Goal: Information Seeking & Learning: Check status

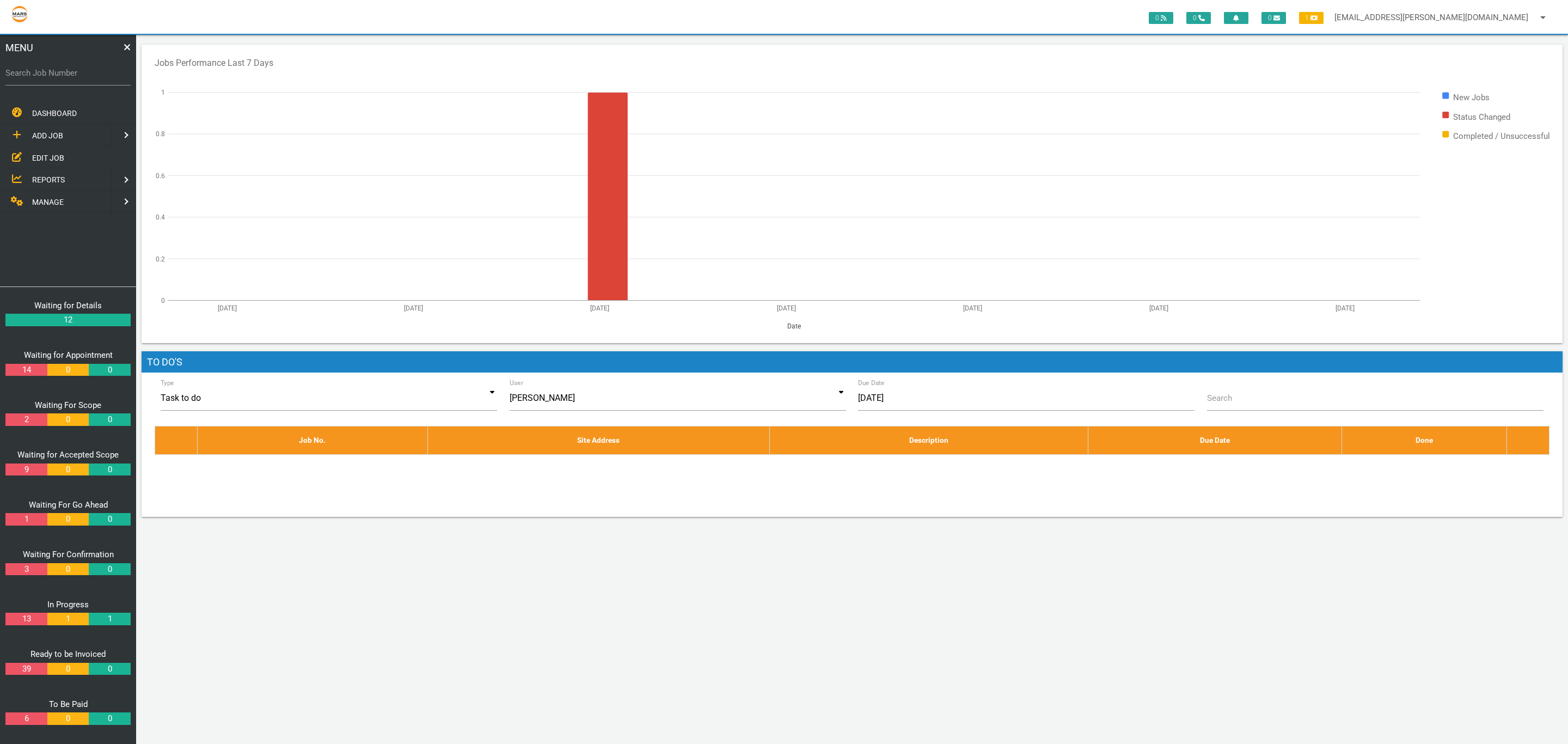
drag, startPoint x: 58, startPoint y: 75, endPoint x: 275, endPoint y: 114, distance: 220.5
click at [59, 75] on label "Search Job Number" at bounding box center [68, 73] width 125 height 13
click at [59, 75] on input "Search Job Number" at bounding box center [68, 72] width 125 height 25
type input "1750"
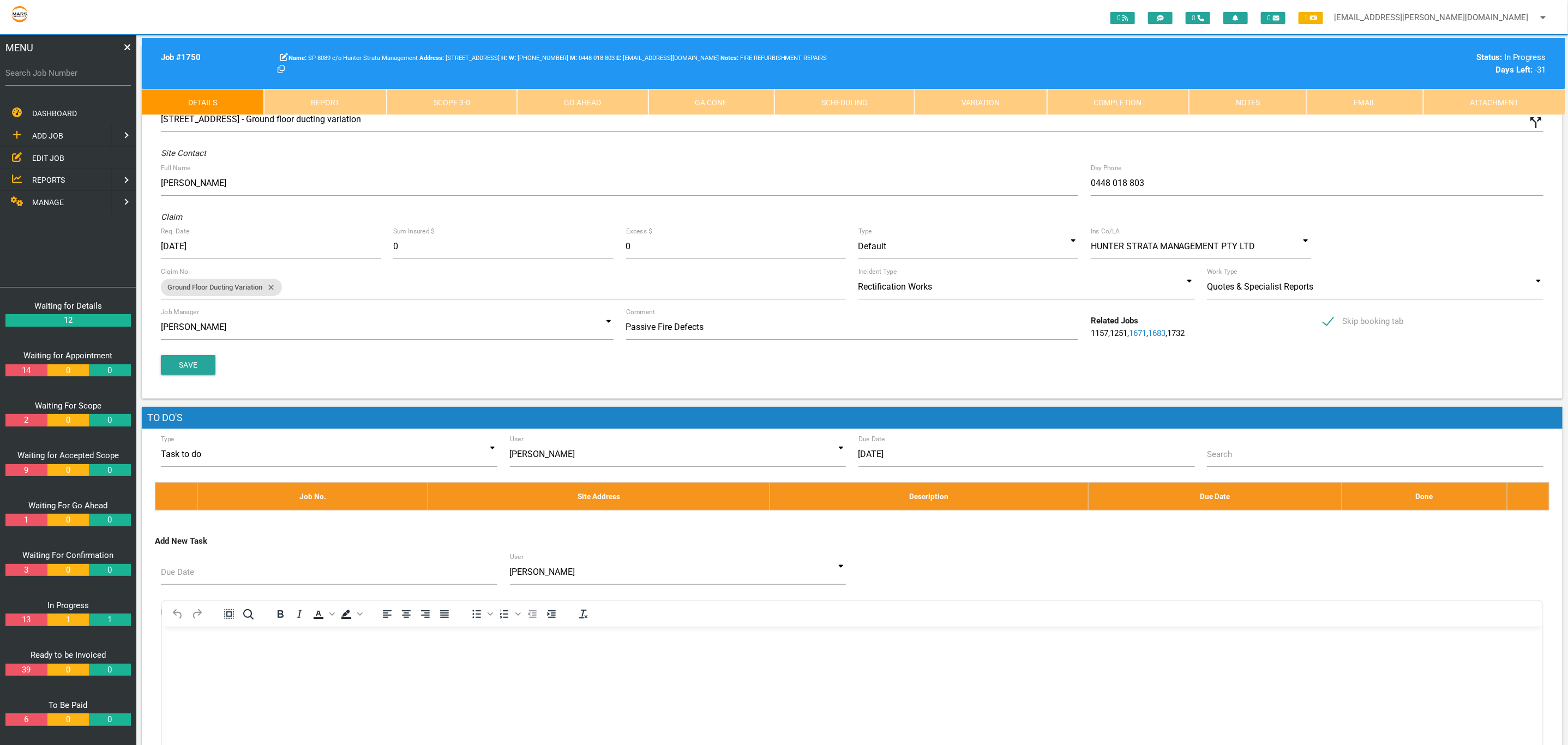
click at [1150, 105] on link "Completion" at bounding box center [1117, 102] width 142 height 26
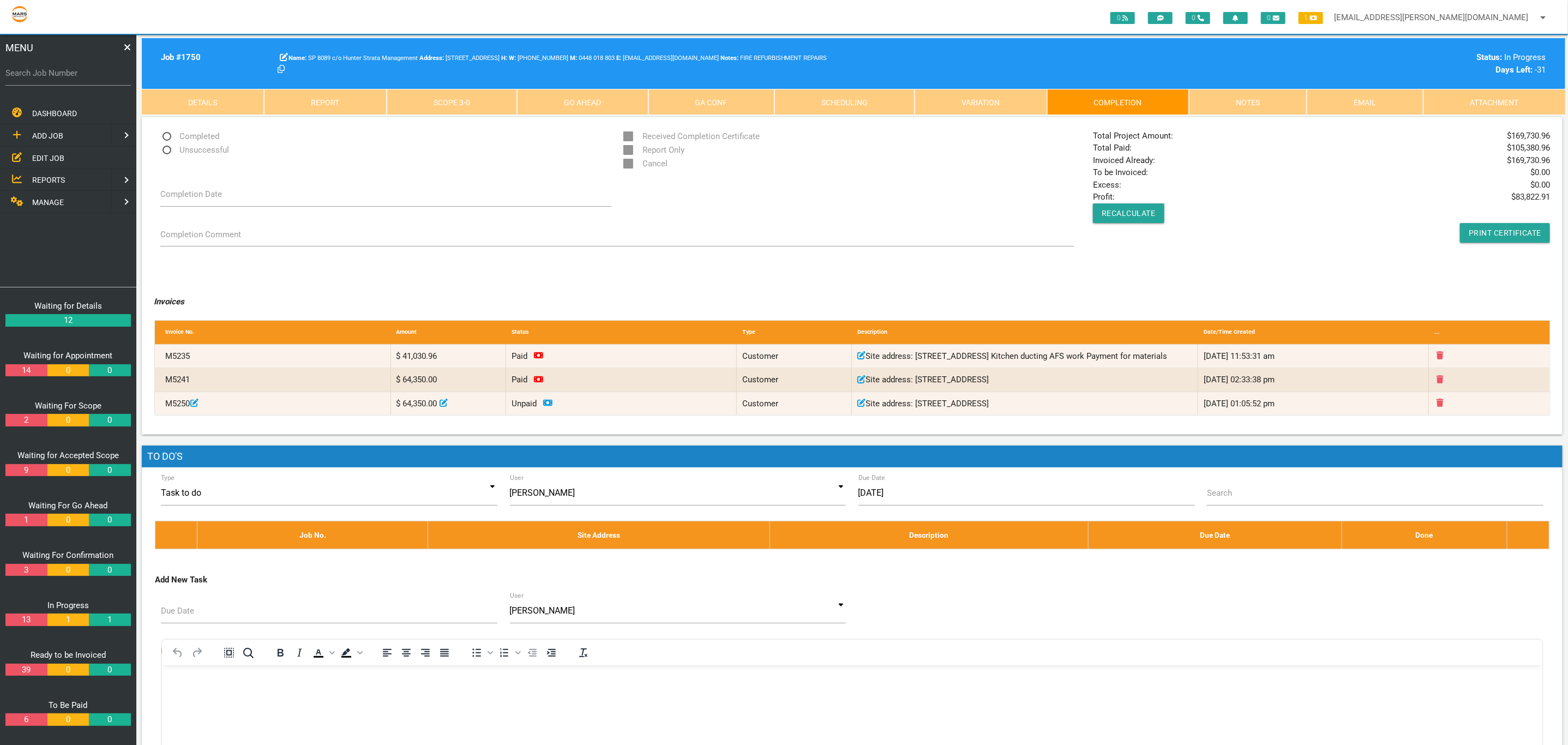
click at [611, 103] on link "Go Ahead" at bounding box center [582, 102] width 131 height 26
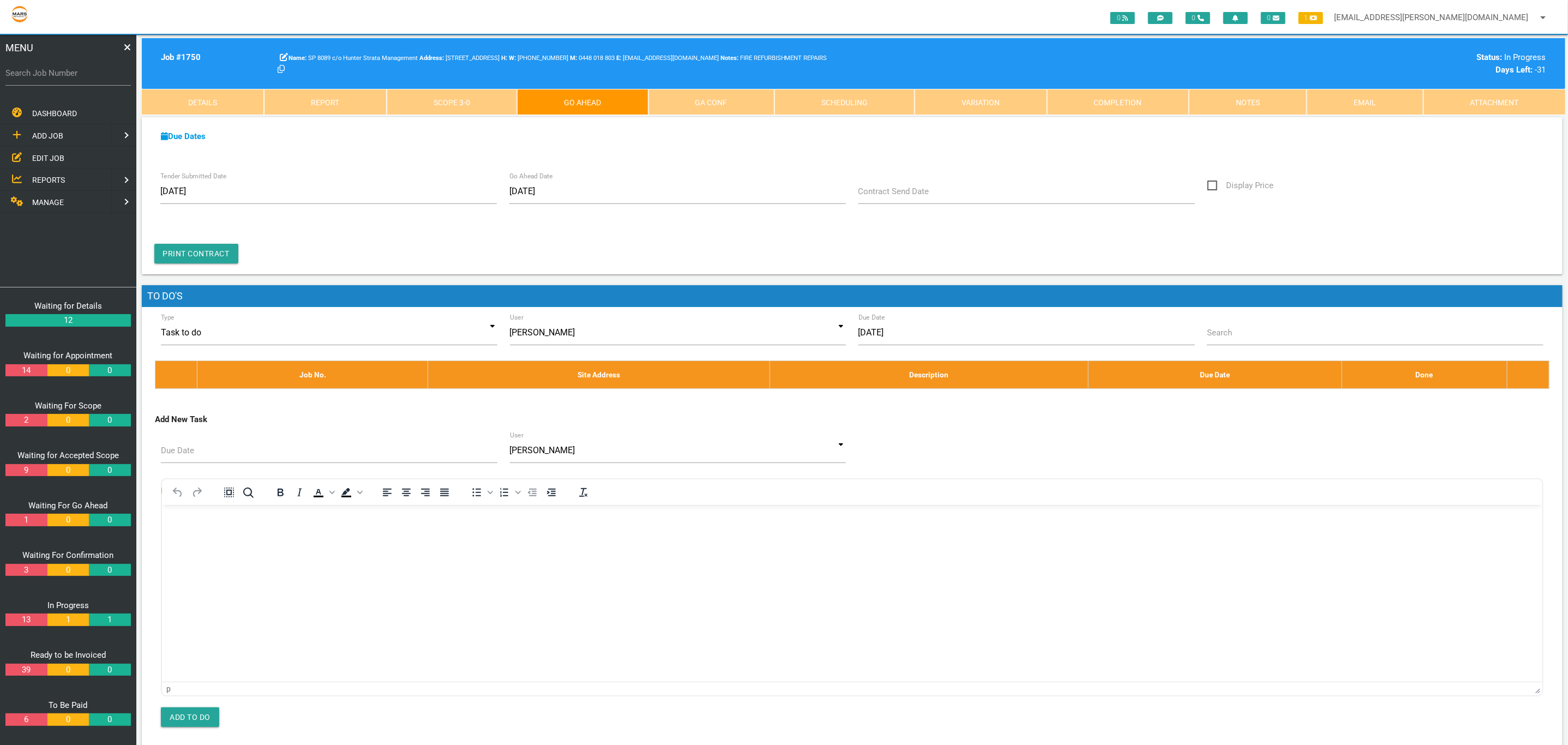
click at [480, 103] on link "Scope 3 - 0" at bounding box center [452, 102] width 130 height 26
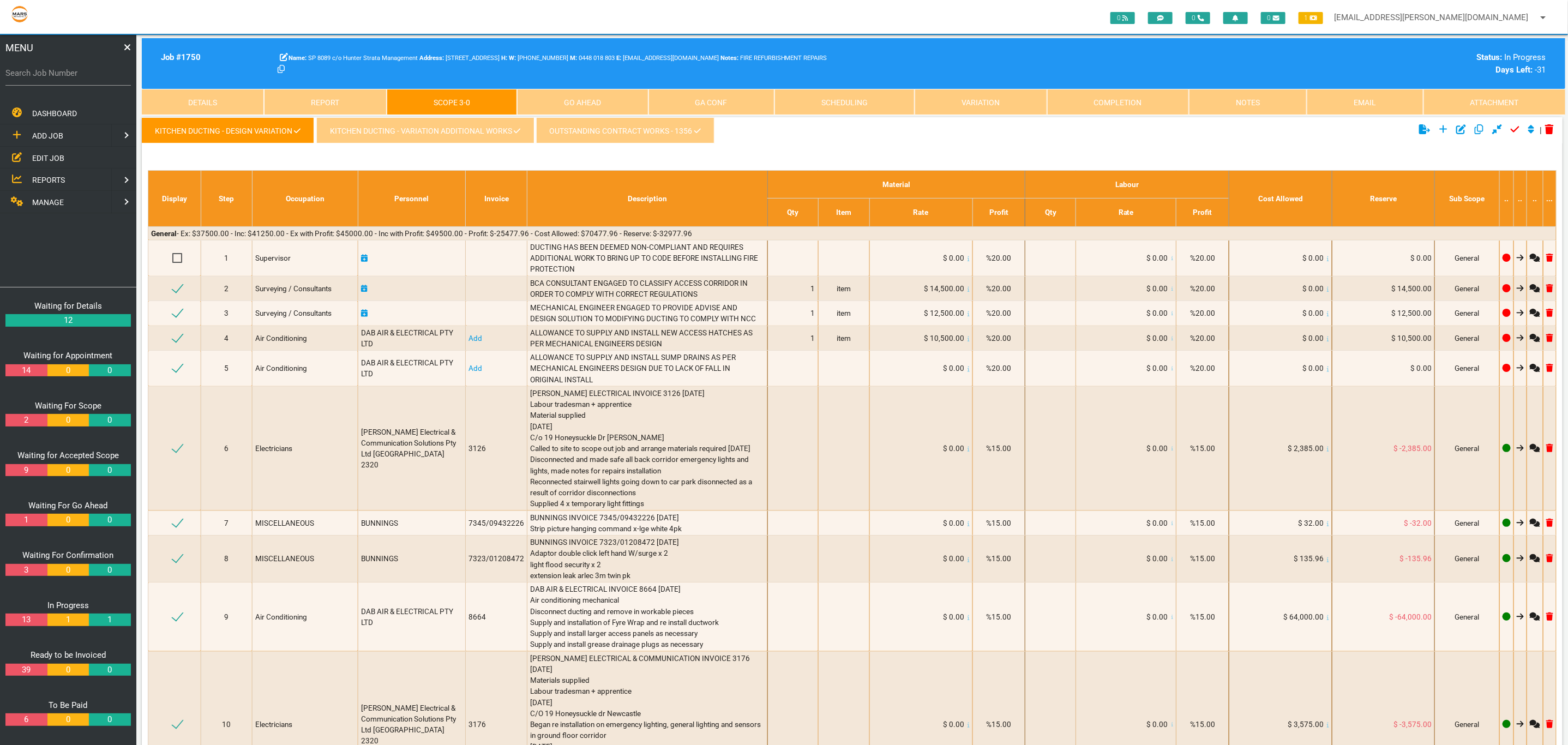
click at [455, 132] on link "KITCHEN DUCTING - VARIATION ADDITIONAL WORKS" at bounding box center [425, 130] width 217 height 26
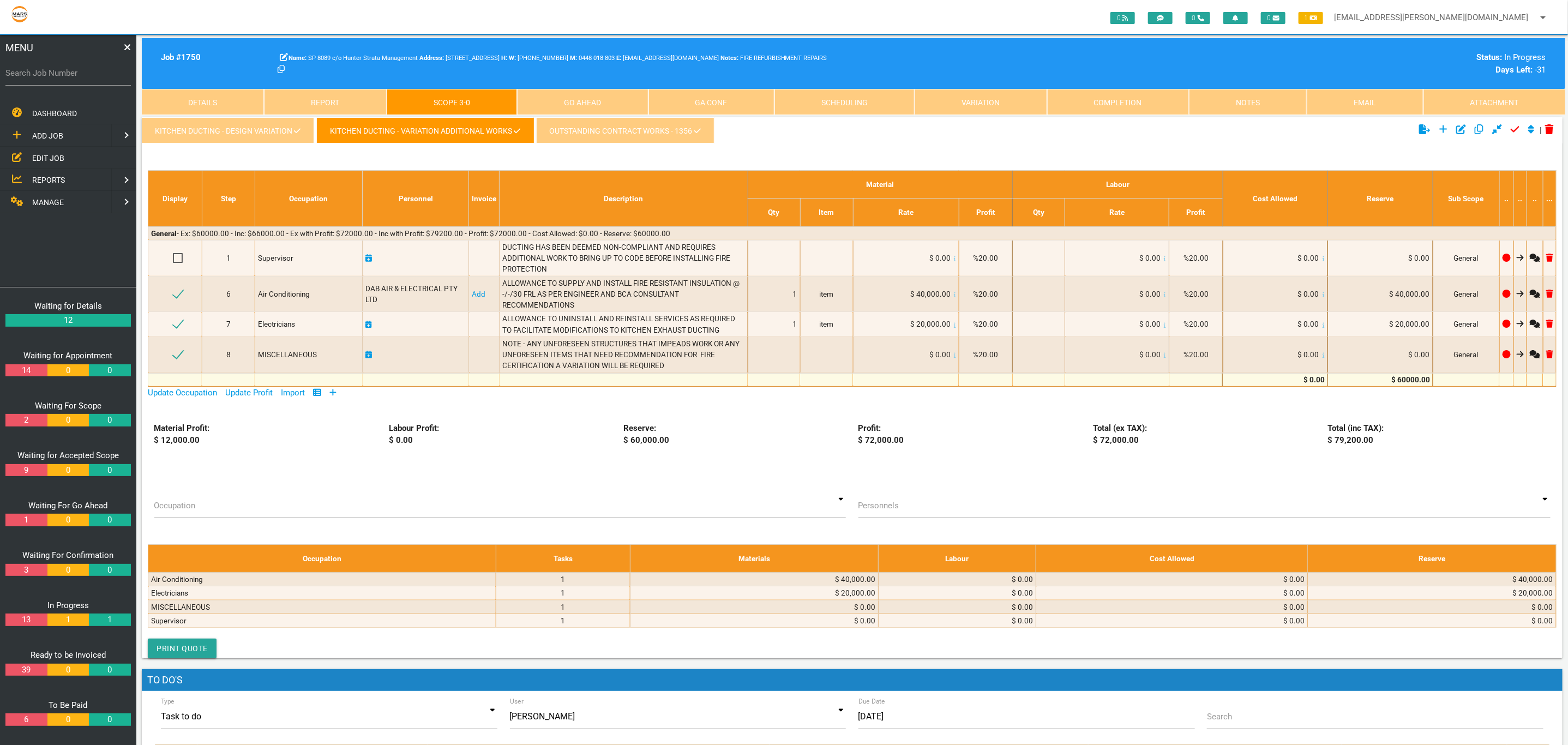
click at [219, 120] on link "KITCHEN DUCTING - DESIGN VARIATION" at bounding box center [228, 130] width 173 height 26
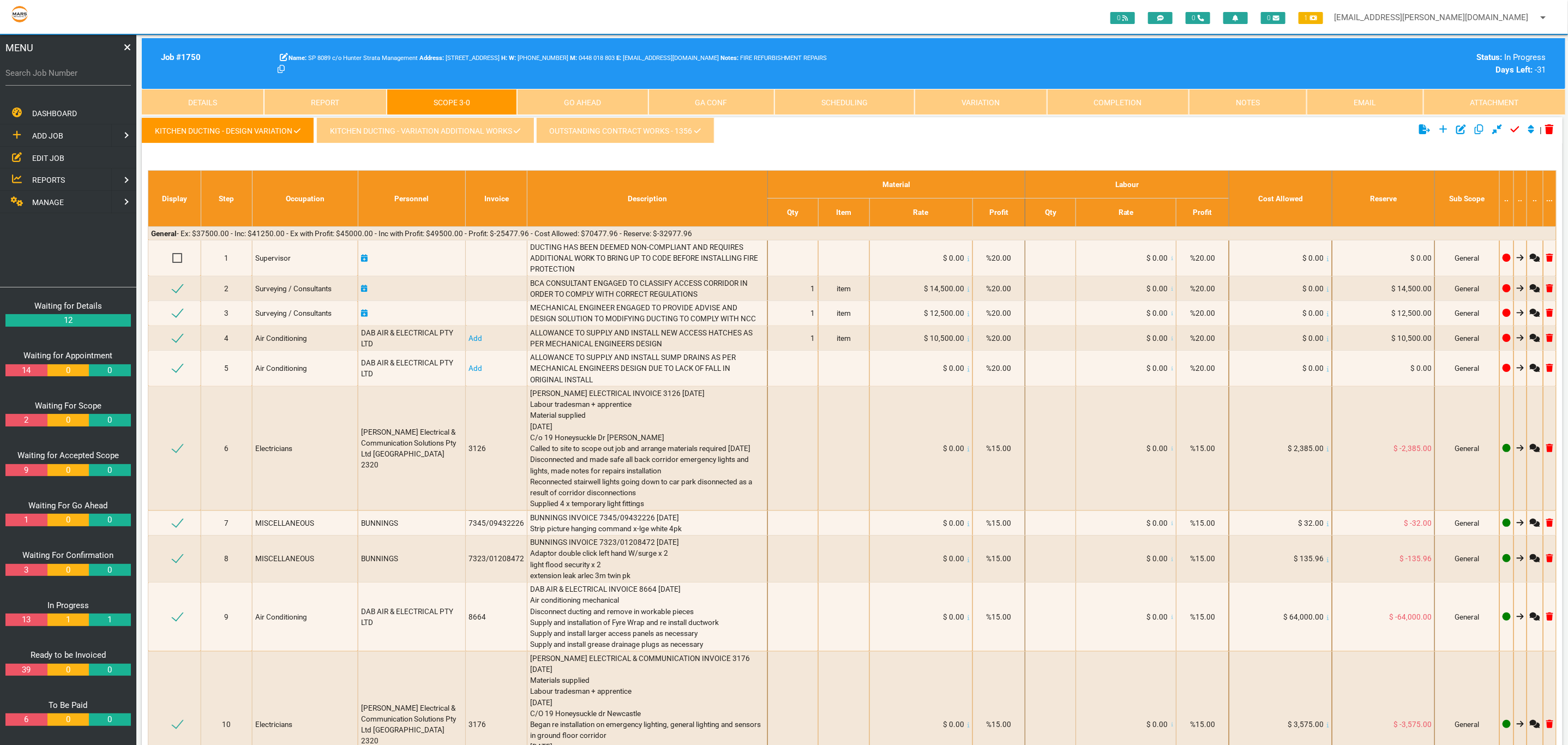
click at [355, 133] on link "KITCHEN DUCTING - VARIATION ADDITIONAL WORKS" at bounding box center [425, 130] width 217 height 26
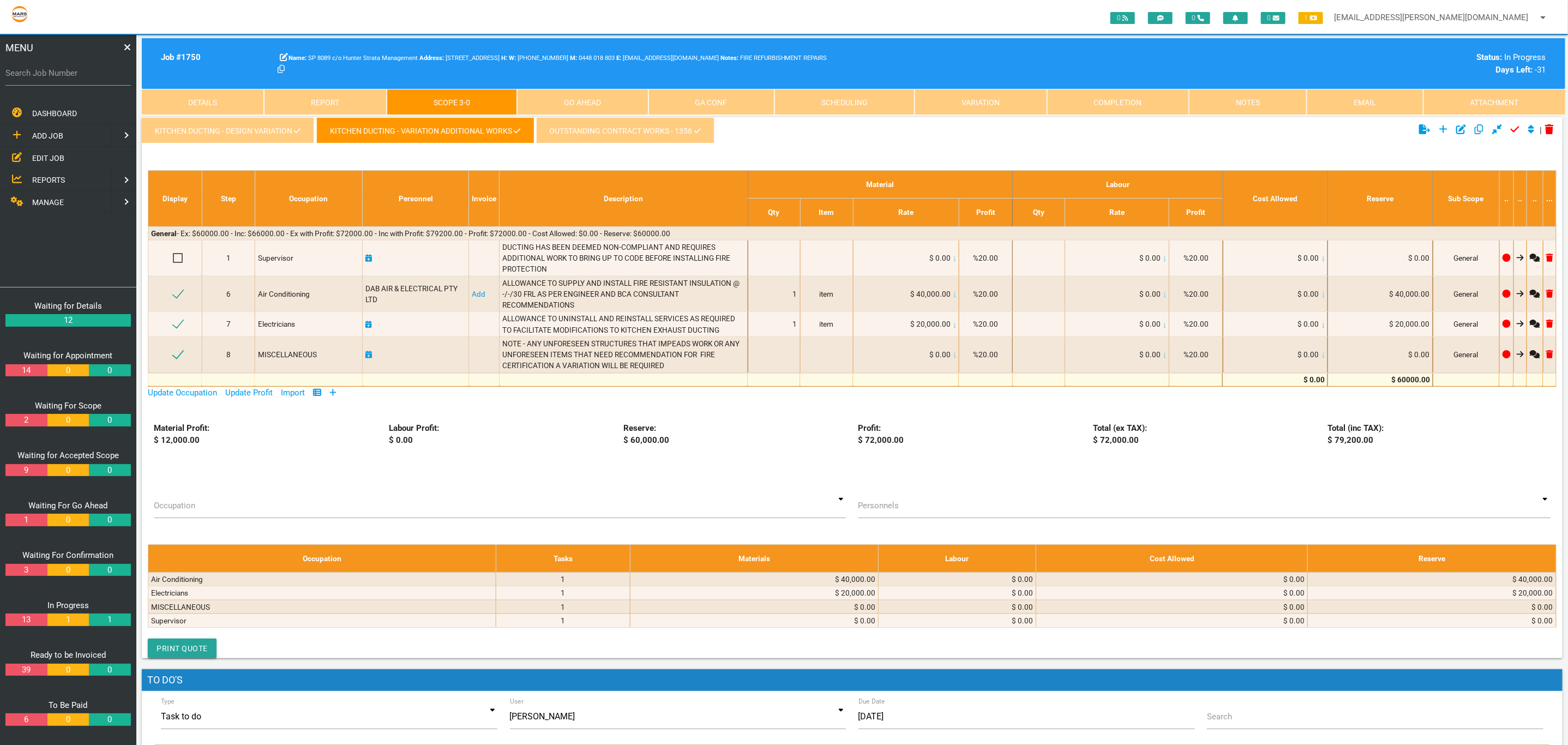
click at [1124, 96] on link "Completion" at bounding box center [1117, 102] width 142 height 26
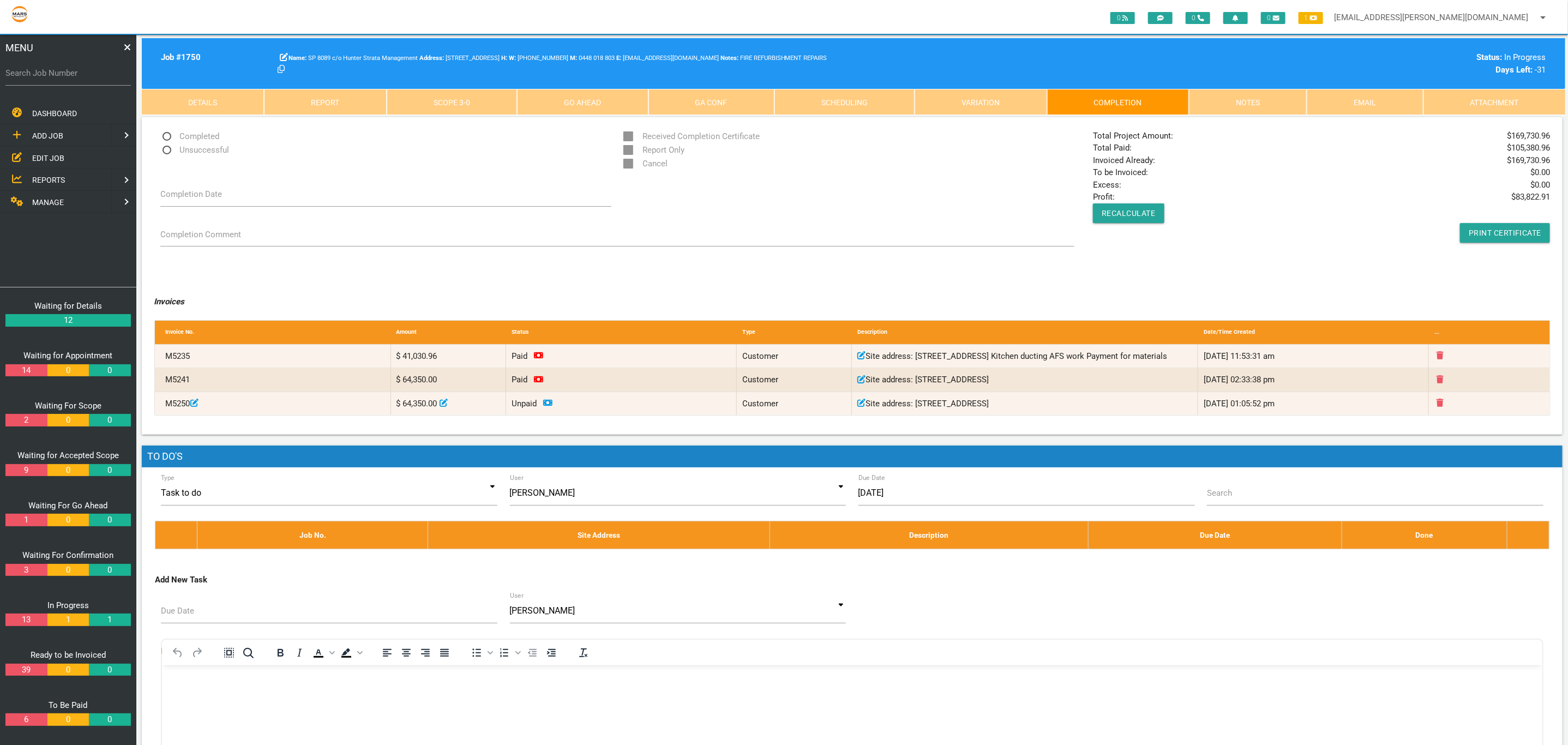
click at [455, 102] on link "Scope 3 - 0" at bounding box center [452, 102] width 130 height 26
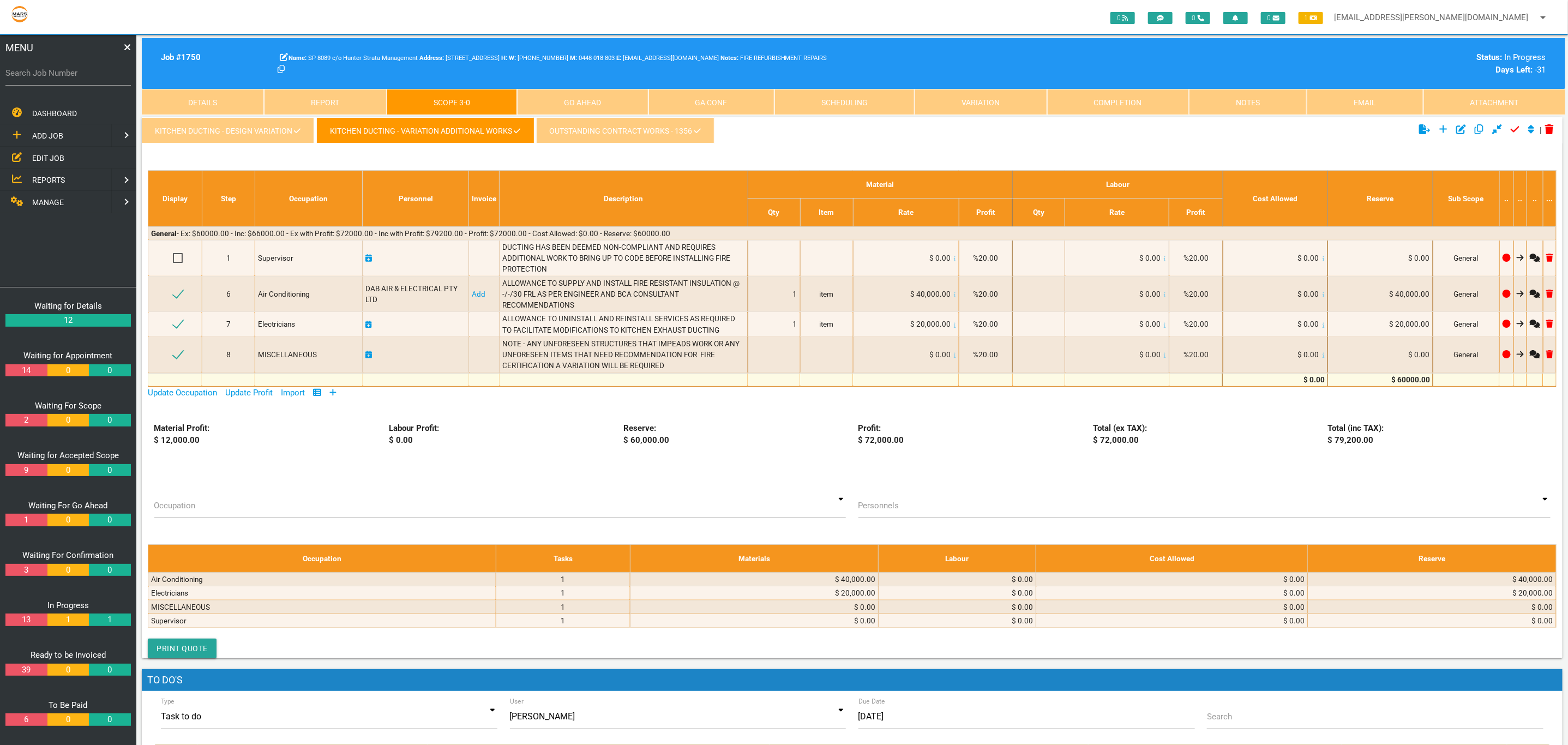
click at [650, 132] on link "OUTSTANDING CONTRACT WORKS - 1356" at bounding box center [625, 130] width 178 height 26
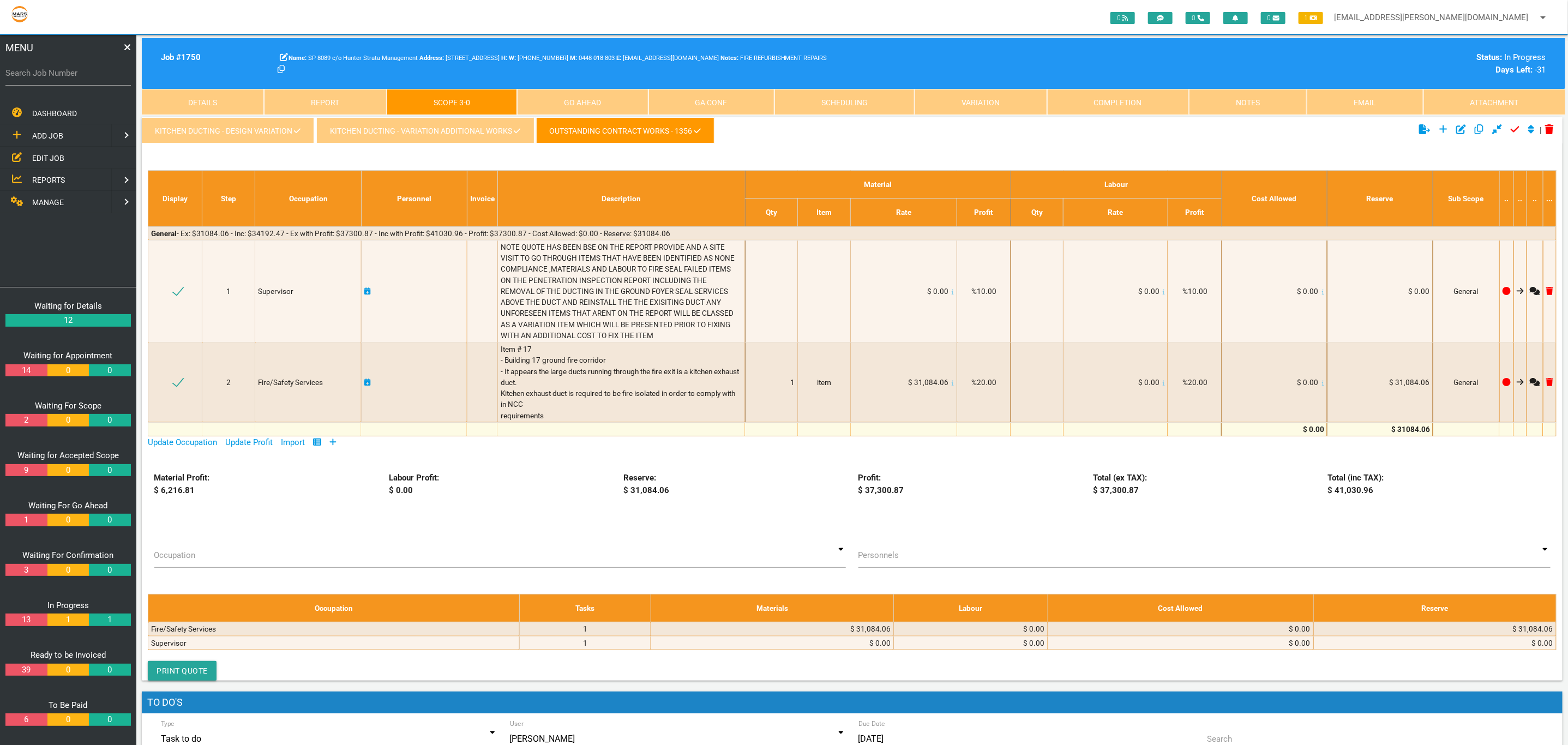
click at [1257, 493] on div "Total (ex TAX): $ 37,300.87" at bounding box center [1204, 484] width 235 height 24
click at [1121, 103] on link "Completion" at bounding box center [1117, 102] width 142 height 26
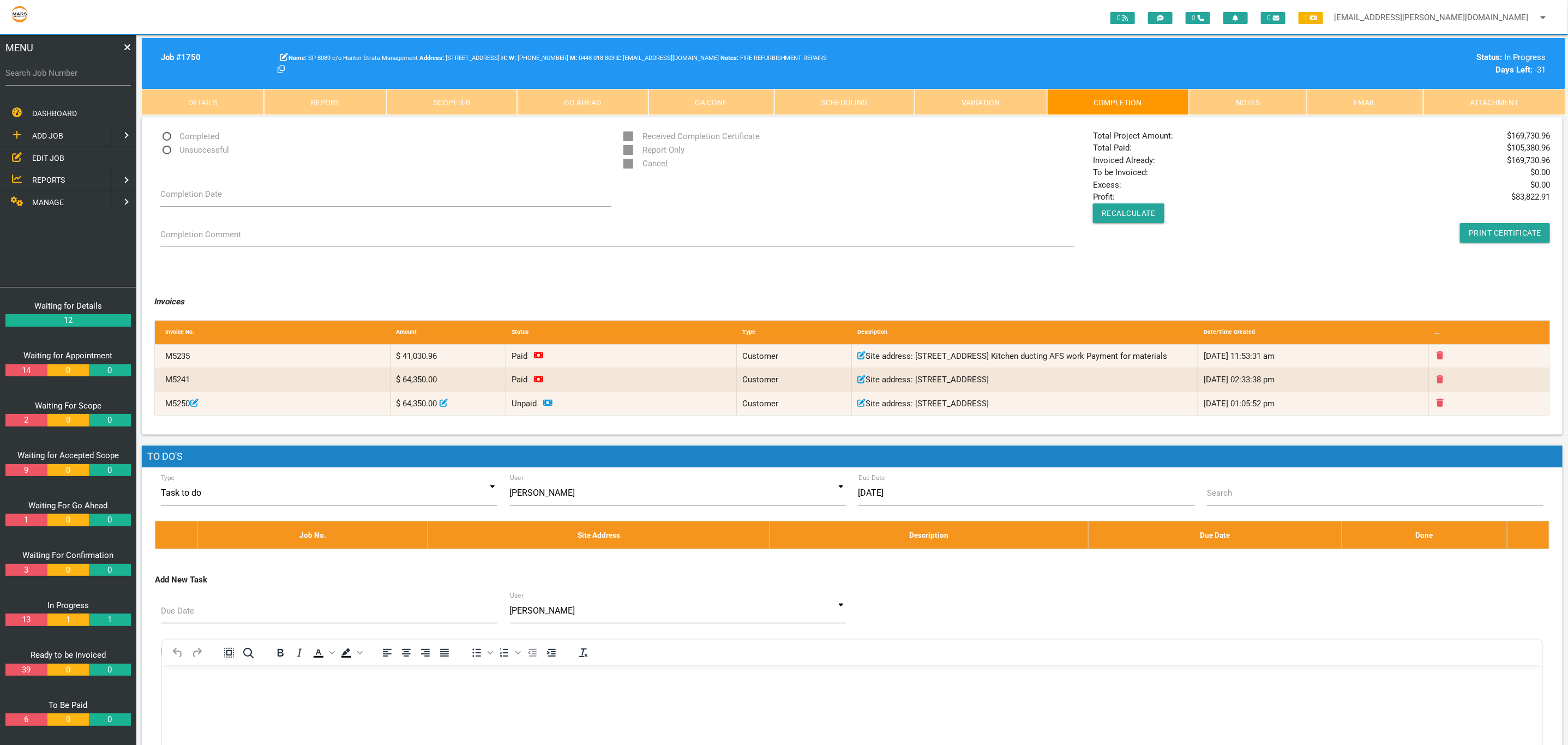
click at [440, 108] on link "Scope 3 - 0" at bounding box center [452, 102] width 130 height 26
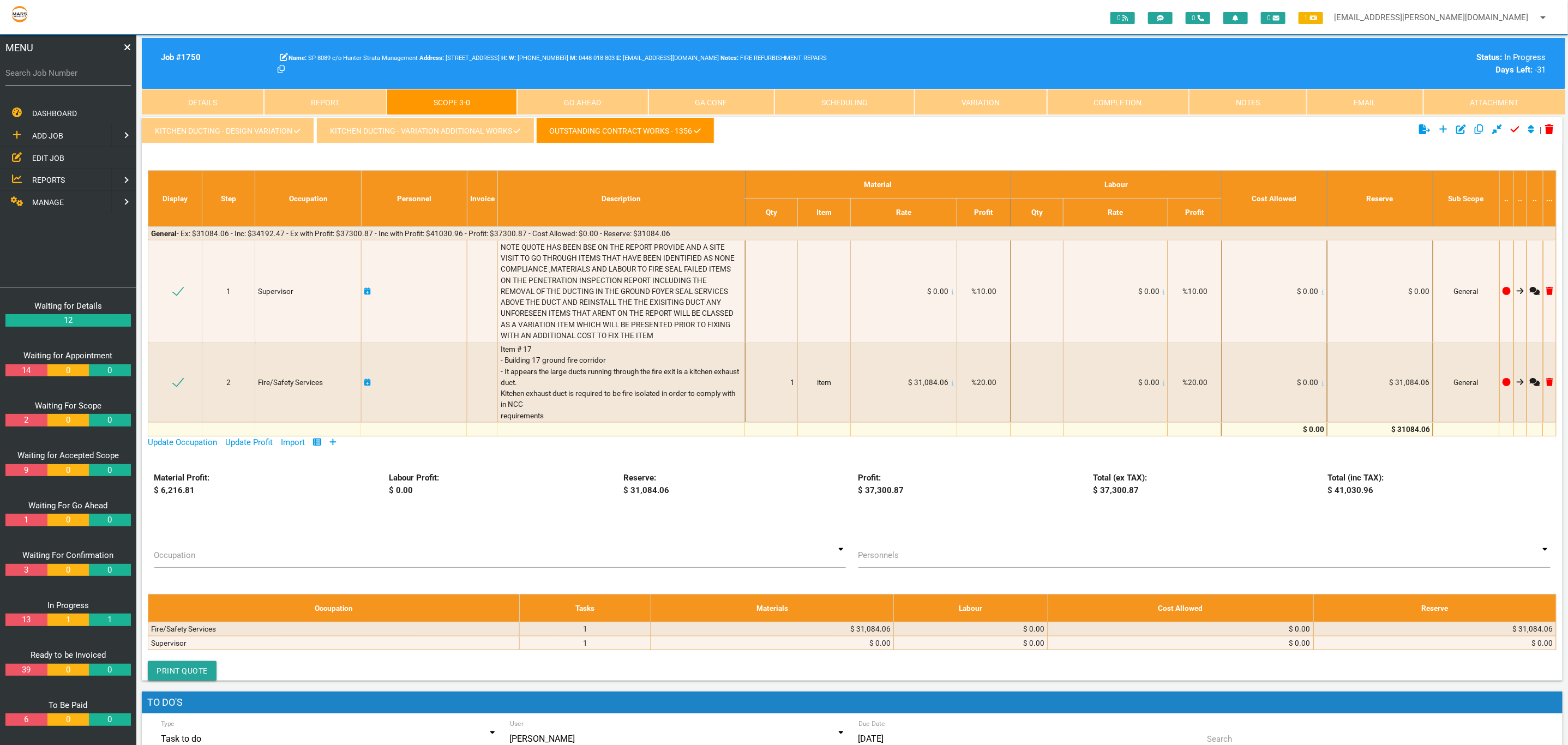
click at [1088, 96] on link "Completion" at bounding box center [1117, 102] width 142 height 26
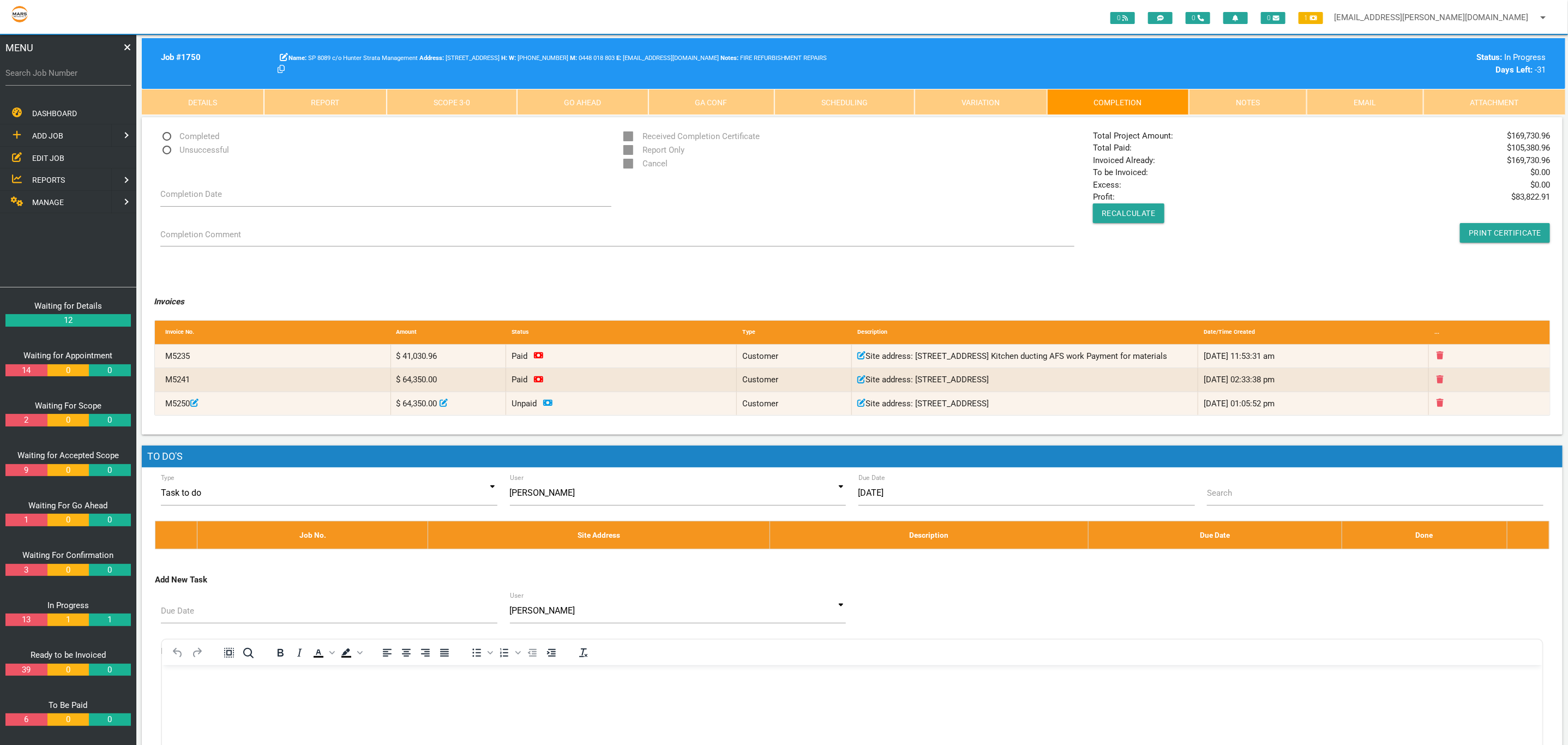
click at [447, 104] on link "Scope 3 - 0" at bounding box center [452, 102] width 130 height 26
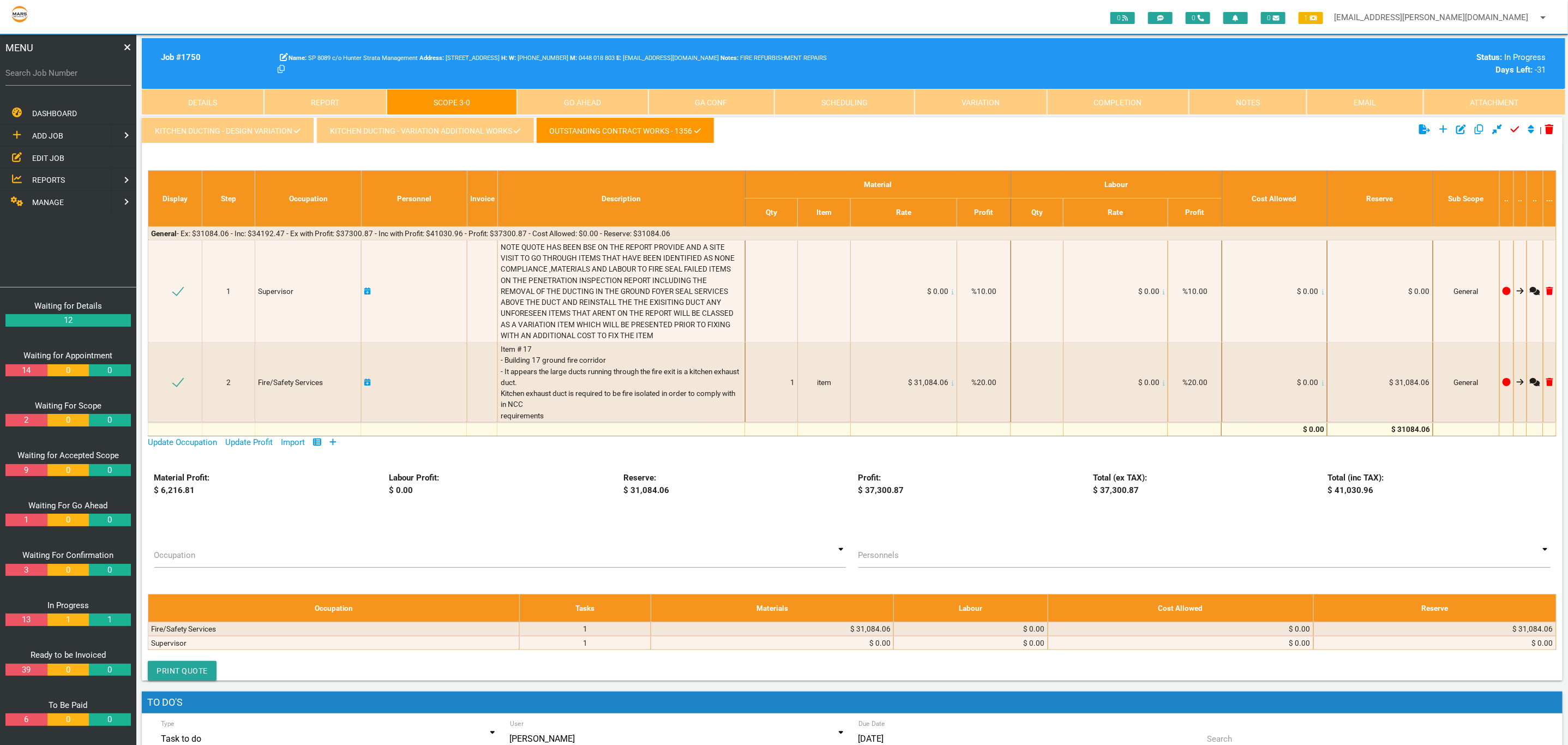
click at [1389, 577] on div "Occupation Supervisor Fire/Safety Services Supervisor Fire/Safety Services Pers…" at bounding box center [852, 563] width 1420 height 40
click at [1116, 82] on div "Job # 1750 SP 8089 c/o Hunter Strata Management 19 Honeysuckle Dr, Newcastle NS…" at bounding box center [853, 63] width 1423 height 51
click at [1116, 104] on link "Completion" at bounding box center [1117, 102] width 142 height 26
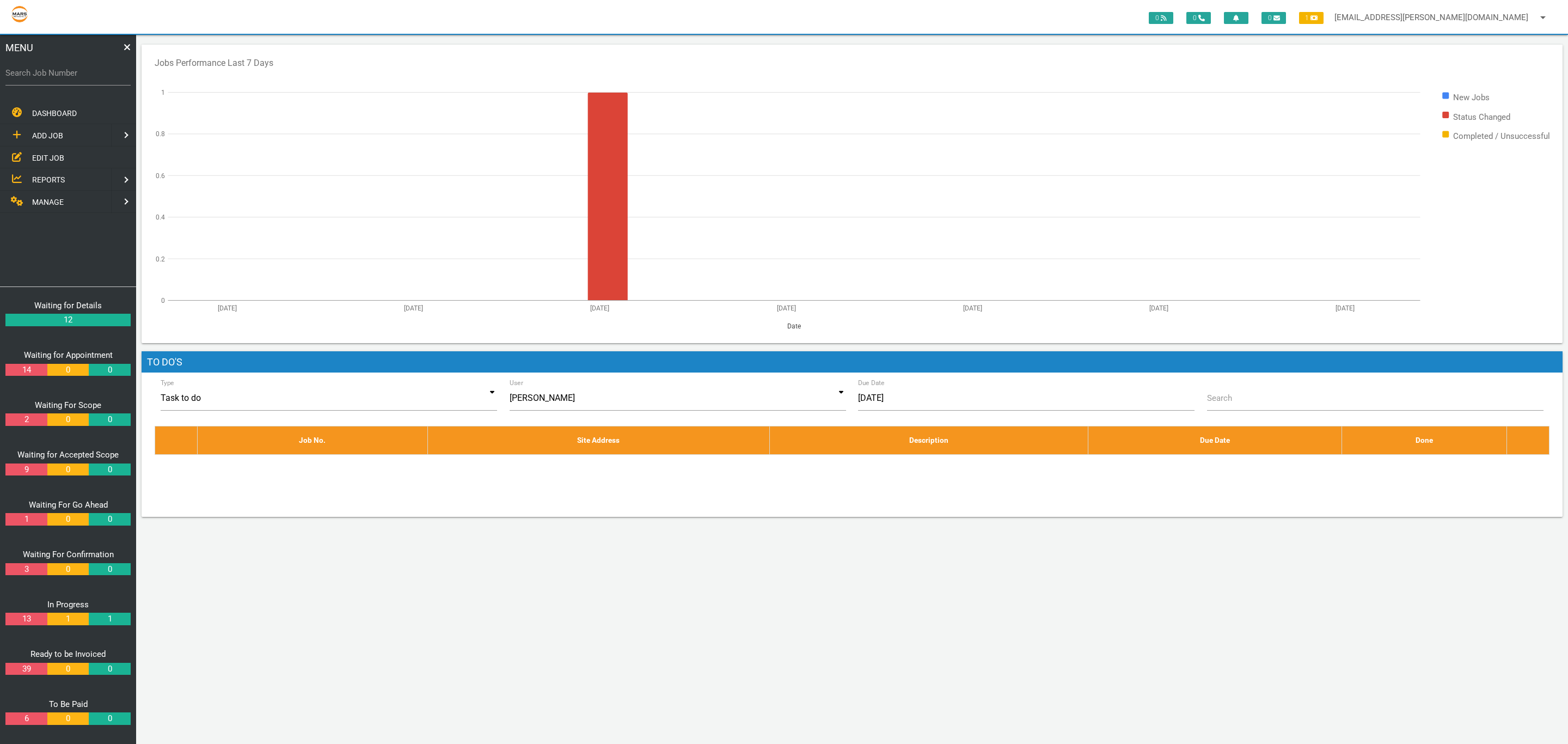
click at [92, 79] on label "Search Job Number" at bounding box center [68, 73] width 125 height 13
click at [92, 79] on input "Search Job Number" at bounding box center [68, 72] width 125 height 25
type input "1356"
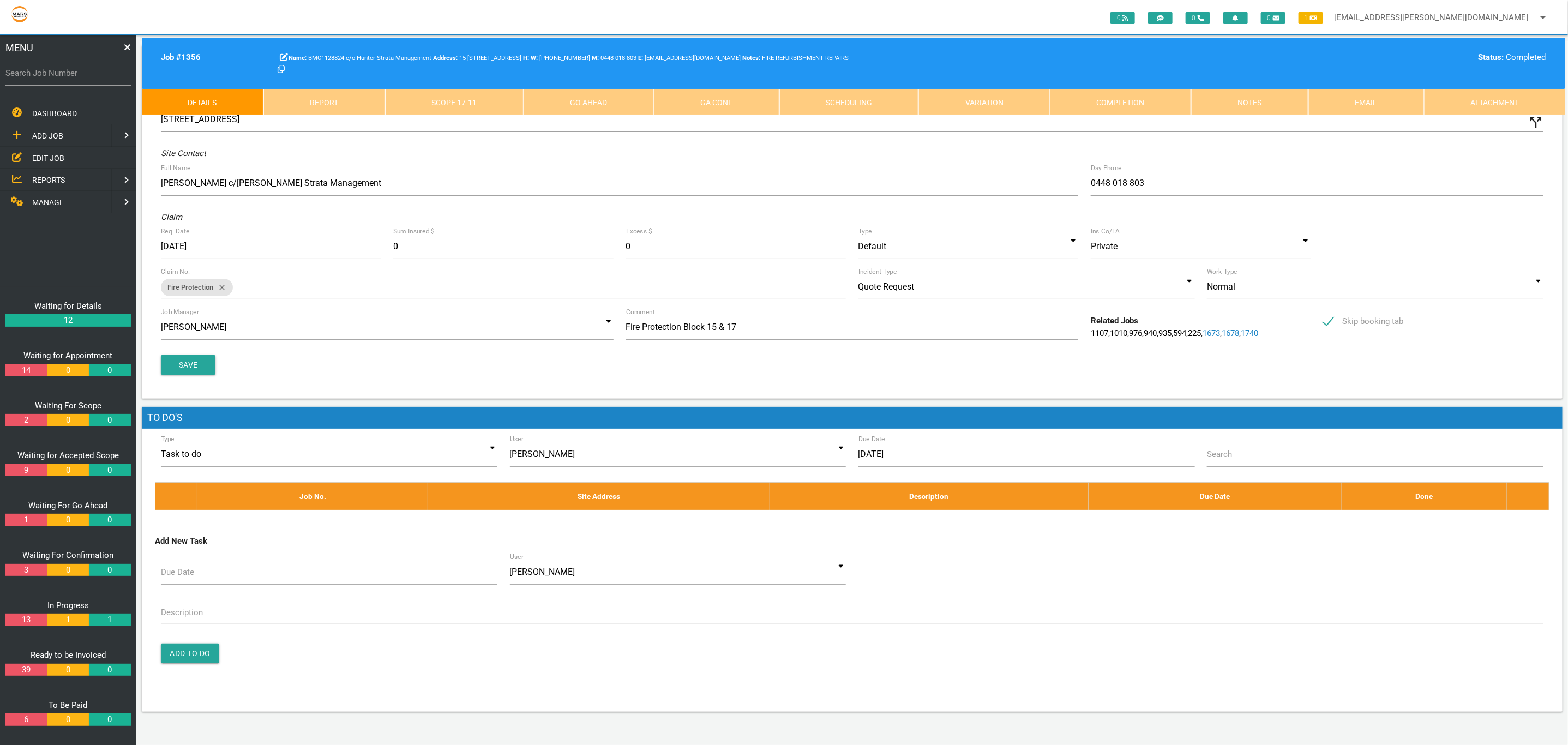
drag, startPoint x: 463, startPoint y: 100, endPoint x: 488, endPoint y: 112, distance: 27.7
click at [463, 100] on link "Scope 17 - 11" at bounding box center [454, 102] width 138 height 26
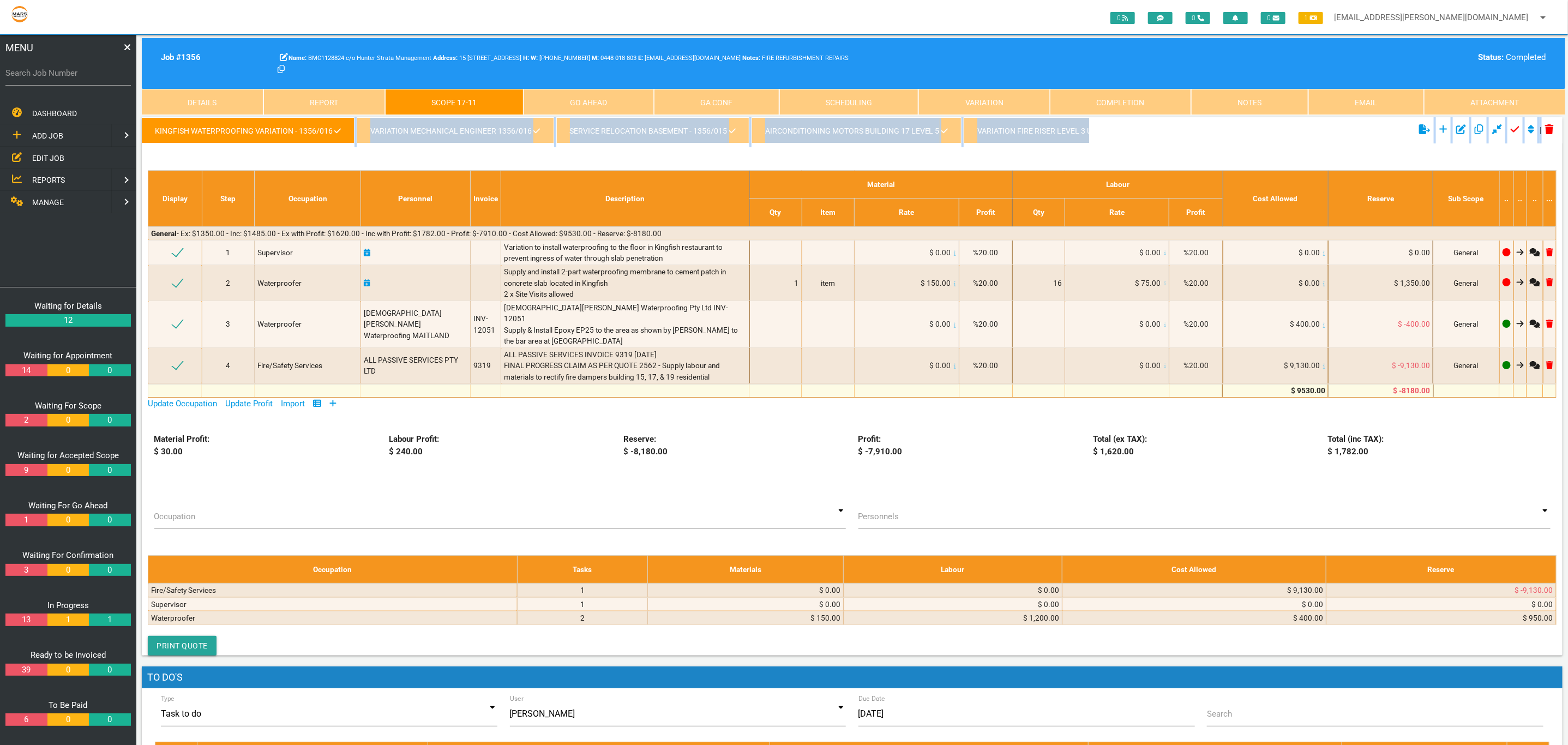
drag, startPoint x: 240, startPoint y: 151, endPoint x: 276, endPoint y: 154, distance: 36.1
click at [276, 154] on div "kingfish waterproofing variation - 1356/016 variation mechanical Engineer 1356/…" at bounding box center [852, 386] width 1420 height 538
click at [436, 169] on div "kingfish waterproofing variation - 1356/016 variation mechanical Engineer 1356/…" at bounding box center [852, 386] width 1420 height 538
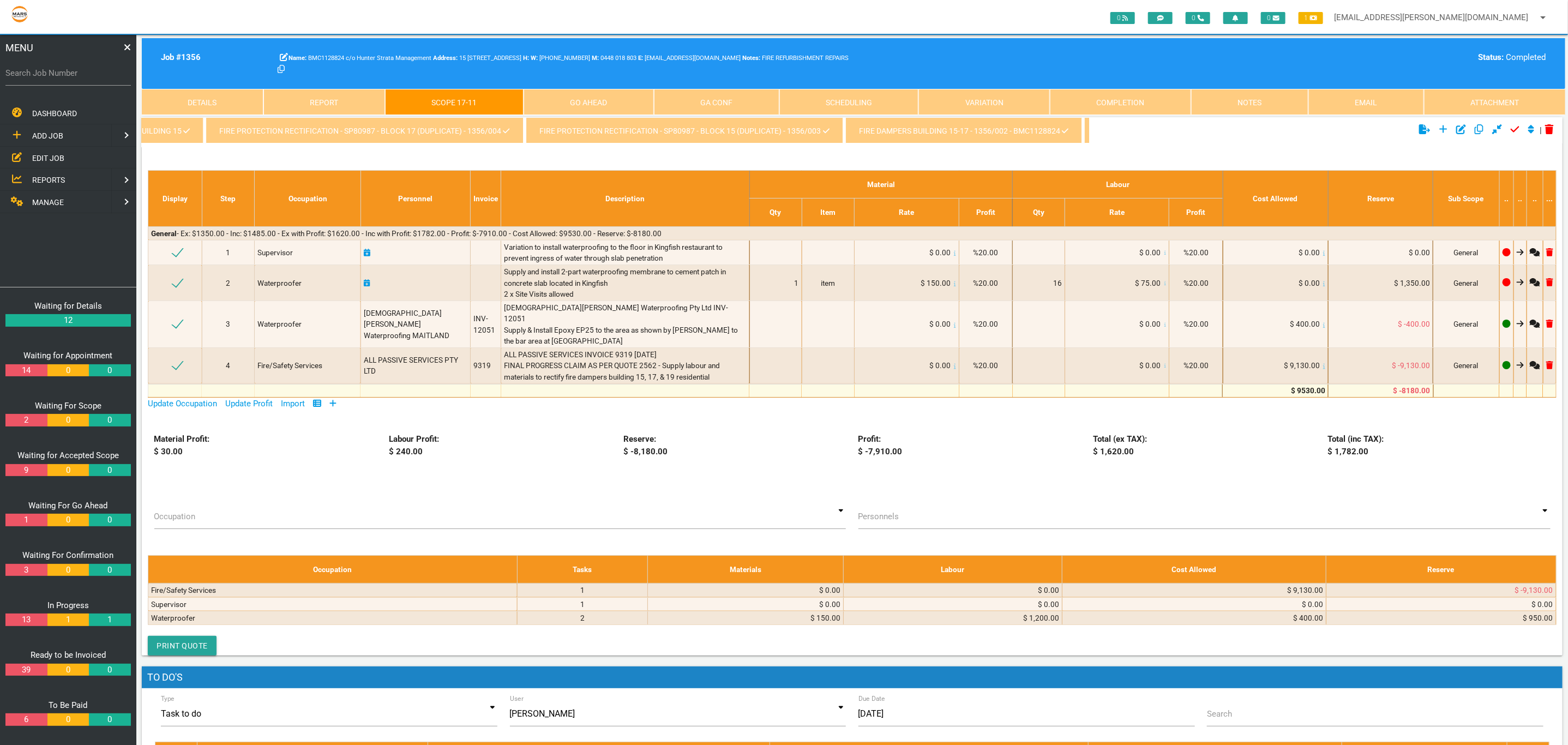
scroll to position [0, 2725]
click at [854, 132] on link "FIRE DAMPERS BUILDING 15-17 - 1356/002 - BMC1128824" at bounding box center [937, 130] width 237 height 26
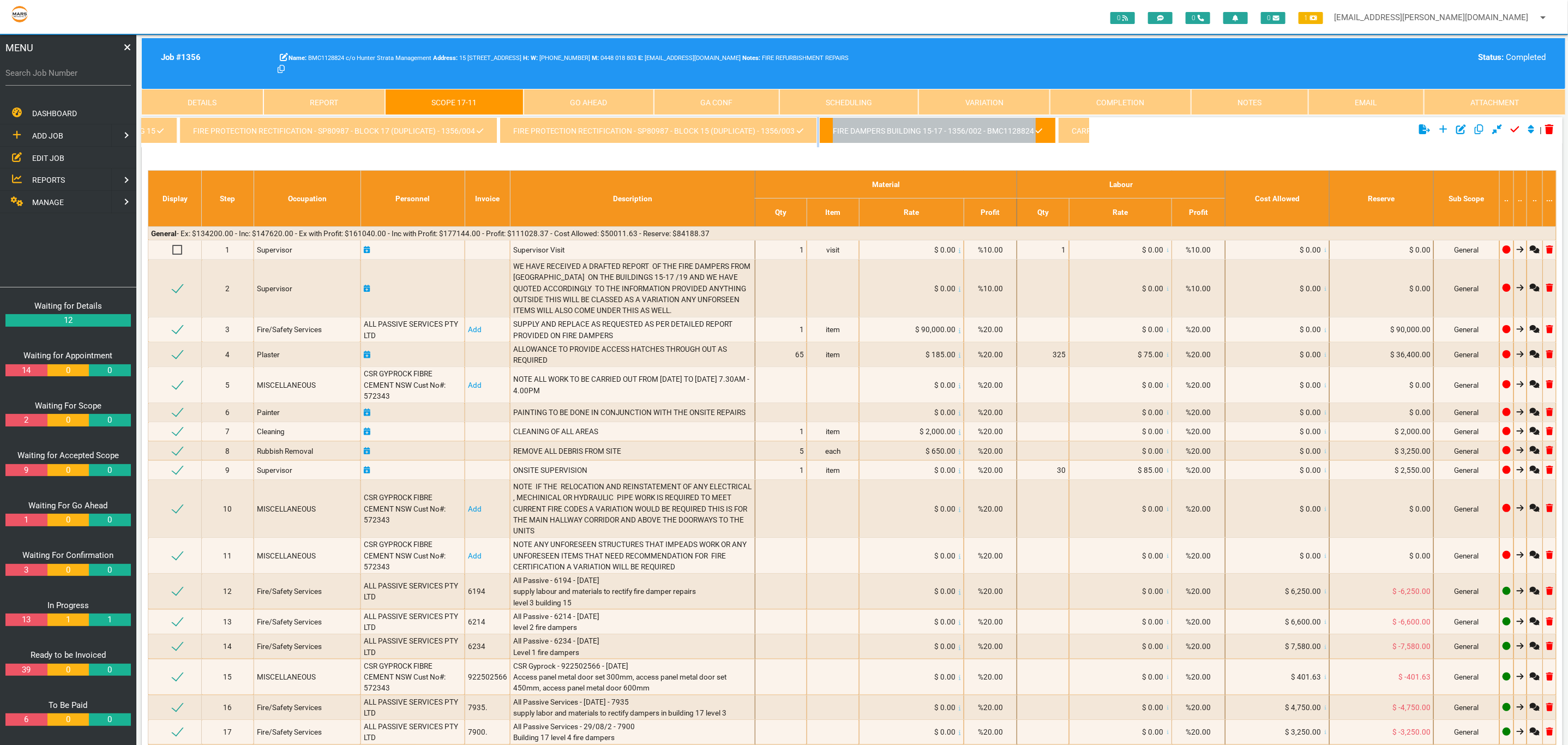
drag, startPoint x: 696, startPoint y: 144, endPoint x: 786, endPoint y: 148, distance: 90.1
click at [786, 148] on ul "kingfish waterproofing variation - 1356/016 variation mechanical Engineer 1356/…" at bounding box center [616, 132] width 947 height 30
click at [735, 148] on ul "kingfish waterproofing variation - 1356/016 variation mechanical Engineer 1356/…" at bounding box center [616, 132] width 947 height 30
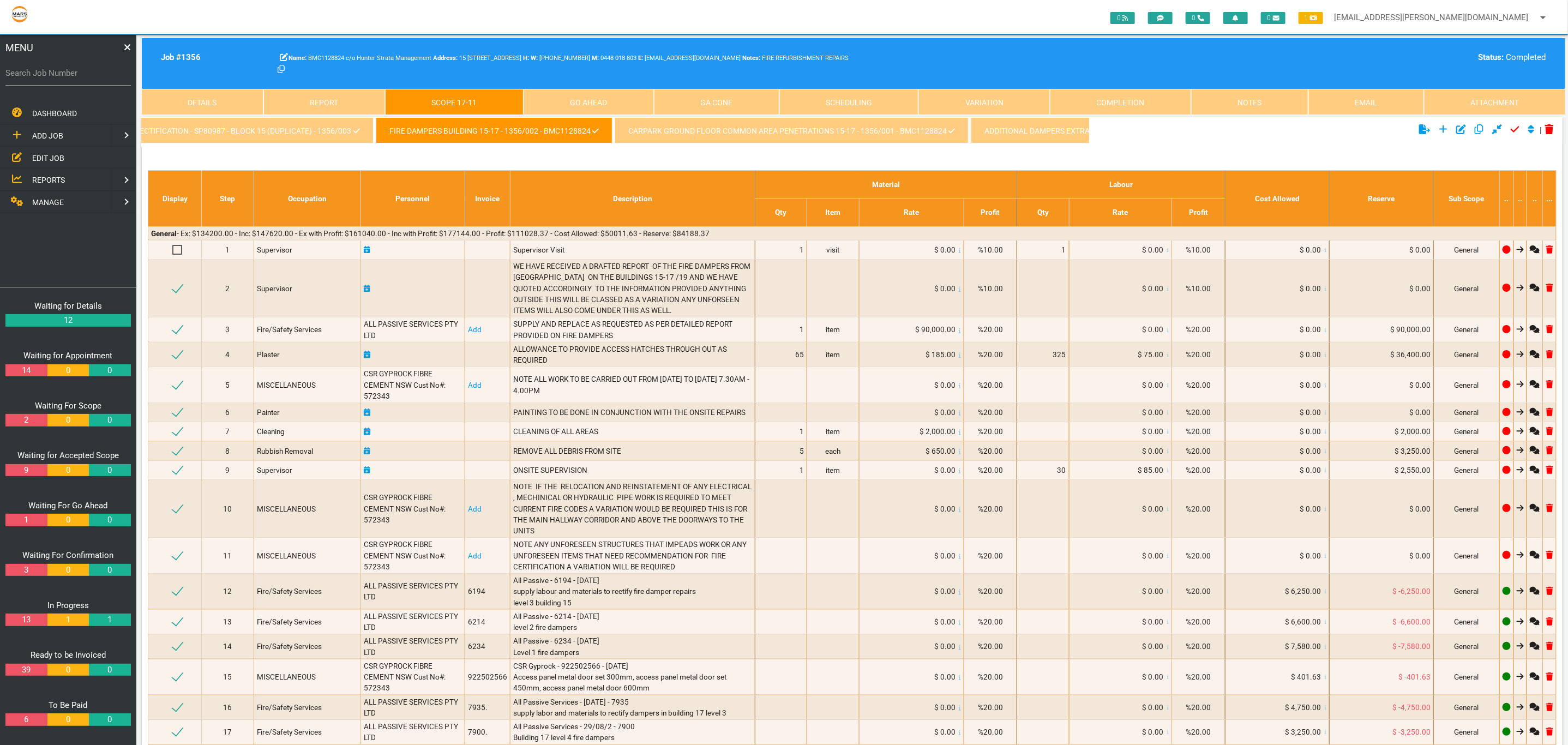
scroll to position [0, 3232]
click at [751, 133] on link "CARPARK GROUND FLOOR COMMON AREA PENETRATIONS 15-17 - 1356/001 - BMC1128824" at bounding box center [727, 130] width 354 height 26
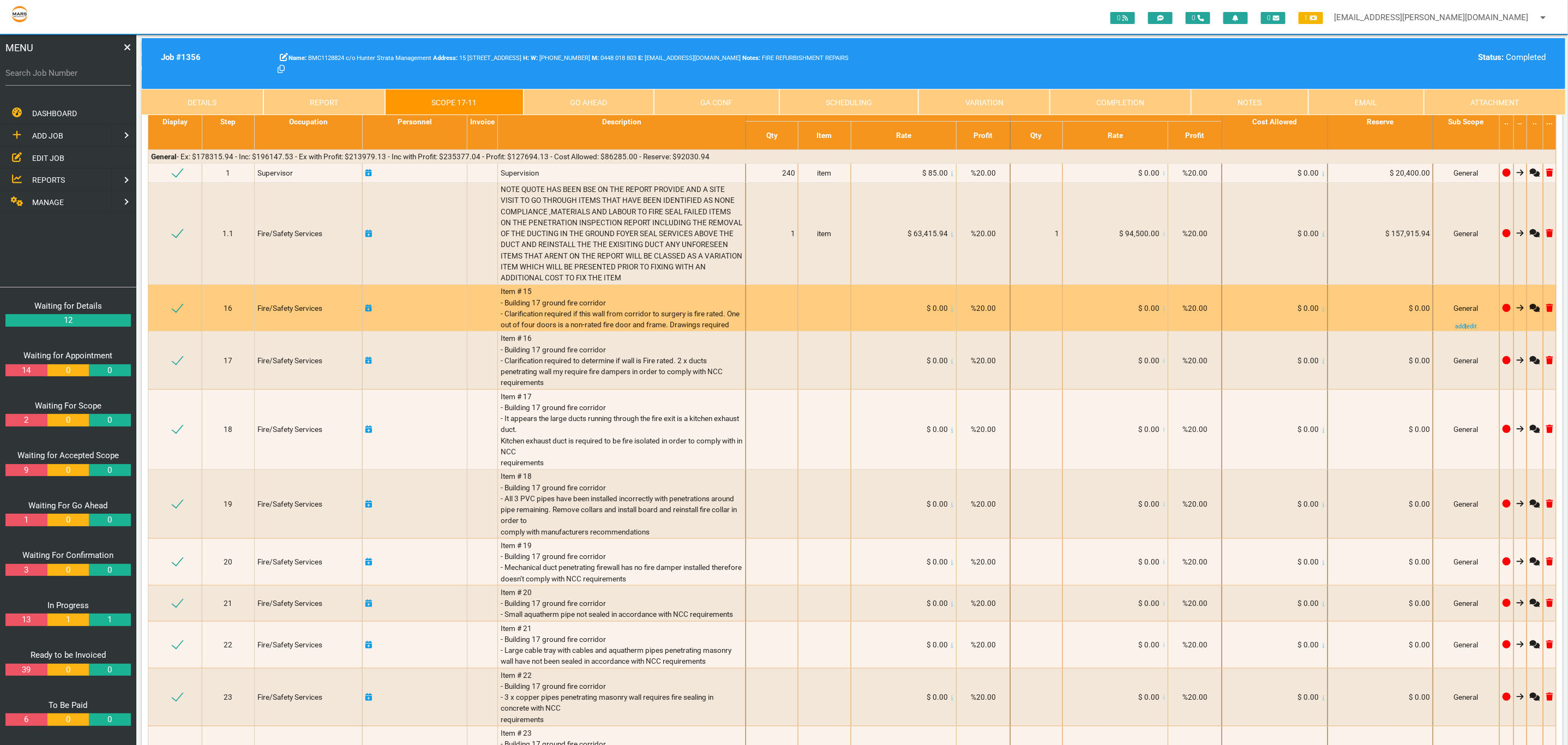
scroll to position [137, 0]
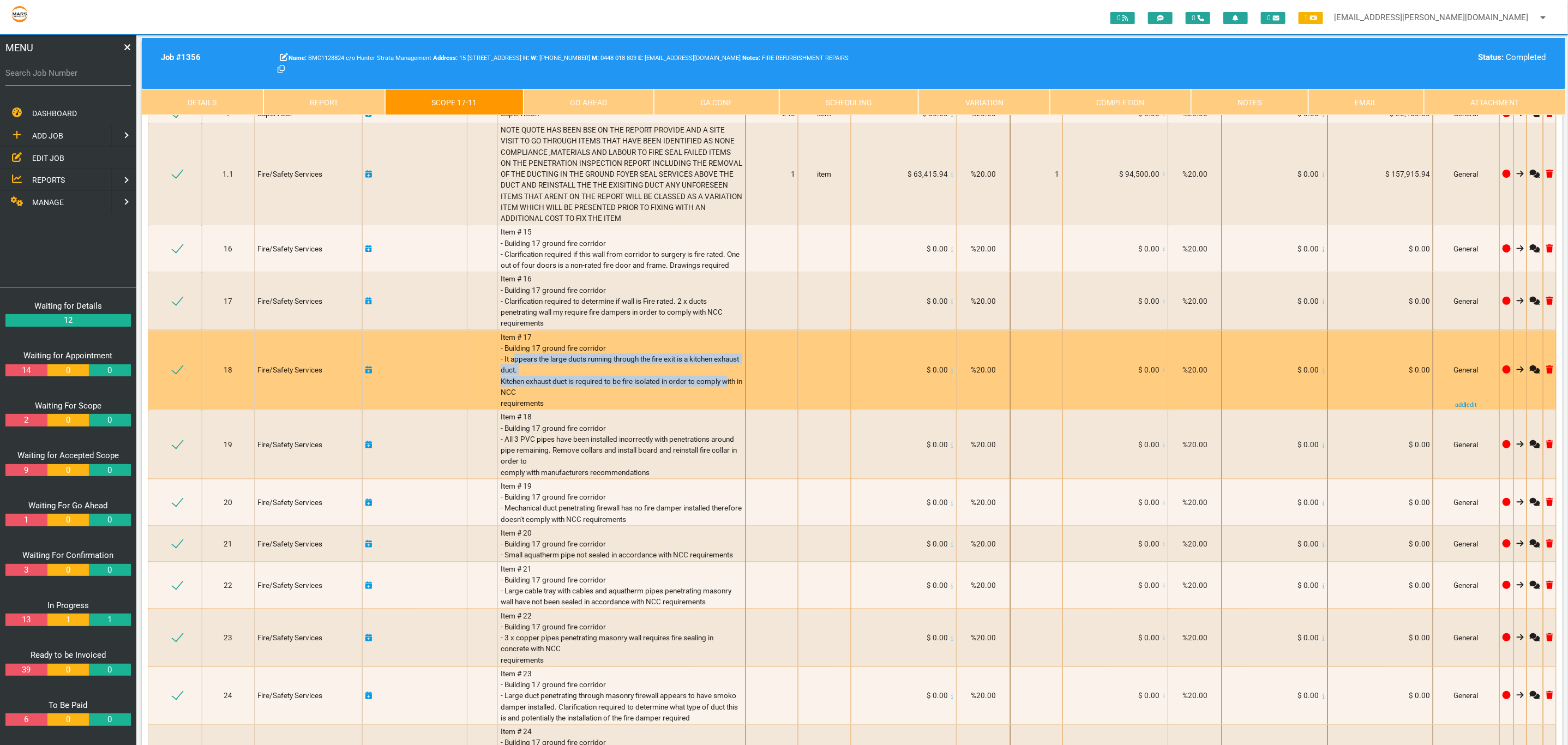
drag, startPoint x: 515, startPoint y: 378, endPoint x: 732, endPoint y: 396, distance: 217.7
click at [732, 396] on span "Item # 17 - Building 17 ground fire corridor - It appears the large ducts runni…" at bounding box center [622, 370] width 243 height 75
click at [758, 374] on td at bounding box center [772, 369] width 52 height 80
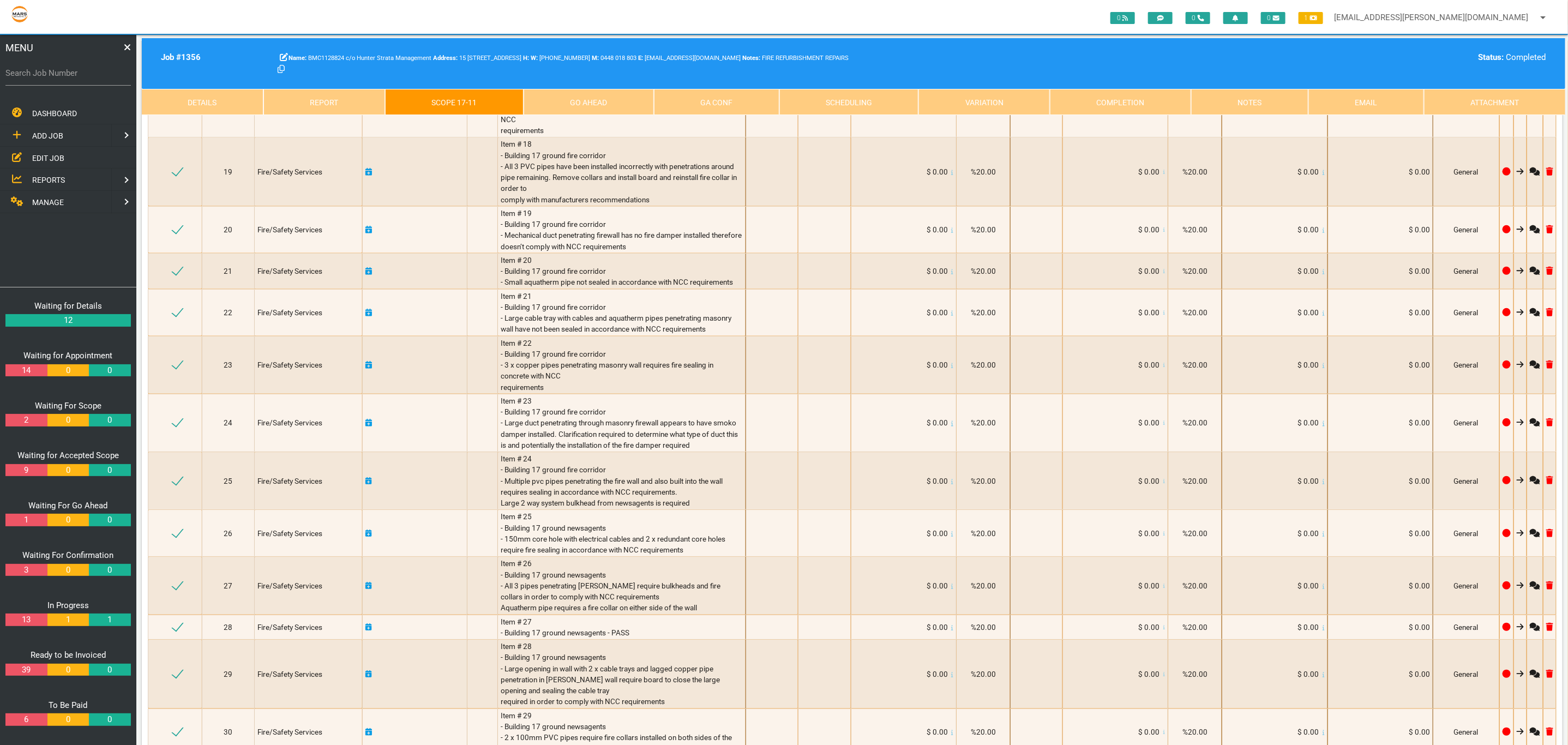
scroll to position [0, 0]
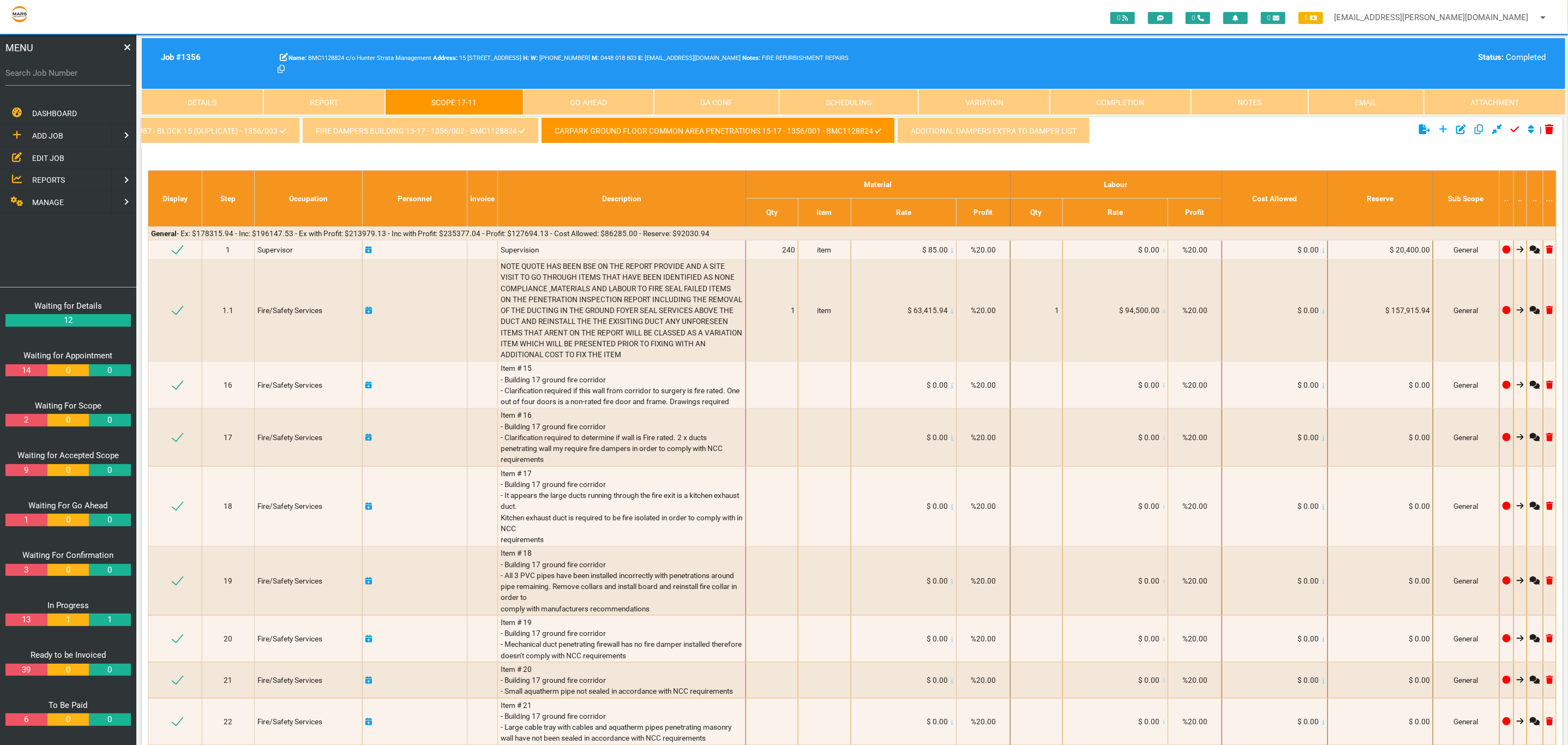
click at [1147, 111] on link "Completion" at bounding box center [1121, 102] width 141 height 26
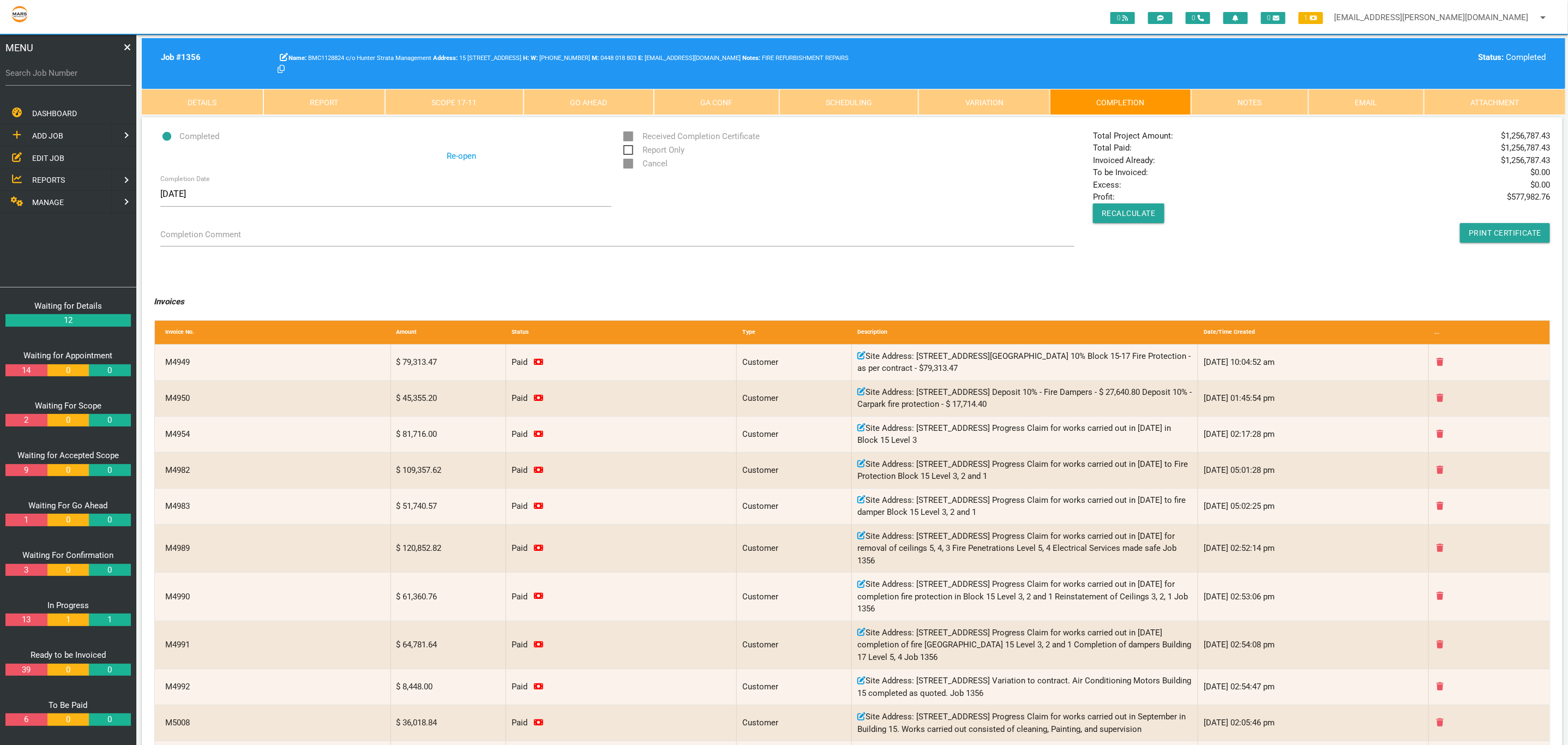
click at [1310, 265] on div "Completed Re-open Received Completion Certificate Report Only Cancel Completion…" at bounding box center [852, 196] width 1420 height 159
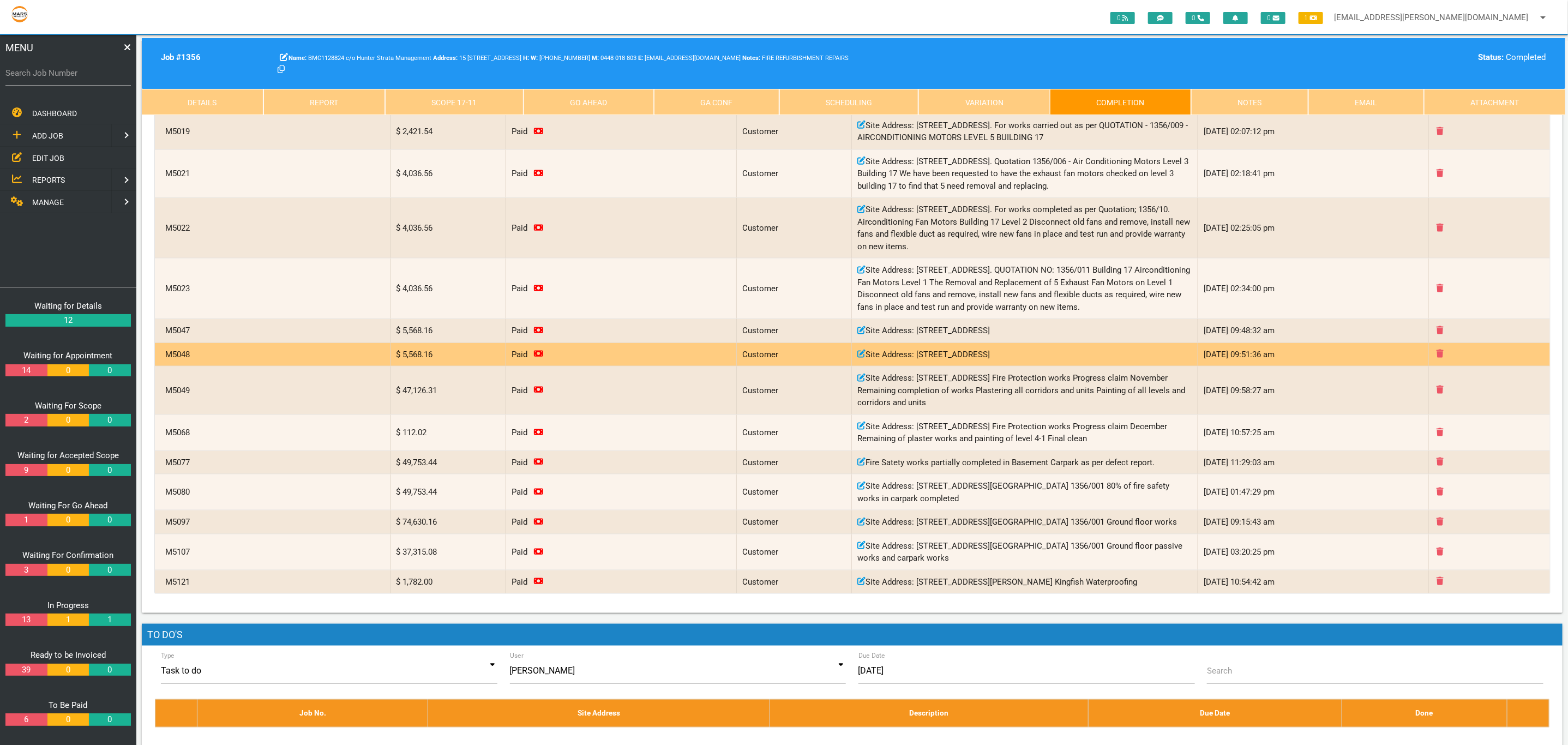
scroll to position [954, 0]
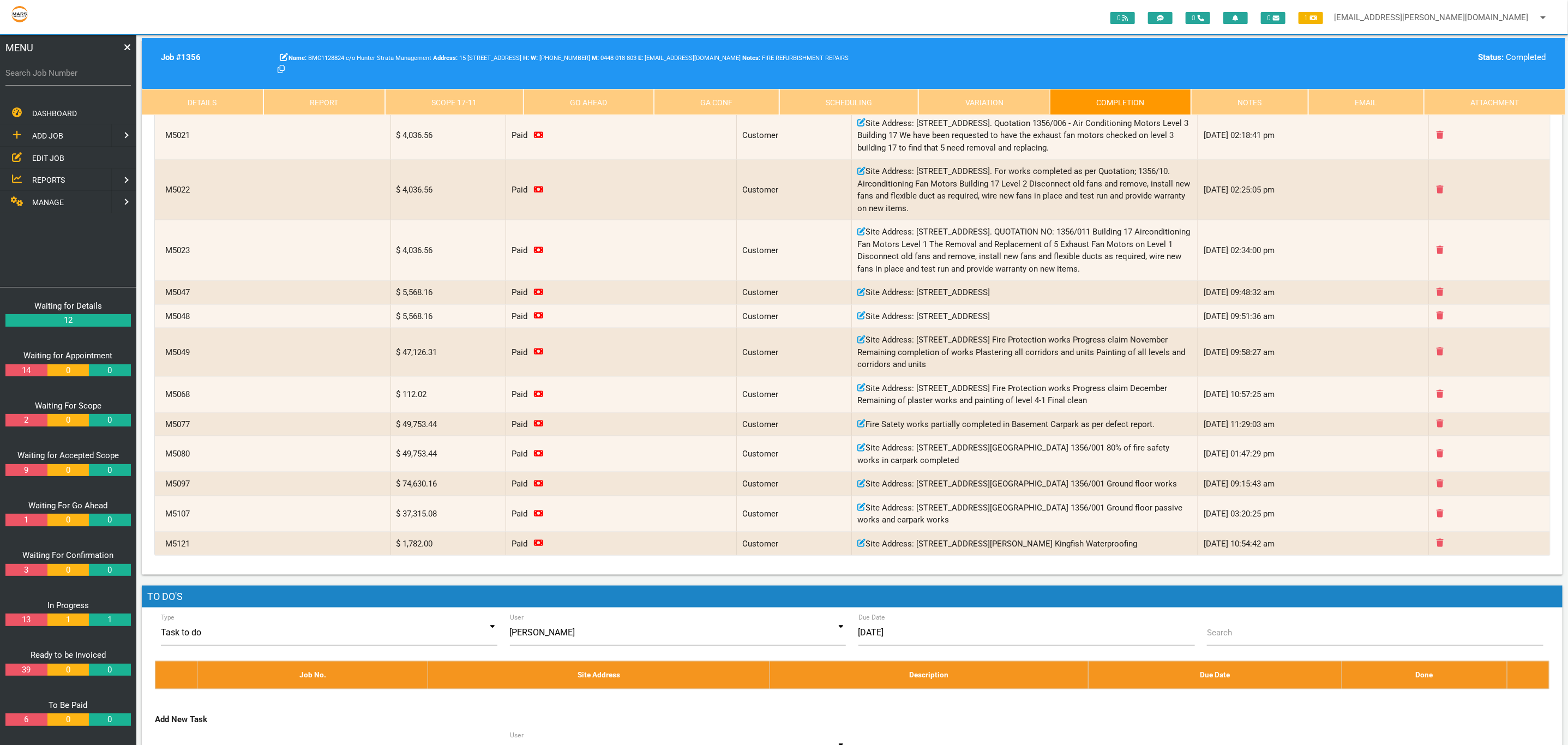
click at [443, 99] on link "Scope 17 - 11" at bounding box center [454, 102] width 138 height 26
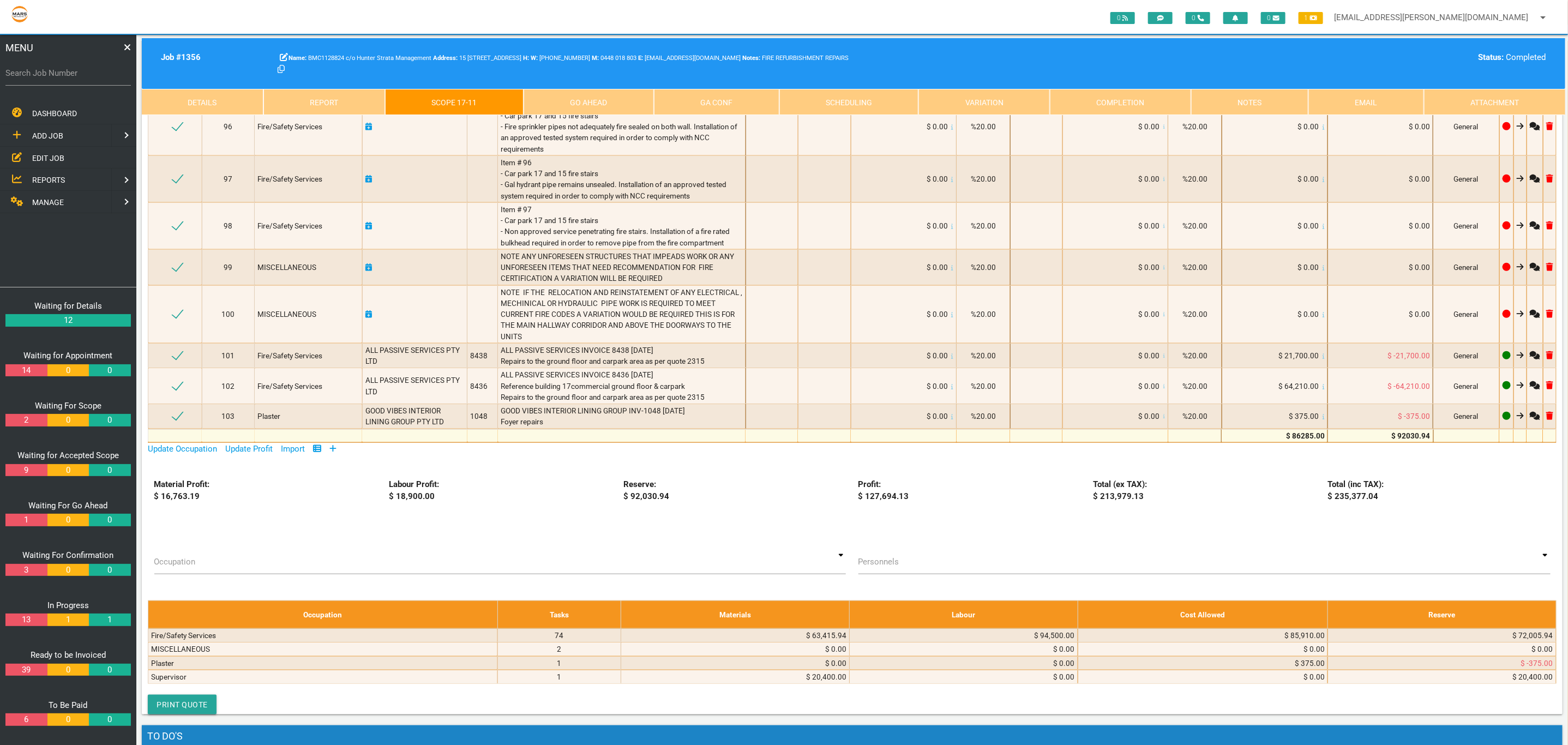
scroll to position [3953, 0]
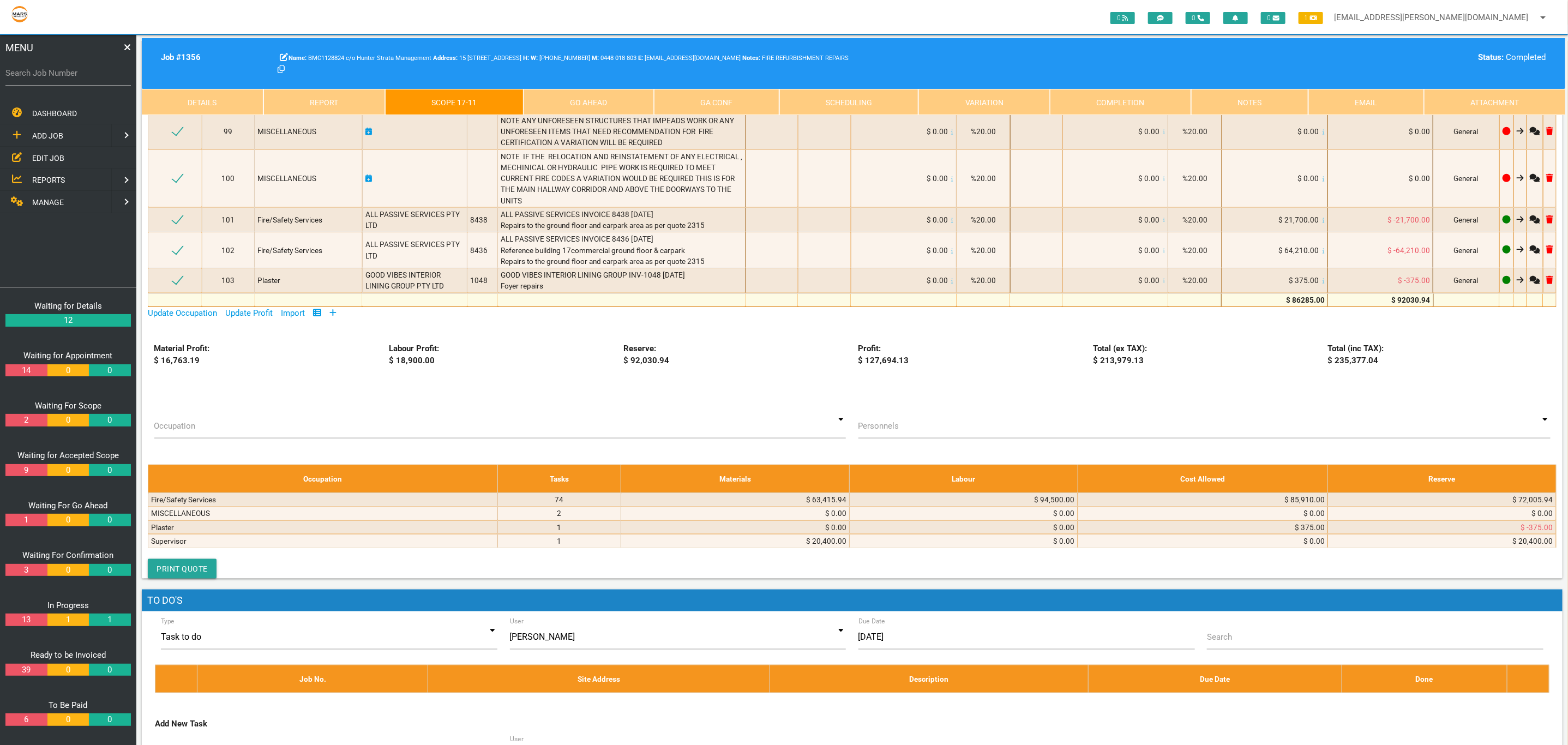
click at [1125, 105] on link "Completion" at bounding box center [1121, 102] width 141 height 26
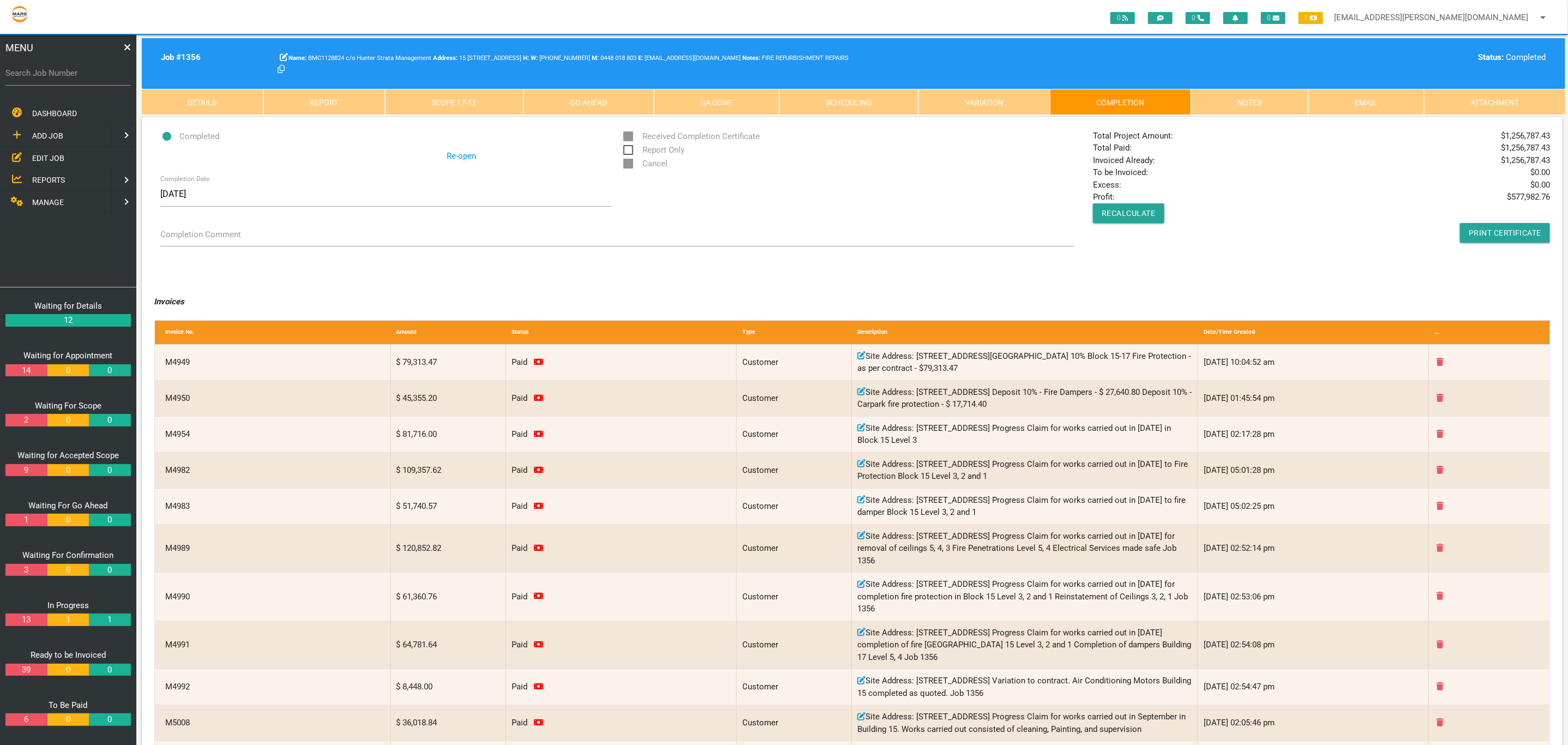
click at [451, 98] on link "Scope 17 - 11" at bounding box center [454, 102] width 138 height 26
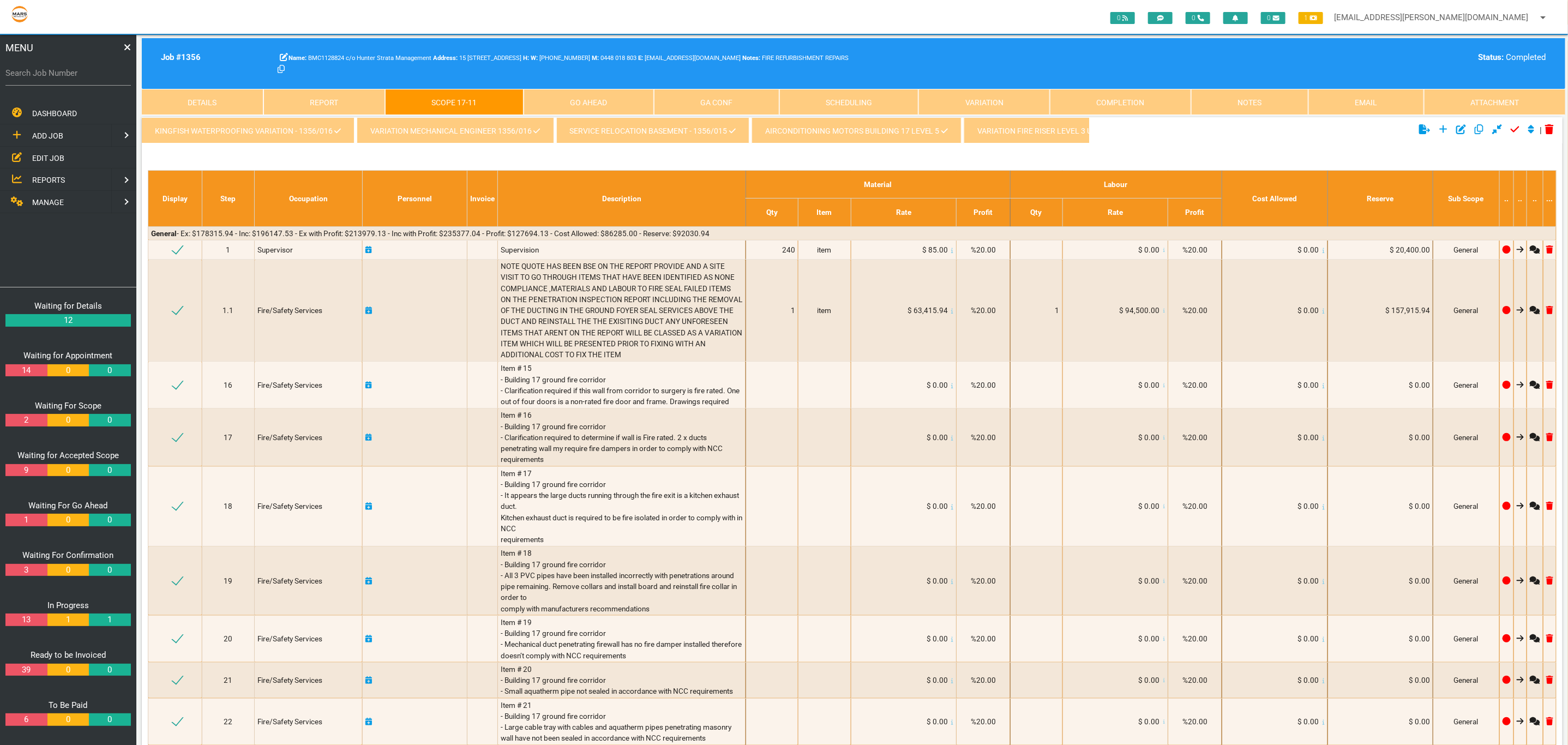
click at [1139, 100] on link "Completion" at bounding box center [1121, 102] width 141 height 26
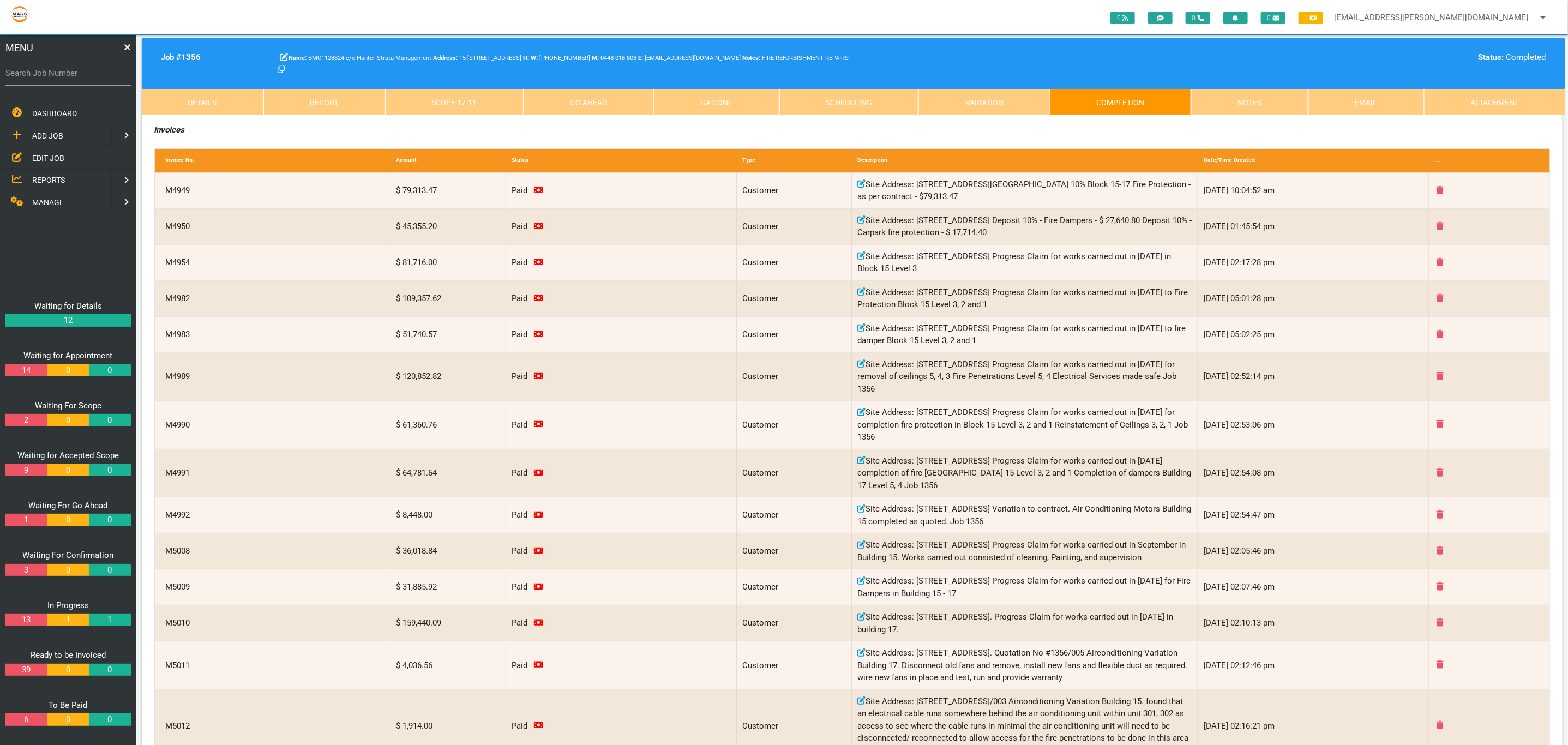
scroll to position [137, 0]
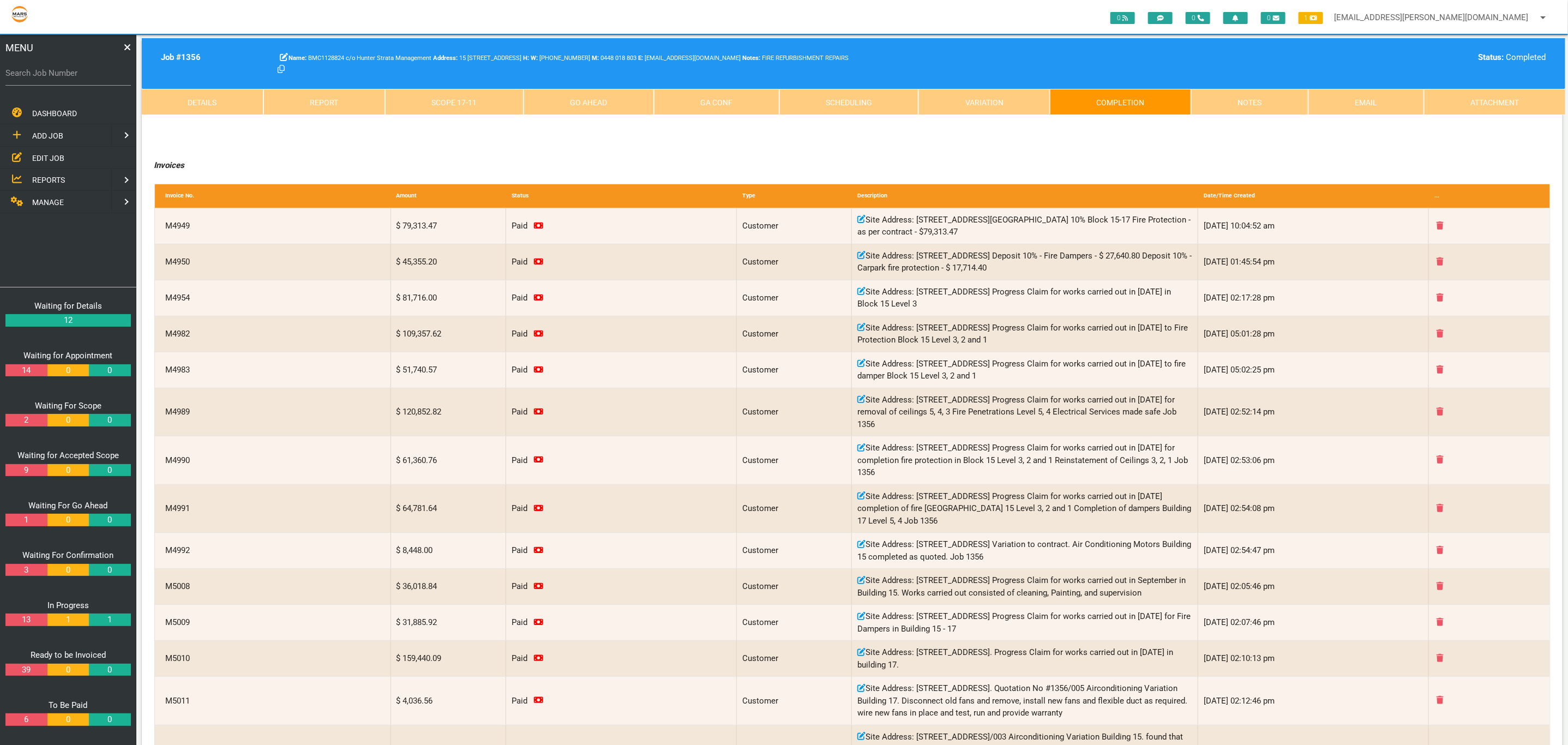
click at [449, 101] on link "Scope 17 - 11" at bounding box center [454, 102] width 138 height 26
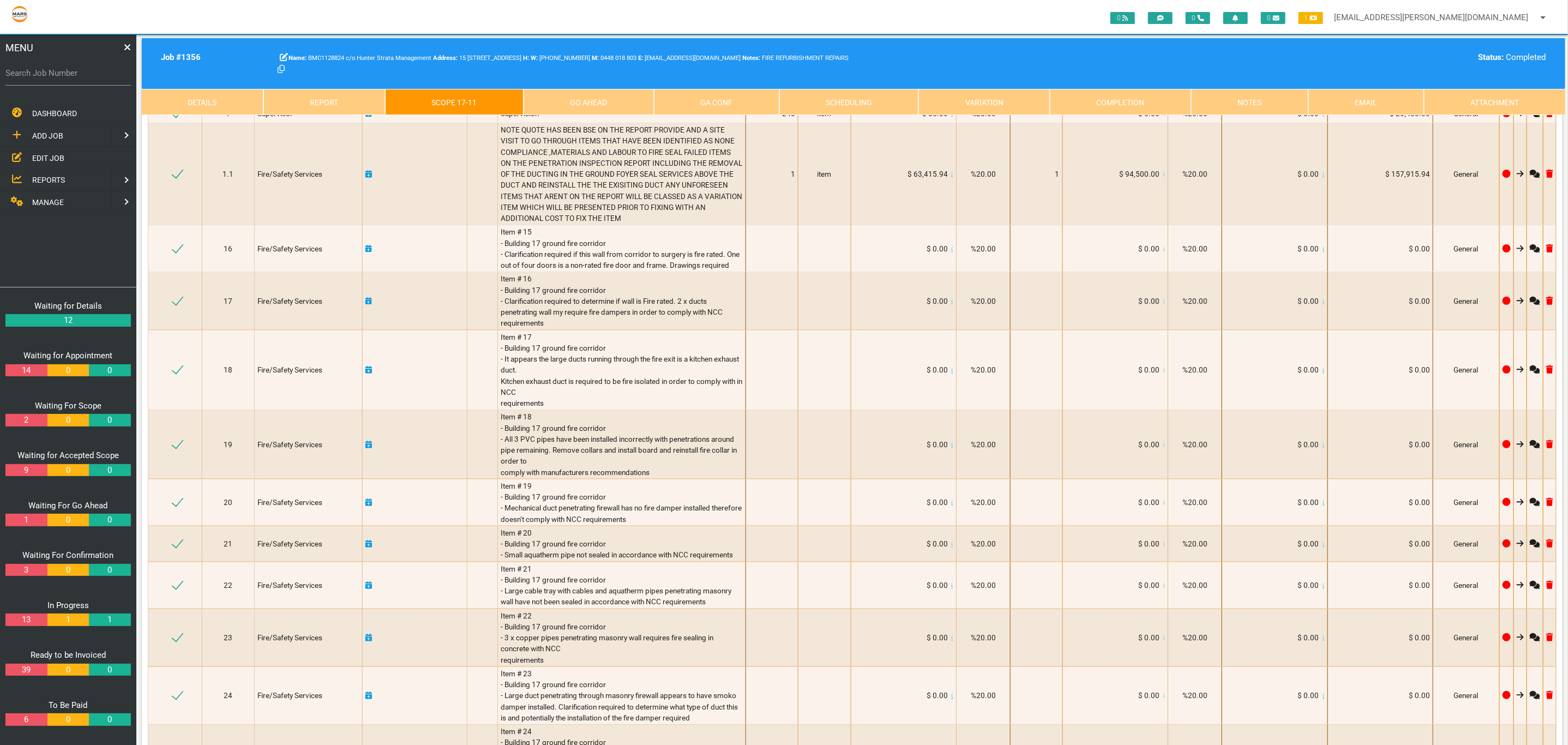
scroll to position [0, 0]
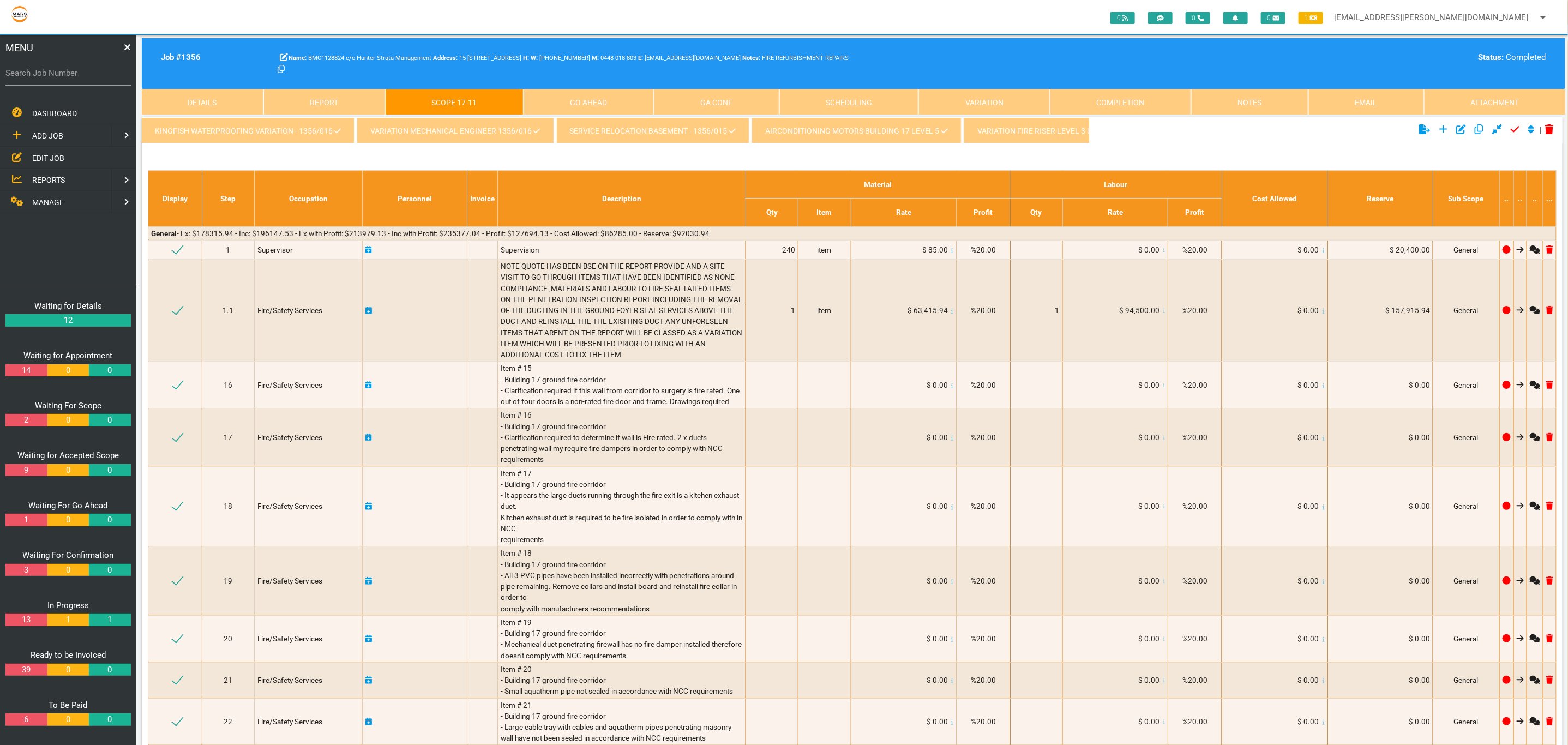
click at [252, 132] on link "kingfish waterproofing variation - 1356/016" at bounding box center [248, 130] width 213 height 26
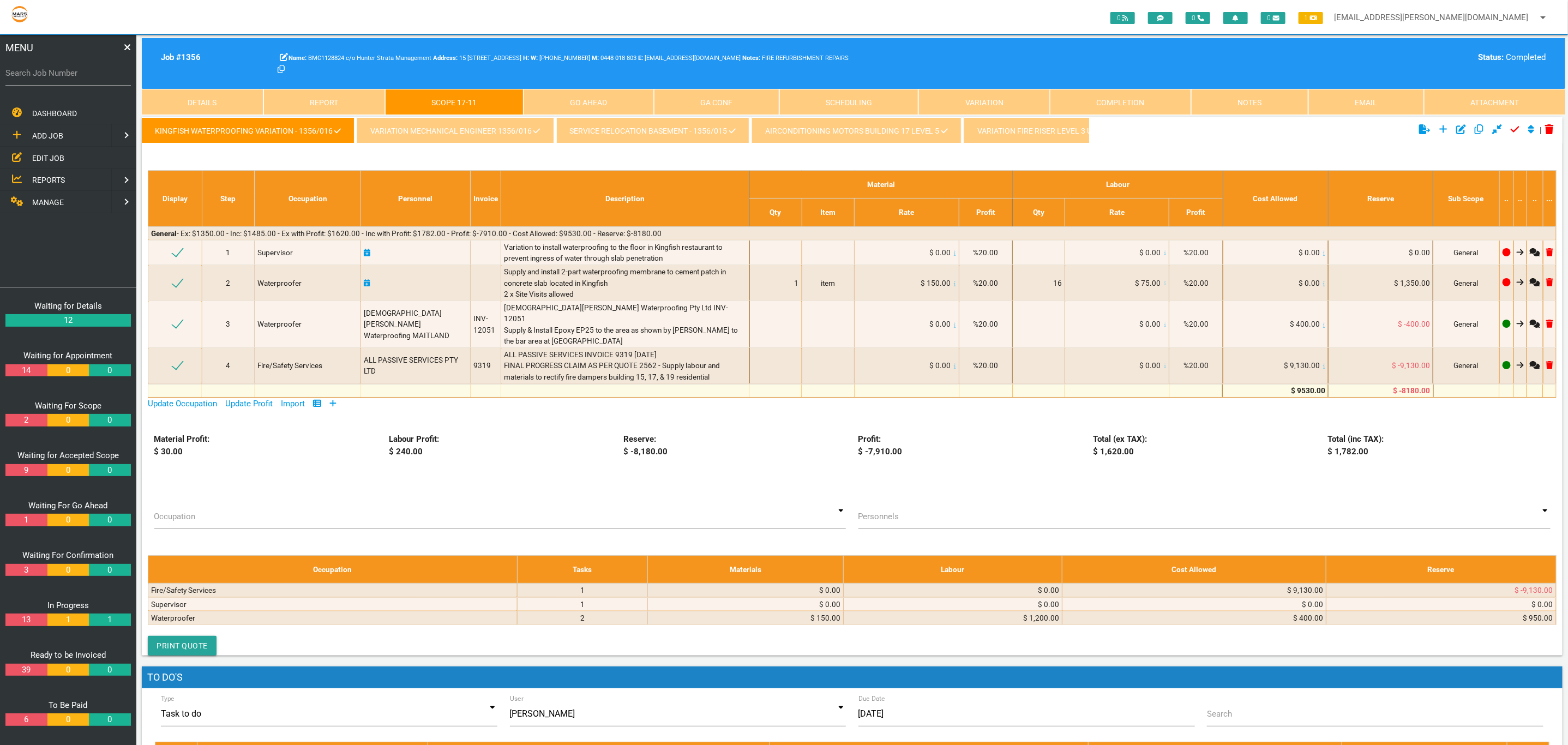
click at [440, 123] on link "variation mechanical Engineer 1356/016" at bounding box center [455, 130] width 197 height 26
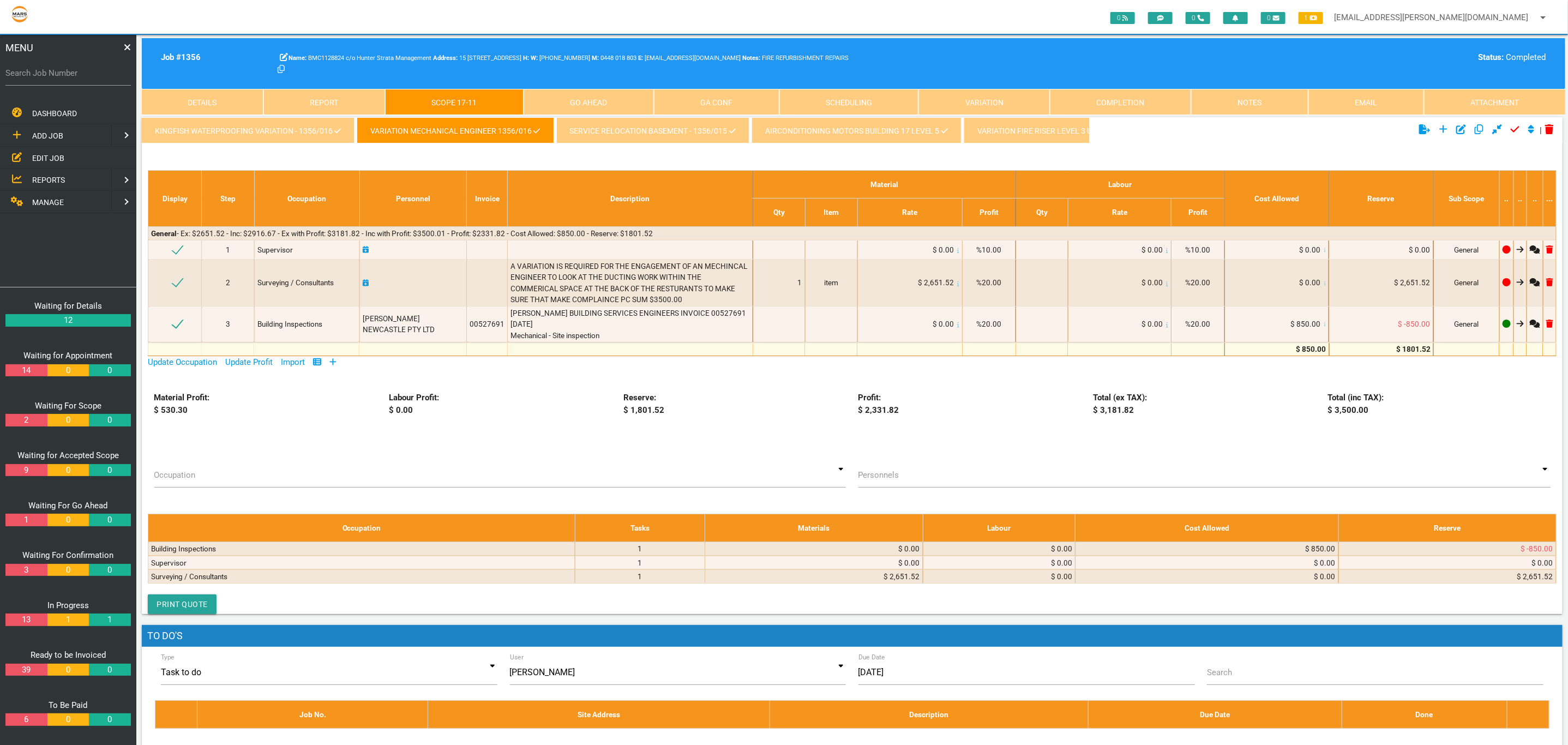
click at [597, 123] on link "service relocation basement - 1356/015" at bounding box center [652, 130] width 193 height 26
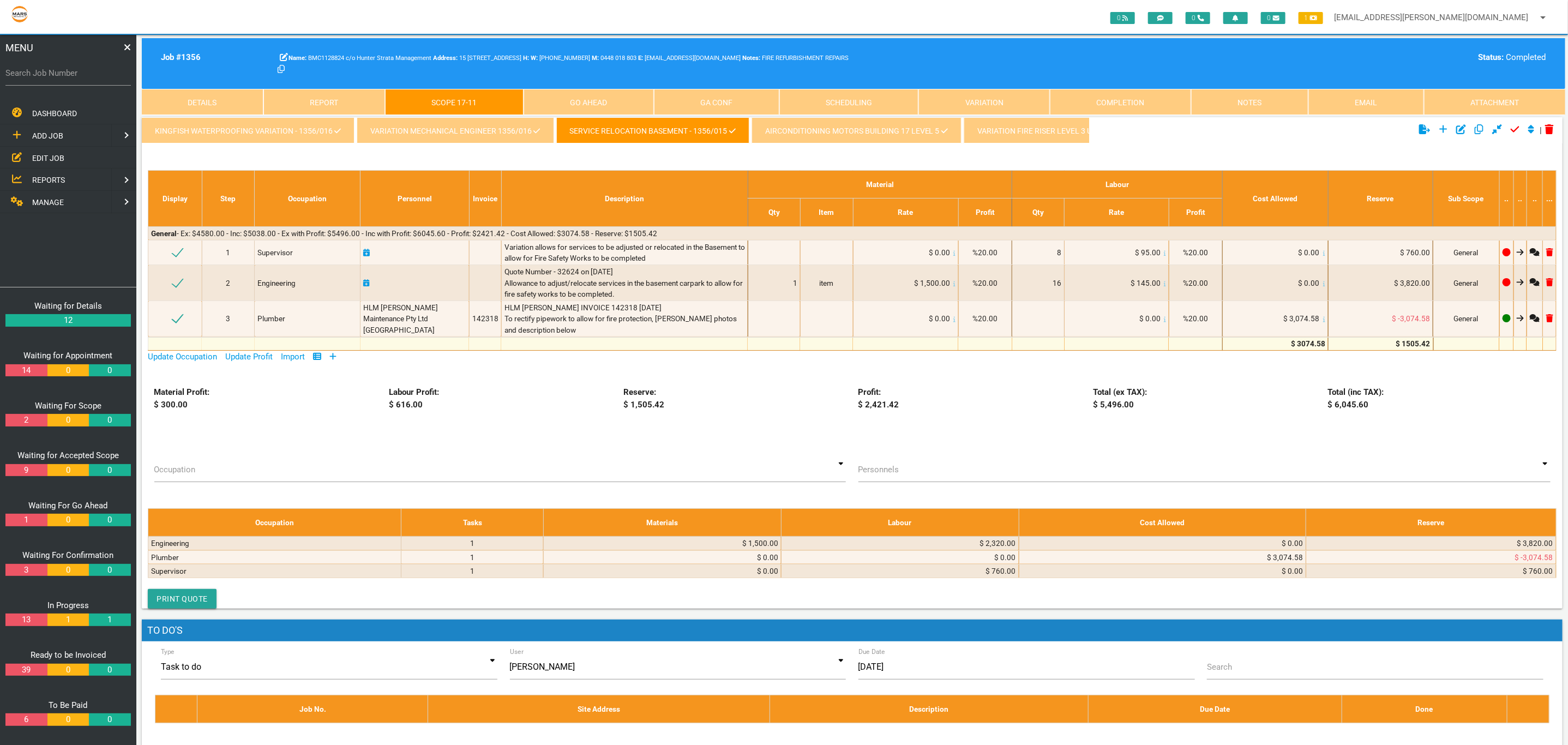
click at [818, 123] on link "AIRCONDITIONING MOTORS BUILDING 17 LEVEL 5" at bounding box center [857, 130] width 210 height 26
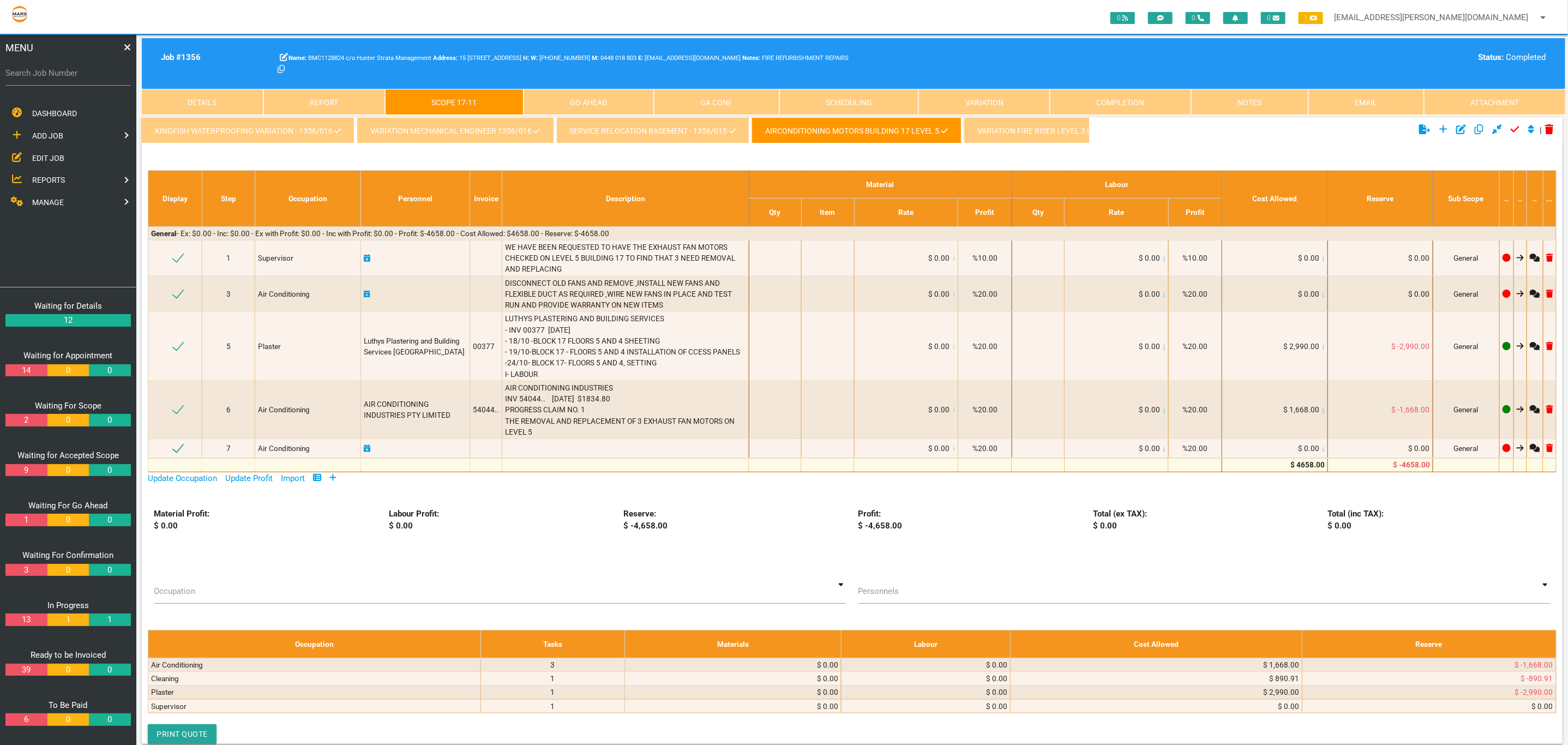
click at [1005, 132] on link "VARIATION FIRE RISER LEVEL 3 UNIT 302" at bounding box center [1052, 130] width 177 height 26
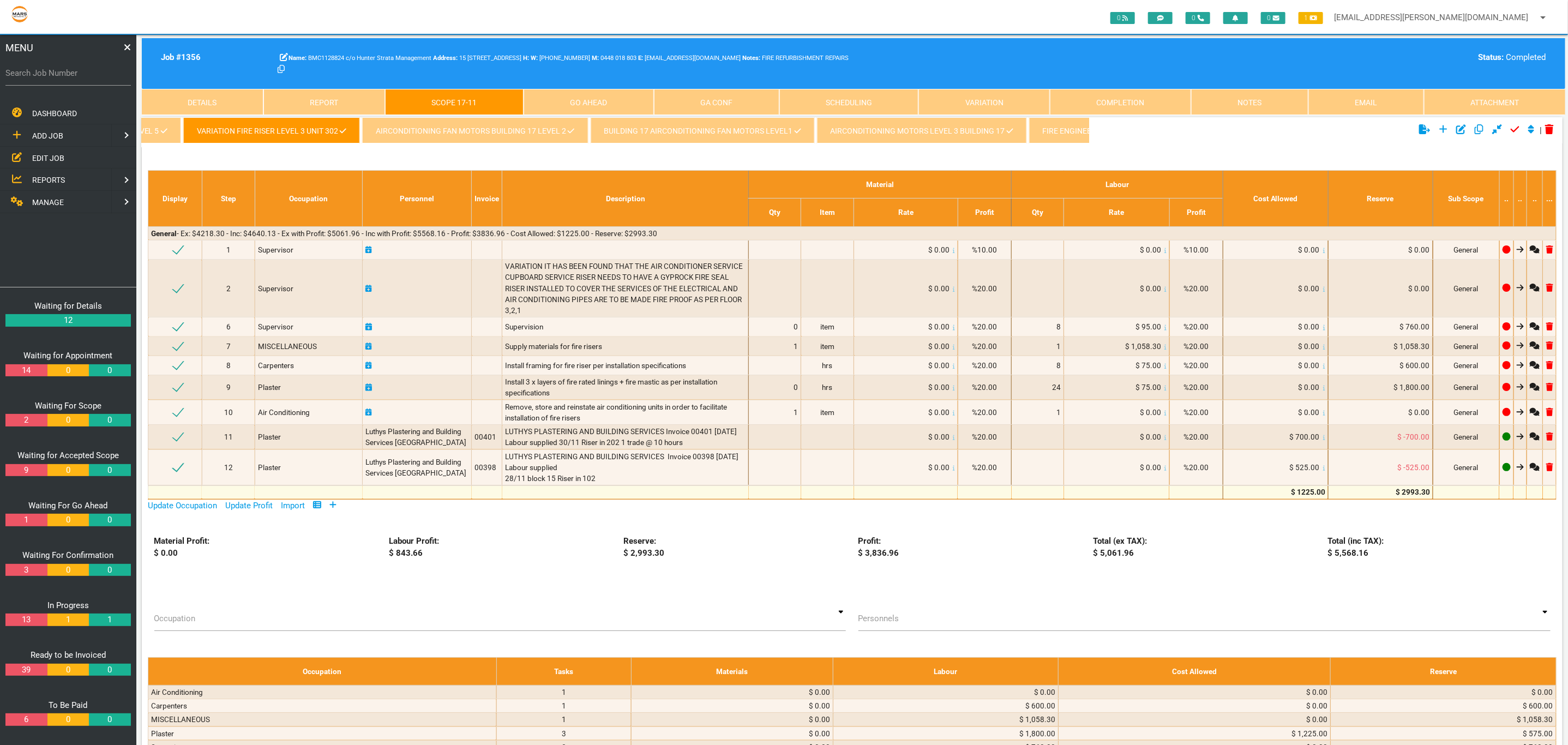
scroll to position [0, 775]
click at [460, 130] on link "AIRCONDITIONING FAN MOTORS BUILDING 17 LEVEL 2" at bounding box center [480, 130] width 226 height 26
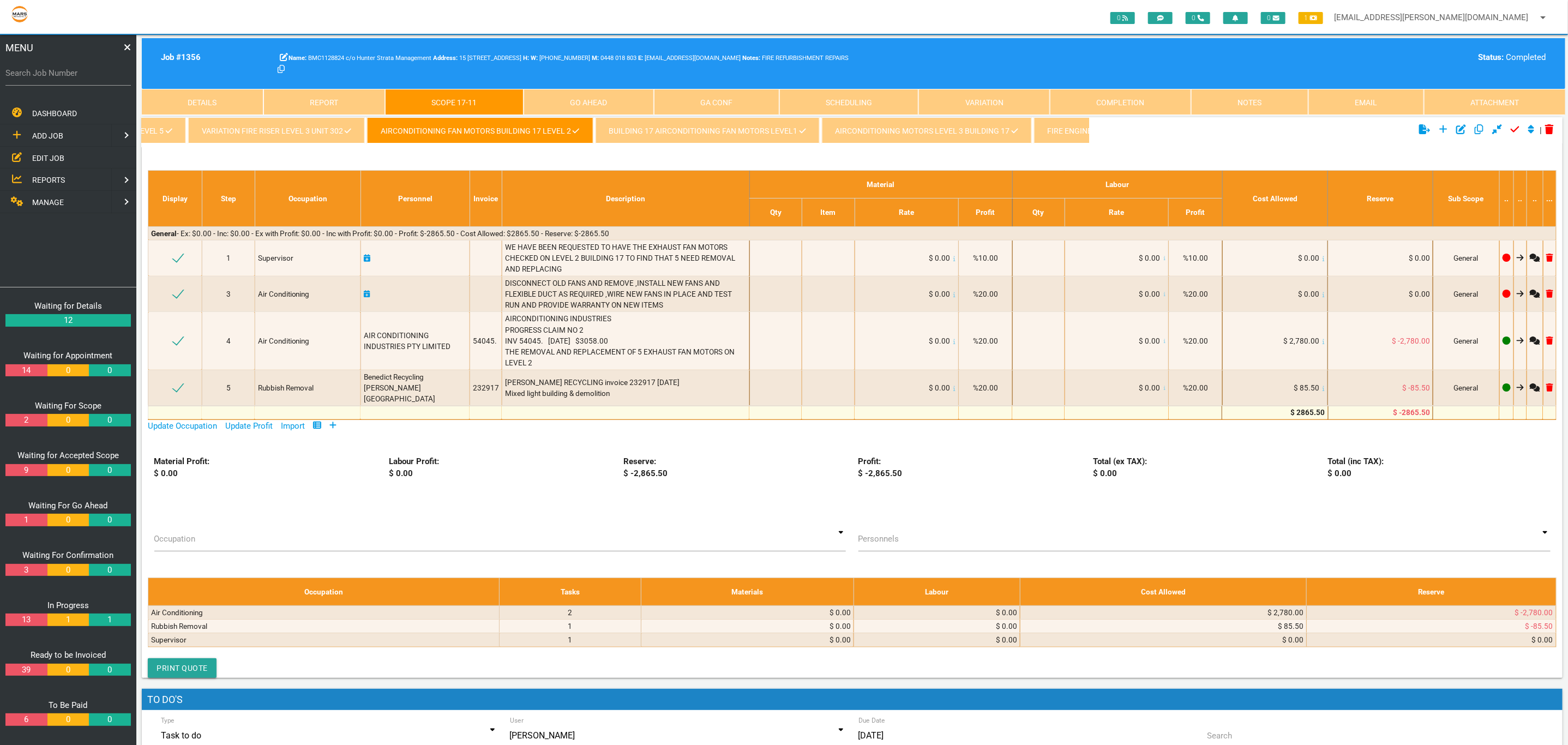
click at [674, 127] on link "BUILDING 17 AIRCONDITIONING FAN MOTORS LEVEL1" at bounding box center [708, 130] width 224 height 26
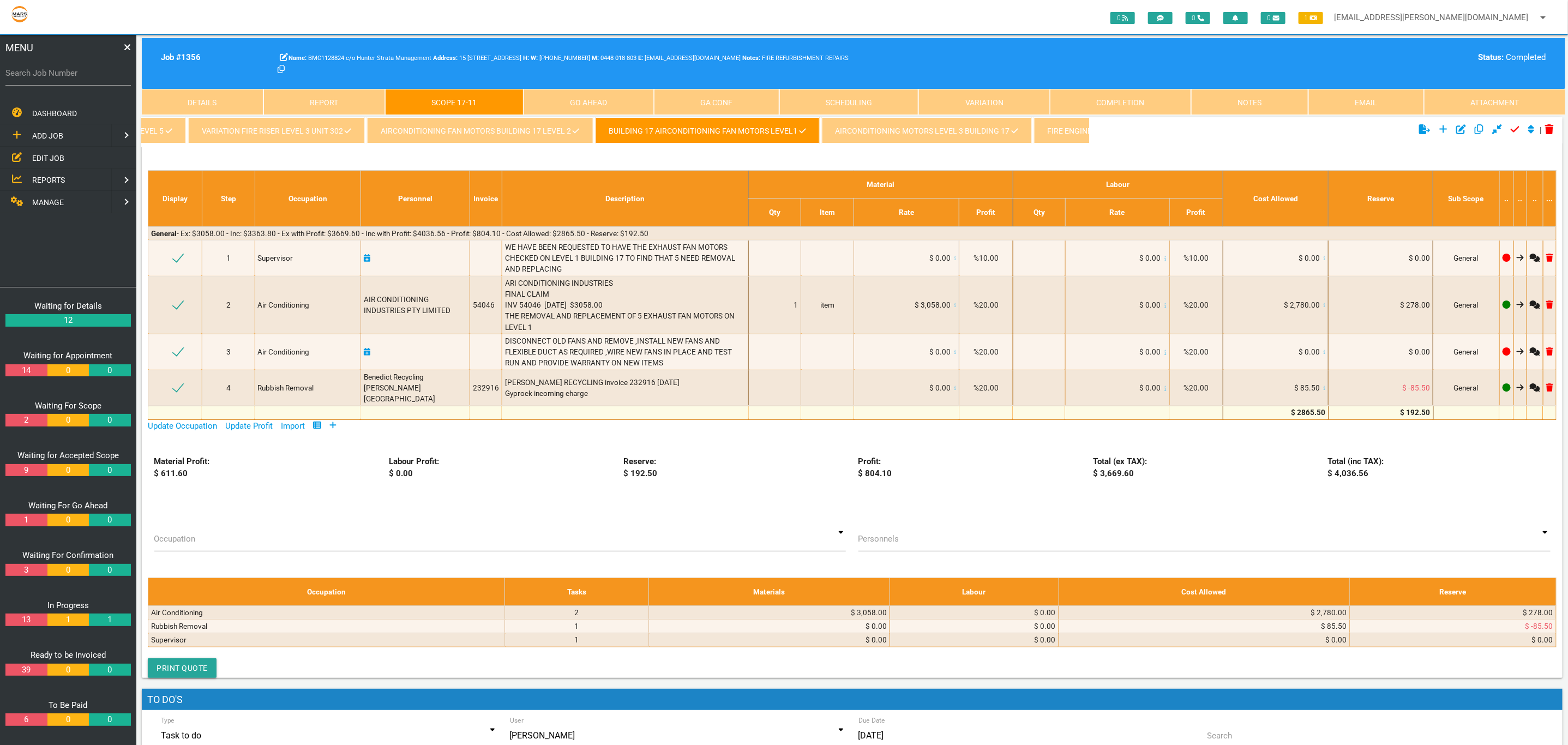
click at [908, 121] on link "AIRCONDITIONING MOTORS LEVEL 3 BUILDING 17" at bounding box center [927, 130] width 210 height 26
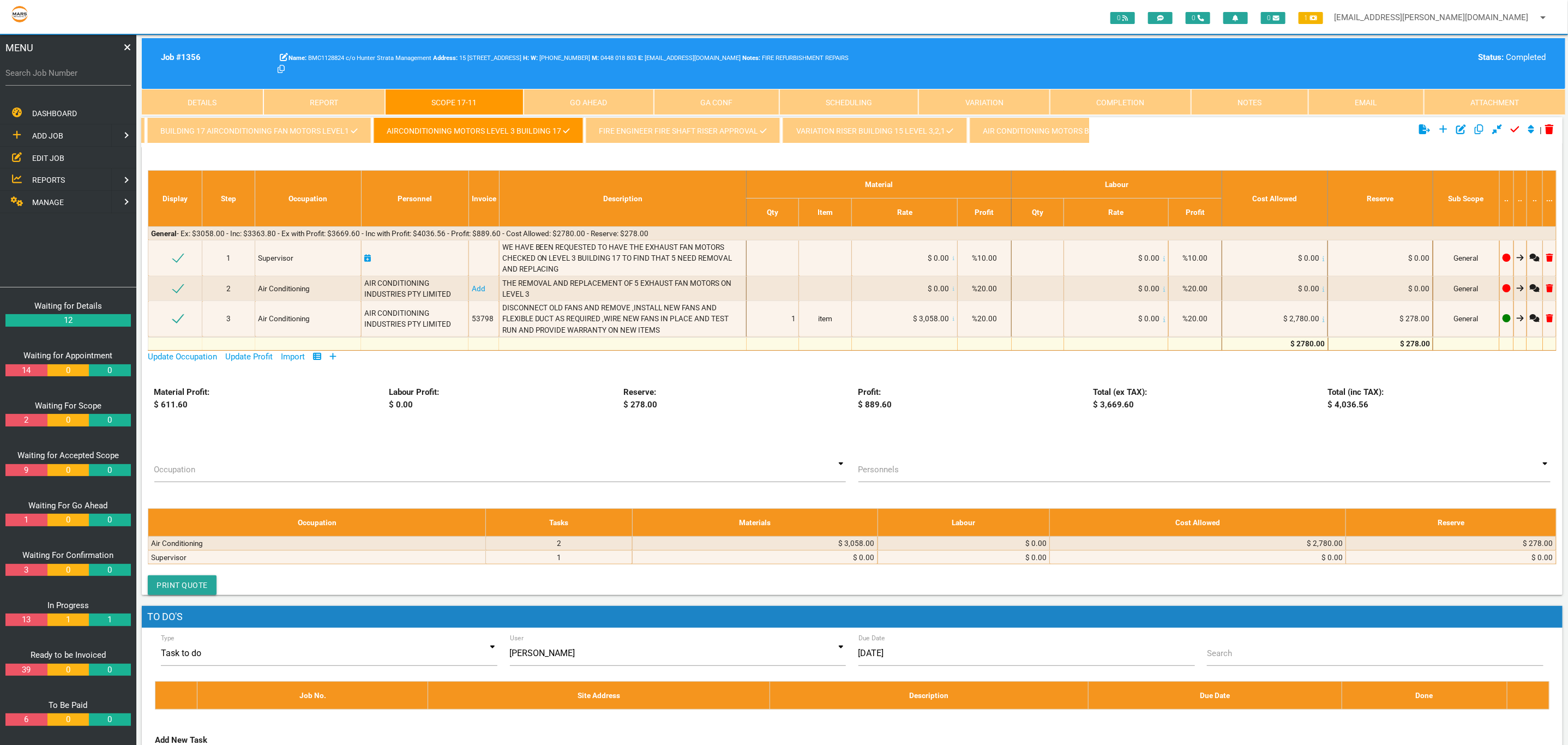
scroll to position [0, 1286]
click at [566, 120] on link "FIRE ENGINEER FIRE SHAFT RISER APPROVAL" at bounding box center [621, 130] width 194 height 26
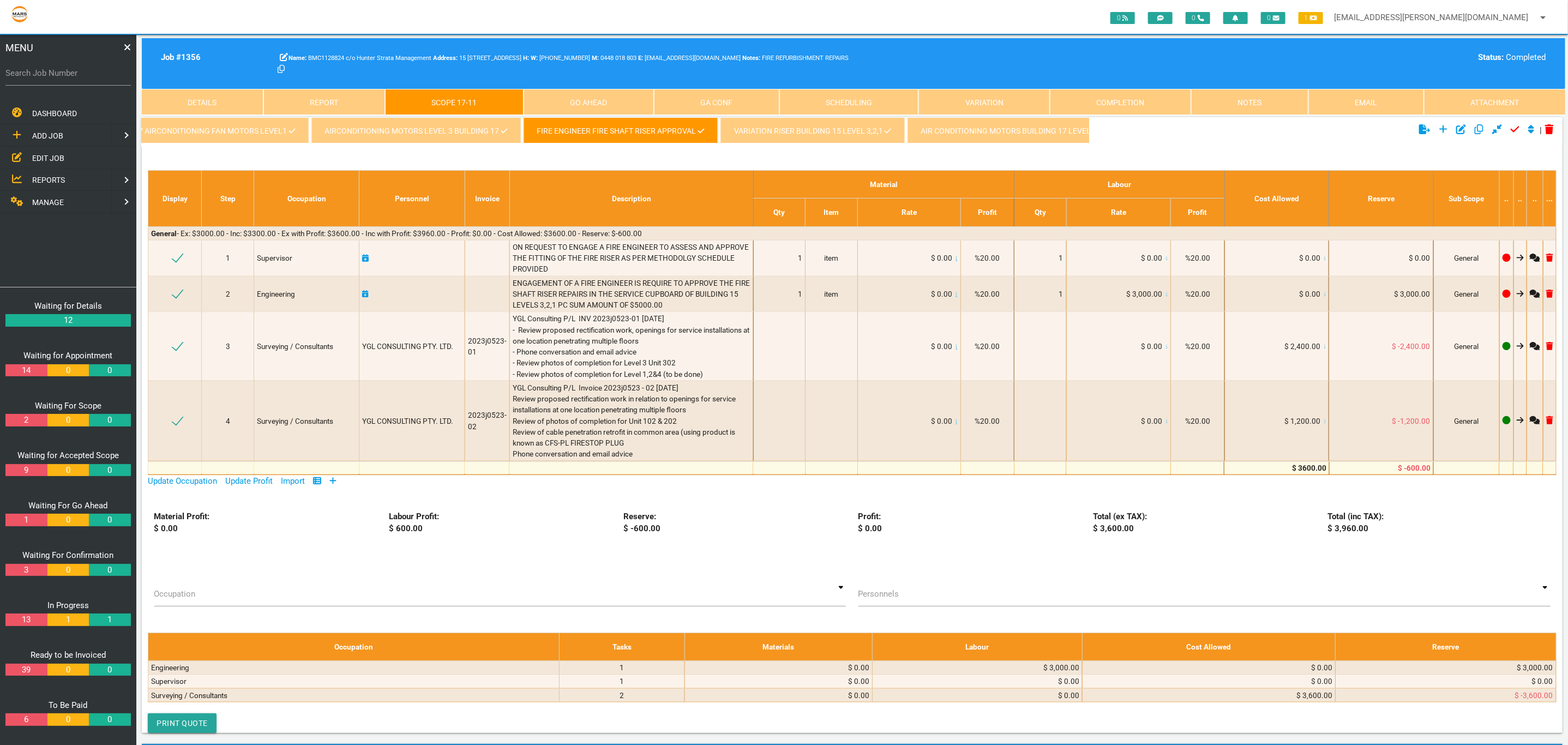
click at [761, 134] on link "VARIATION RISER BUILDING 15 LEVEL 3,2,1" at bounding box center [813, 130] width 184 height 26
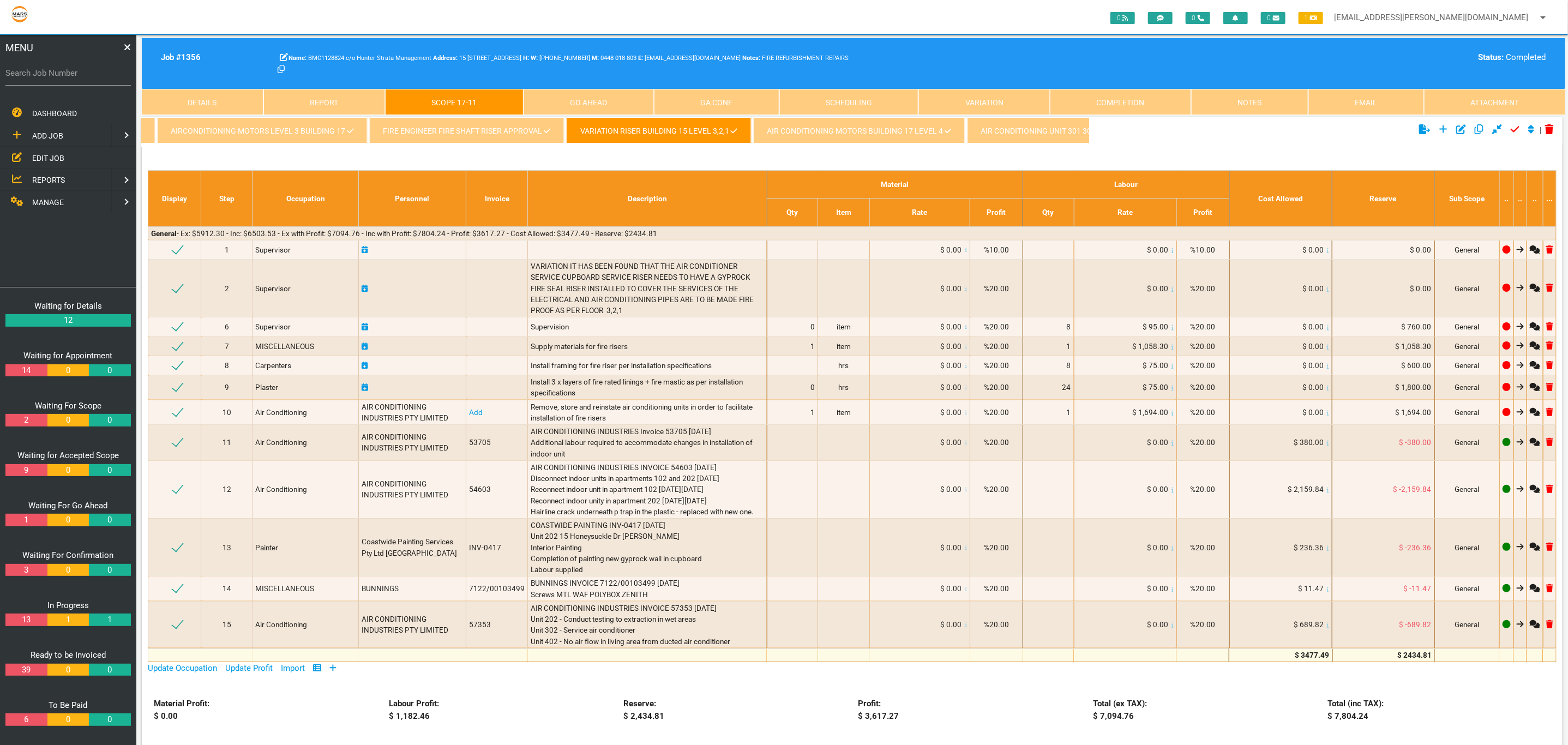
scroll to position [0, 1712]
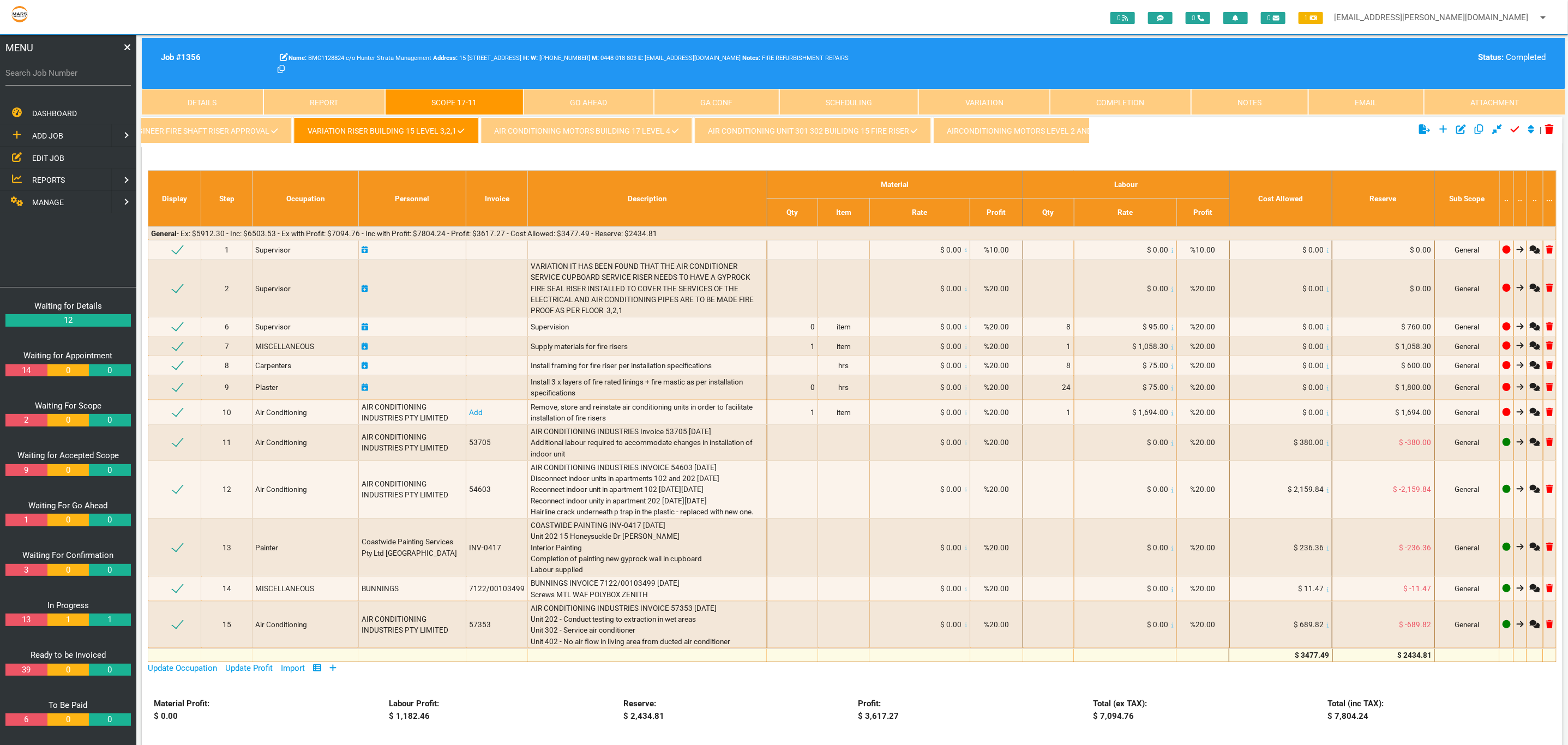
click at [550, 127] on link "AIR CONDITIONING MOTORS BUILDING 17 LEVEL 4" at bounding box center [586, 130] width 212 height 26
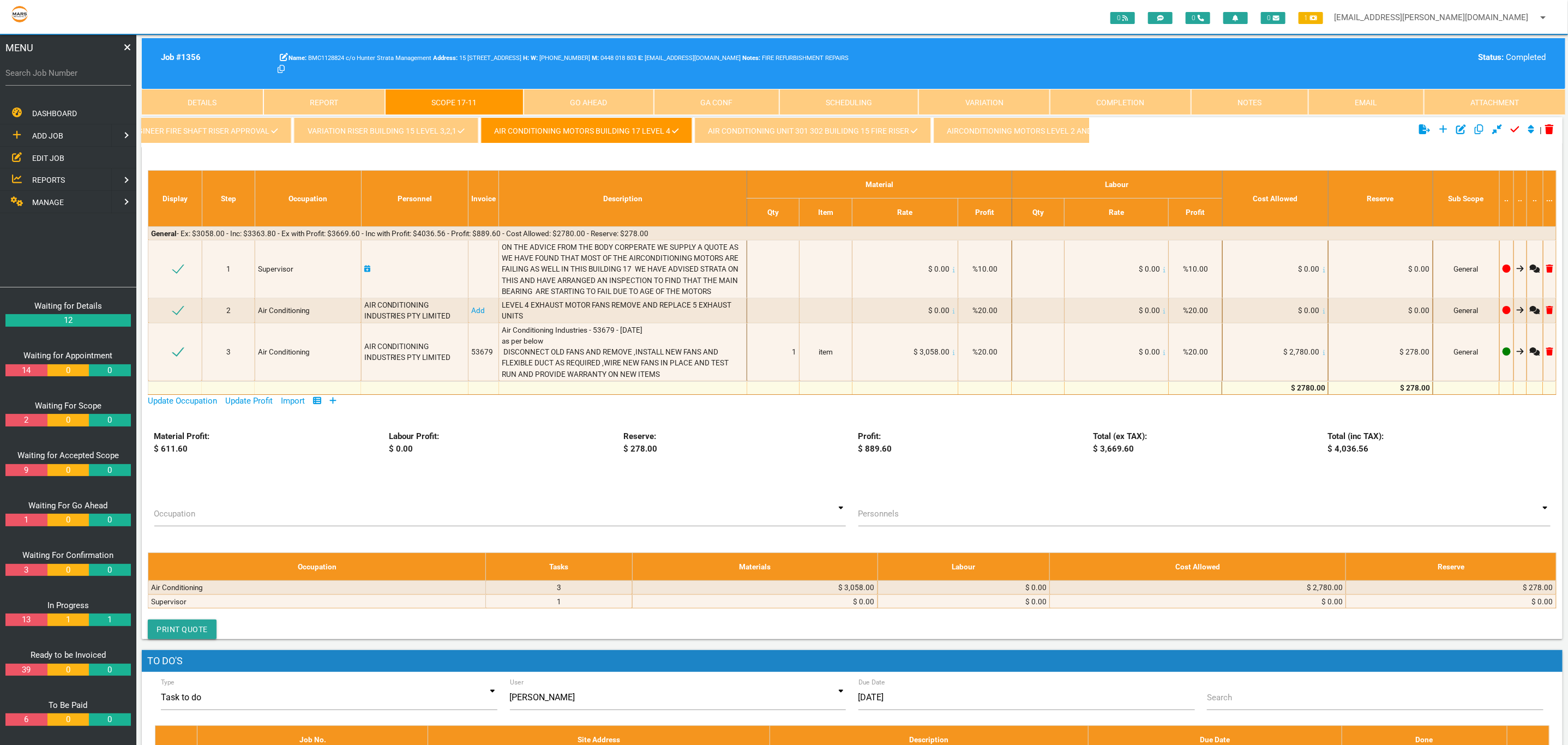
click at [762, 140] on link "AIR CONDITIONING UNIT 301 302 BUILIDNG 15 FIRE RISER" at bounding box center [813, 130] width 237 height 26
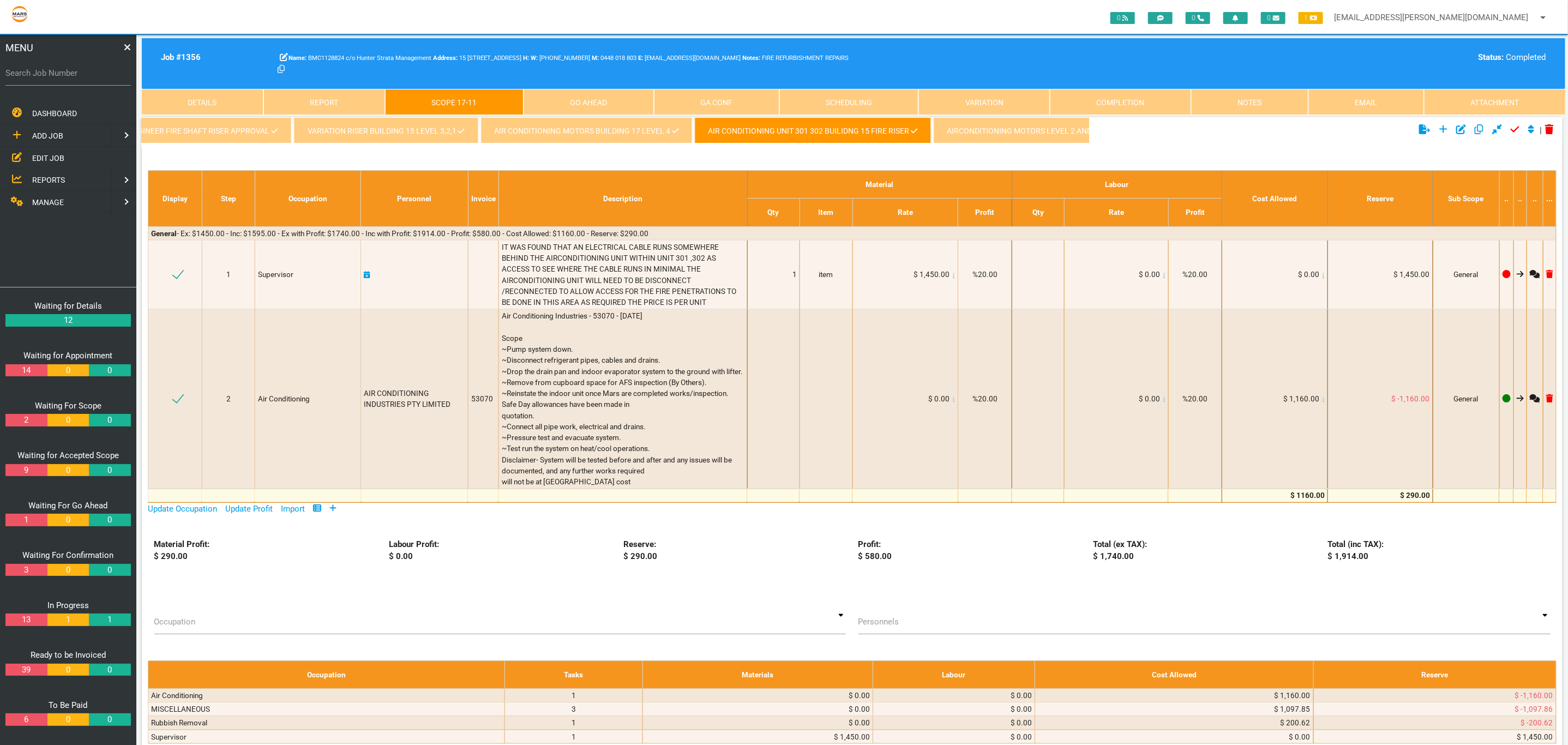
click at [1031, 128] on link "AIRCONDITIONING MOTORS LEVEL 2 AND LEVEL 1 BUILDING 15" at bounding box center [1061, 130] width 257 height 26
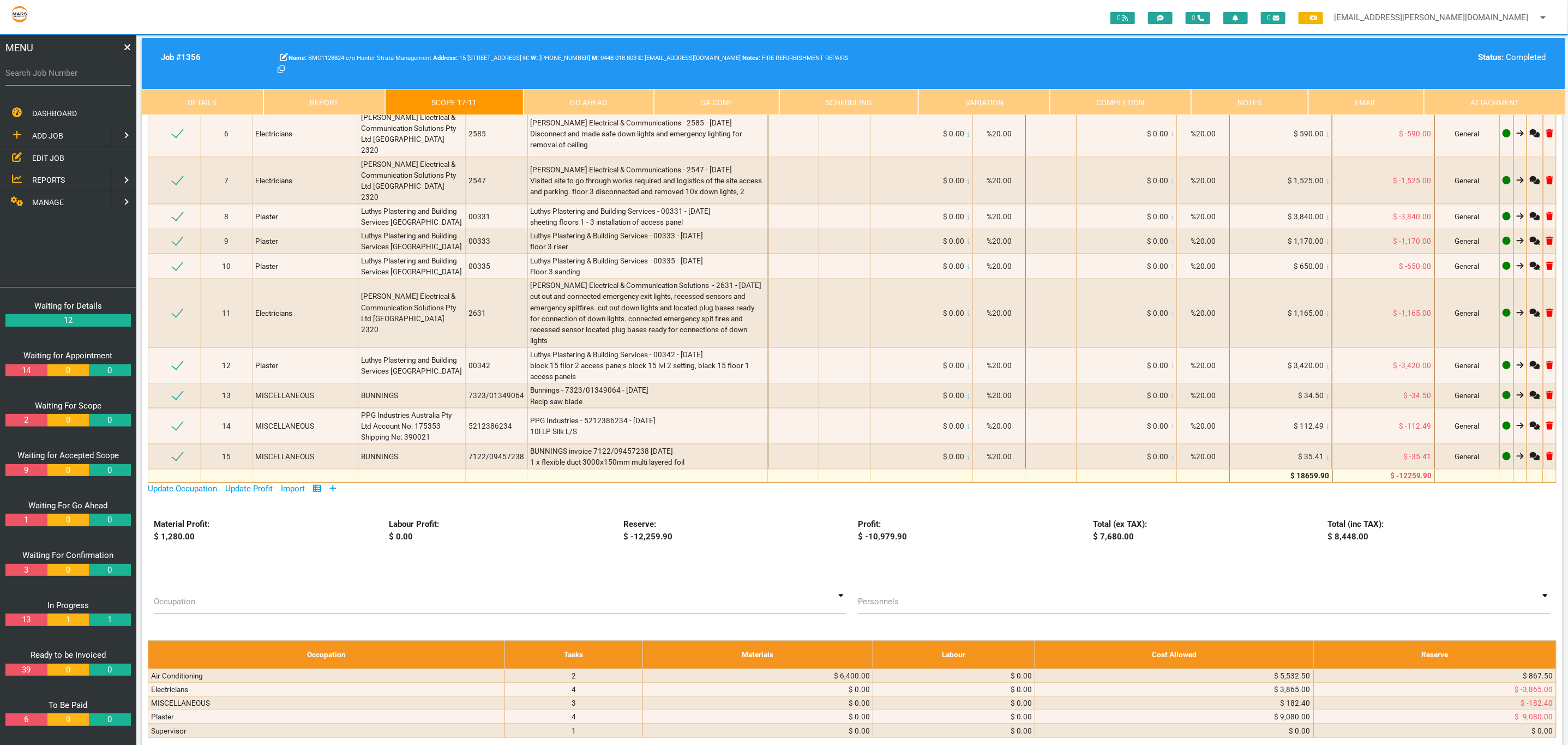
scroll to position [0, 0]
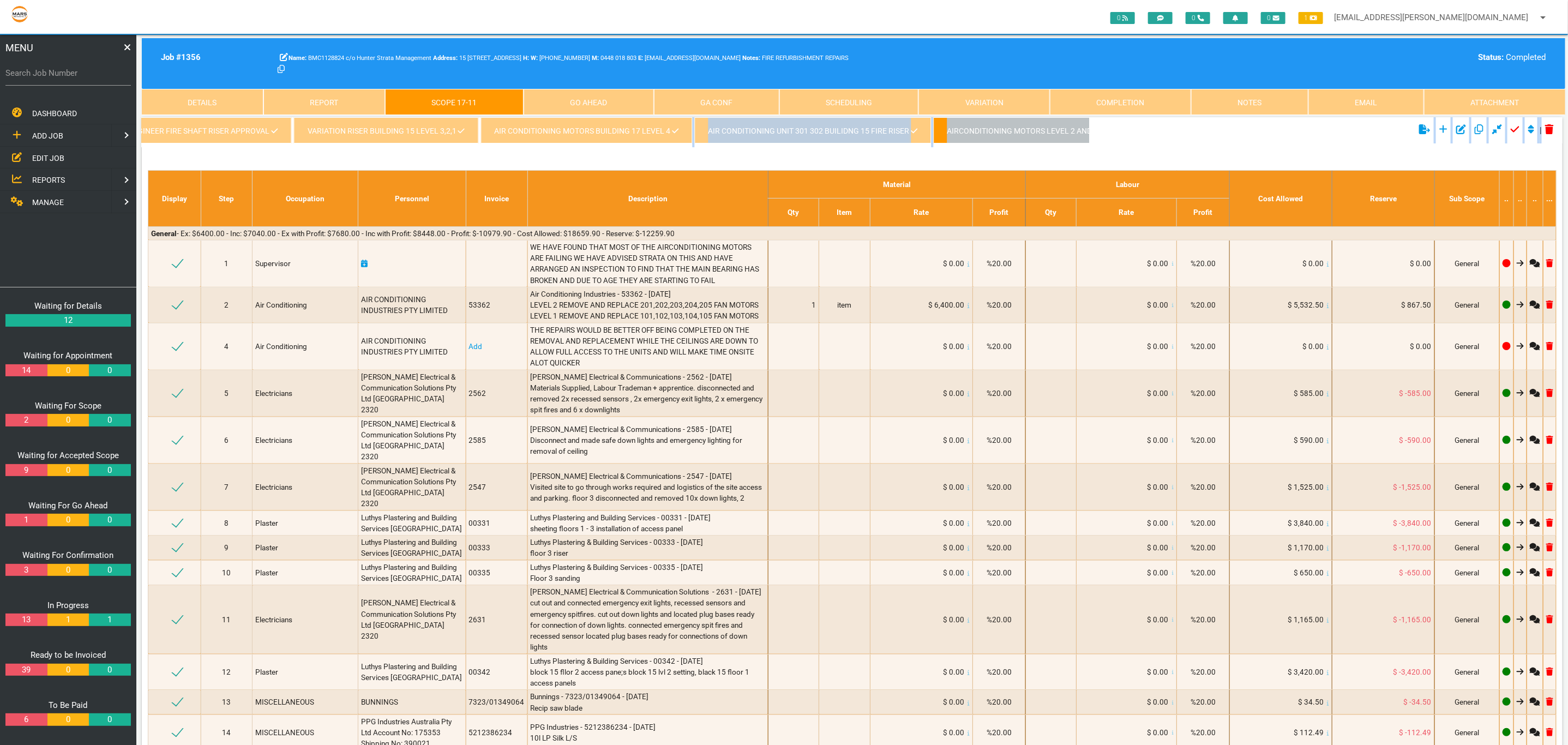
drag, startPoint x: 527, startPoint y: 154, endPoint x: 546, endPoint y: 148, distance: 19.9
click at [546, 148] on div "kingfish waterproofing variation - 1356/016 variation mechanical Engineer 1356/…" at bounding box center [852, 596] width 1420 height 958
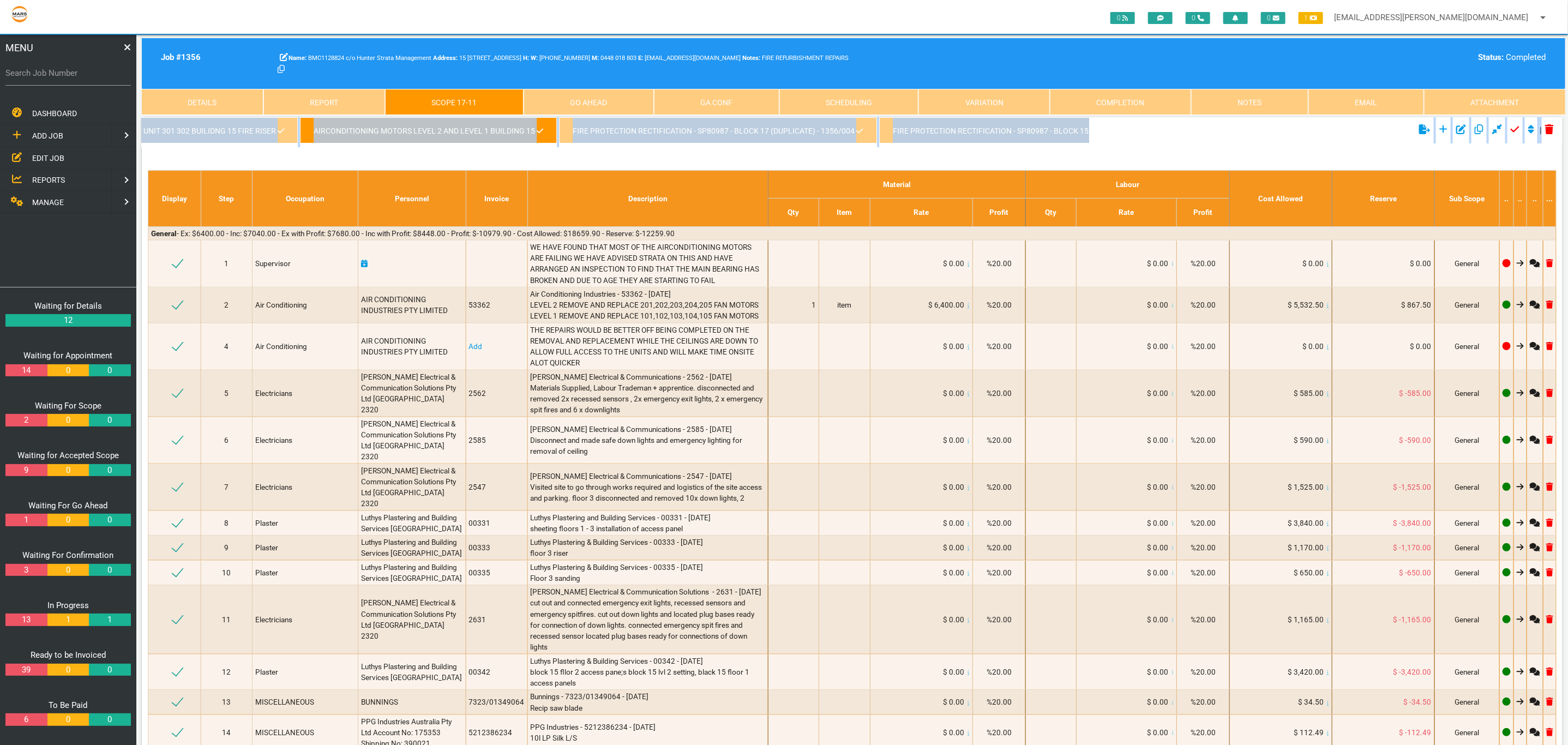
scroll to position [0, 3175]
click at [690, 154] on div "kingfish waterproofing variation - 1356/016 variation mechanical Engineer 1356/…" at bounding box center [852, 596] width 1420 height 958
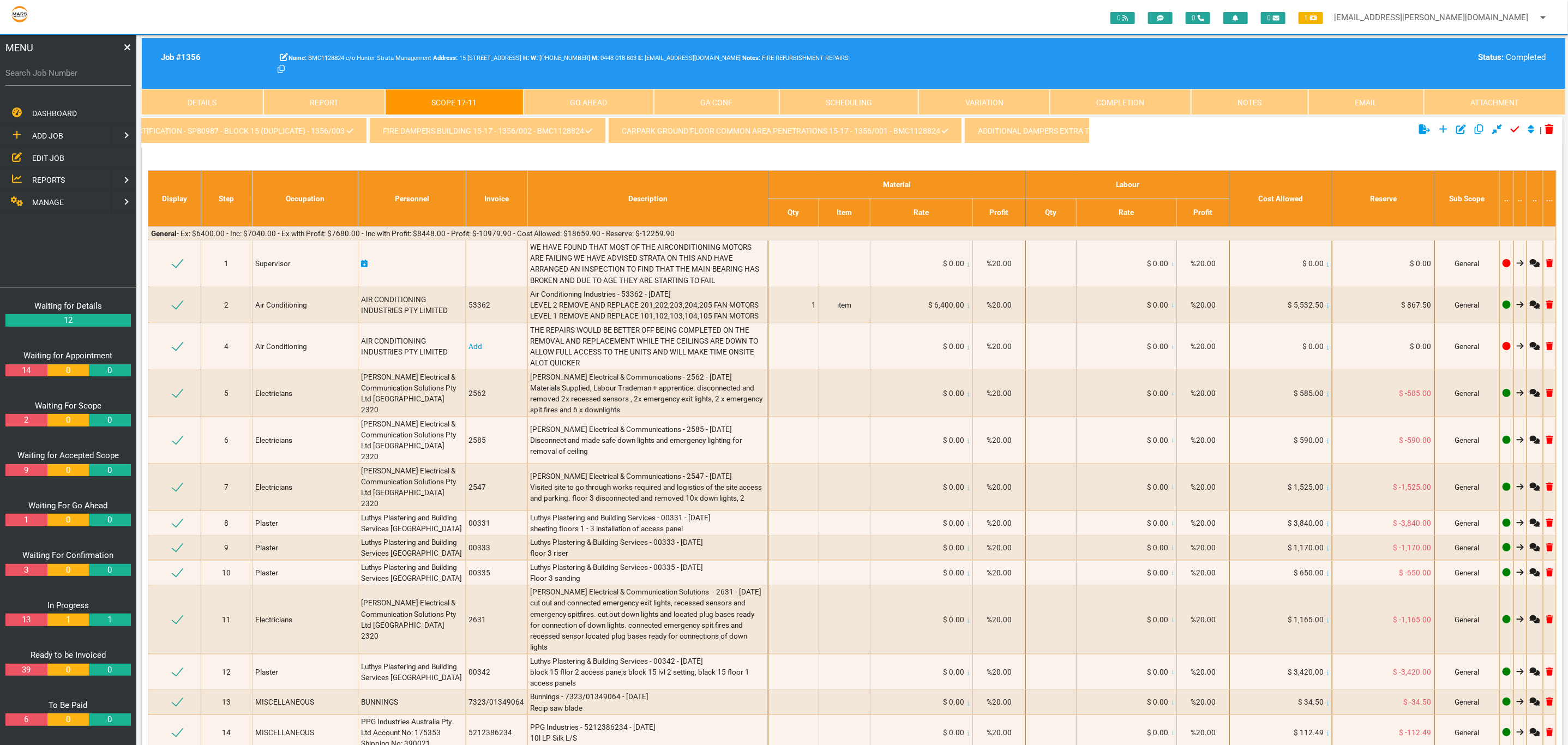
click at [463, 137] on link "FIRE DAMPERS BUILDING 15-17 - 1356/002 - BMC1128824" at bounding box center [488, 130] width 237 height 26
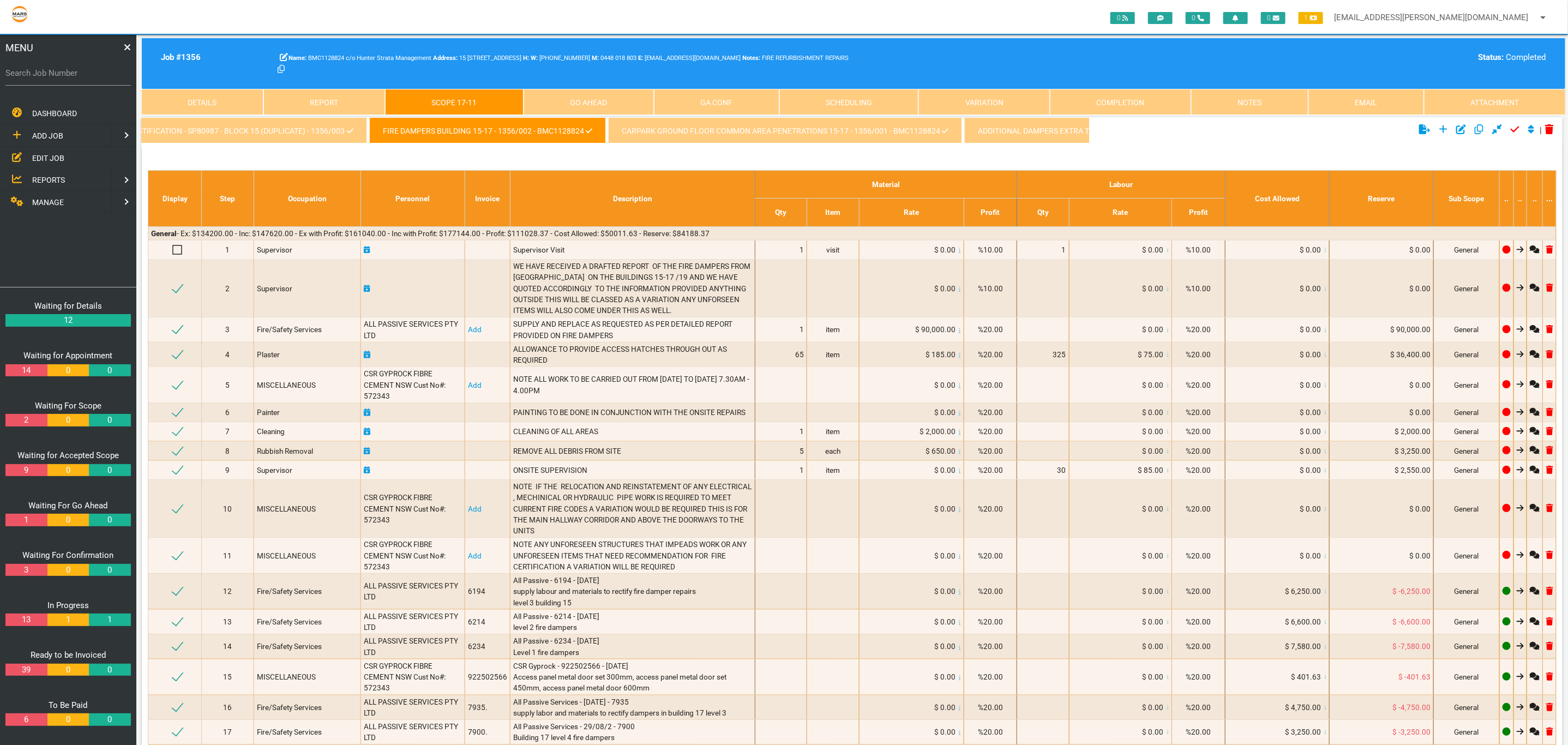
click at [259, 128] on link "Fire Protection Rectification - SP80987 - Block 15 (Duplicate) - 1356/003" at bounding box center [208, 130] width 318 height 26
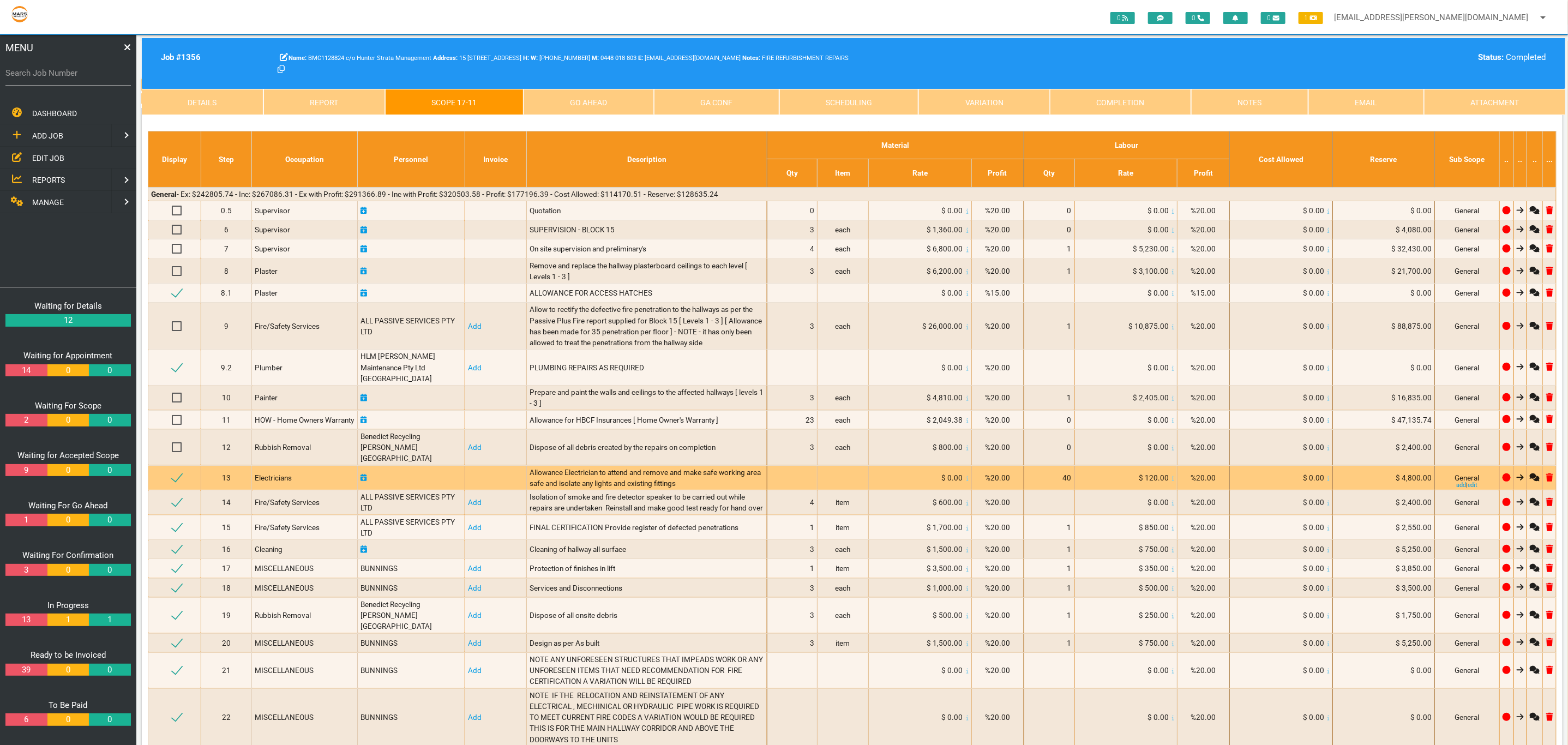
scroll to position [0, 0]
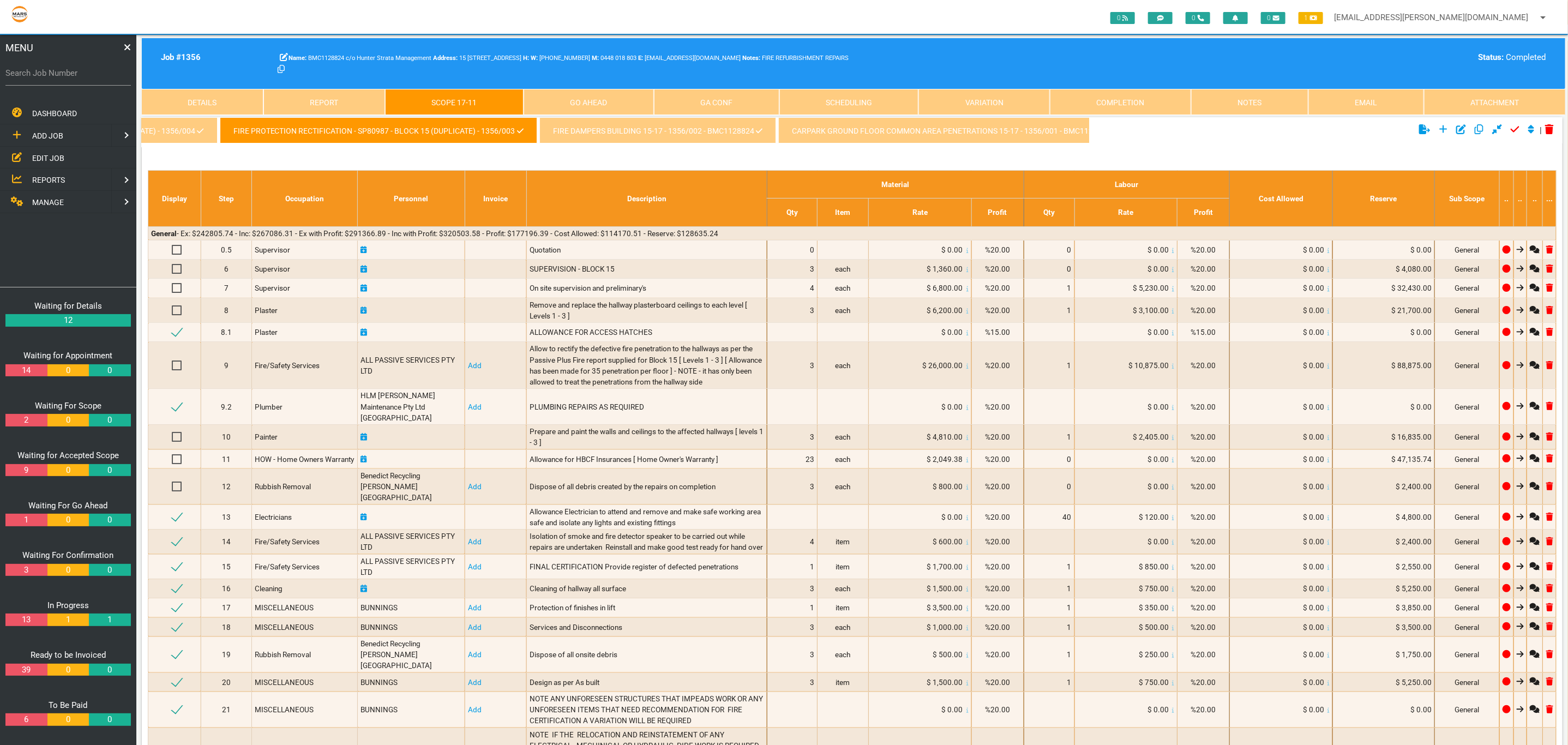
click at [149, 134] on link "Fire Protection Rectification - SP80987 - Block 17 (Duplicate) - 1356/004" at bounding box center [58, 130] width 318 height 26
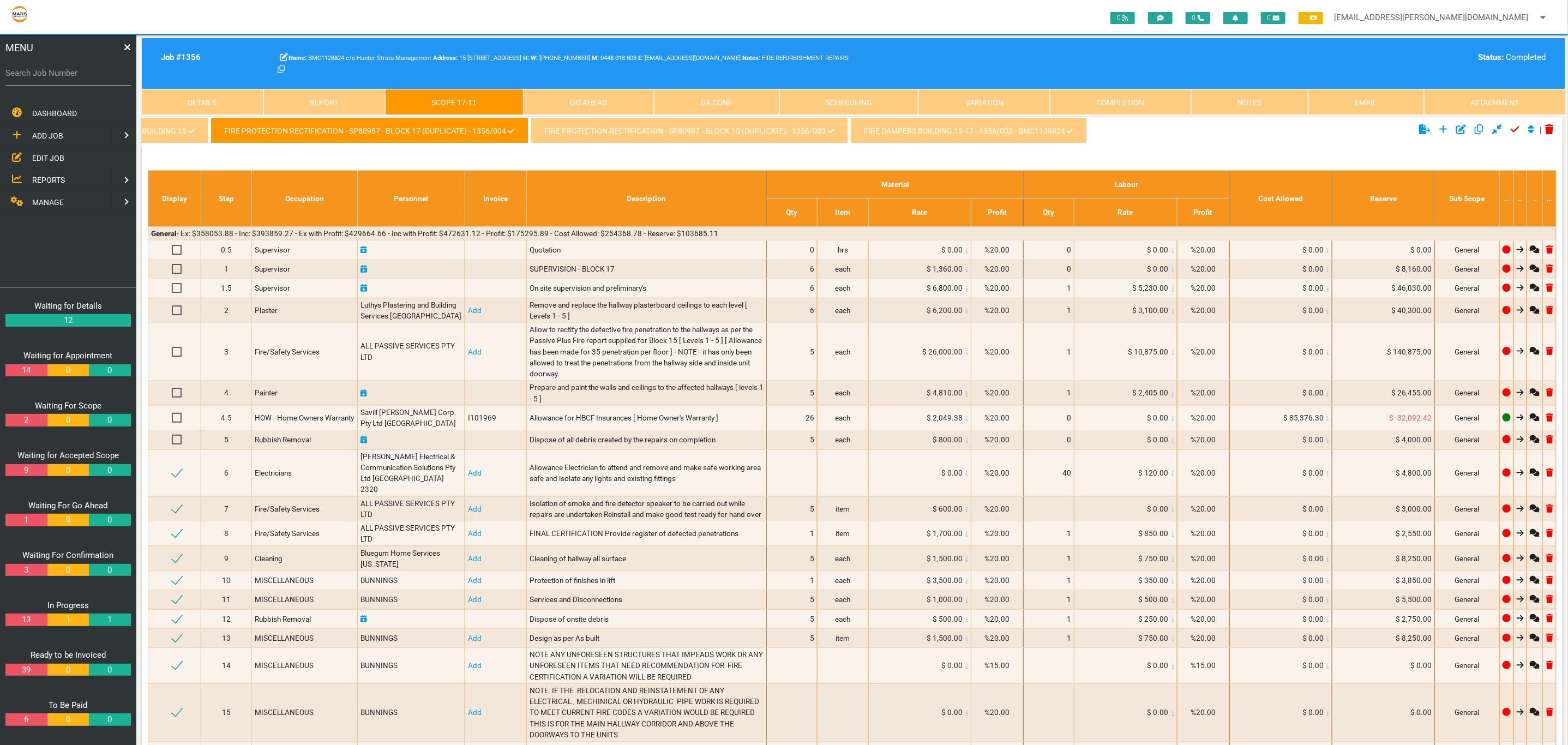
click at [900, 127] on link "FIRE DAMPERS BUILDING 15-17 - 1356/002 - BMC1128824" at bounding box center [968, 130] width 237 height 26
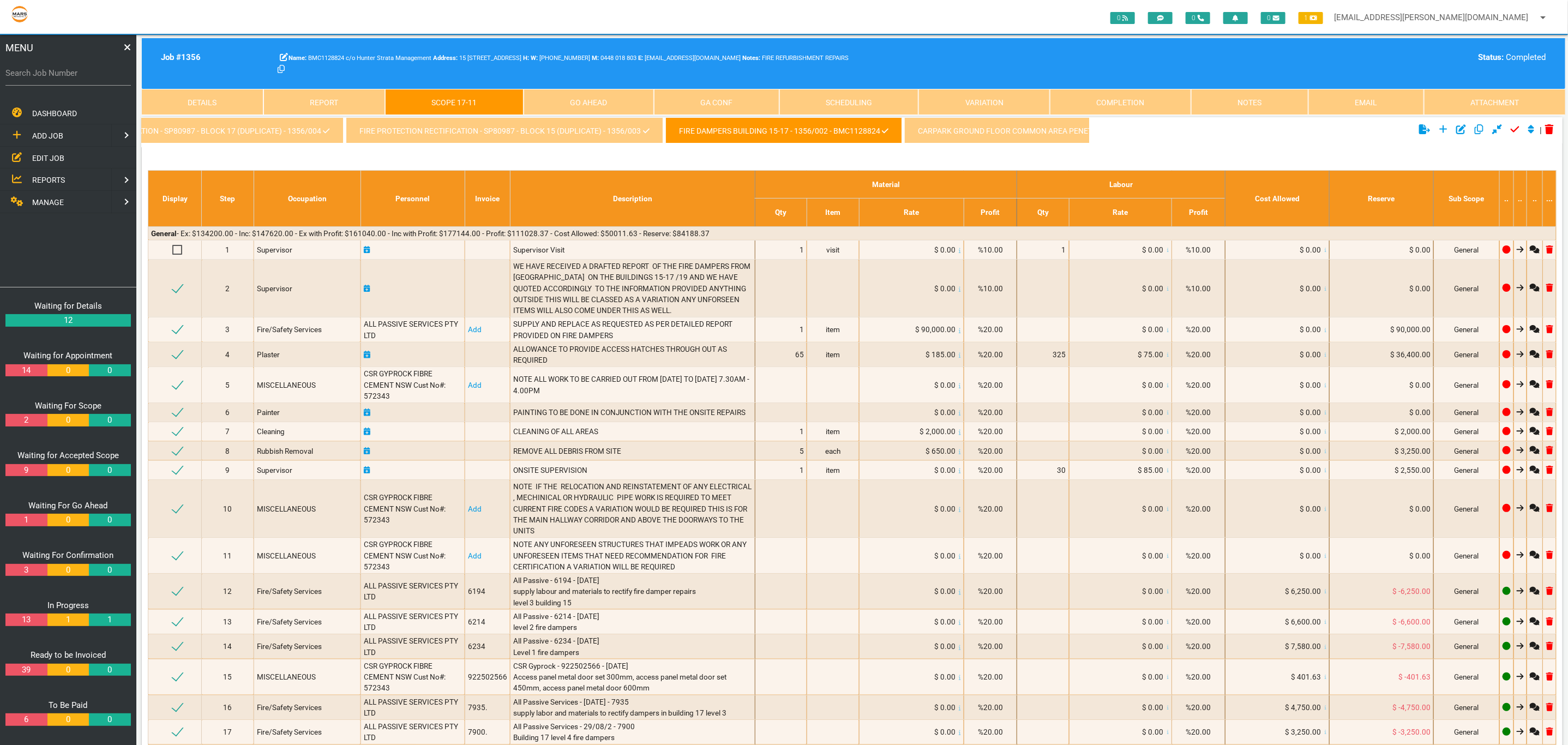
scroll to position [0, 2895]
click at [903, 136] on link "CARPARK GROUND FLOOR COMMON AREA PENETRATIONS 15-17 - 1356/001 - BMC1128824" at bounding box center [1066, 130] width 354 height 26
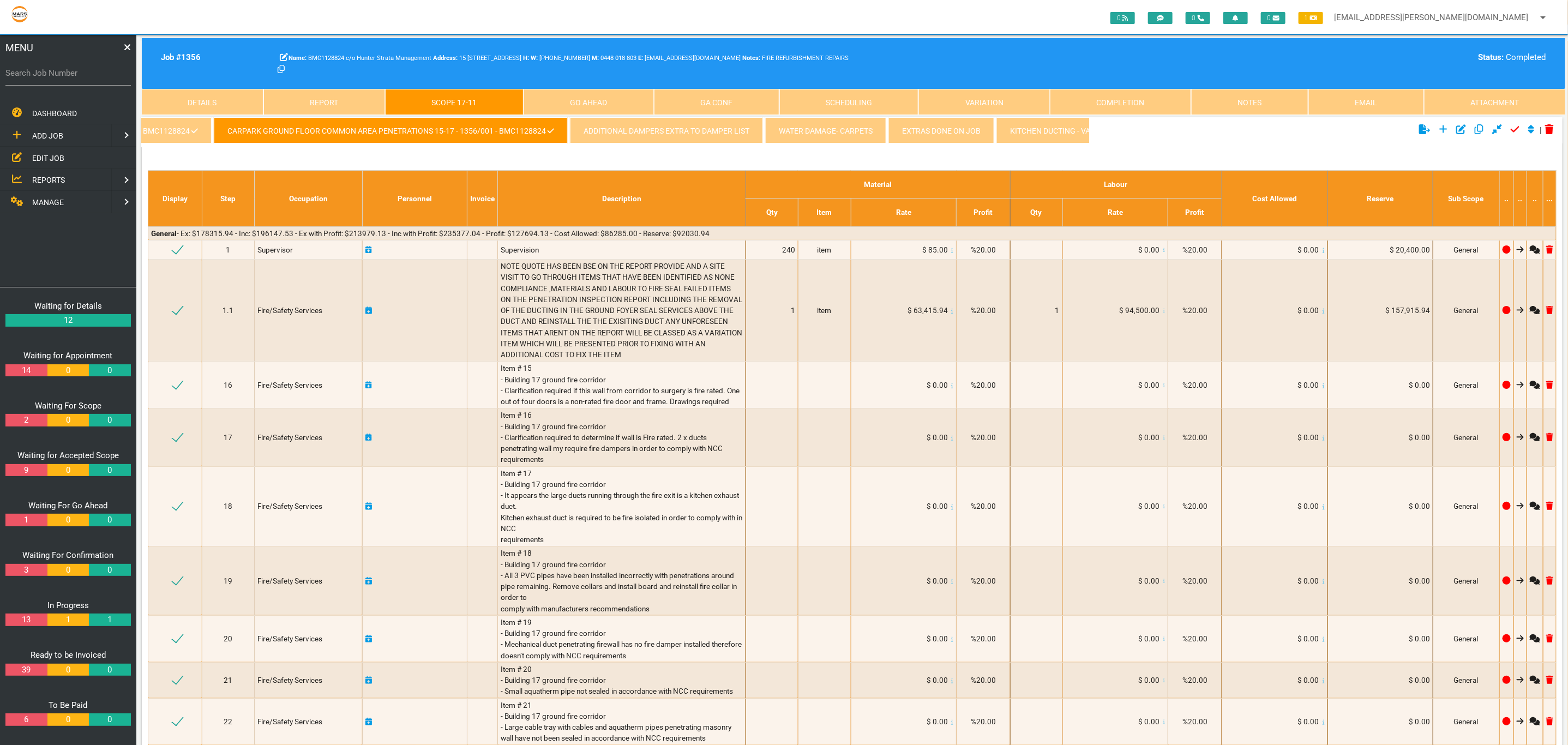
scroll to position [0, 3575]
click at [1104, 105] on link "Completion" at bounding box center [1121, 102] width 141 height 26
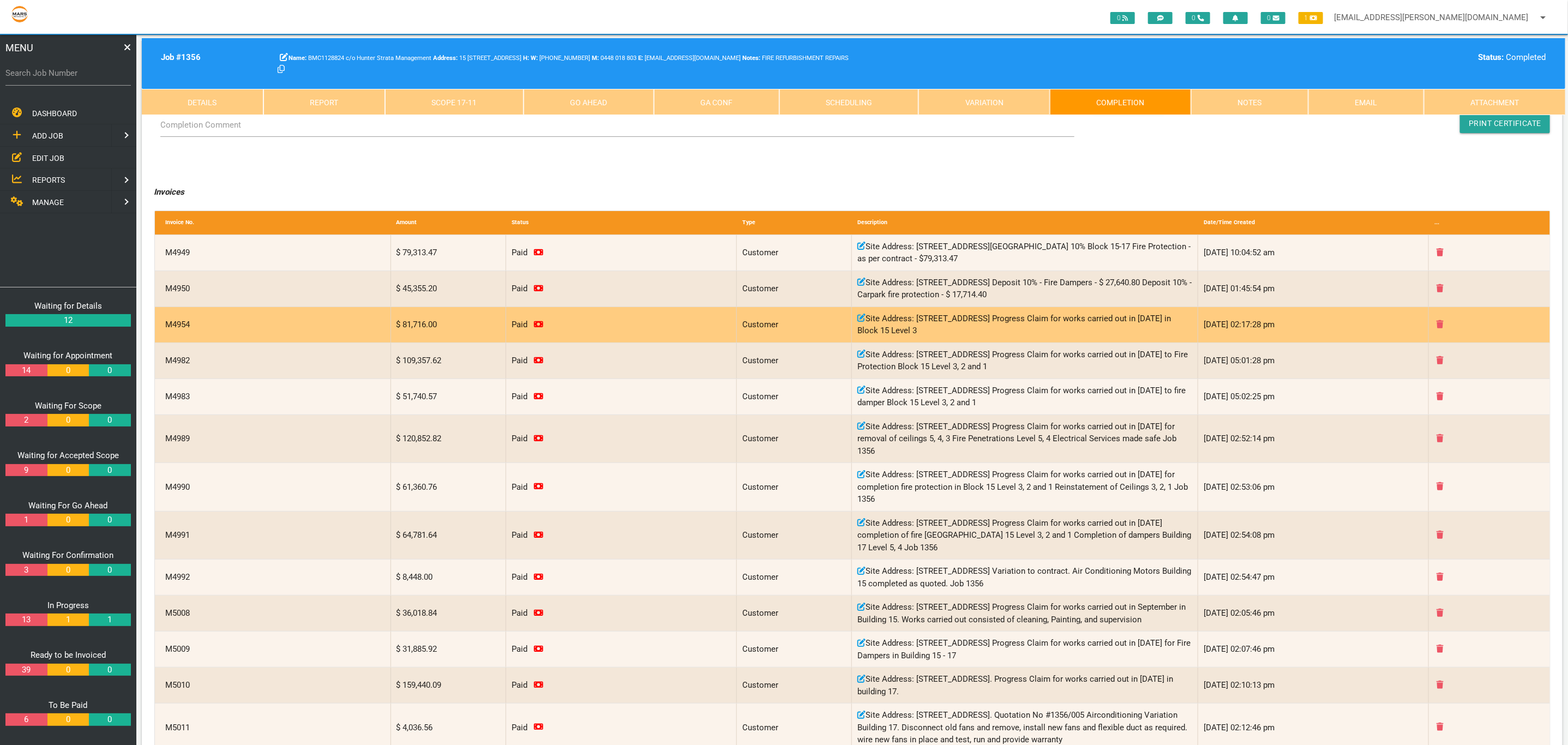
scroll to position [0, 0]
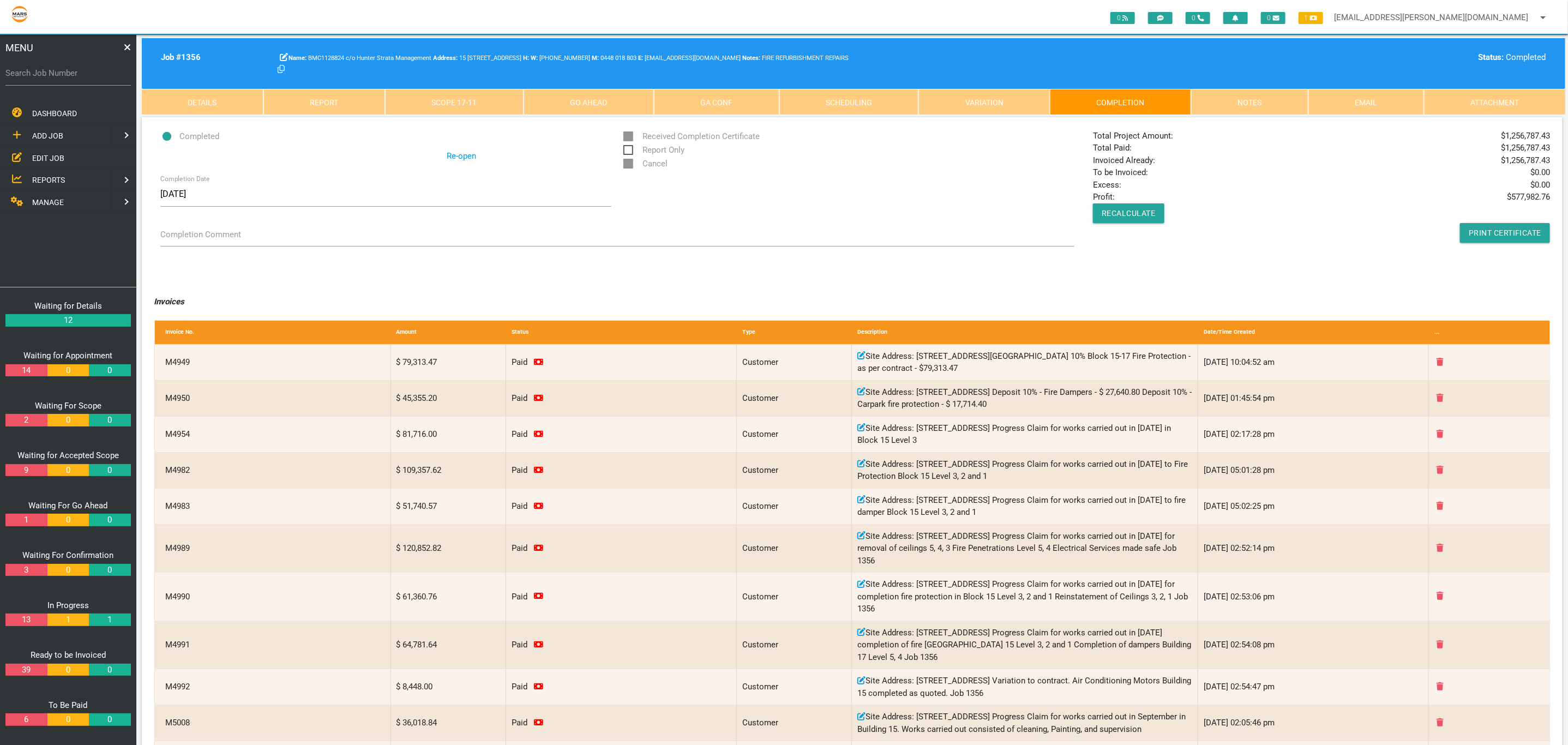
click at [441, 106] on link "Scope 17 - 11" at bounding box center [454, 102] width 138 height 26
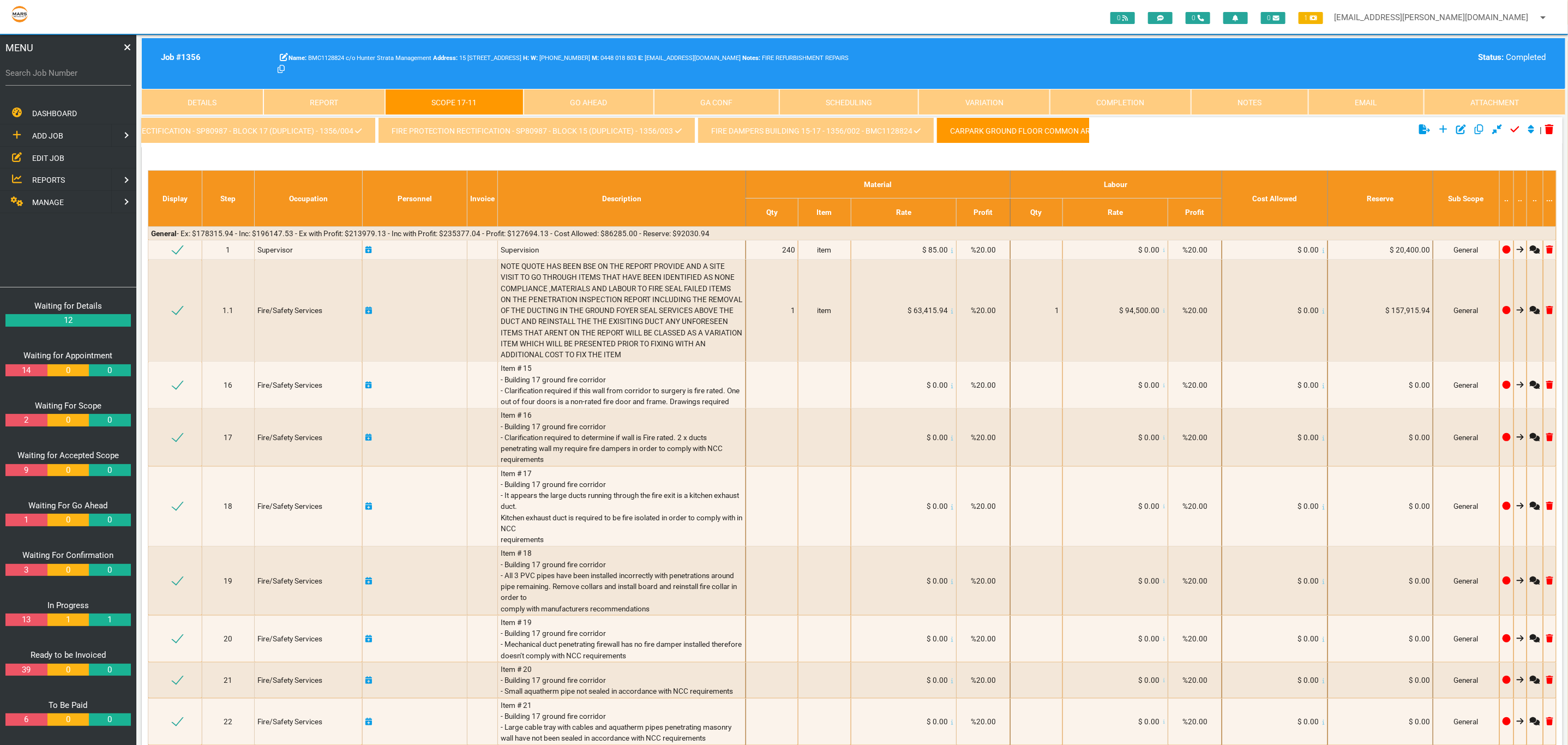
scroll to position [0, 3464]
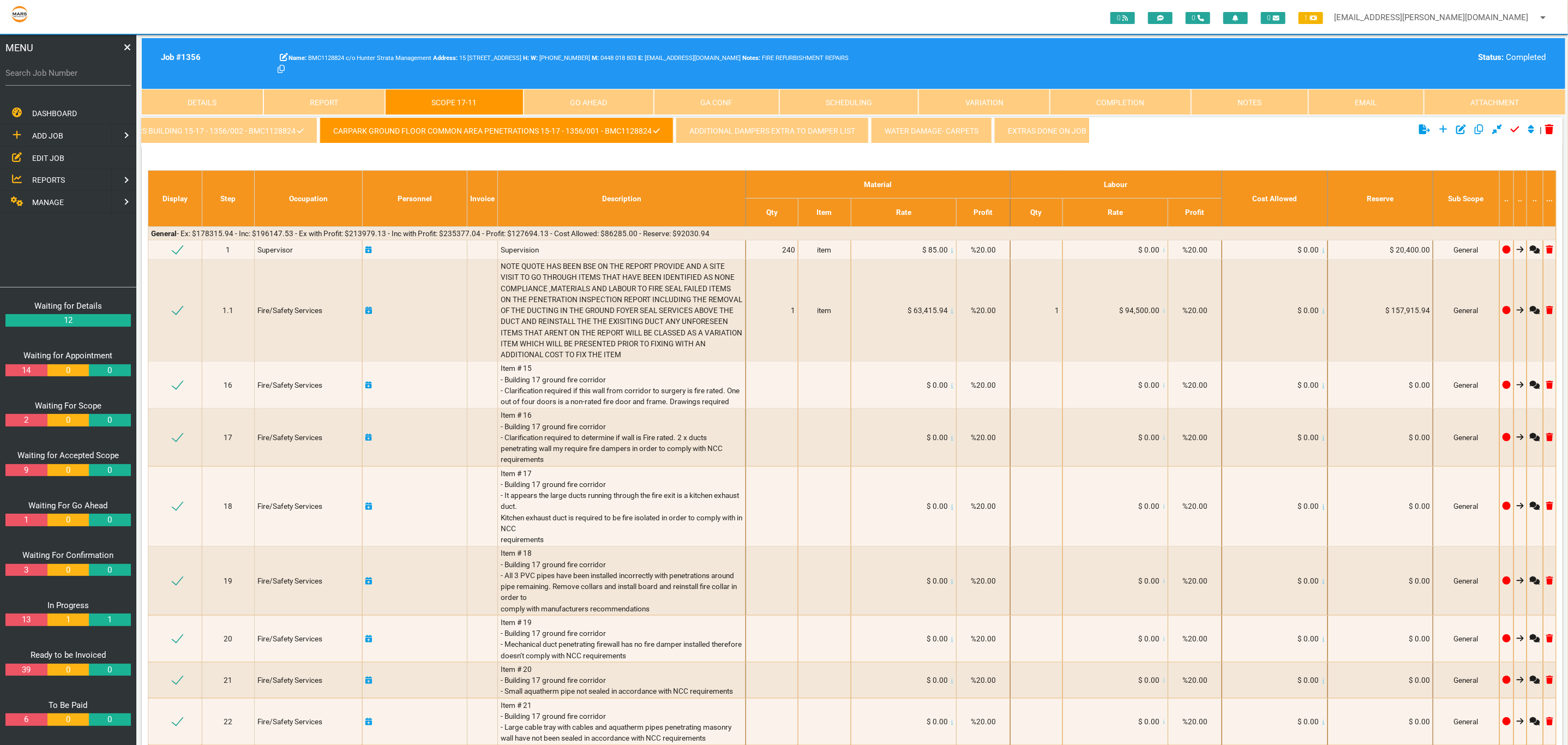
click at [1131, 106] on link "Completion" at bounding box center [1121, 102] width 141 height 26
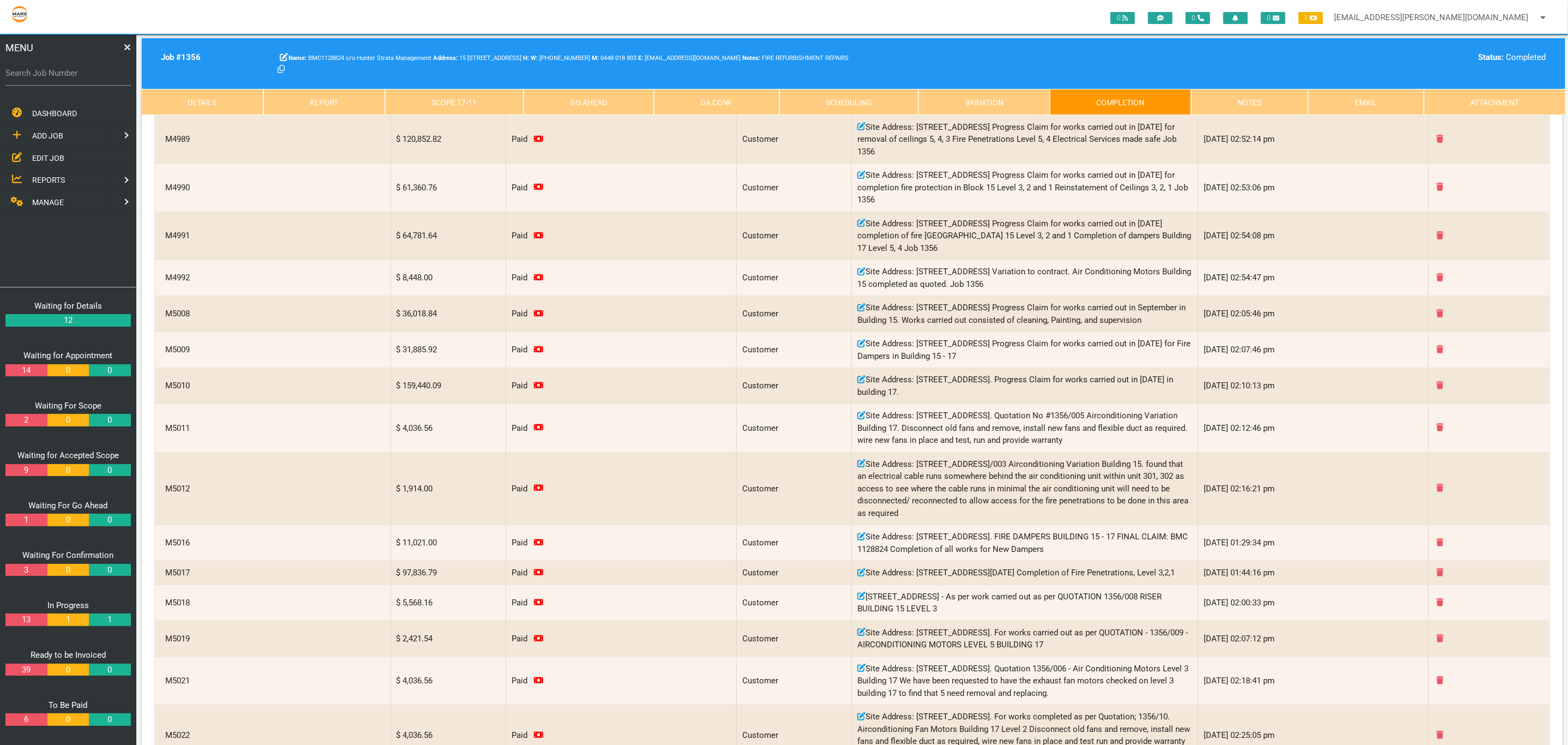
scroll to position [0, 0]
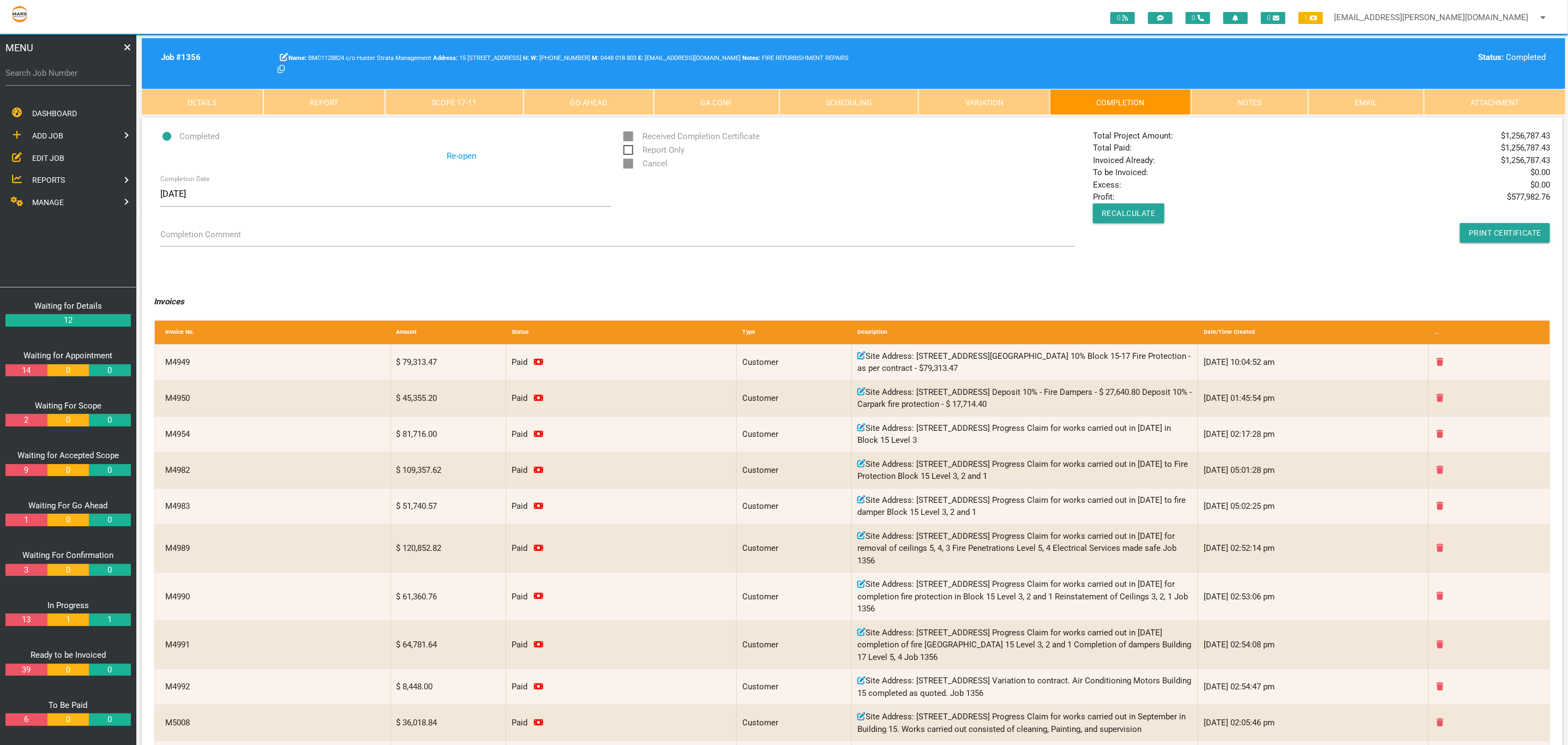
click at [461, 93] on link "Scope 17 - 11" at bounding box center [454, 102] width 138 height 26
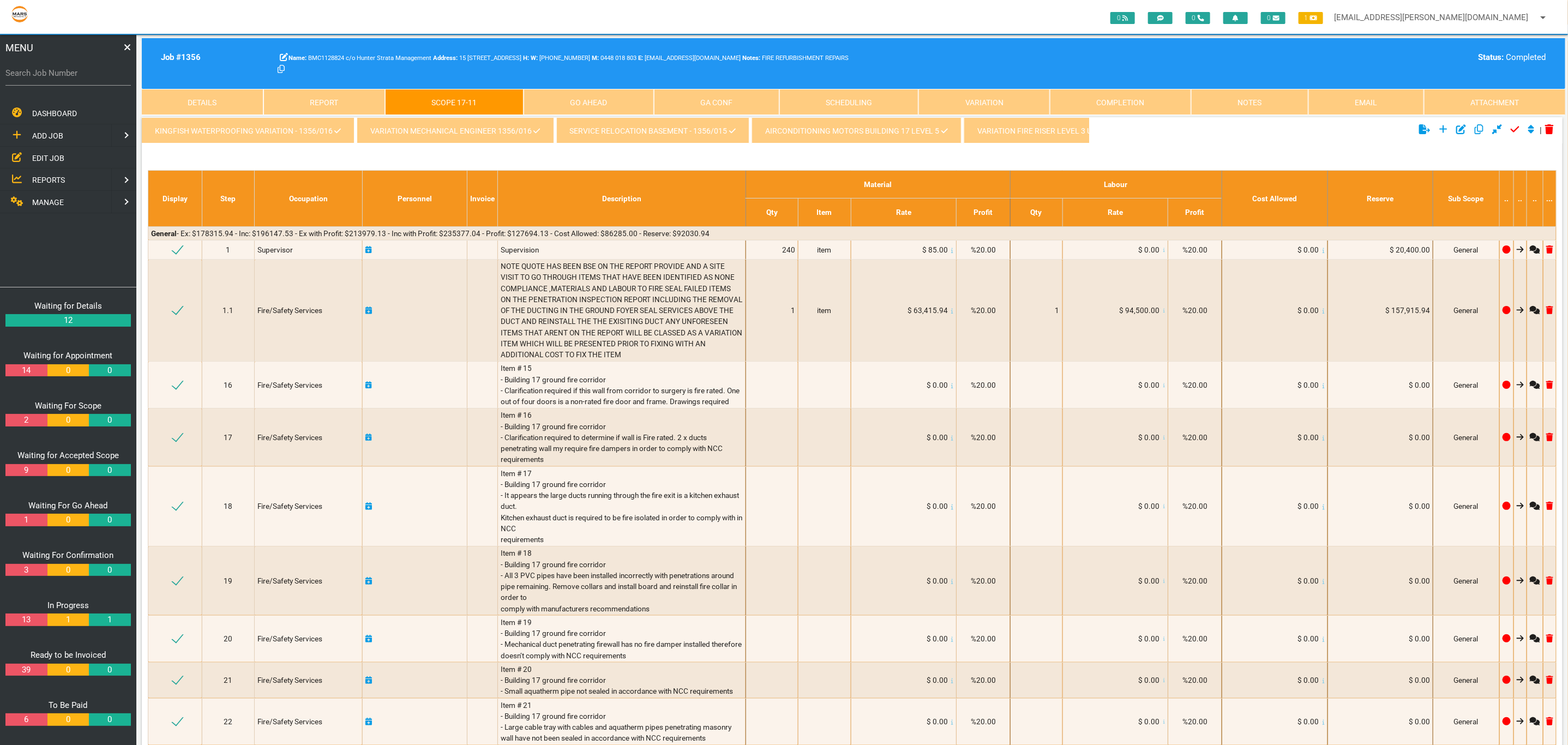
click at [321, 137] on link "kingfish waterproofing variation - 1356/016" at bounding box center [248, 130] width 213 height 26
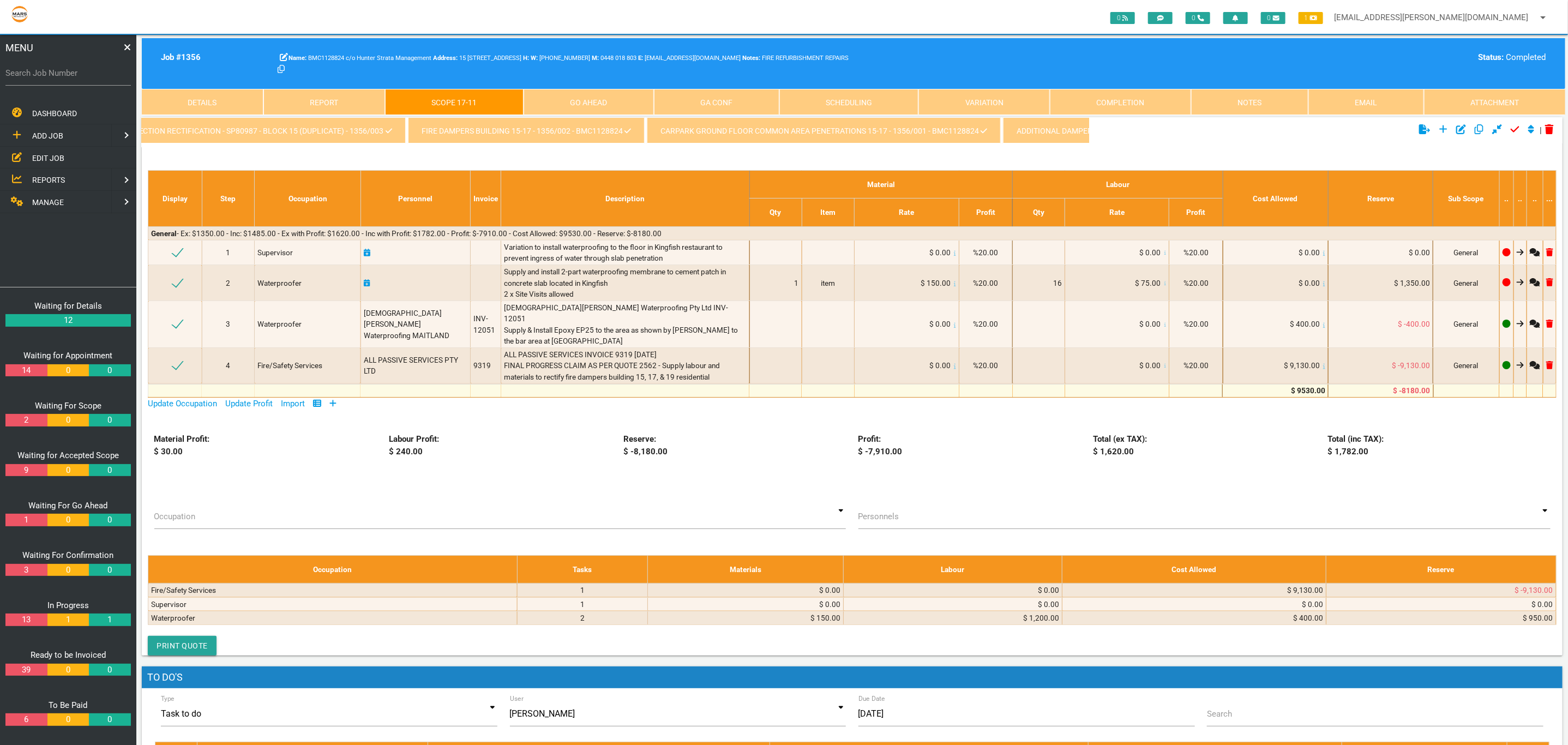
scroll to position [0, 3127]
click at [764, 126] on link "CARPARK GROUND FLOOR COMMON AREA PENETRATIONS 15-17 - 1356/001 - BMC1128824" at bounding box center [833, 130] width 354 height 26
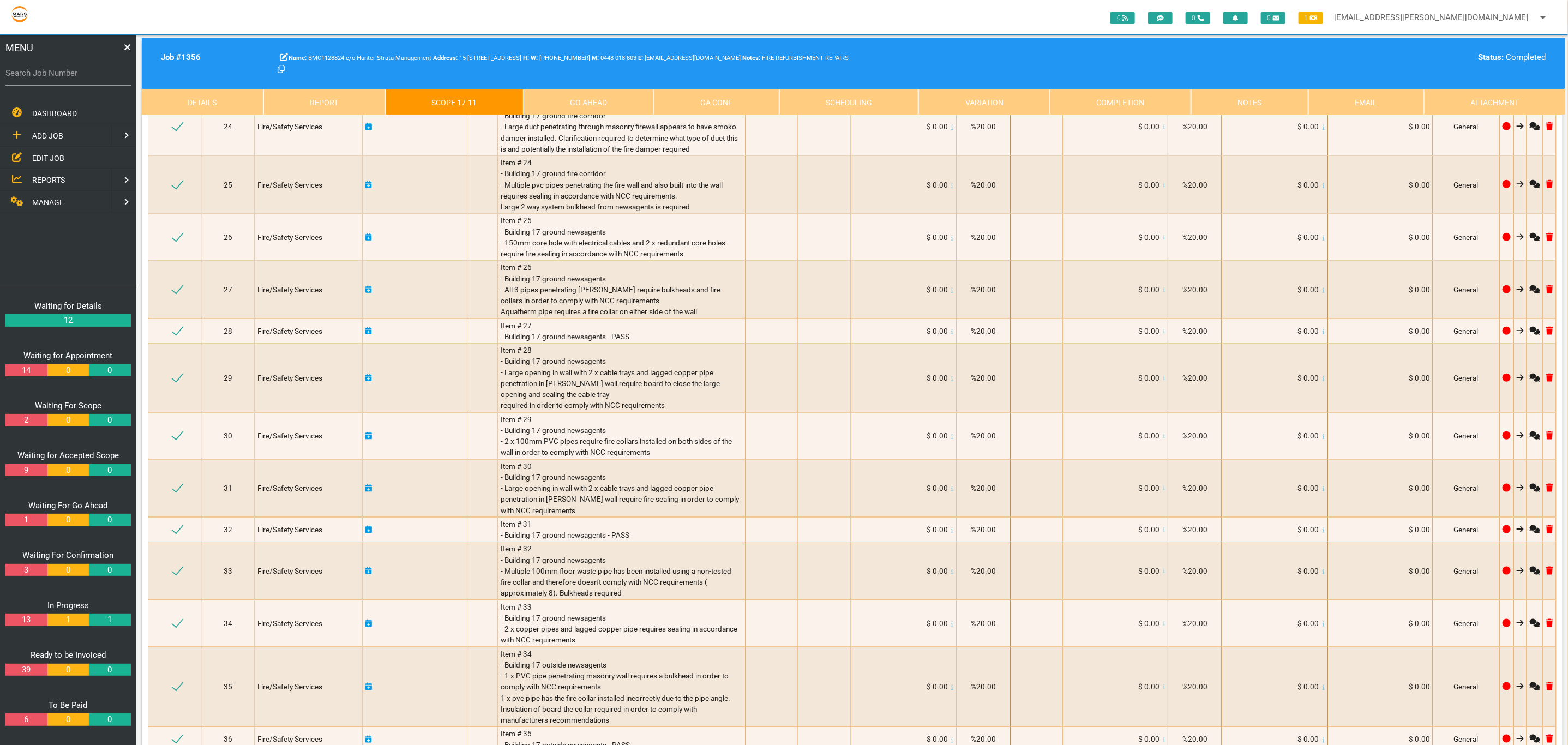
scroll to position [0, 0]
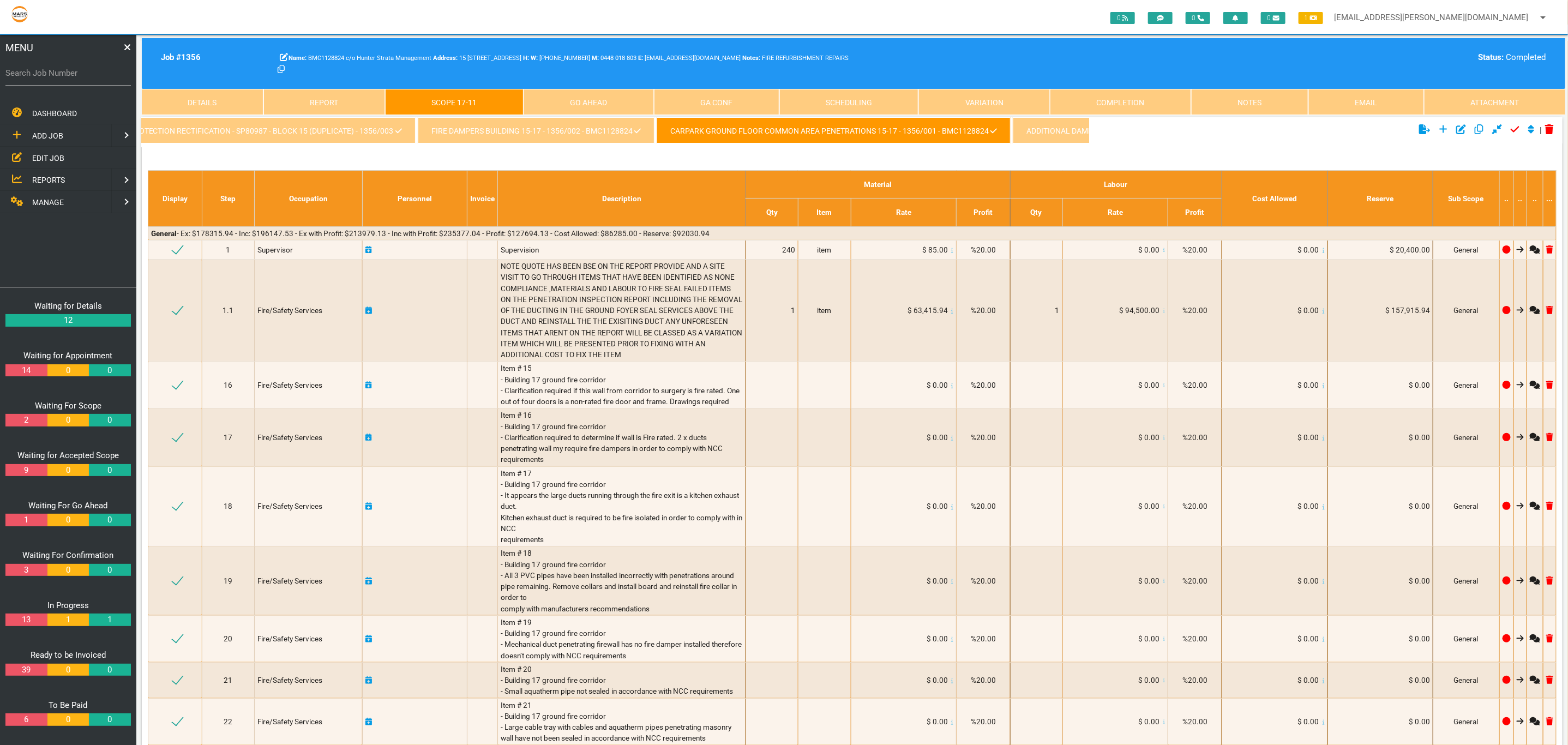
click at [1114, 98] on link "Completion" at bounding box center [1121, 102] width 141 height 26
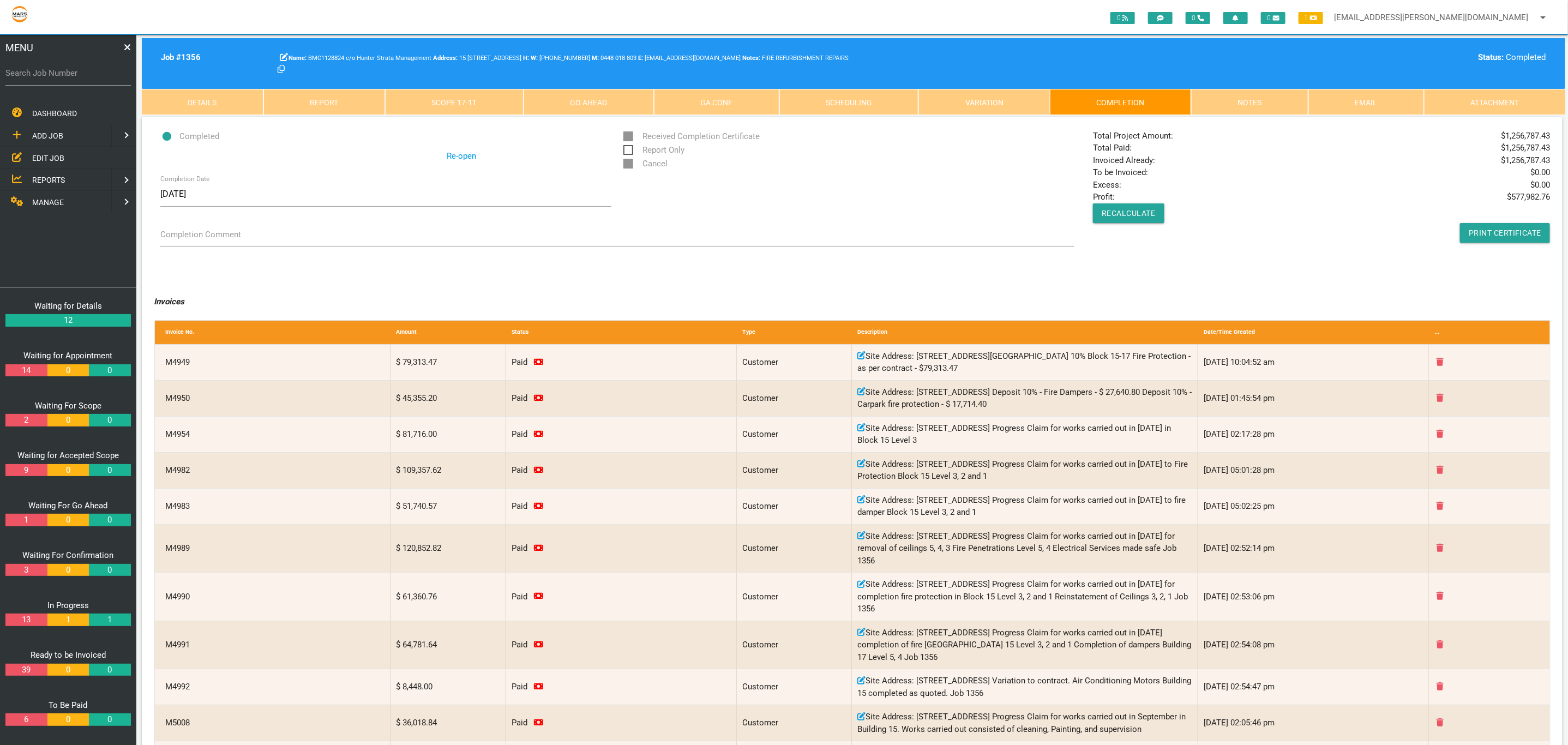
click at [1350, 209] on div "Total Project Amount: $ 1,256,787.43 Total Paid: $ 1,256,787.43 Invoiced Alread…" at bounding box center [1322, 186] width 469 height 113
click at [483, 93] on link "Scope 17 - 11" at bounding box center [454, 102] width 138 height 26
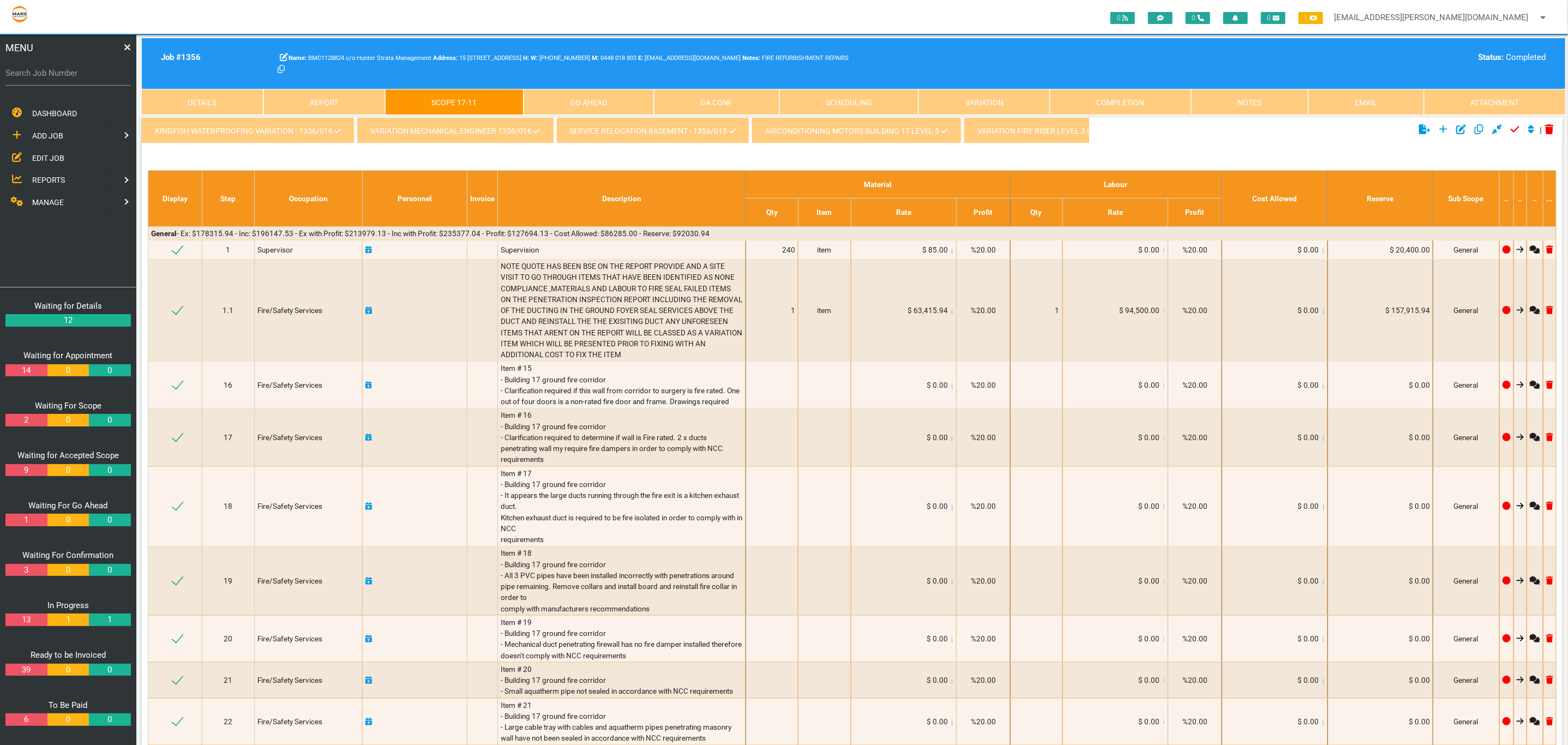
click at [1142, 96] on link "Completion" at bounding box center [1121, 102] width 141 height 26
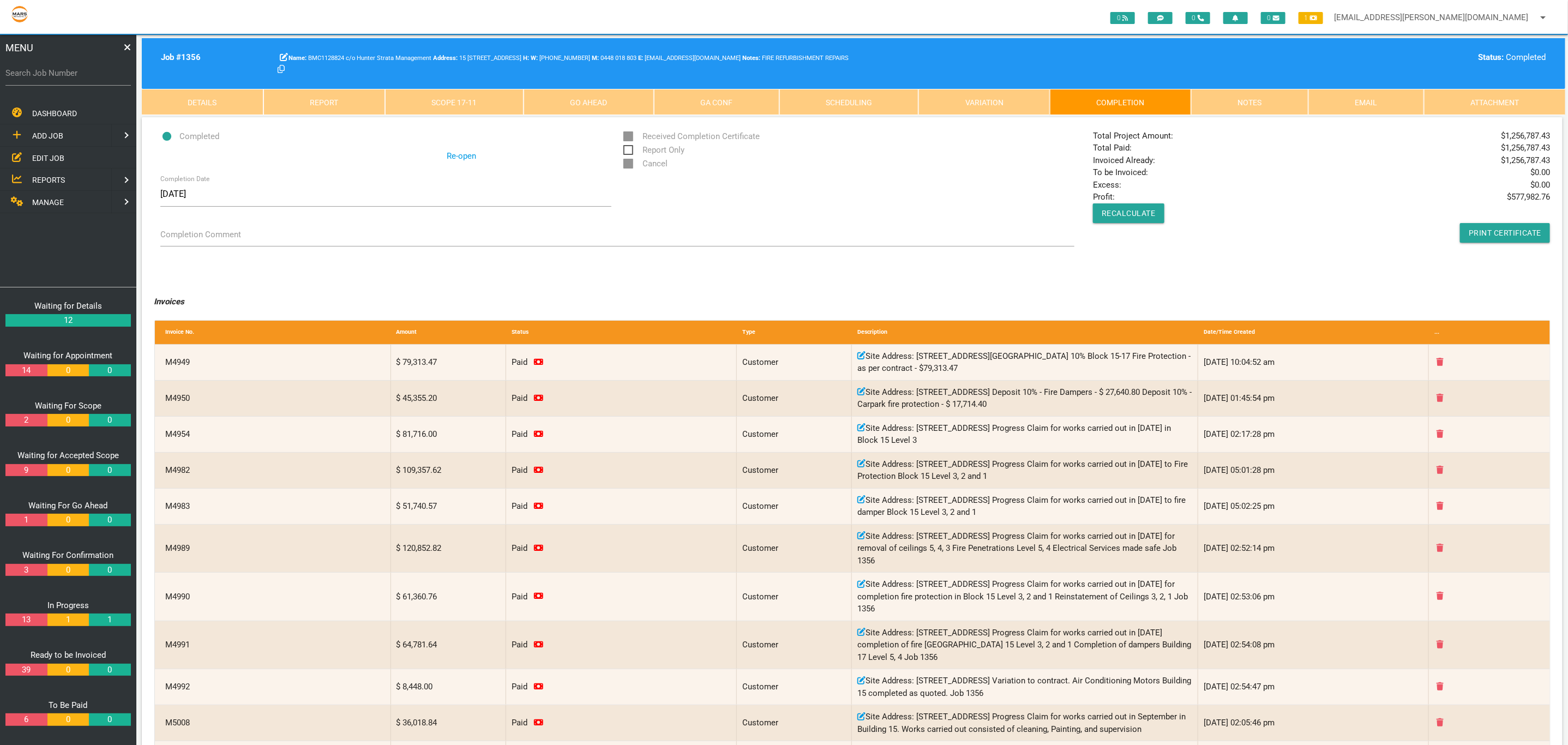
click at [1050, 89] on link "Completion" at bounding box center [1121, 102] width 141 height 26
click at [445, 104] on link "Scope 17 - 11" at bounding box center [454, 102] width 138 height 26
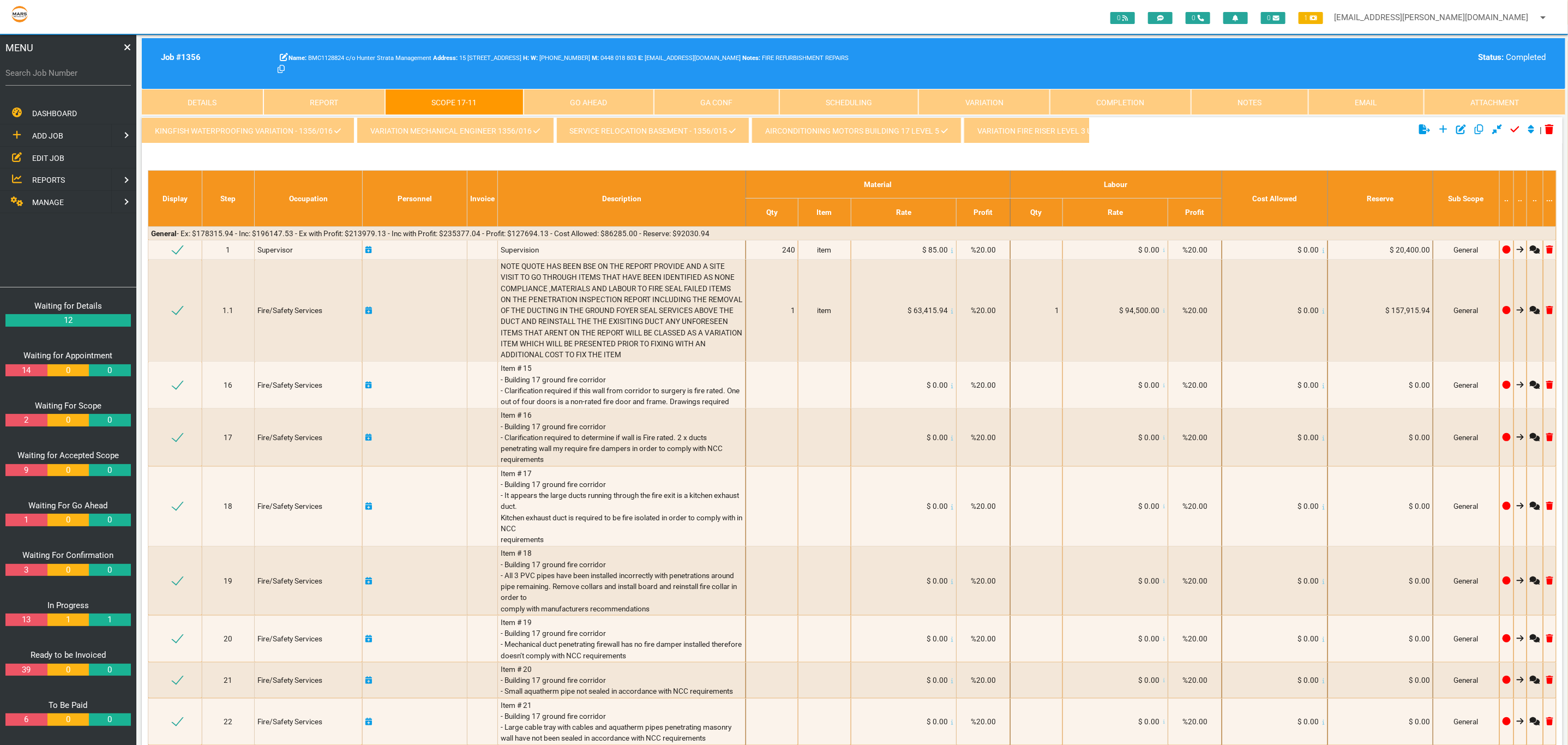
click at [1101, 110] on link "Completion" at bounding box center [1121, 102] width 141 height 26
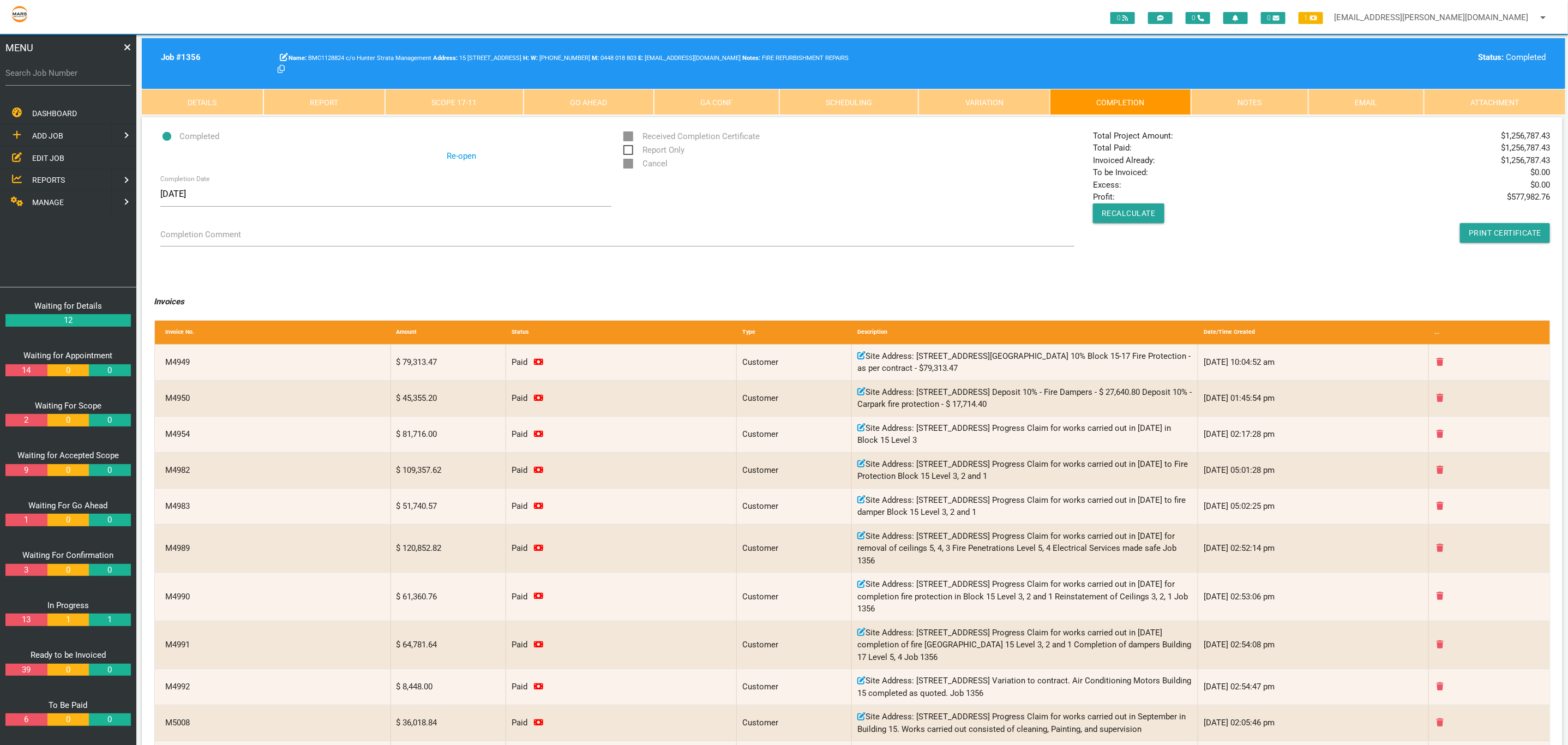
click at [449, 104] on link "Scope 17 - 11" at bounding box center [454, 102] width 138 height 26
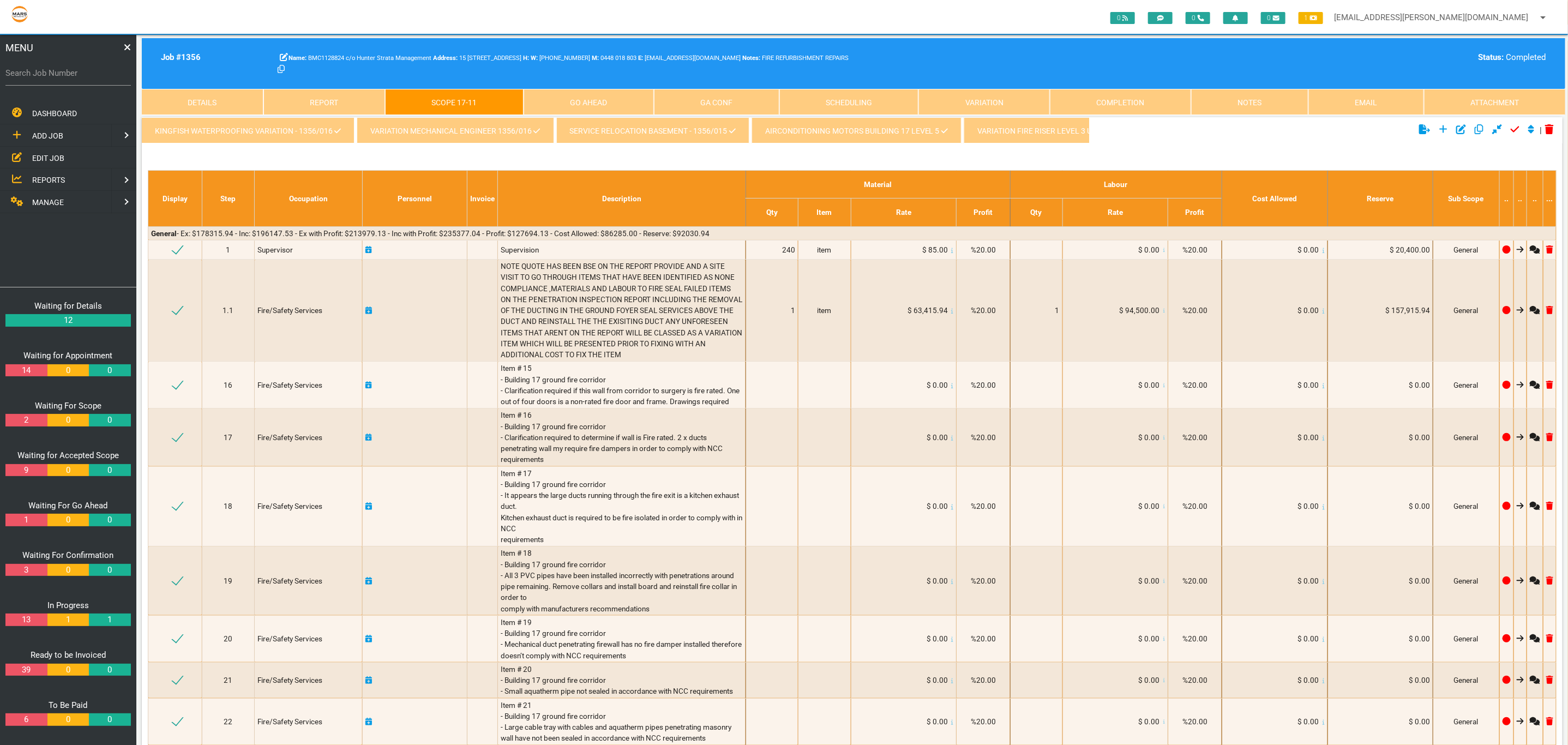
click at [304, 138] on link "kingfish waterproofing variation - 1356/016" at bounding box center [248, 130] width 213 height 26
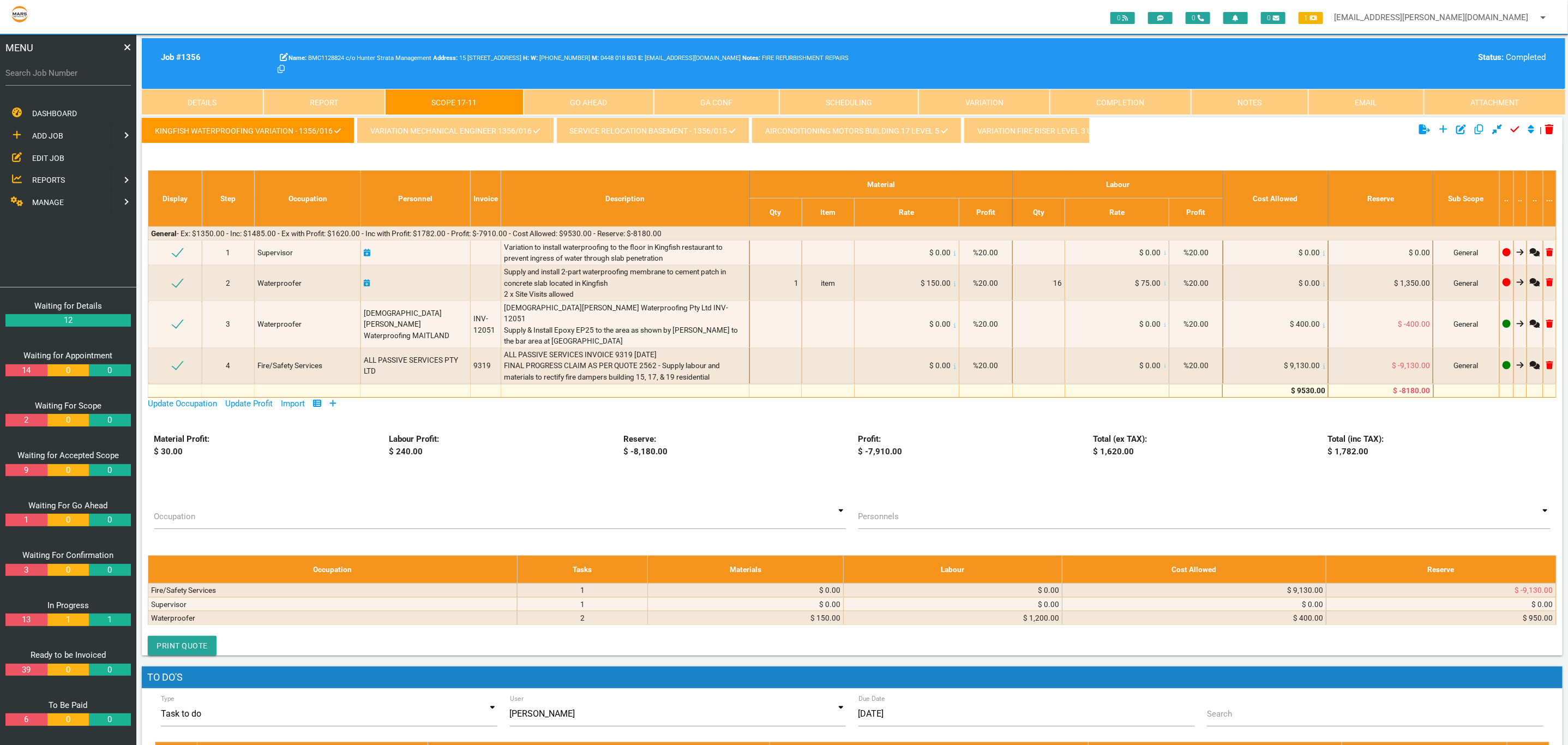
click at [413, 124] on link "variation mechanical Engineer 1356/016" at bounding box center [455, 130] width 197 height 26
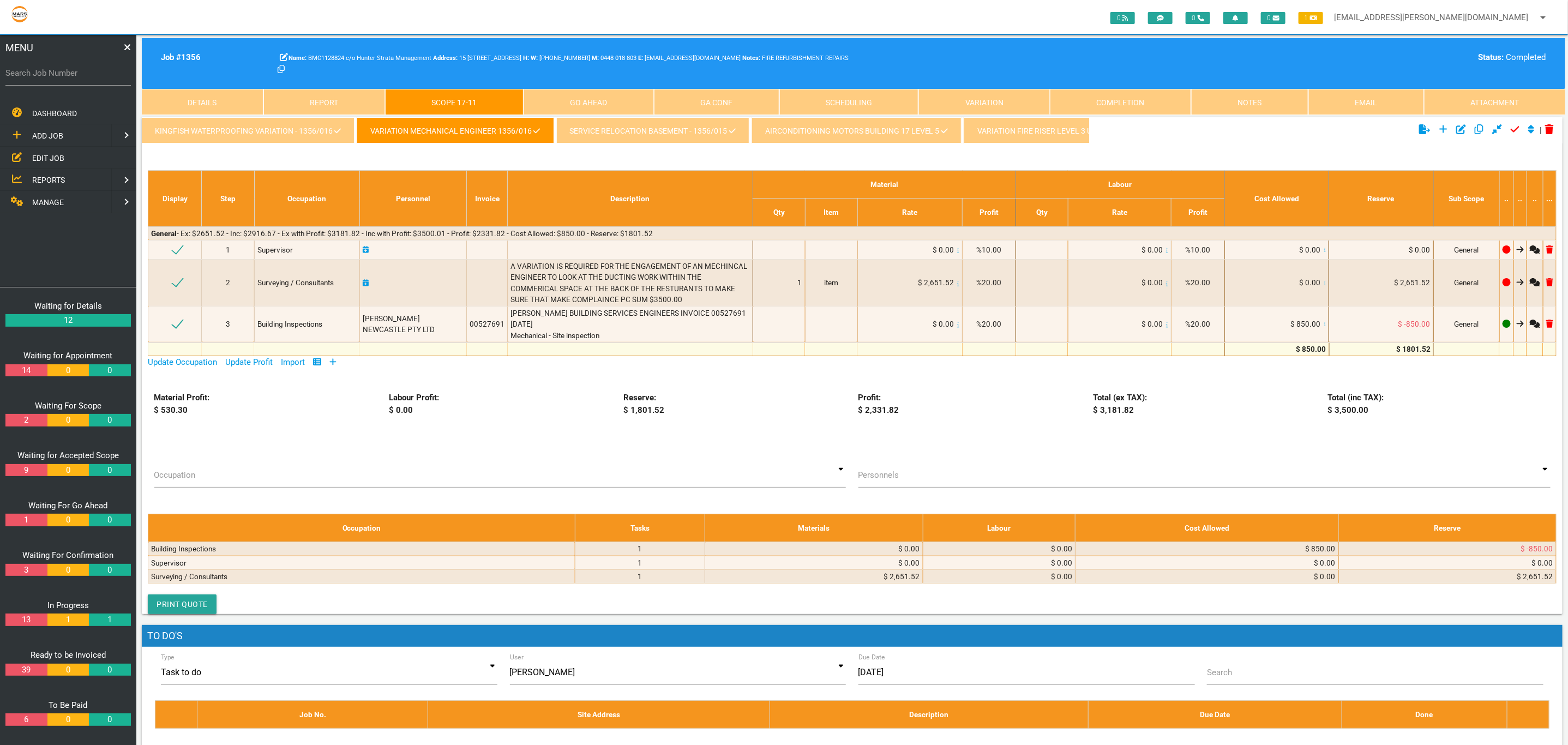
click at [266, 135] on link "kingfish waterproofing variation - 1356/016" at bounding box center [248, 130] width 213 height 26
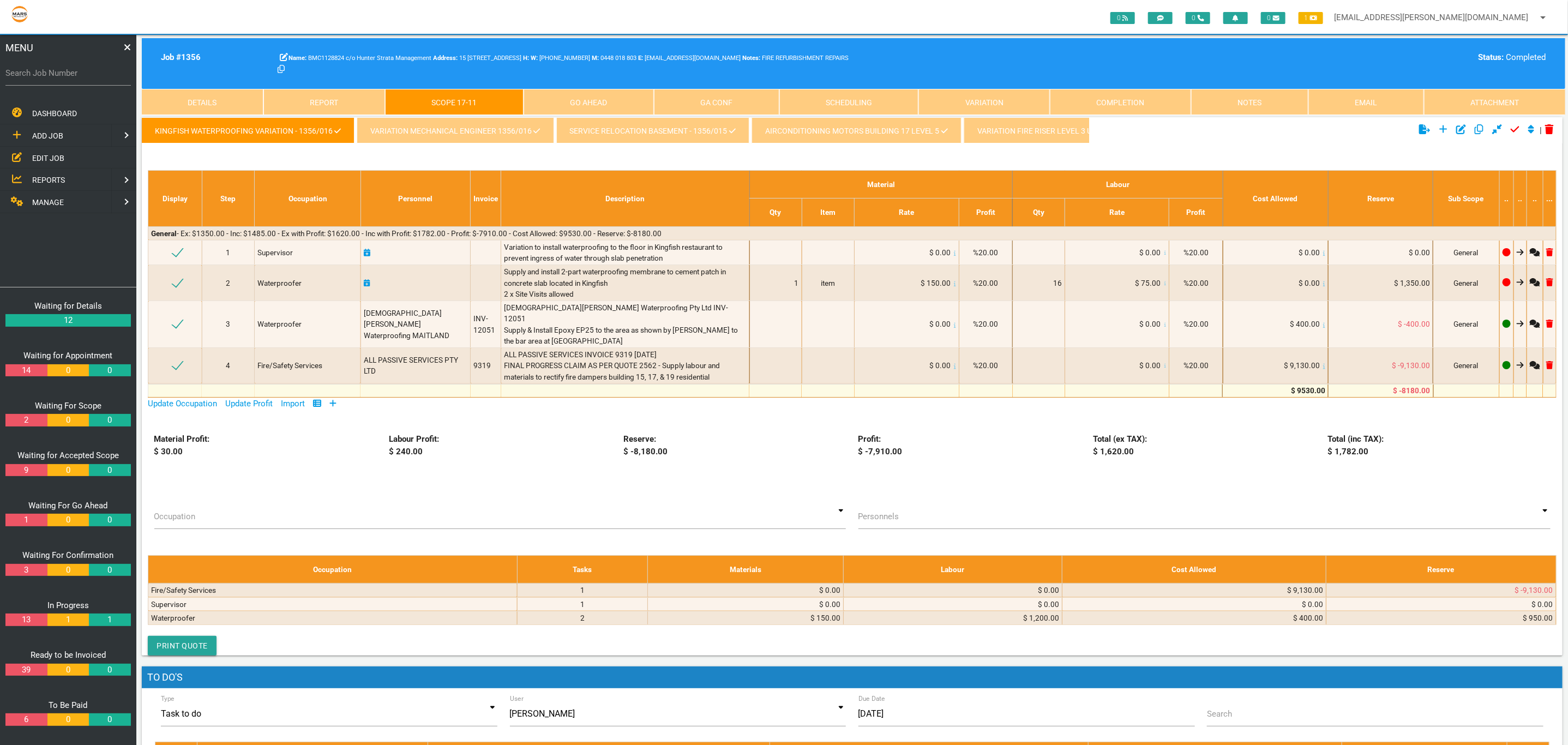
click at [483, 131] on link "variation mechanical Engineer 1356/016" at bounding box center [455, 130] width 197 height 26
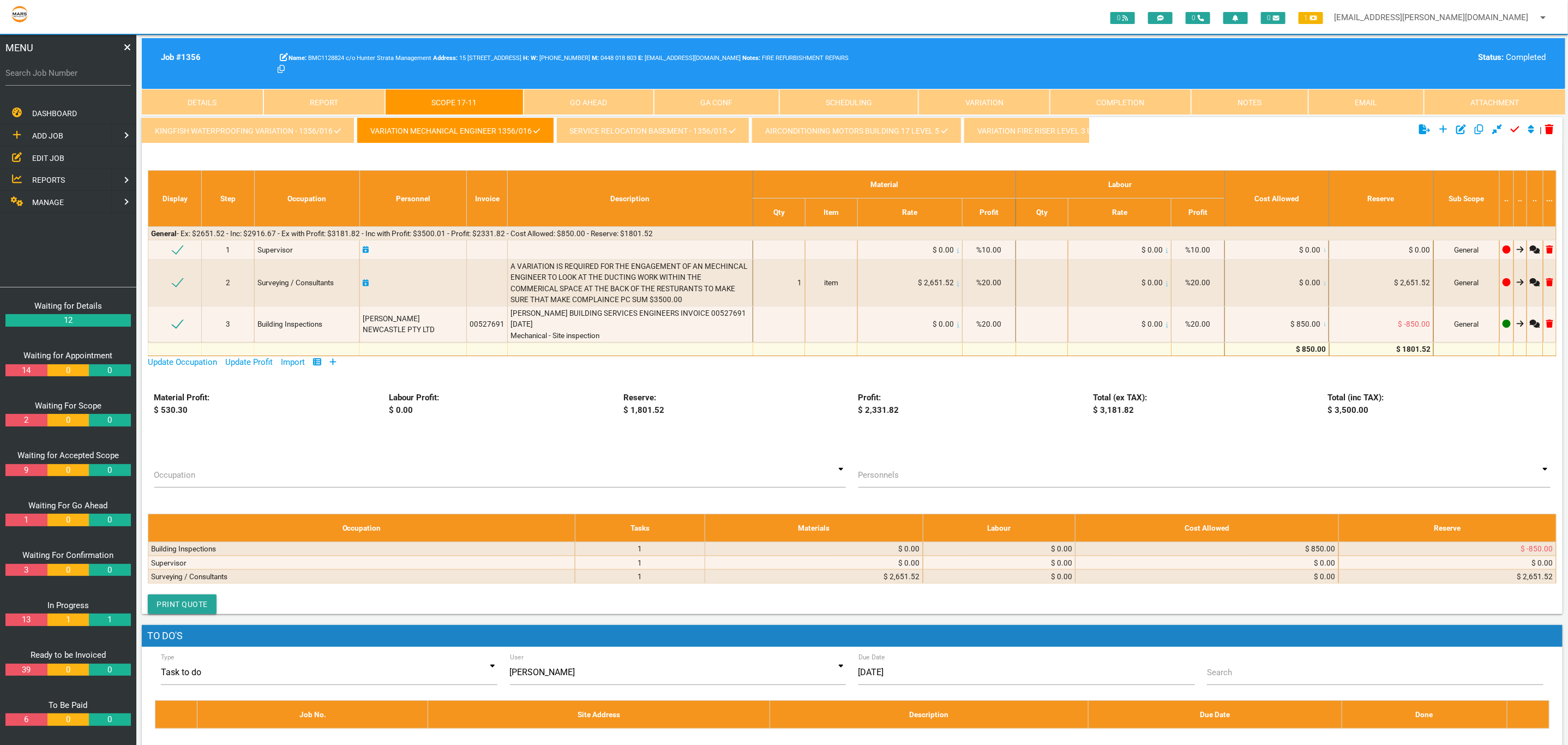
click at [656, 123] on link "service relocation basement - 1356/015" at bounding box center [652, 130] width 193 height 26
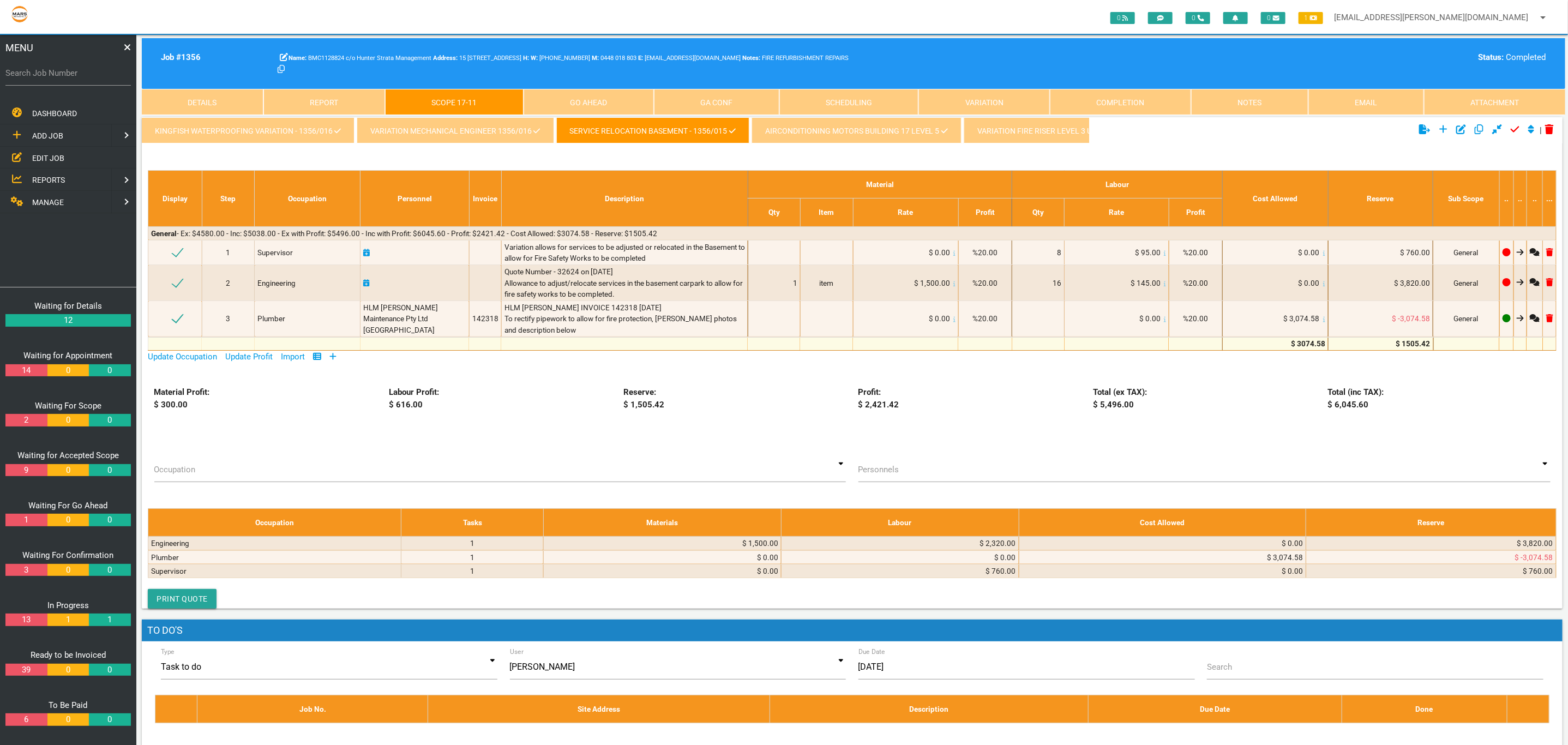
click at [800, 127] on link "AIRCONDITIONING MOTORS BUILDING 17 LEVEL 5" at bounding box center [857, 130] width 210 height 26
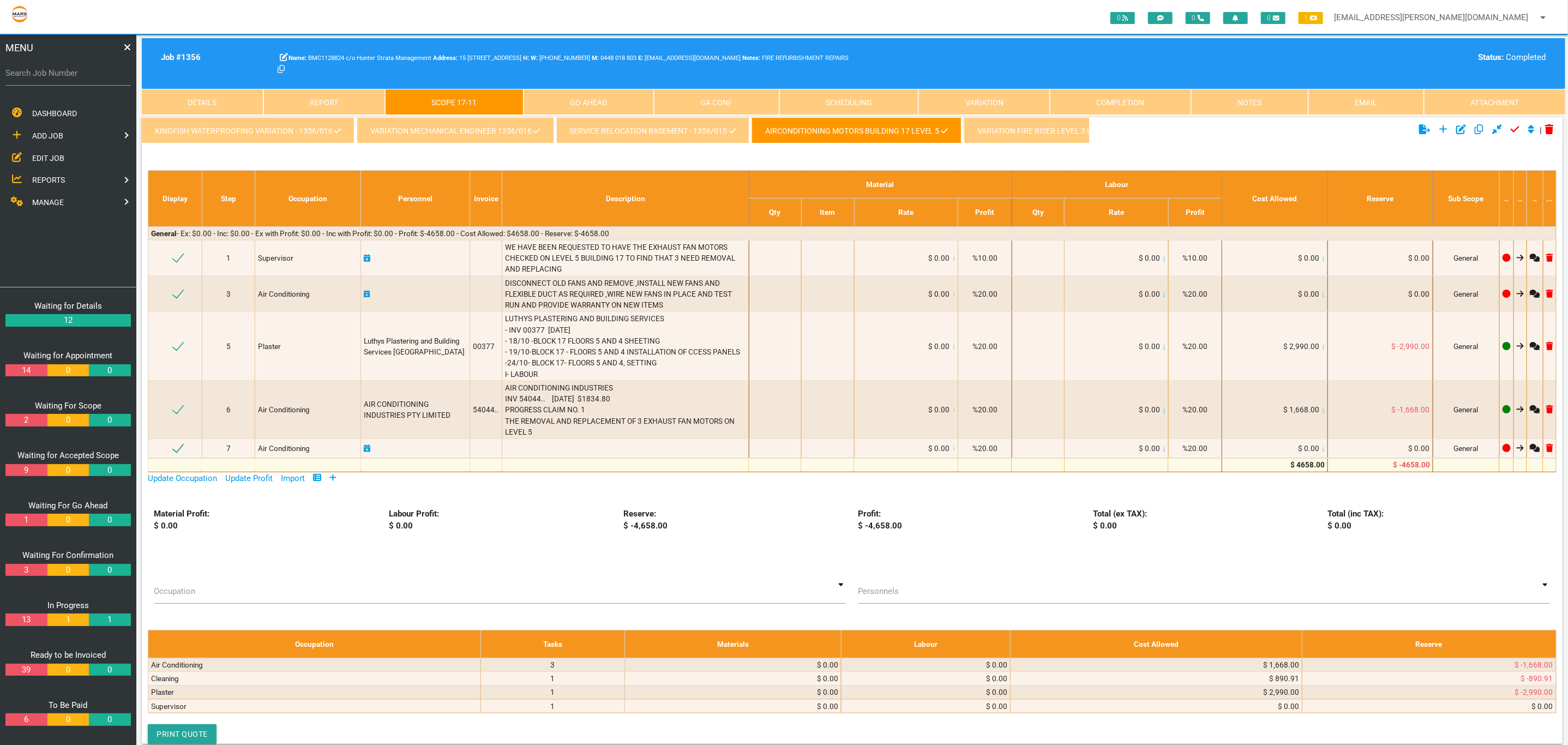
click at [1033, 139] on link "VARIATION FIRE RISER LEVEL 3 UNIT 302" at bounding box center [1052, 130] width 177 height 26
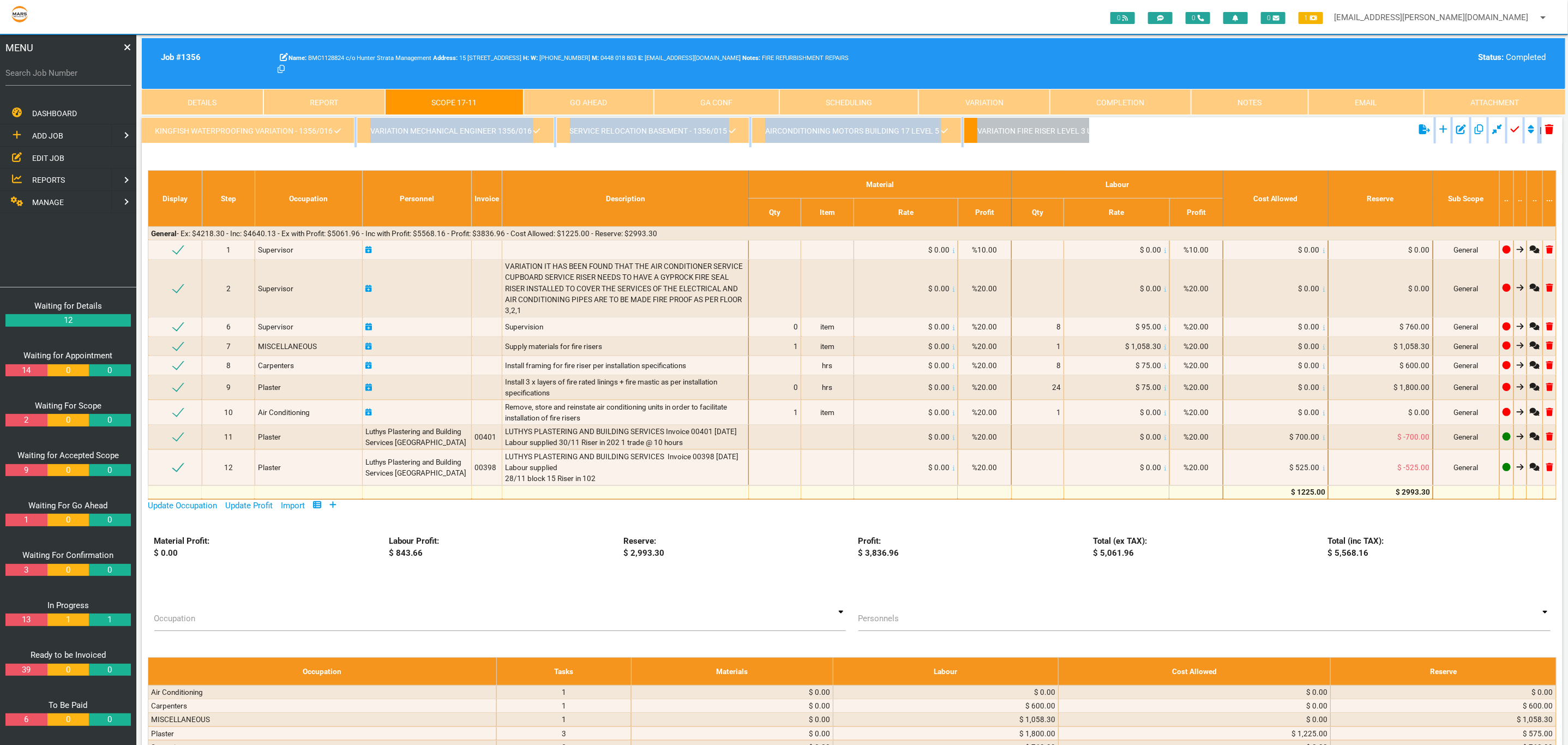
drag, startPoint x: 255, startPoint y: 152, endPoint x: 288, endPoint y: 149, distance: 33.1
click at [288, 149] on div "kingfish waterproofing variation - 1356/016 variation mechanical Engineer 1356/…" at bounding box center [852, 451] width 1420 height 668
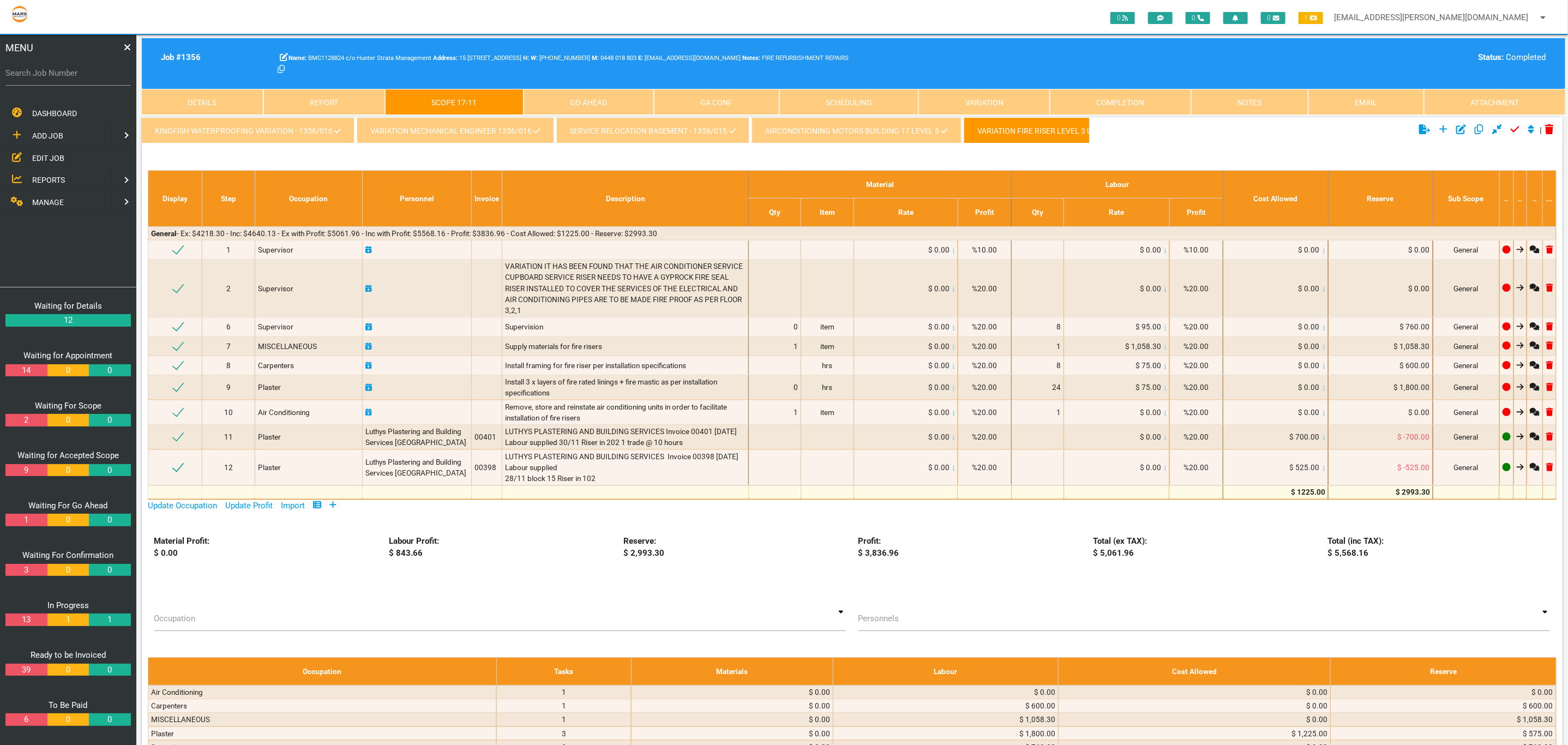
click at [270, 144] on ul "kingfish waterproofing variation - 1356/016 variation mechanical Engineer 1356/…" at bounding box center [616, 132] width 947 height 30
click at [463, 136] on link "AIRCONDITIONING FAN MOTORS BUILDING 17 LEVEL 2" at bounding box center [501, 130] width 226 height 26
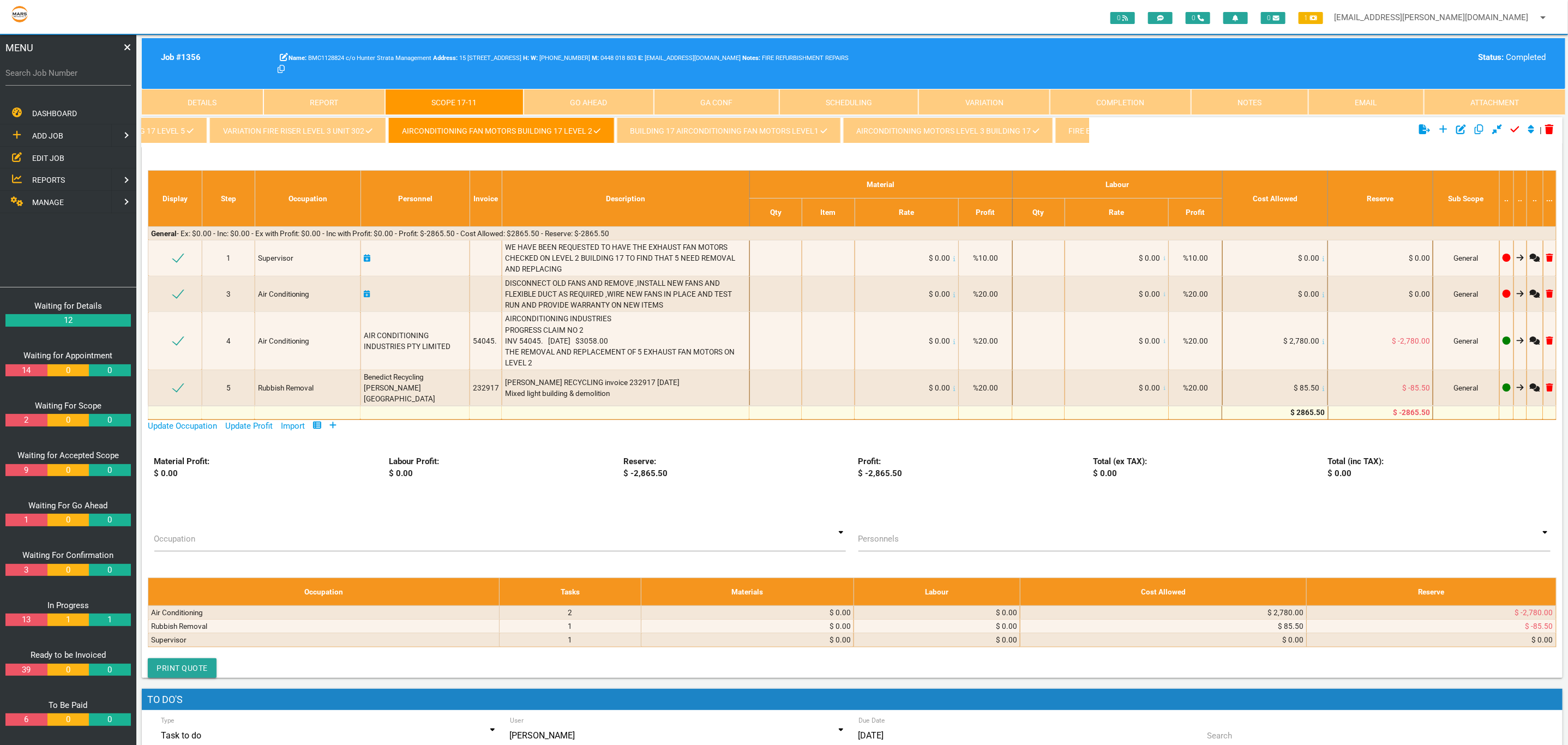
click at [744, 136] on link "BUILDING 17 AIRCONDITIONING FAN MOTORS LEVEL1" at bounding box center [729, 130] width 224 height 26
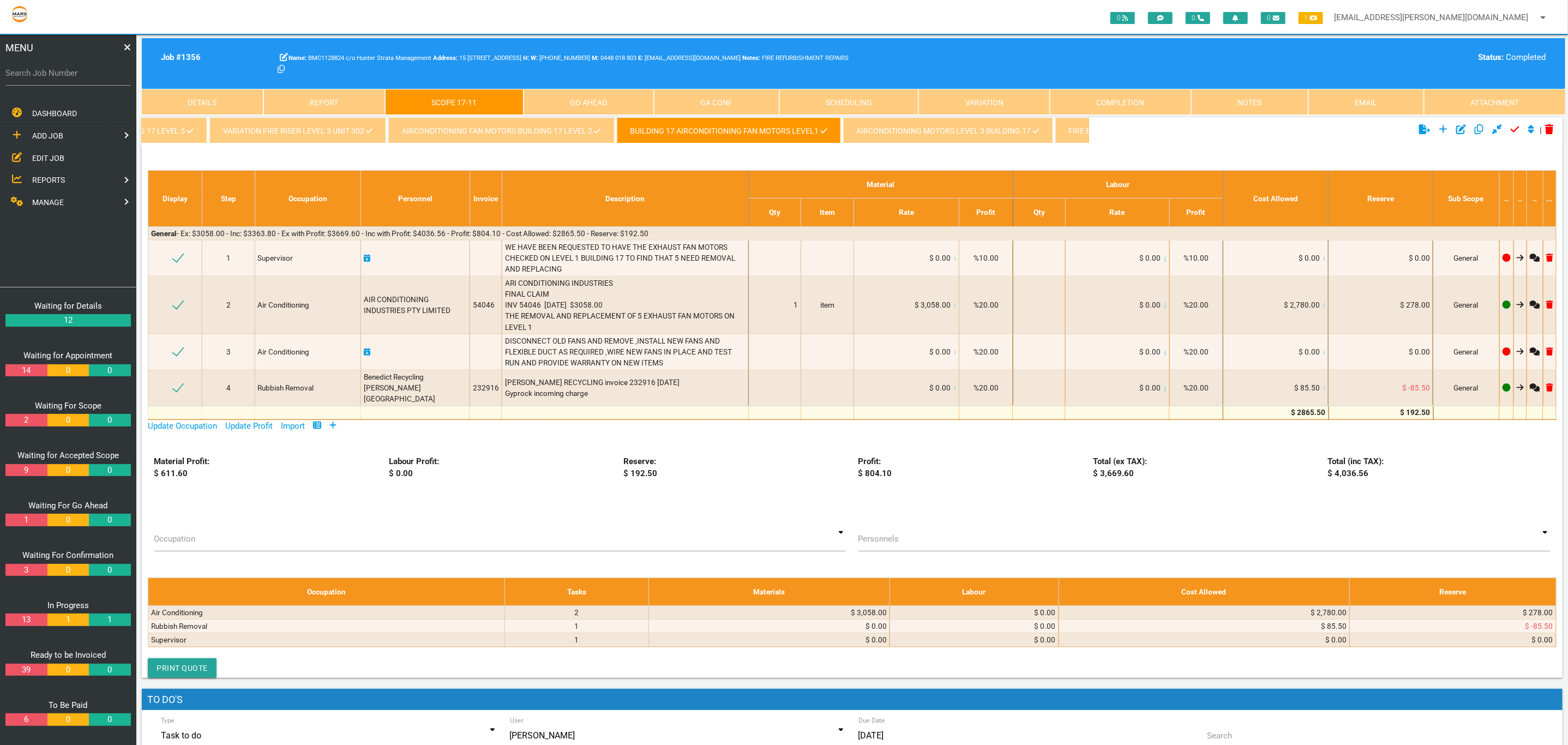
click at [927, 140] on link "AIRCONDITIONING MOTORS LEVEL 3 BUILDING 17" at bounding box center [948, 130] width 210 height 26
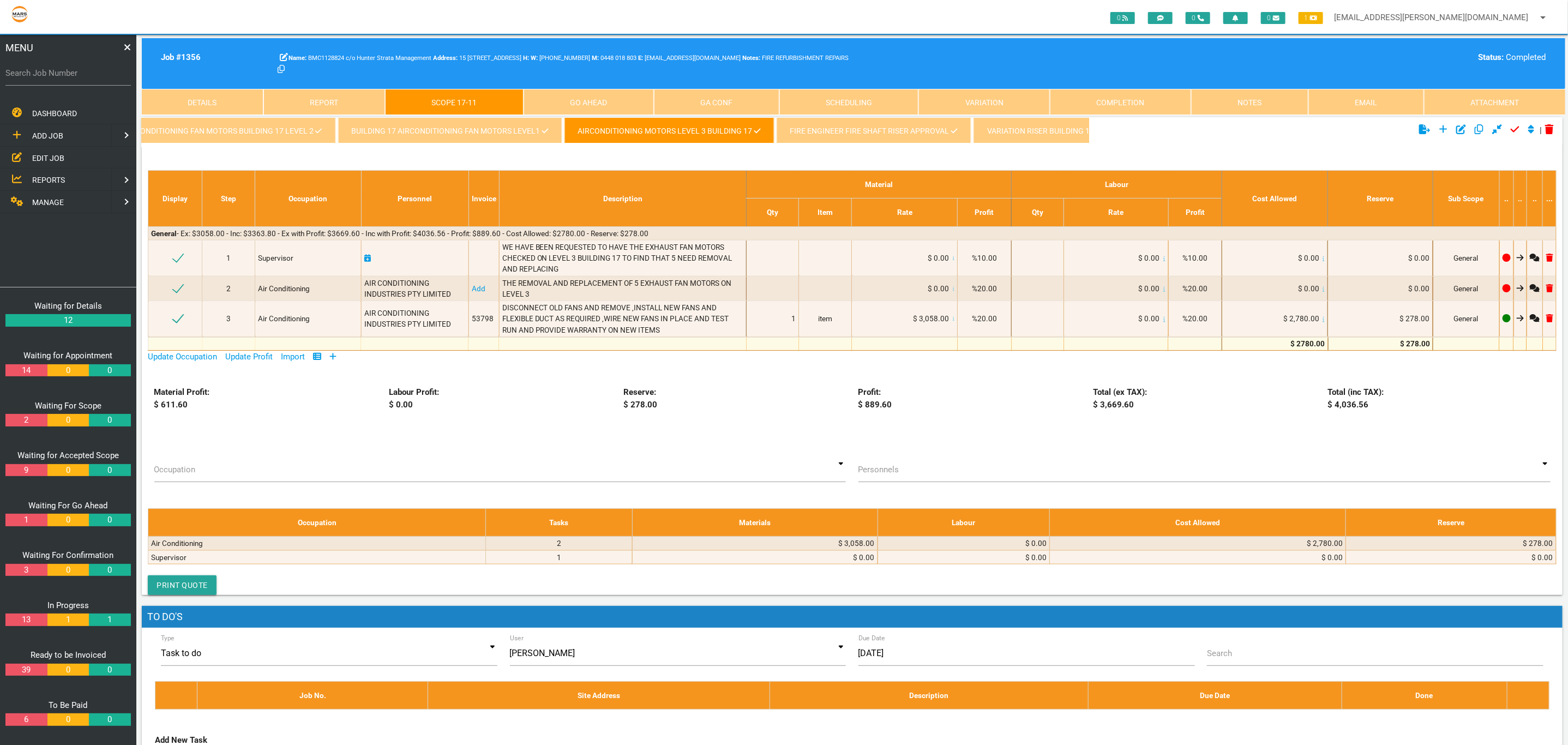
scroll to position [0, 1470]
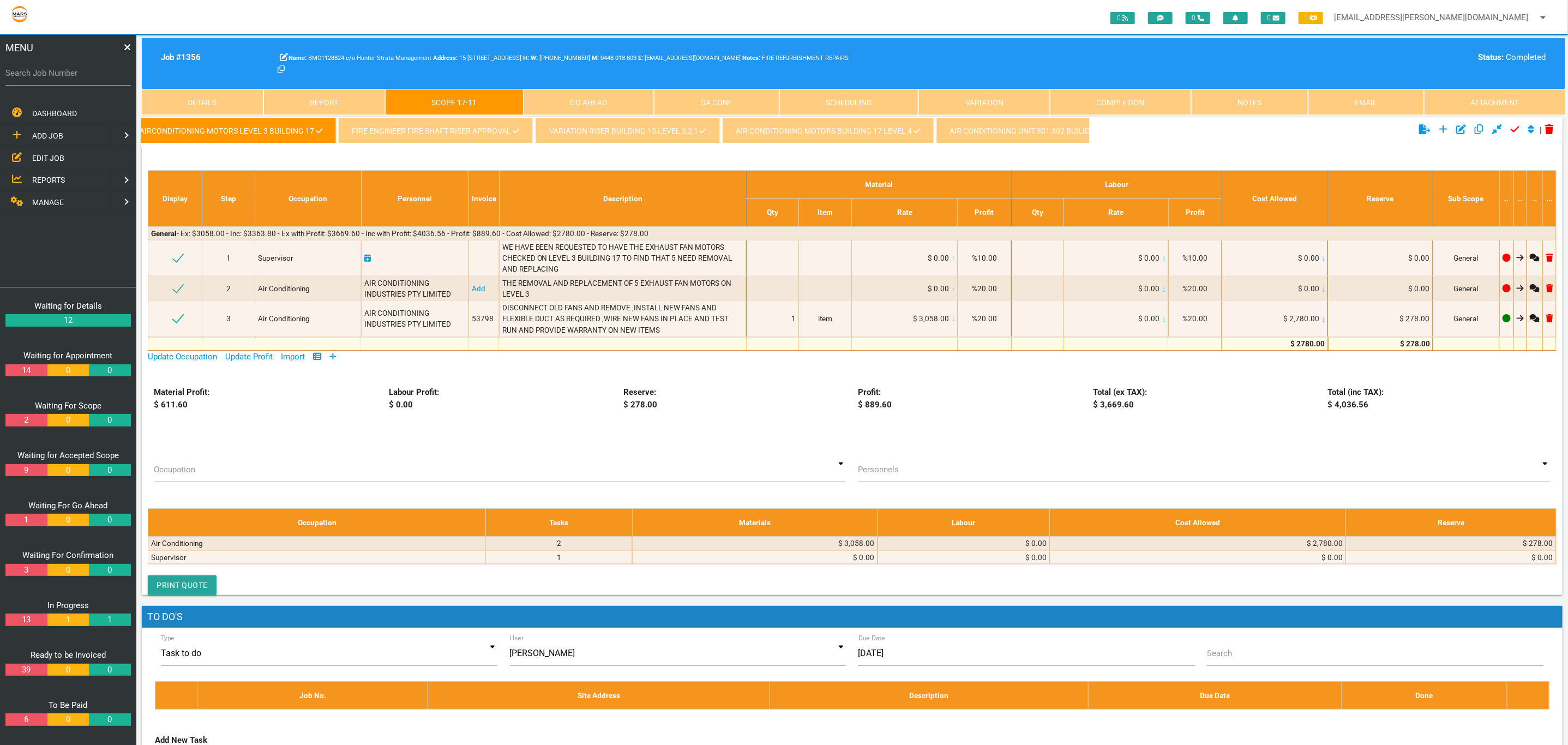
click at [426, 127] on link "FIRE ENGINEER FIRE SHAFT RISER APPROVAL" at bounding box center [435, 130] width 194 height 26
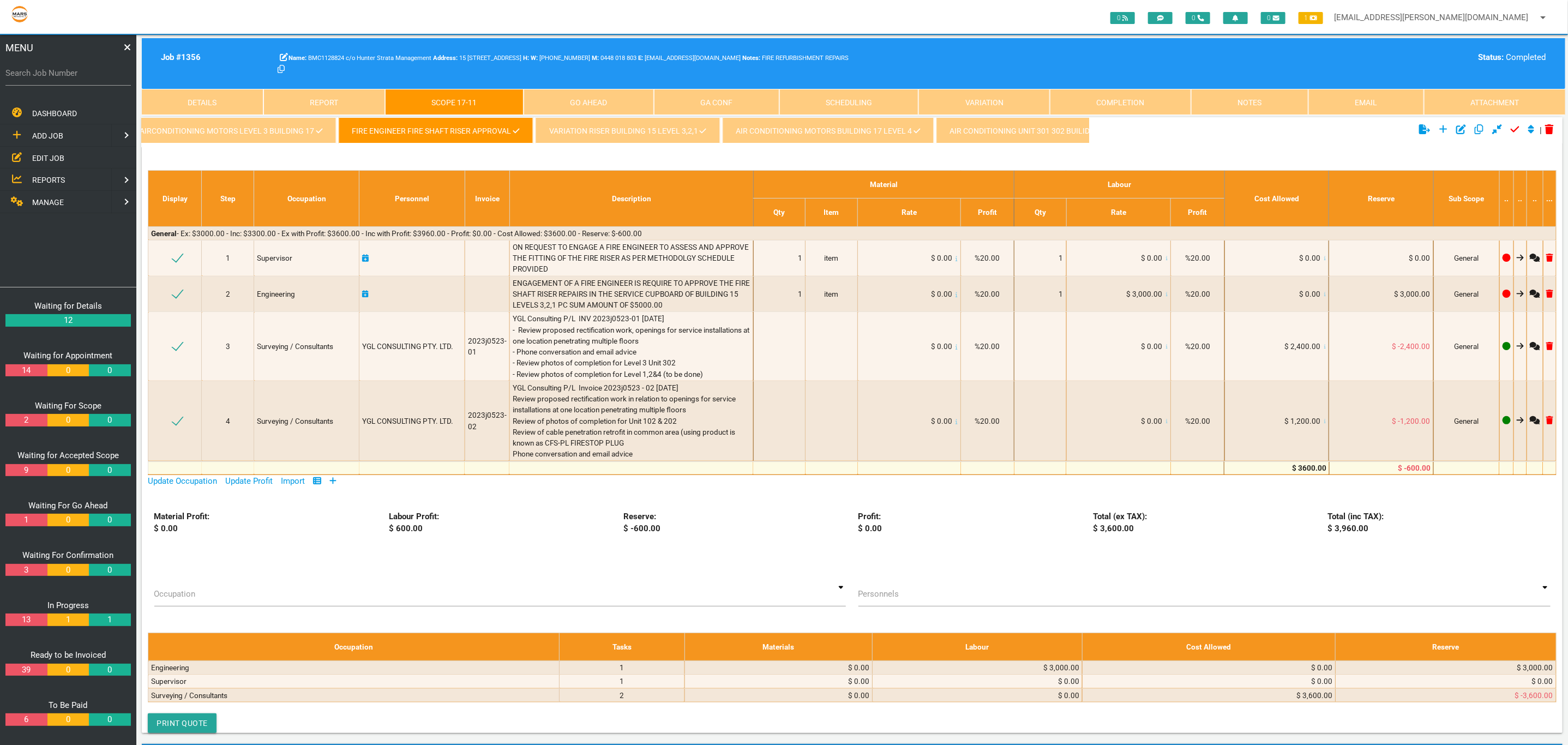
click at [615, 127] on link "VARIATION RISER BUILDING 15 LEVEL 3,2,1" at bounding box center [627, 130] width 184 height 26
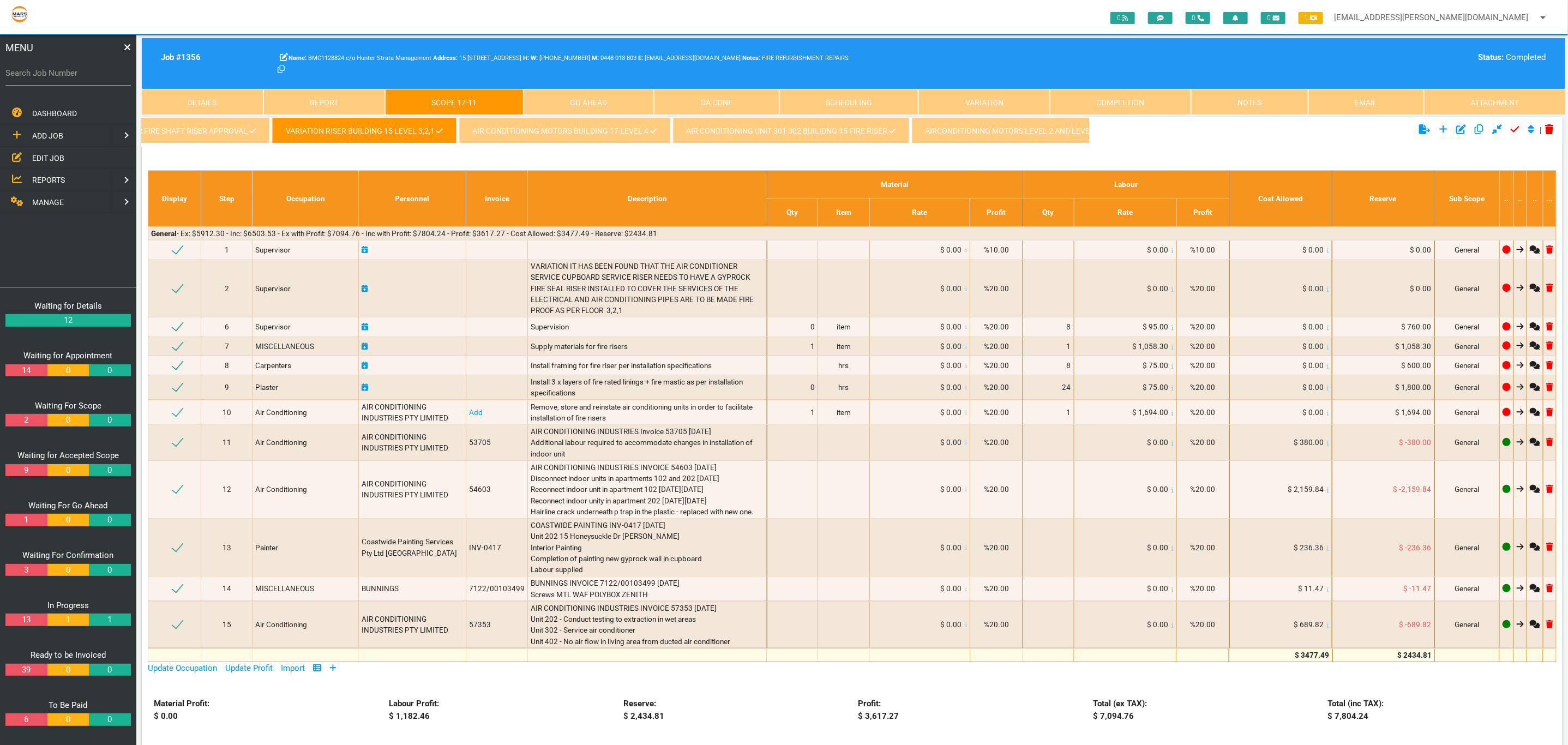
scroll to position [0, 1761]
click at [537, 131] on link "AIR CONDITIONING MOTORS BUILDING 17 LEVEL 4" at bounding box center [538, 130] width 212 height 26
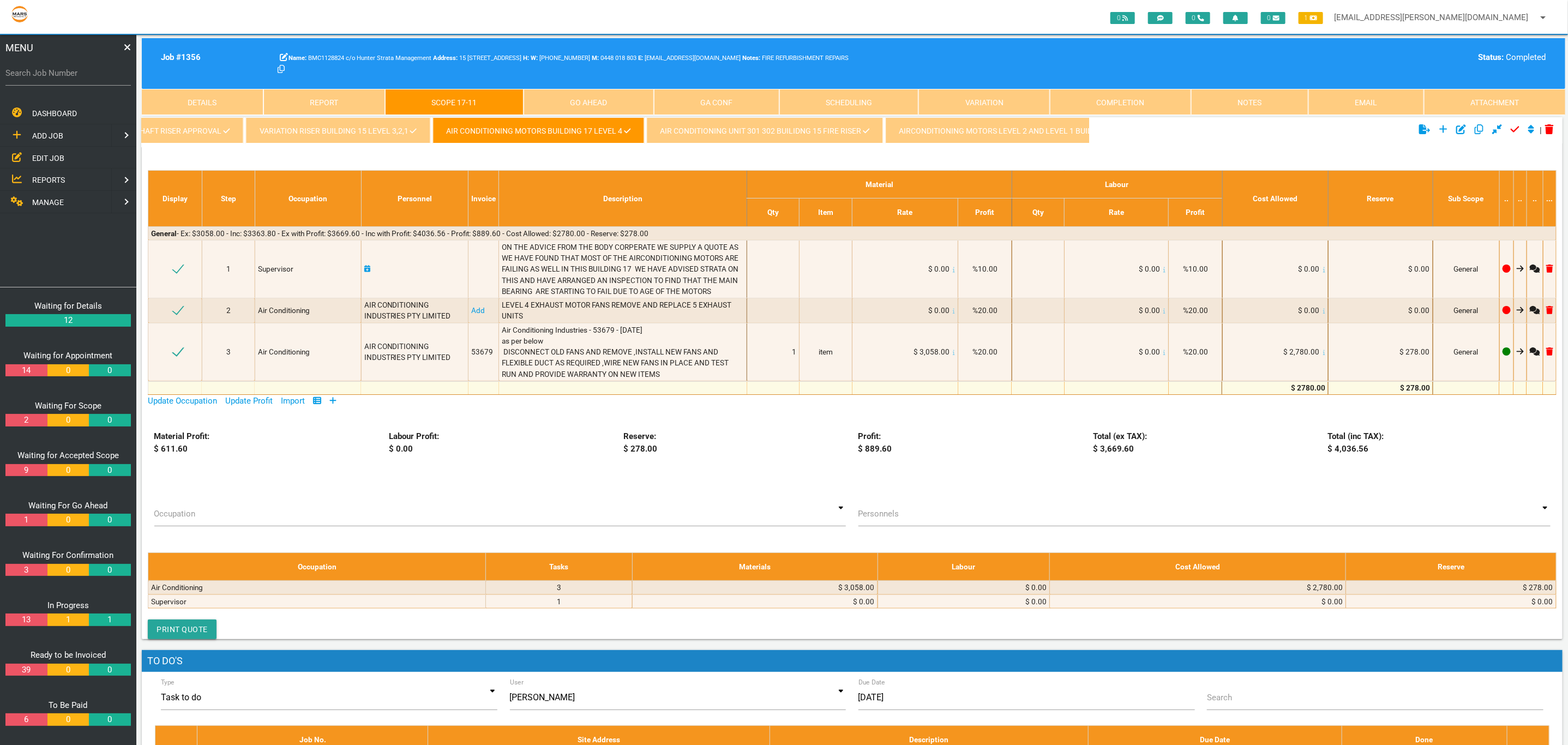
click at [729, 130] on link "AIR CONDITIONING UNIT 301 302 BUILIDNG 15 FIRE RISER" at bounding box center [764, 130] width 237 height 26
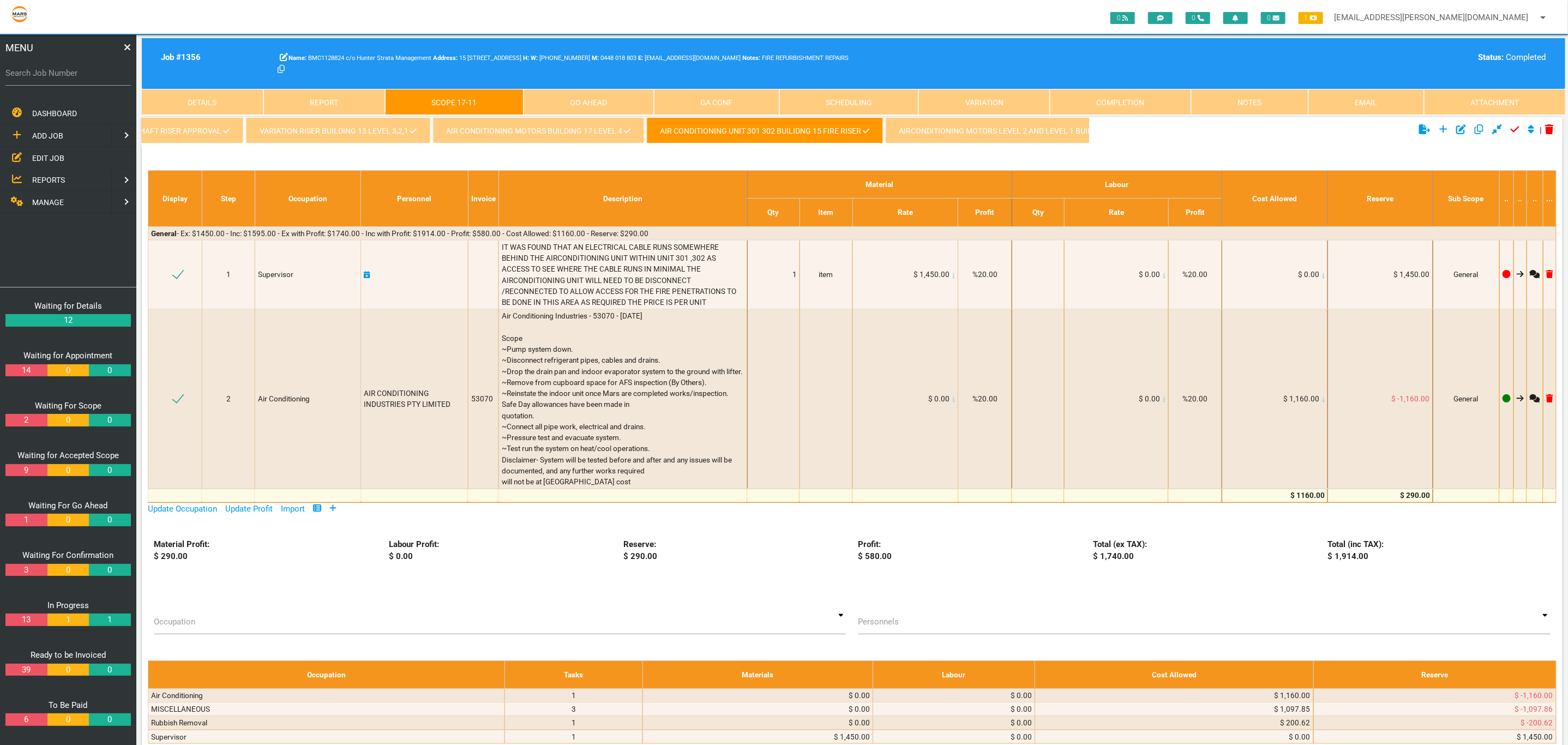
click at [922, 134] on link "AIRCONDITIONING MOTORS LEVEL 2 AND LEVEL 1 BUILDING 15" at bounding box center [1013, 130] width 257 height 26
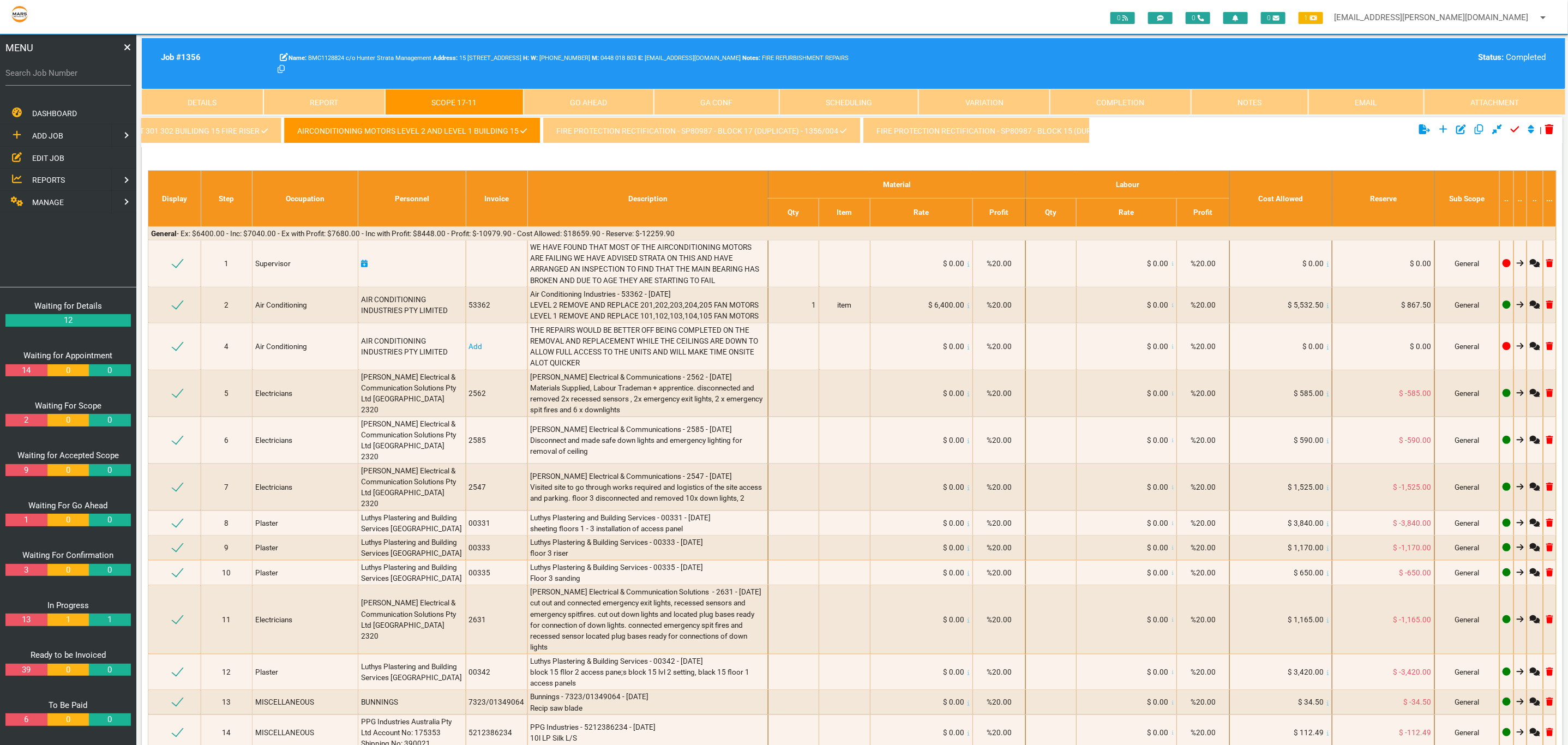
scroll to position [0, 2551]
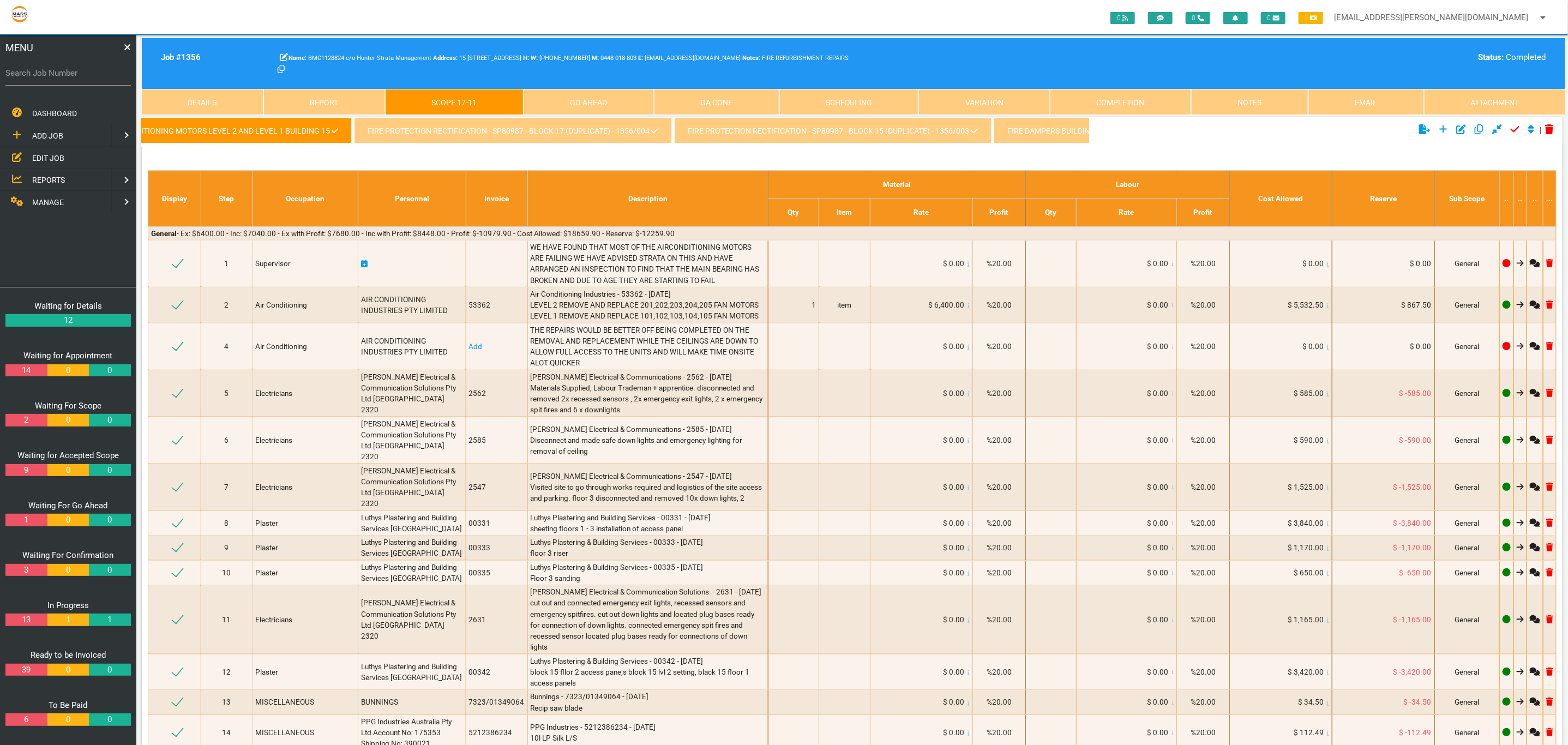
click at [550, 130] on link "Fire Protection Rectification - SP80987 - Block 17 (Duplicate) - 1356/004" at bounding box center [512, 130] width 318 height 26
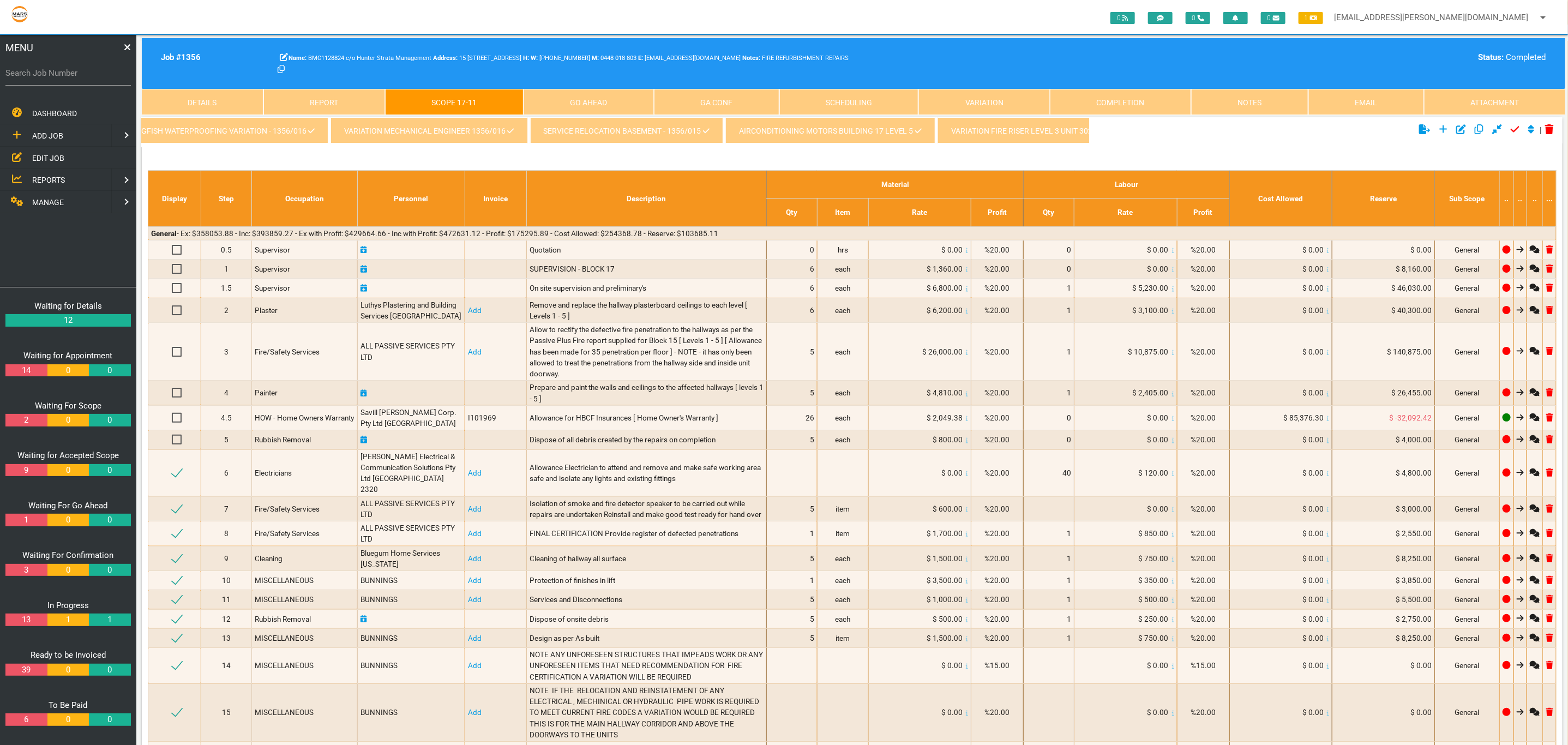
scroll to position [0, 0]
click at [207, 138] on link "kingfish waterproofing variation - 1356/016" at bounding box center [248, 130] width 213 height 26
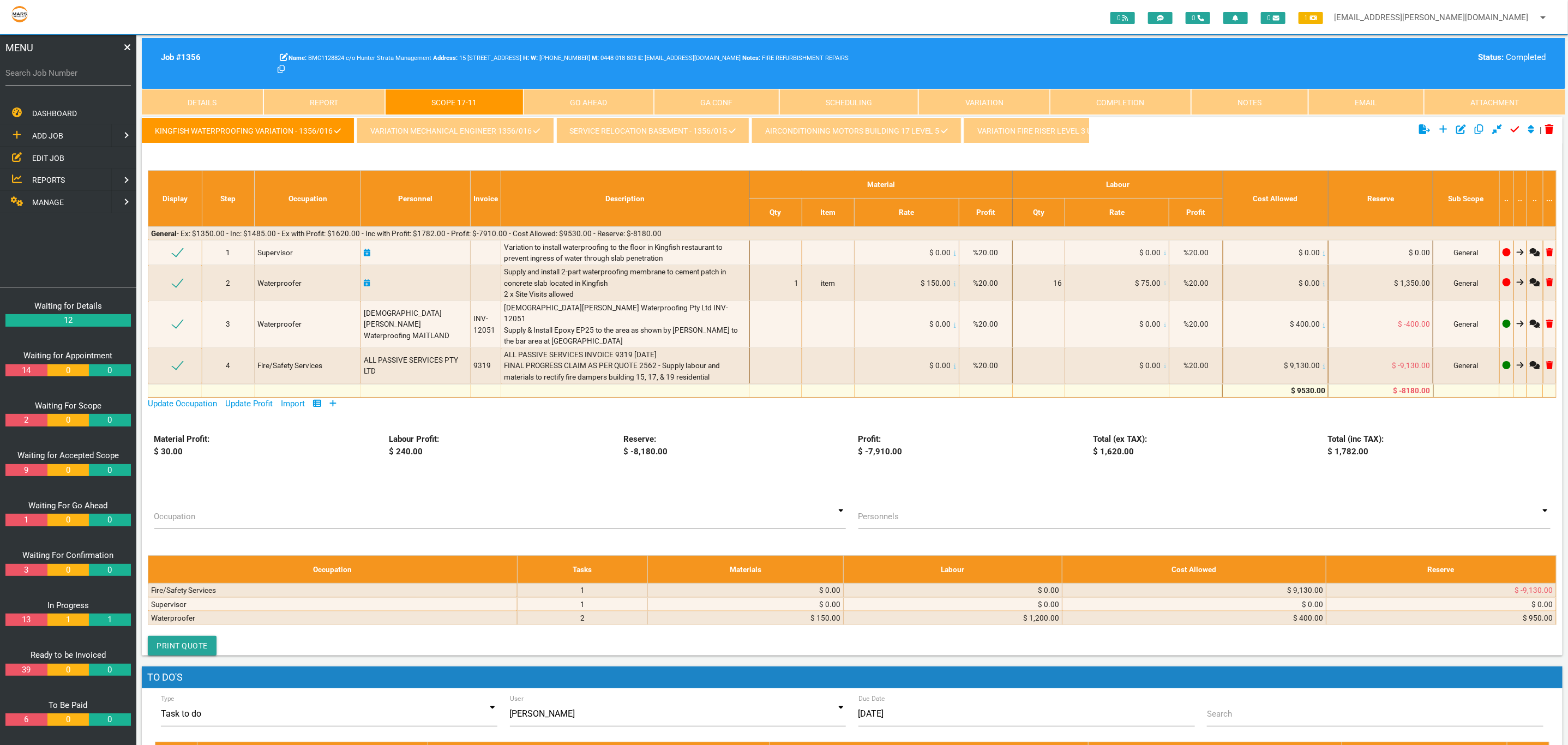
click at [499, 135] on link "variation mechanical Engineer 1356/016" at bounding box center [455, 130] width 197 height 26
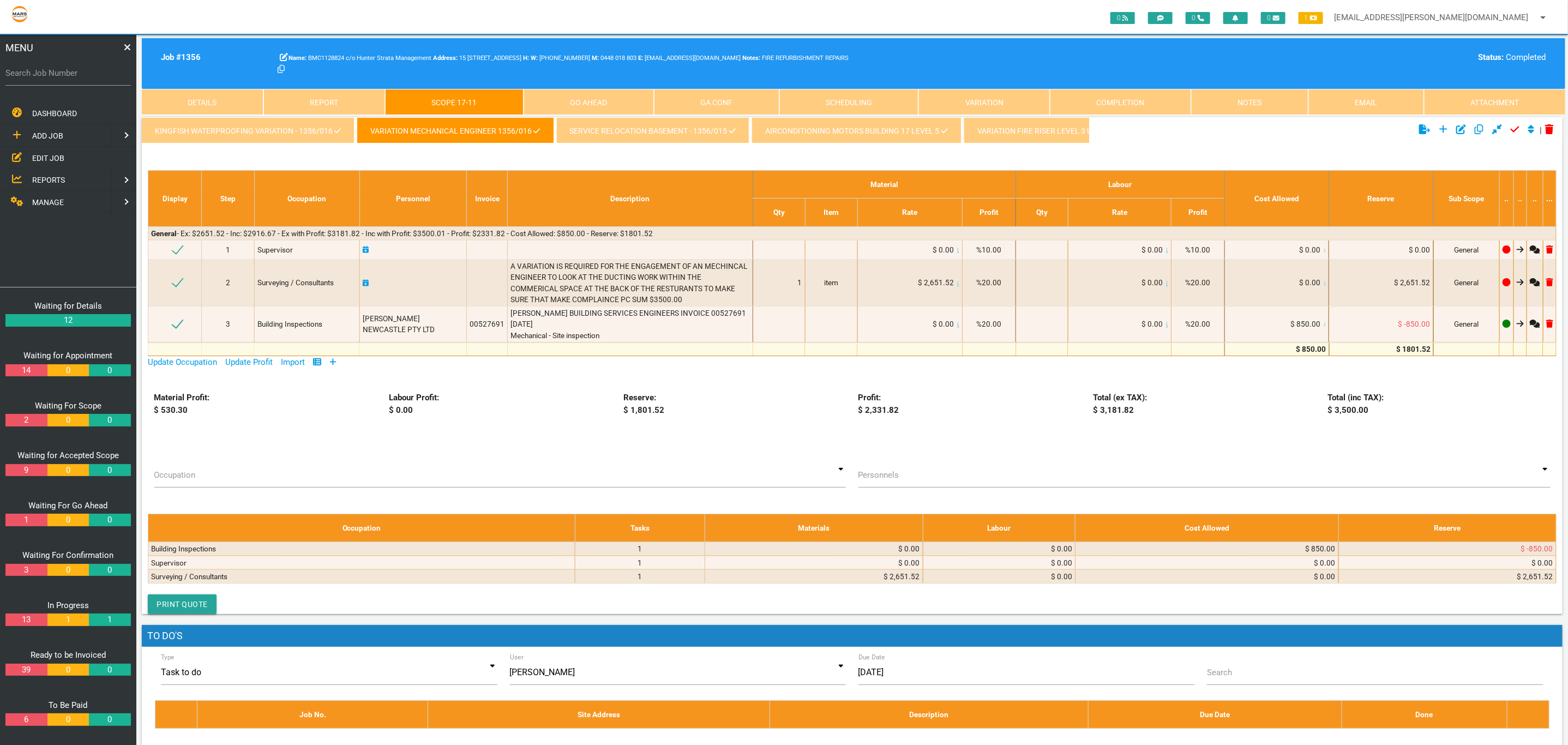
click at [607, 127] on link "service relocation basement - 1356/015" at bounding box center [652, 130] width 193 height 26
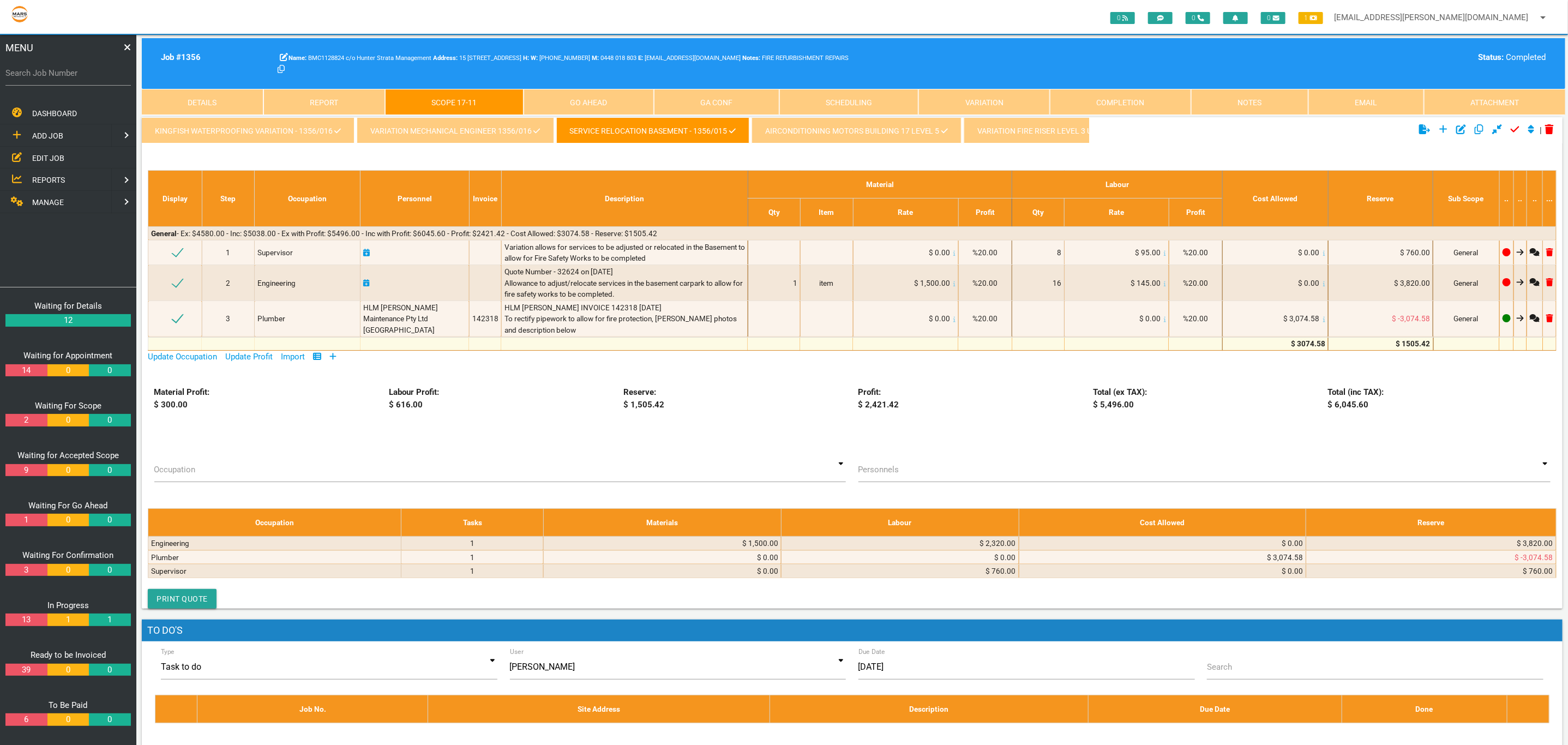
click at [772, 136] on link "AIRCONDITIONING MOTORS BUILDING 17 LEVEL 5" at bounding box center [857, 130] width 210 height 26
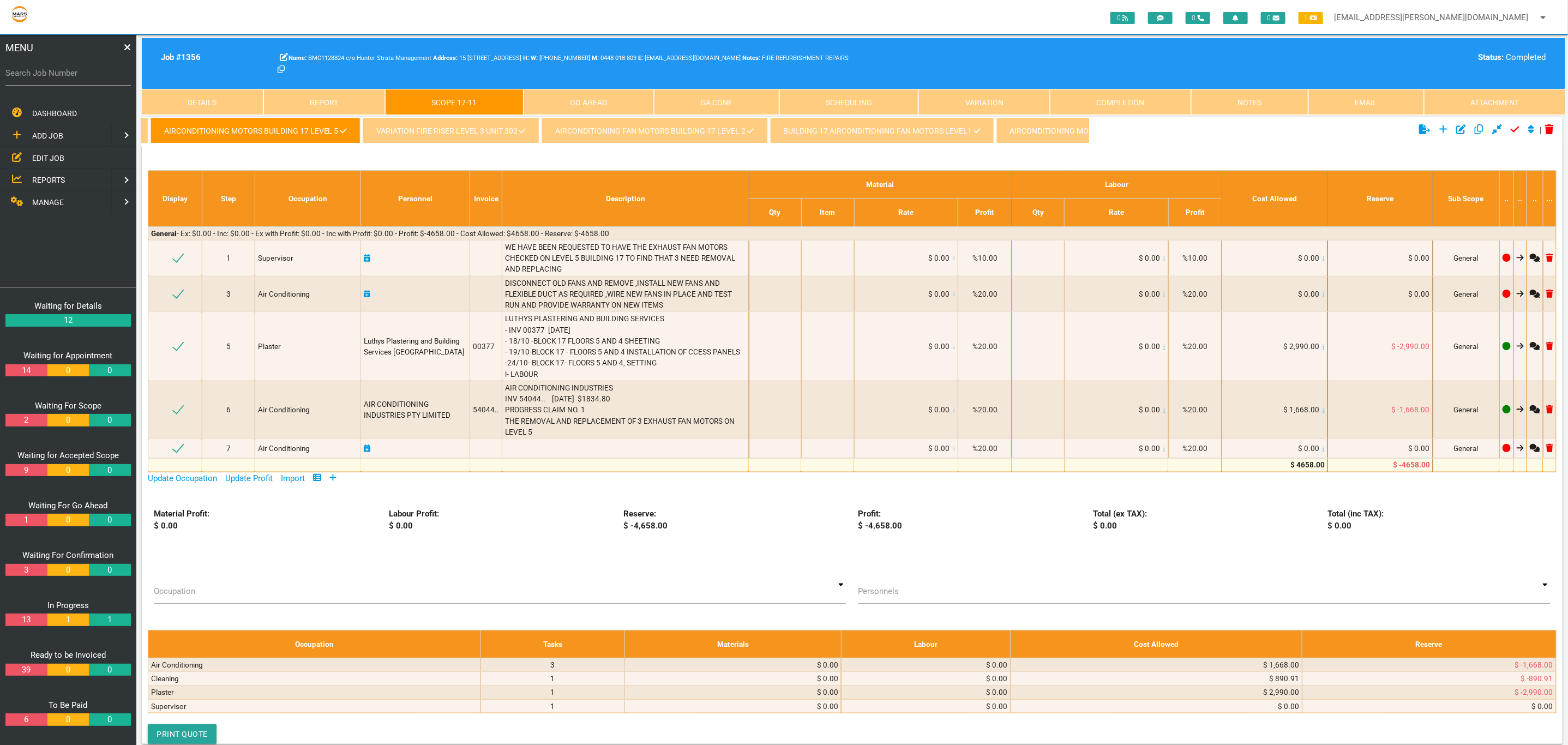
scroll to position [0, 612]
click at [419, 134] on link "VARIATION FIRE RISER LEVEL 3 UNIT 302" at bounding box center [440, 130] width 177 height 26
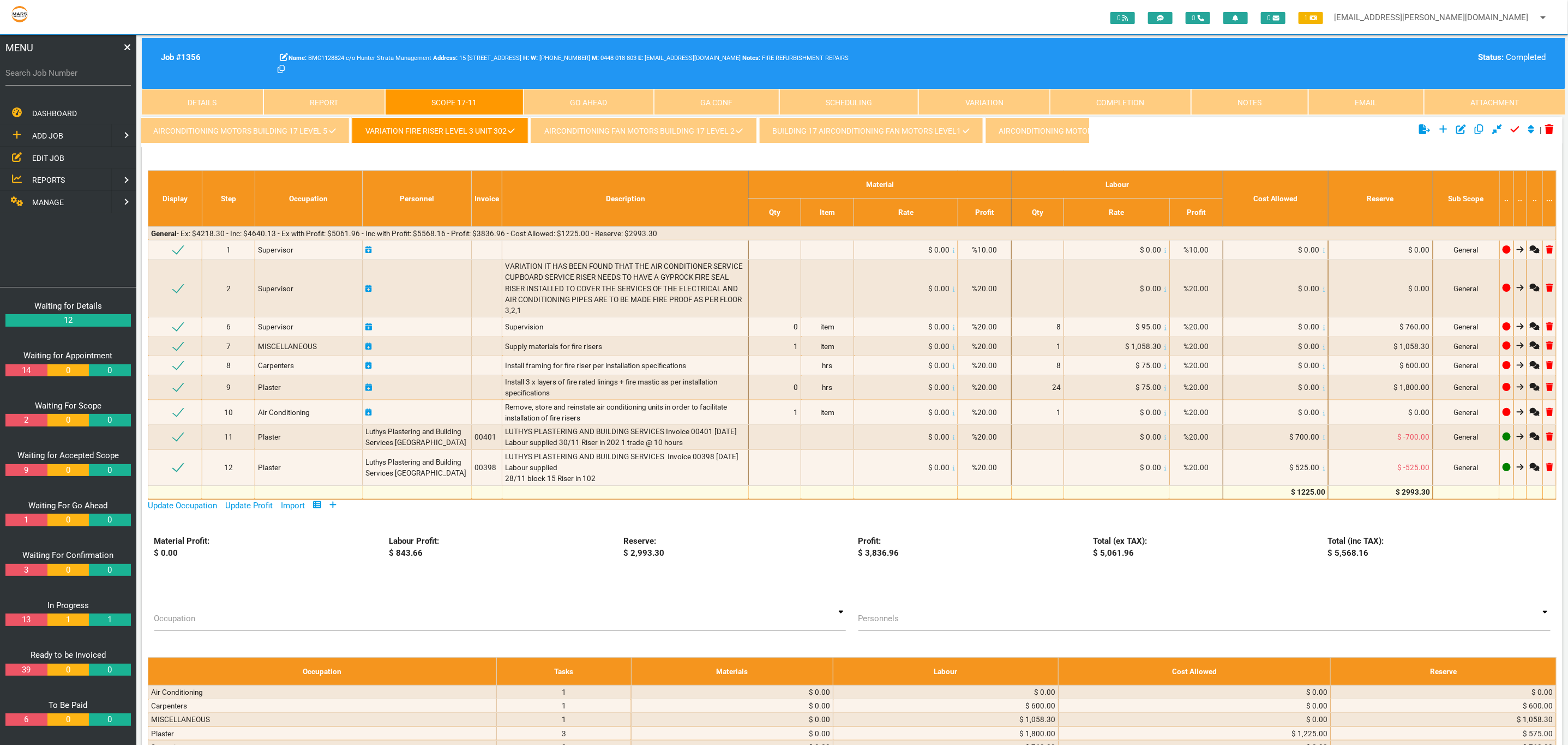
click at [570, 137] on link "AIRCONDITIONING FAN MOTORS BUILDING 17 LEVEL 2" at bounding box center [643, 130] width 226 height 26
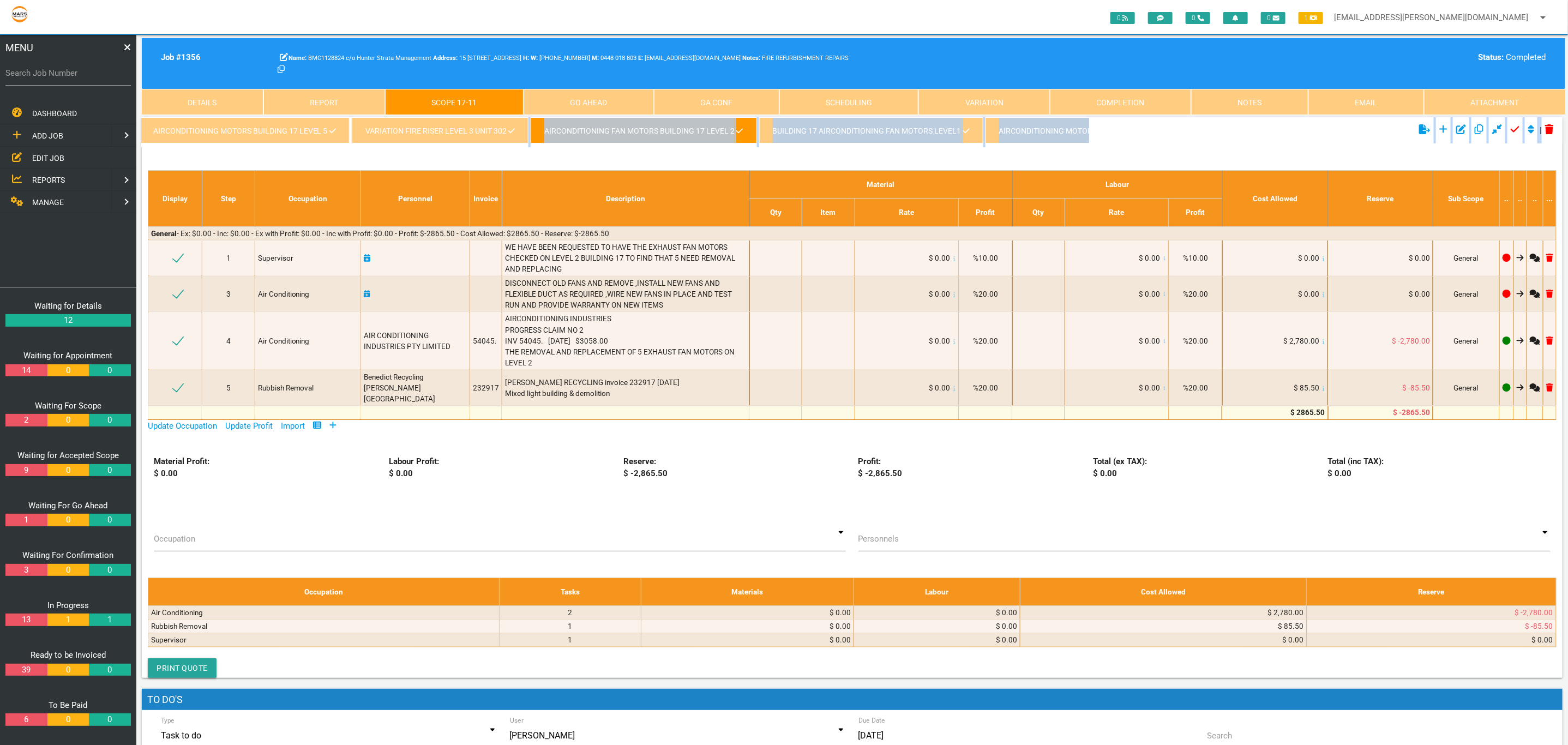
drag, startPoint x: 362, startPoint y: 152, endPoint x: 405, endPoint y: 151, distance: 43.0
click at [405, 151] on div "kingfish waterproofing variation - 1356/016 variation mechanical Engineer 1356/…" at bounding box center [852, 397] width 1420 height 560
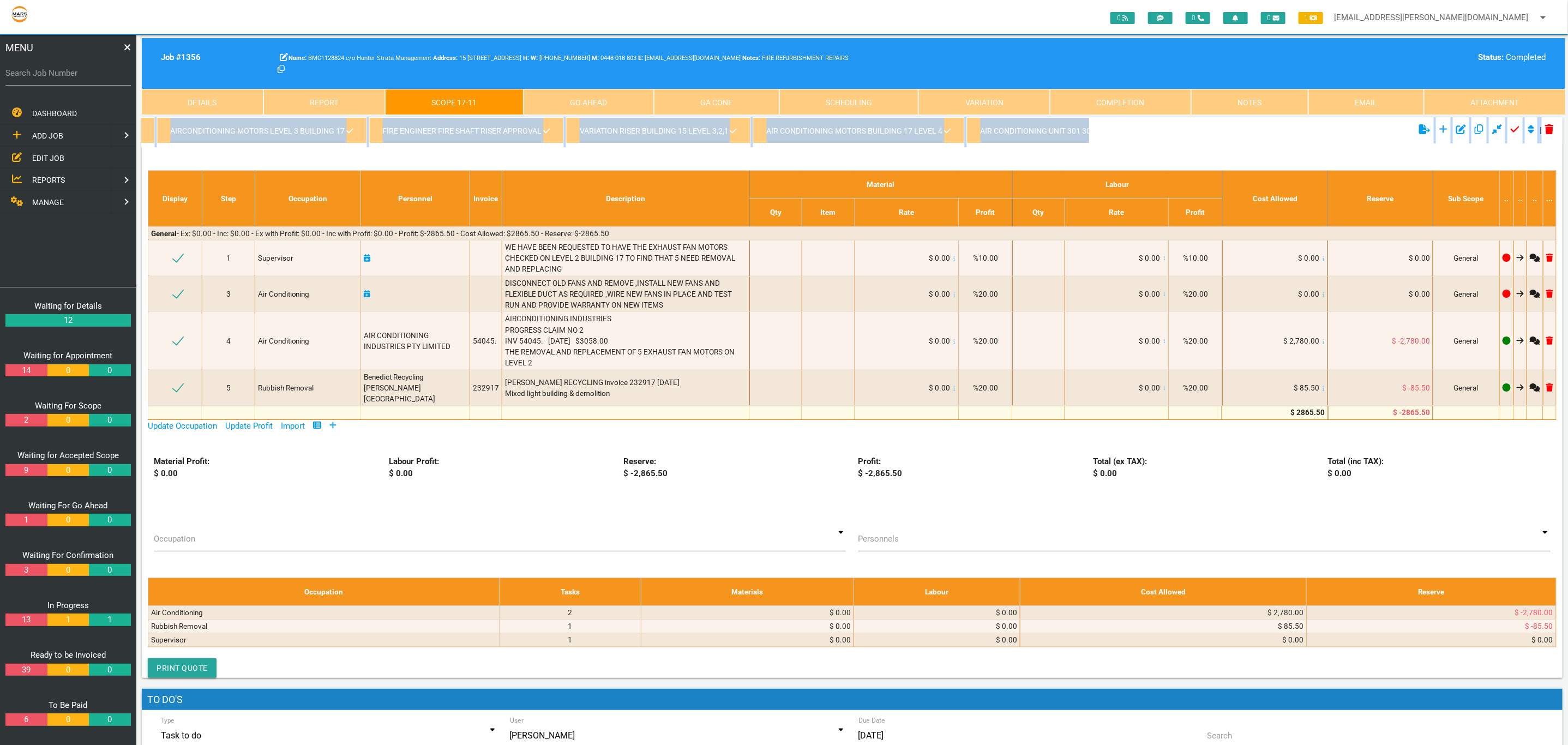
click at [566, 136] on link "VARIATION RISER BUILDING 15 LEVEL 3,2,1" at bounding box center [658, 130] width 184 height 26
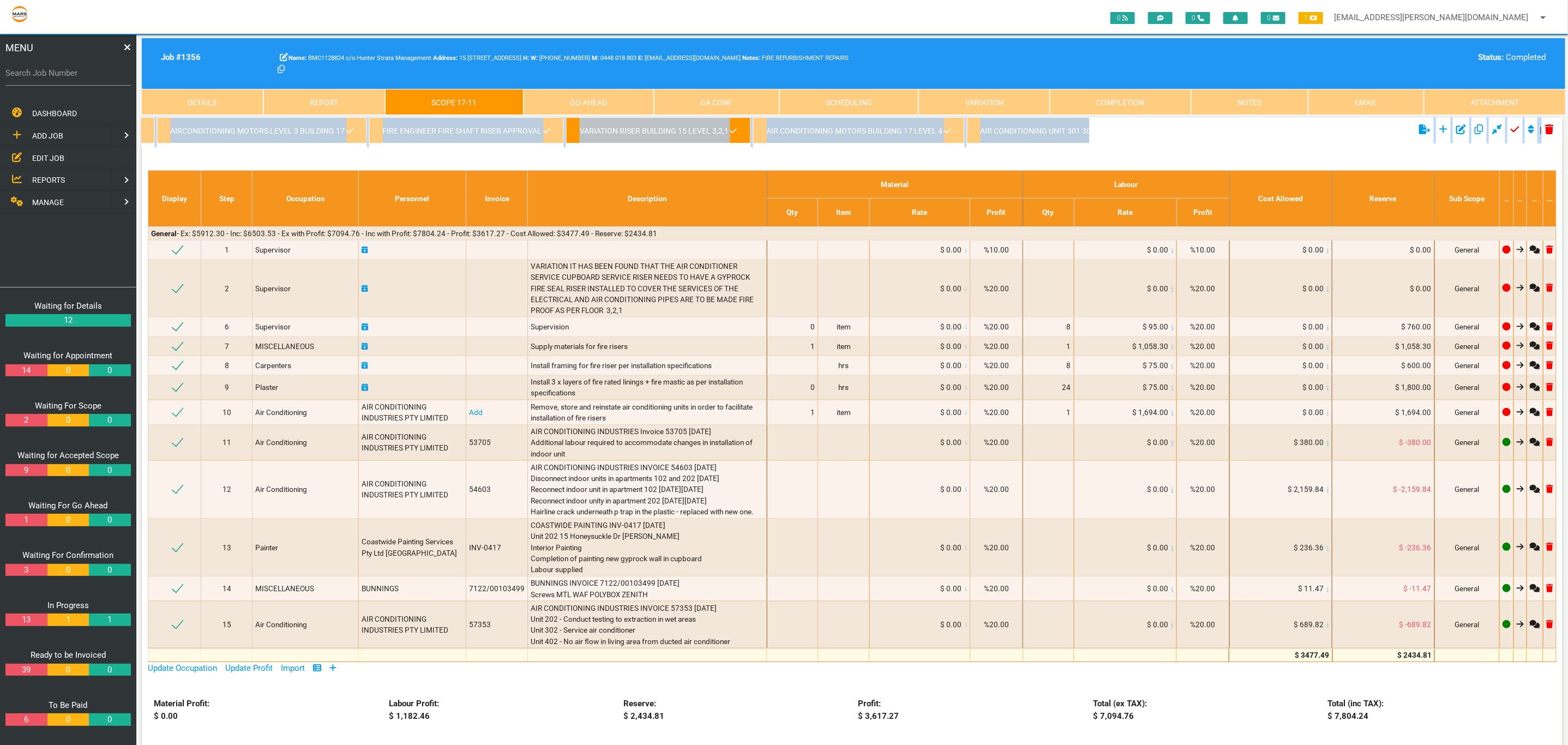
click at [538, 154] on div "kingfish waterproofing variation - 1356/016 variation mechanical Engineer 1356/…" at bounding box center [852, 539] width 1420 height 844
click at [501, 132] on link "FIRE ENGINEER FIRE SHAFT RISER APPROVAL" at bounding box center [466, 130] width 194 height 26
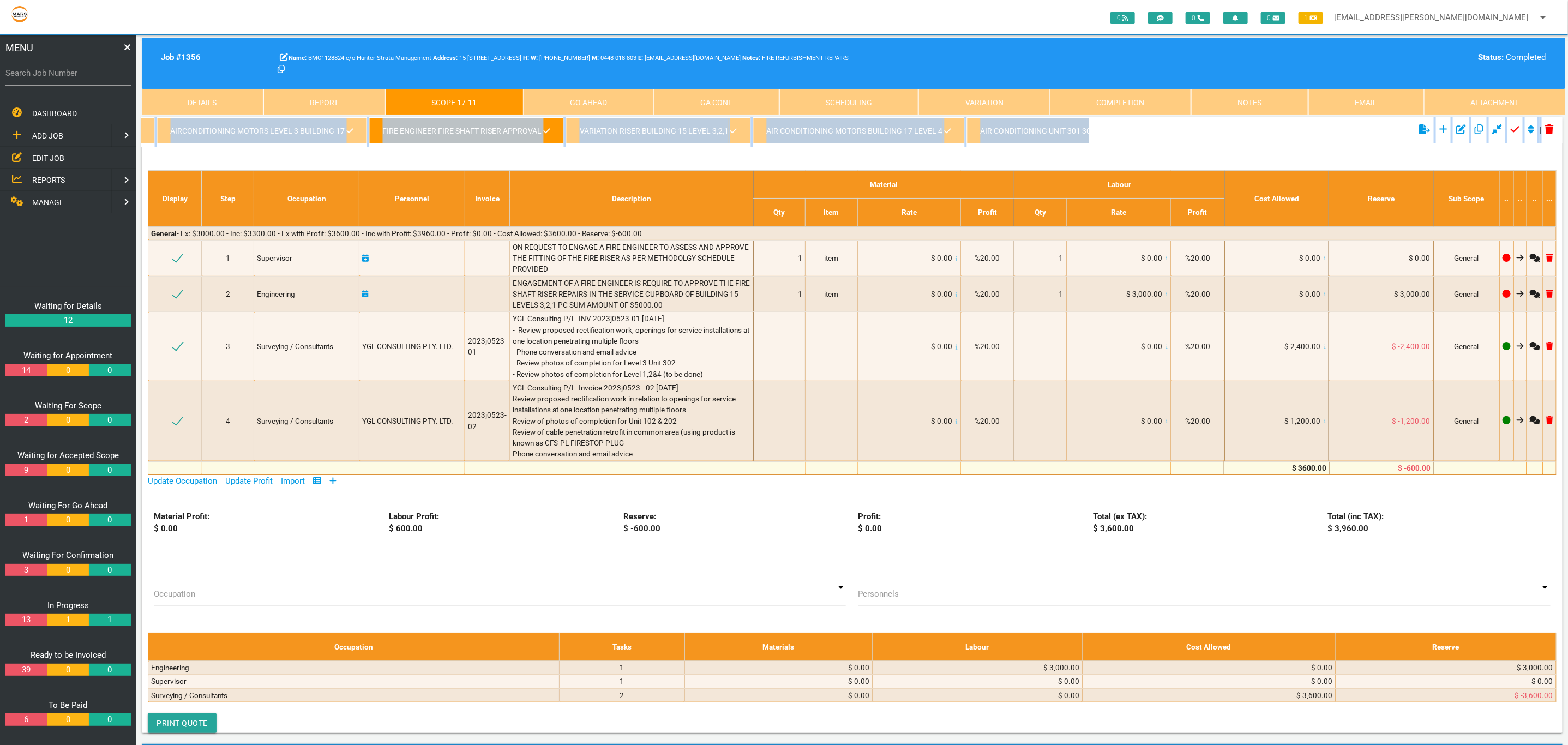
click at [1291, 132] on ul "Click to show/hide the select template section Click to add new scope Click to …" at bounding box center [1325, 130] width 473 height 26
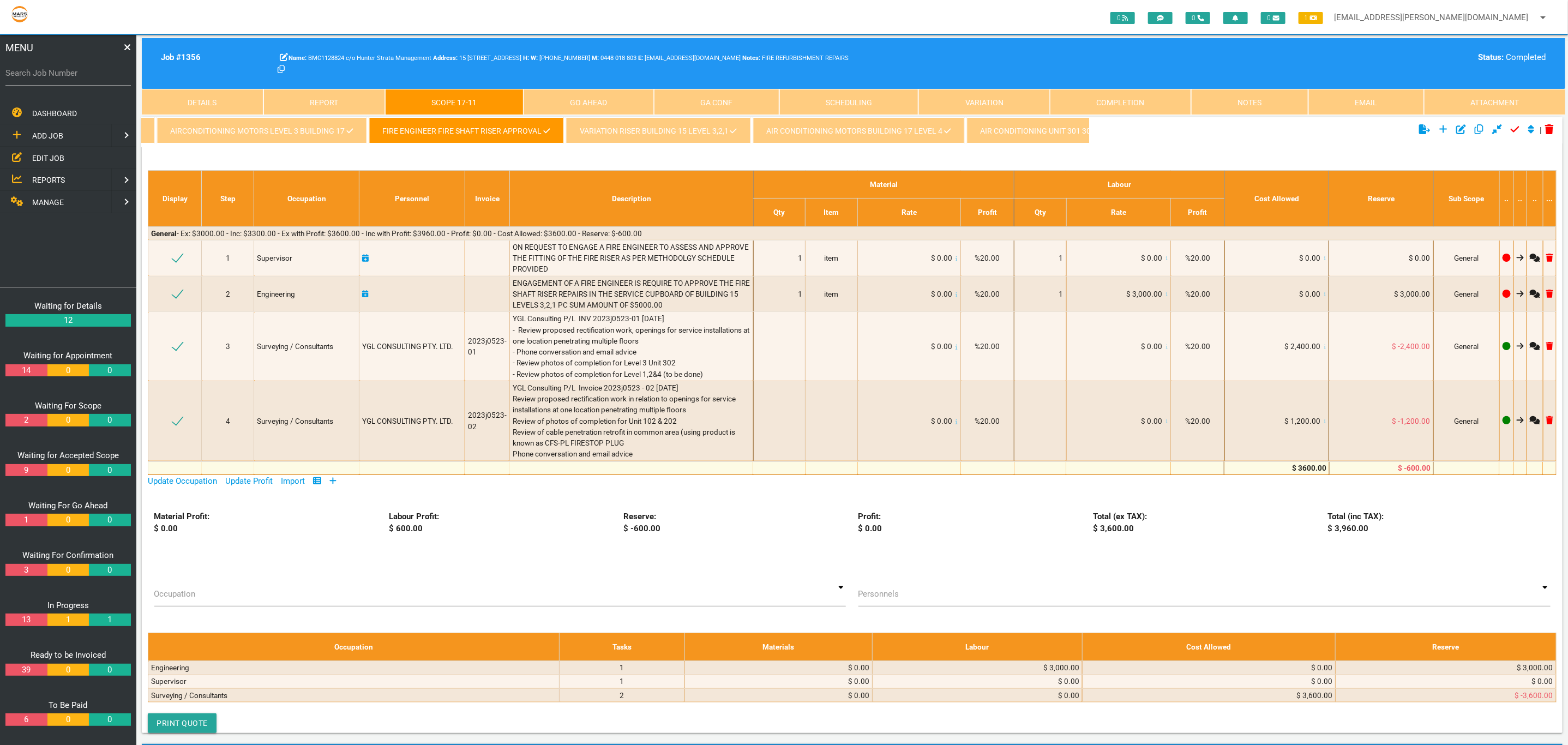
click at [269, 123] on link "AIRCONDITIONING MOTORS LEVEL 3 BUILDING 17" at bounding box center [262, 130] width 210 height 26
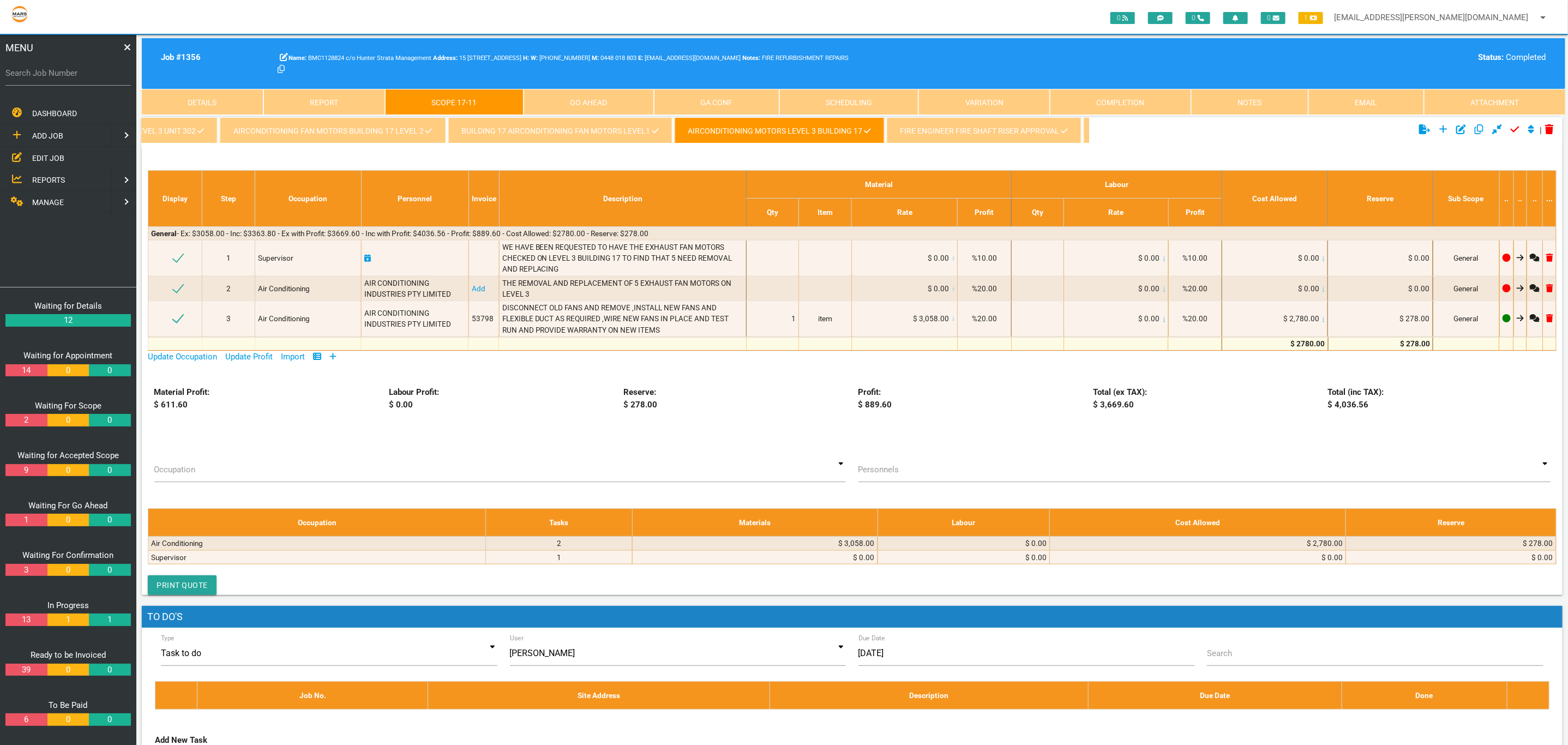
scroll to position [0, 743]
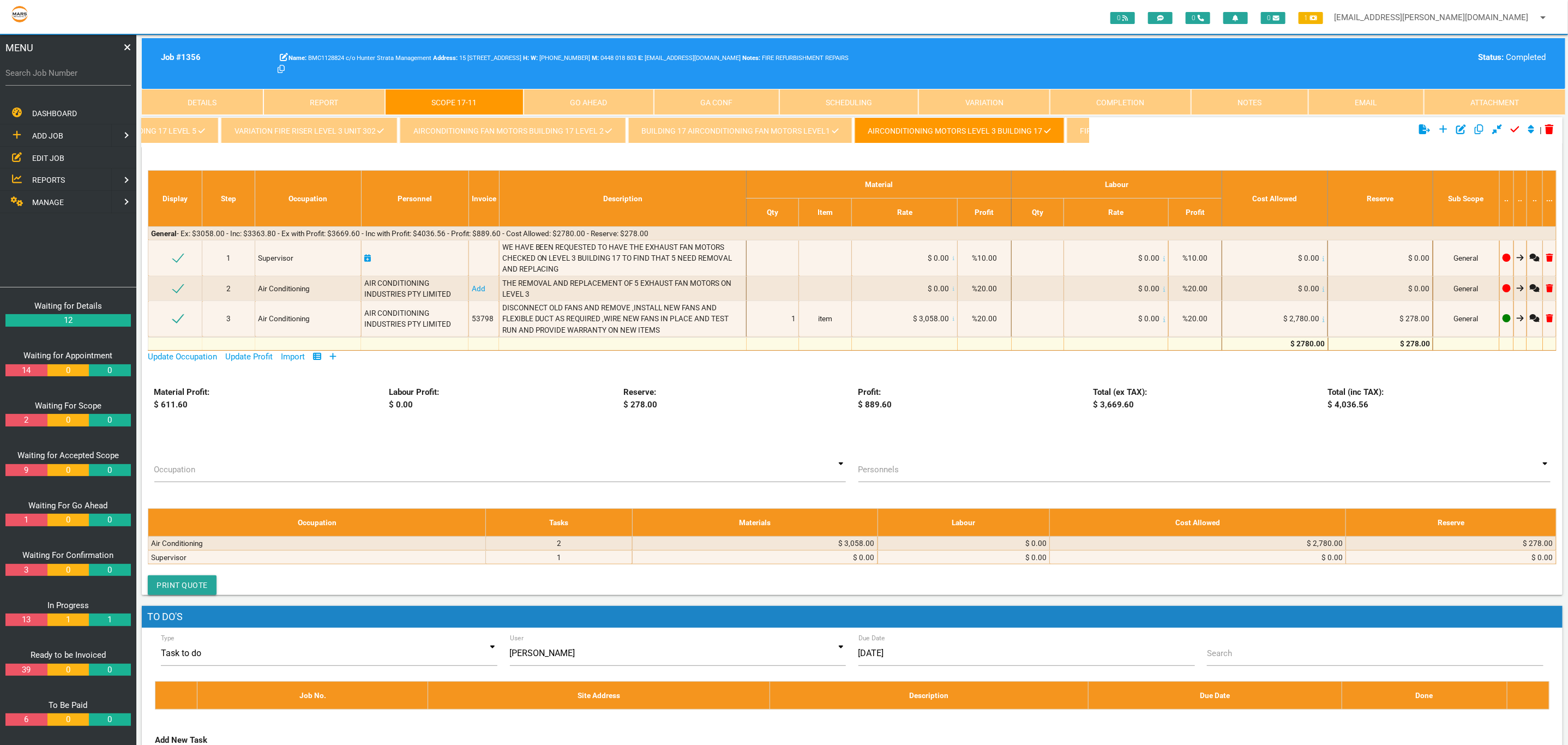
click at [720, 129] on link "BUILDING 17 AIRCONDITIONING FAN MOTORS LEVEL1" at bounding box center [740, 130] width 224 height 26
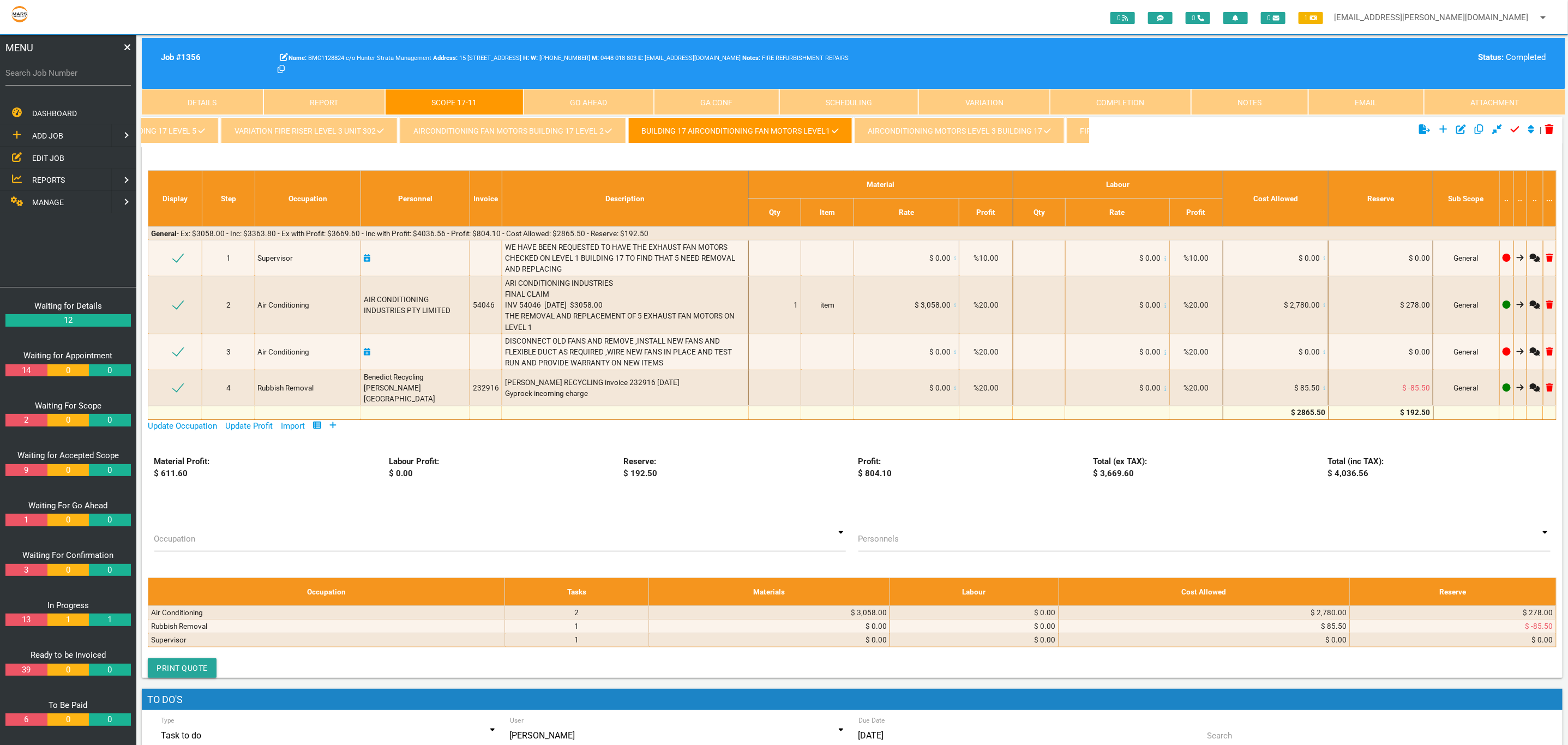
click at [502, 134] on link "AIRCONDITIONING FAN MOTORS BUILDING 17 LEVEL 2" at bounding box center [513, 130] width 226 height 26
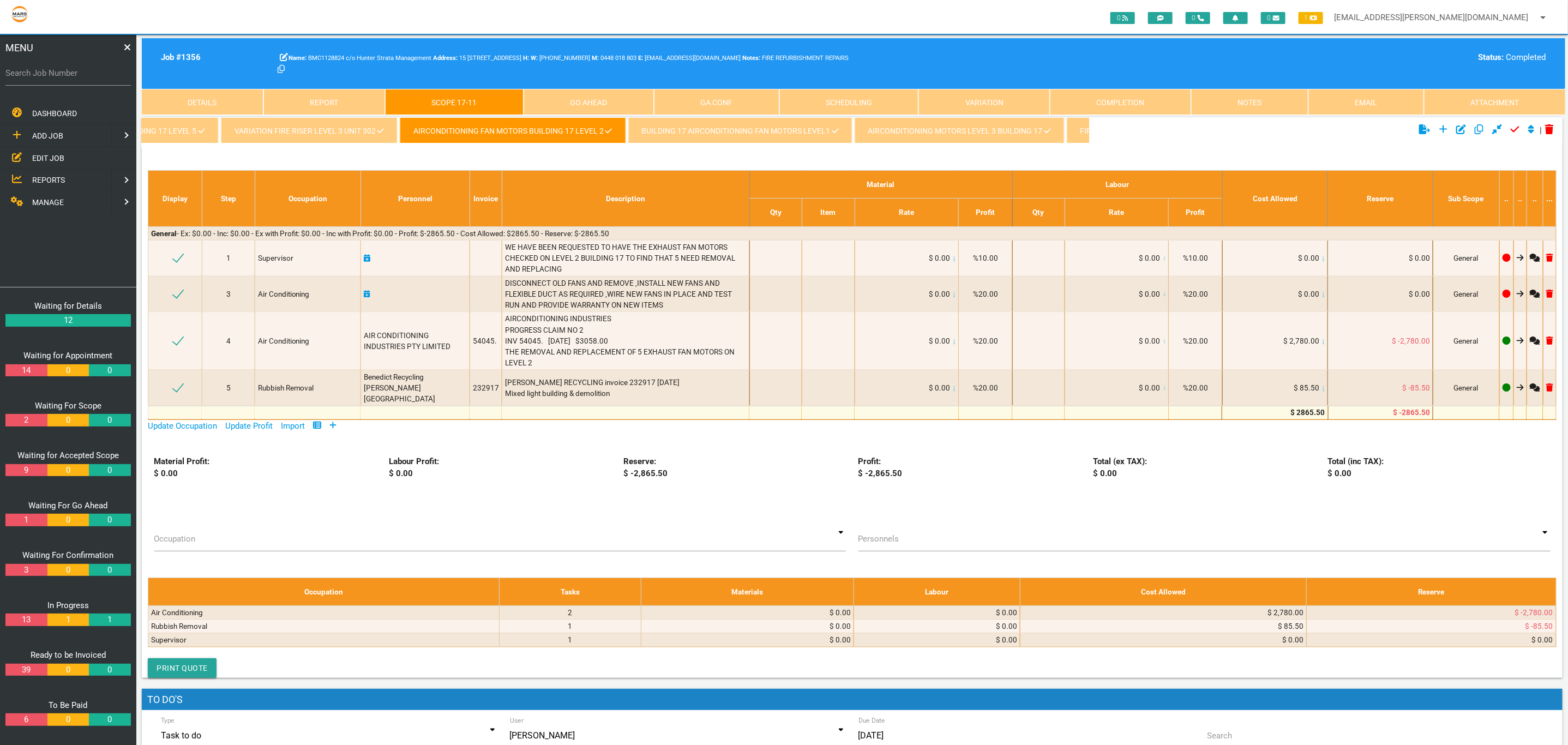
click at [349, 128] on link "VARIATION FIRE RISER LEVEL 3 UNIT 302" at bounding box center [309, 130] width 177 height 26
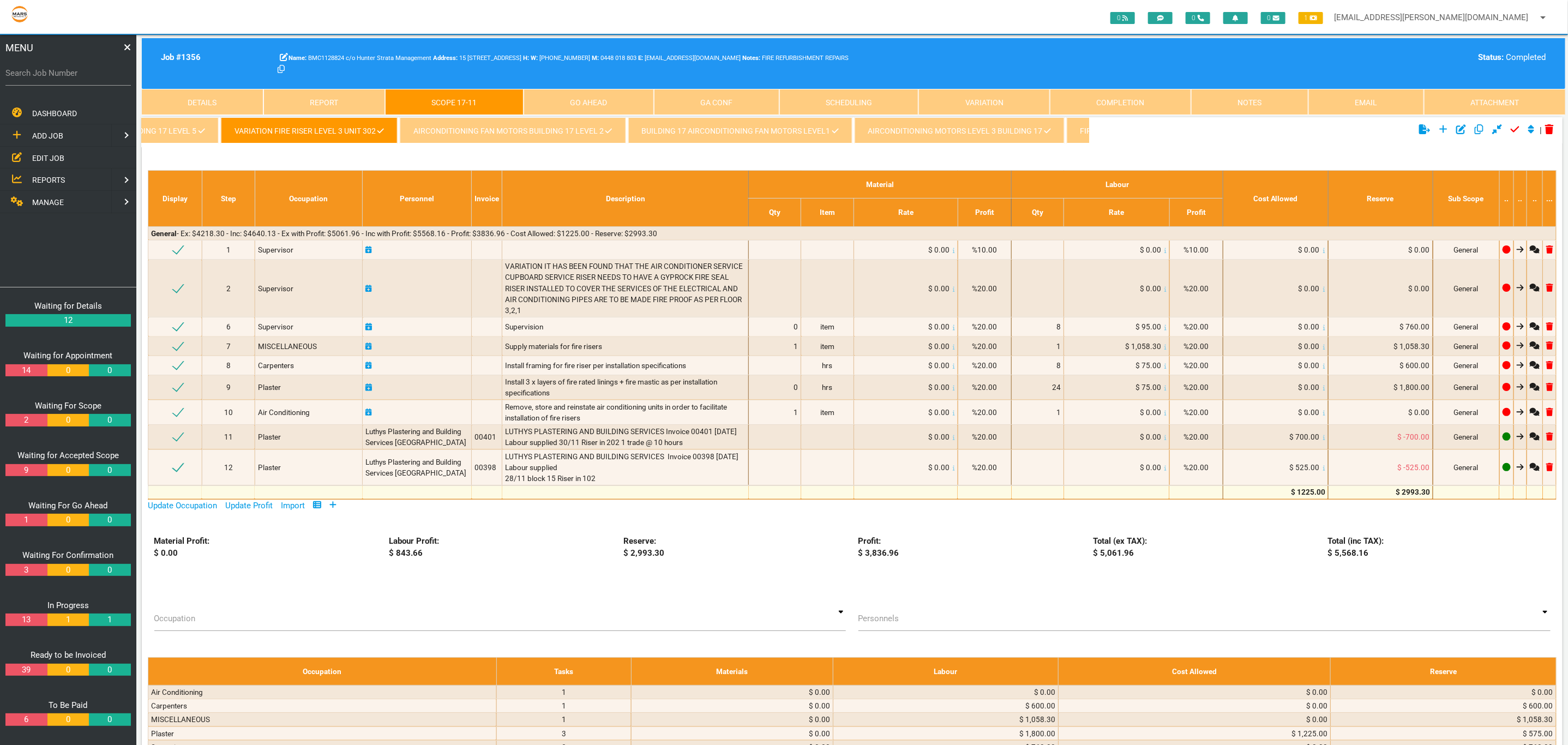
scroll to position [0, 0]
click at [196, 126] on link "kingfish waterproofing variation - 1356/016" at bounding box center [248, 130] width 213 height 26
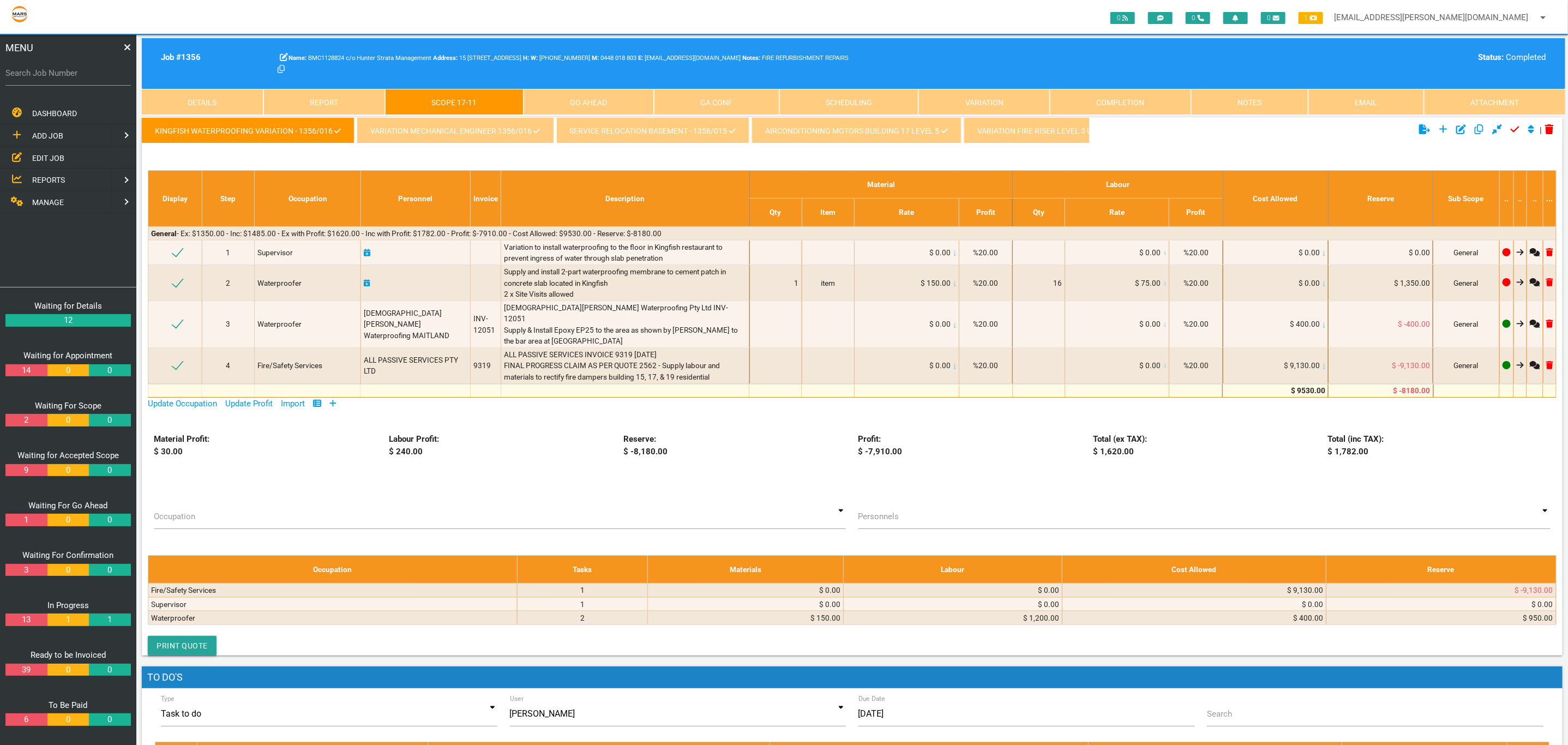
click at [414, 135] on link "variation mechanical Engineer 1356/016" at bounding box center [455, 130] width 197 height 26
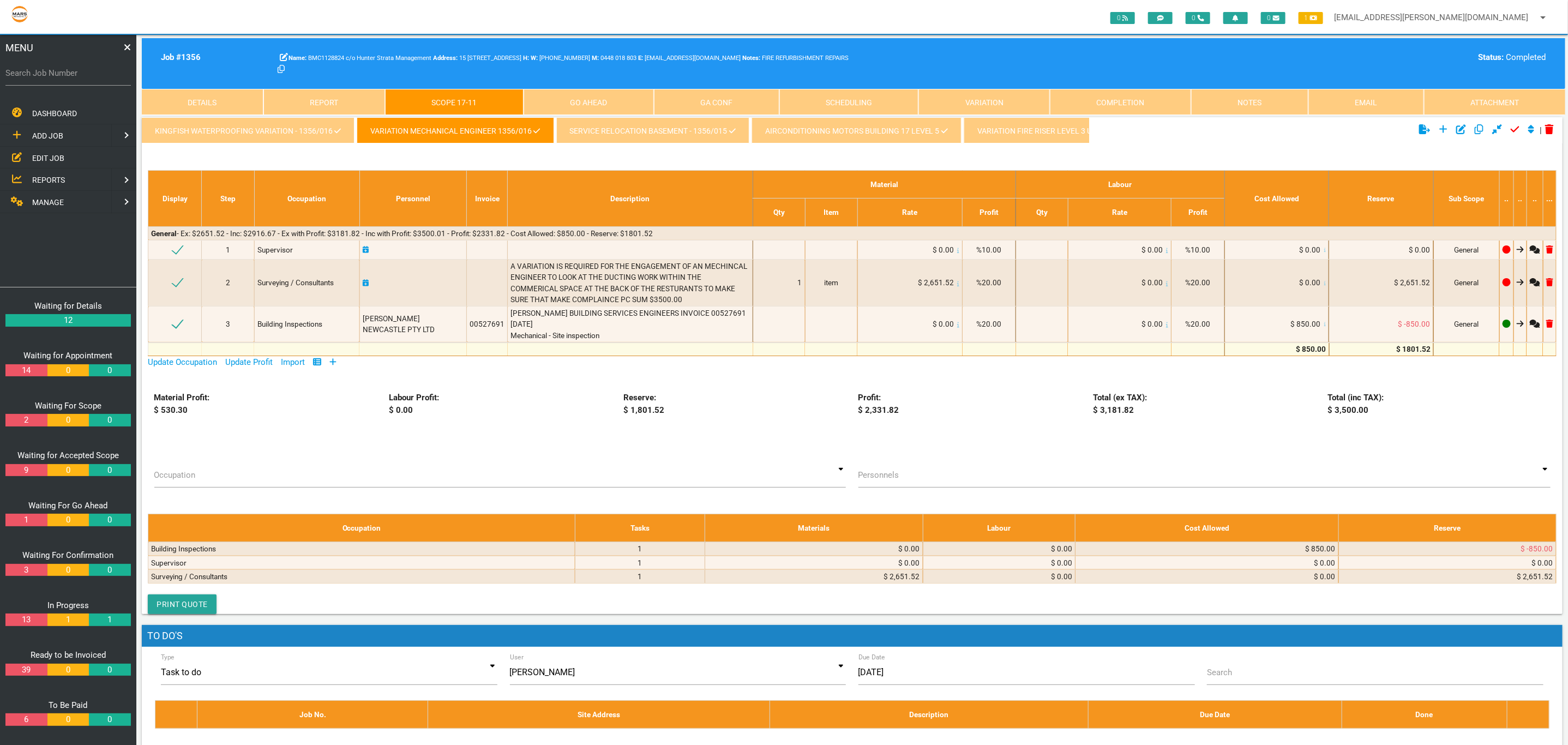
click at [643, 129] on link "service relocation basement - 1356/015" at bounding box center [652, 130] width 193 height 26
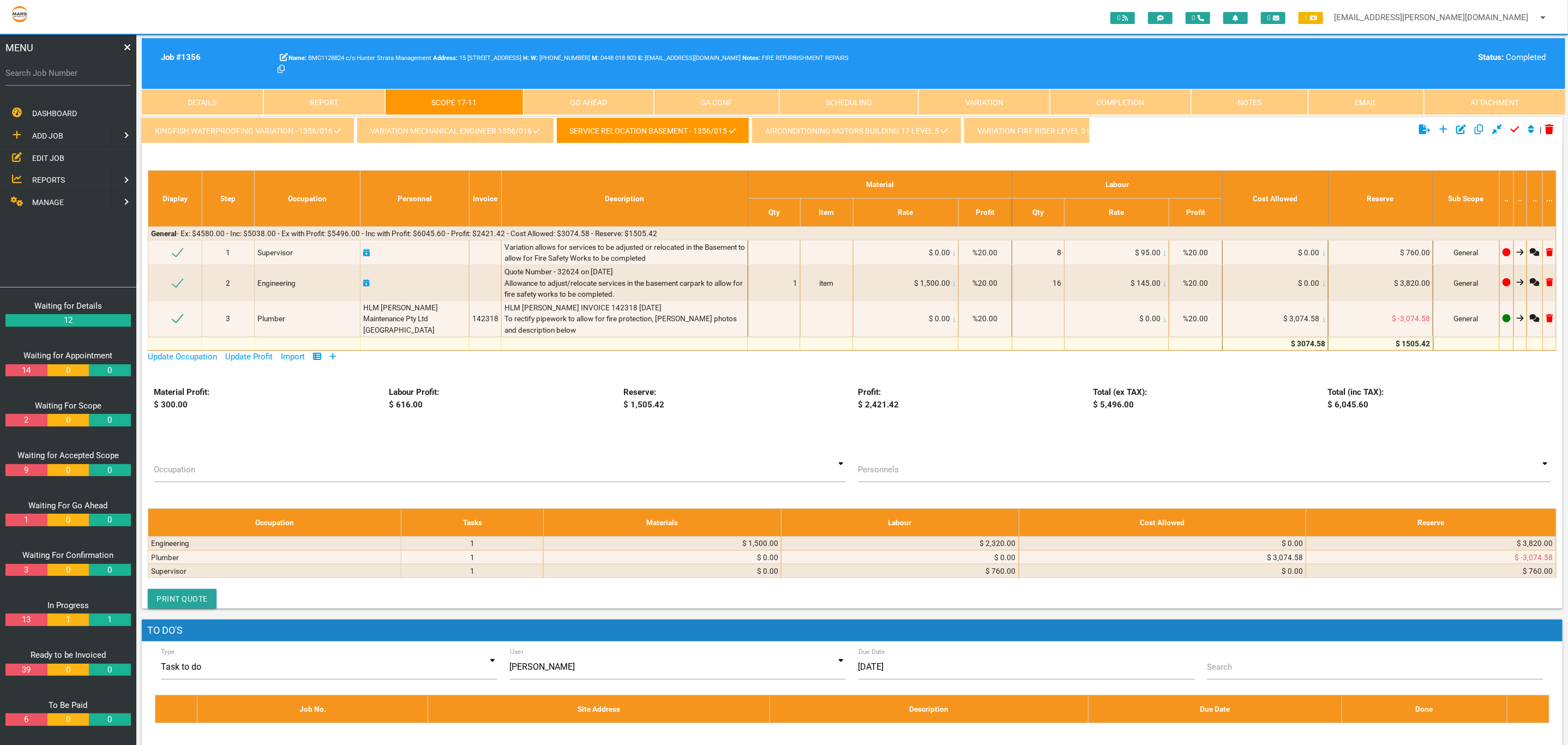
click at [800, 139] on link "AIRCONDITIONING MOTORS BUILDING 17 LEVEL 5" at bounding box center [857, 130] width 210 height 26
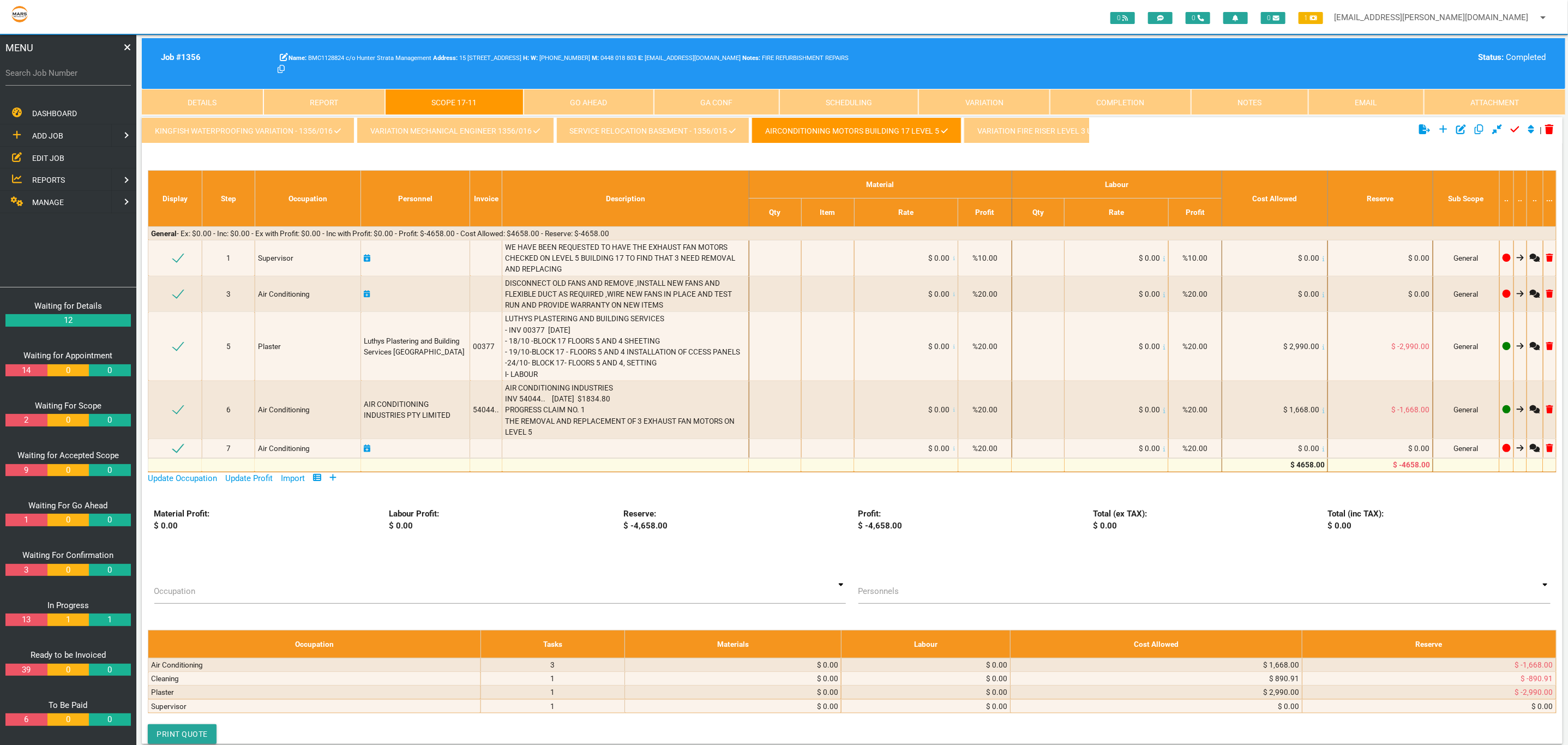
click at [1052, 121] on link "VARIATION FIRE RISER LEVEL 3 UNIT 302" at bounding box center [1052, 130] width 177 height 26
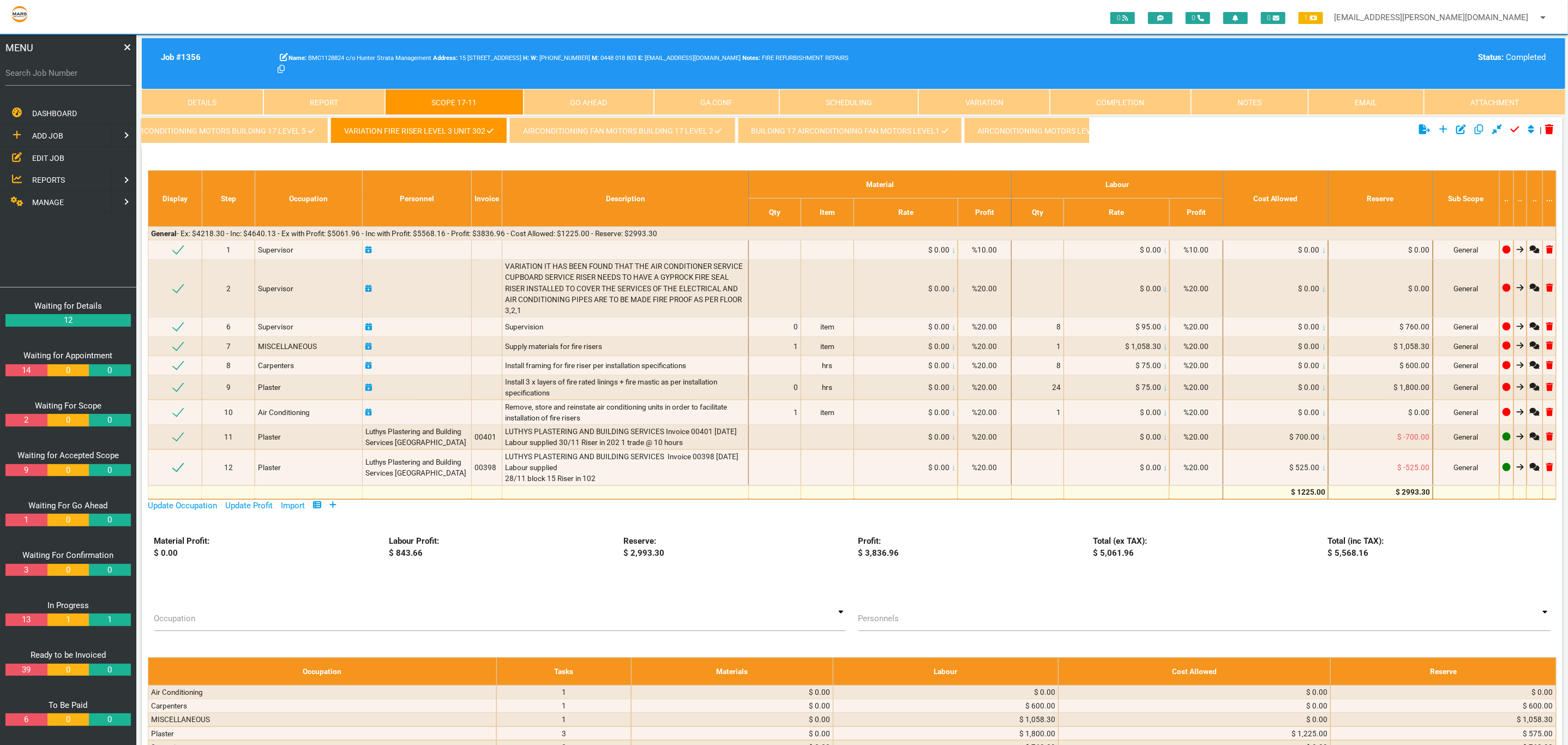
scroll to position [0, 902]
click at [427, 127] on link "AIRCONDITIONING FAN MOTORS BUILDING 17 LEVEL 2" at bounding box center [354, 130] width 226 height 26
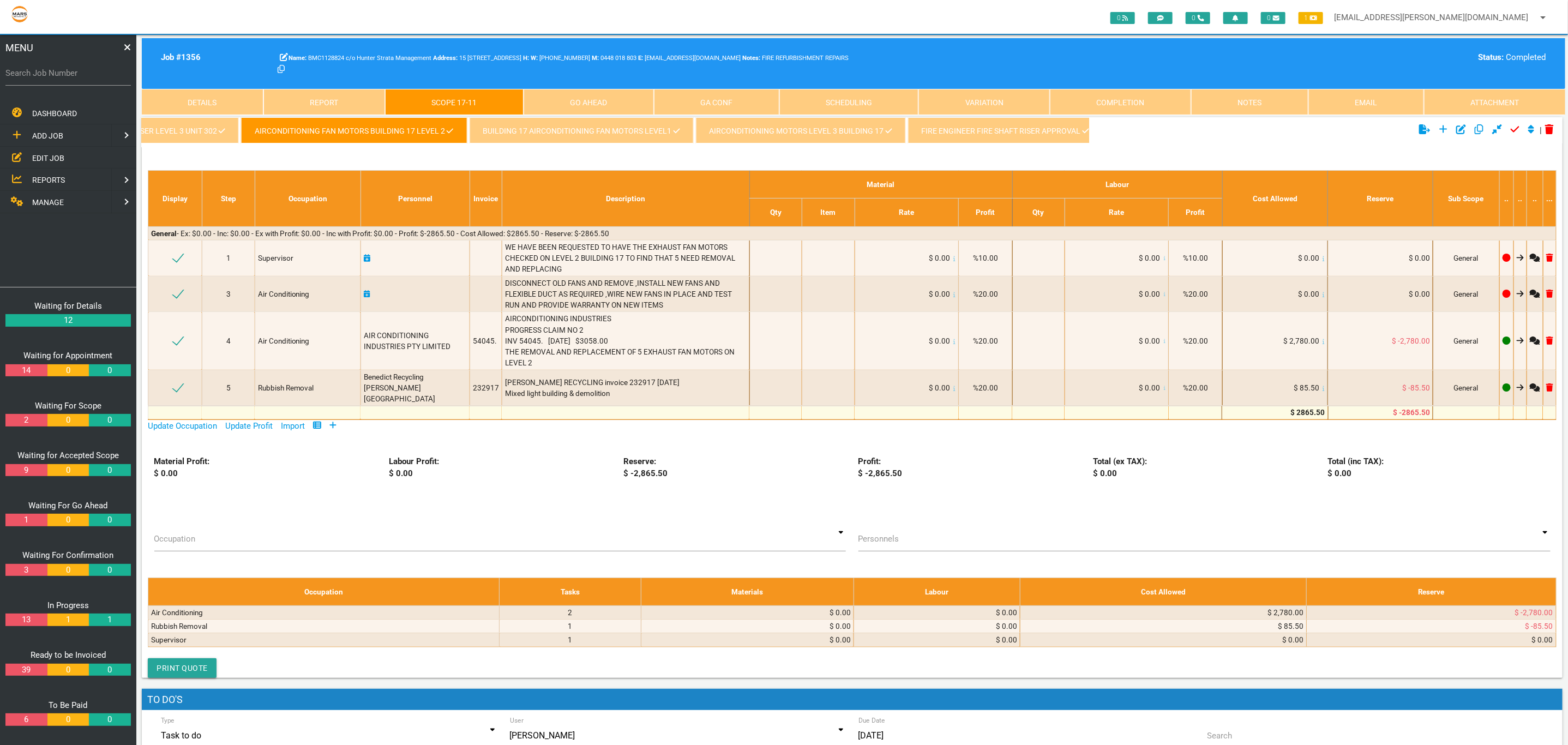
drag, startPoint x: 540, startPoint y: 123, endPoint x: 602, endPoint y: 123, distance: 62.0
click at [541, 123] on link "BUILDING 17 AIRCONDITIONING FAN MOTORS LEVEL1" at bounding box center [582, 130] width 224 height 26
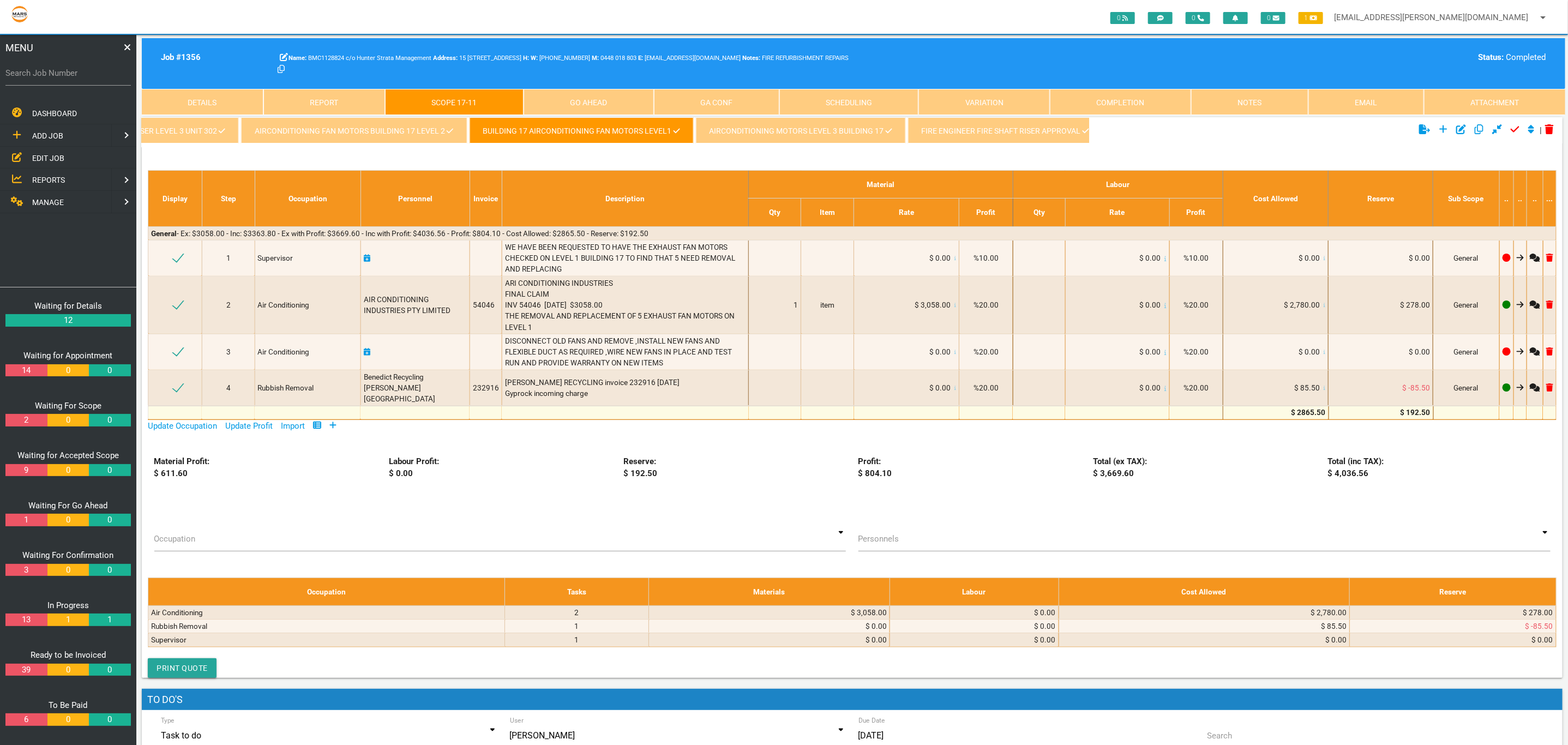
click at [793, 118] on link "AIRCONDITIONING MOTORS LEVEL 3 BUILDING 17" at bounding box center [800, 130] width 210 height 26
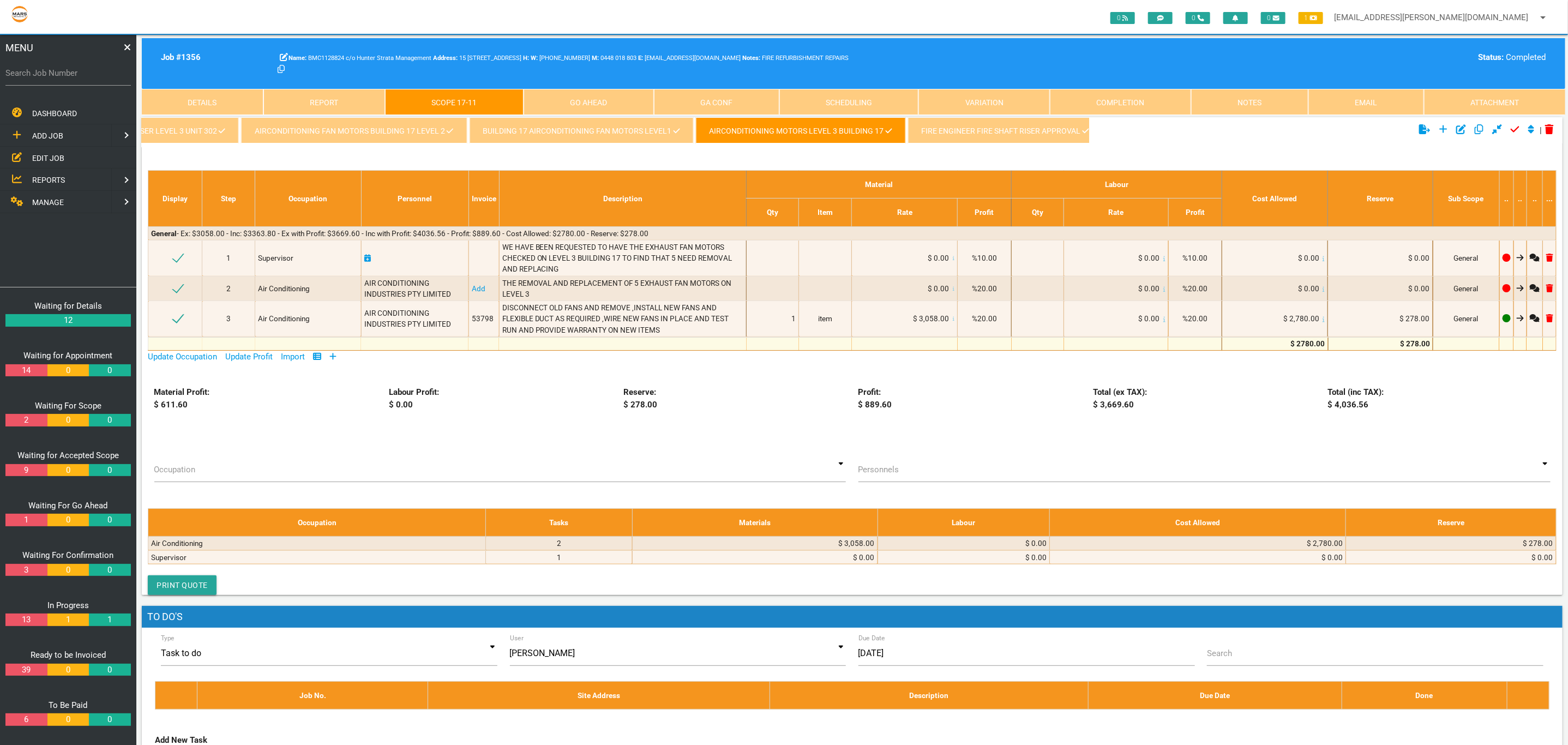
click at [994, 130] on link "FIRE ENGINEER FIRE SHAFT RISER APPROVAL" at bounding box center [1005, 130] width 194 height 26
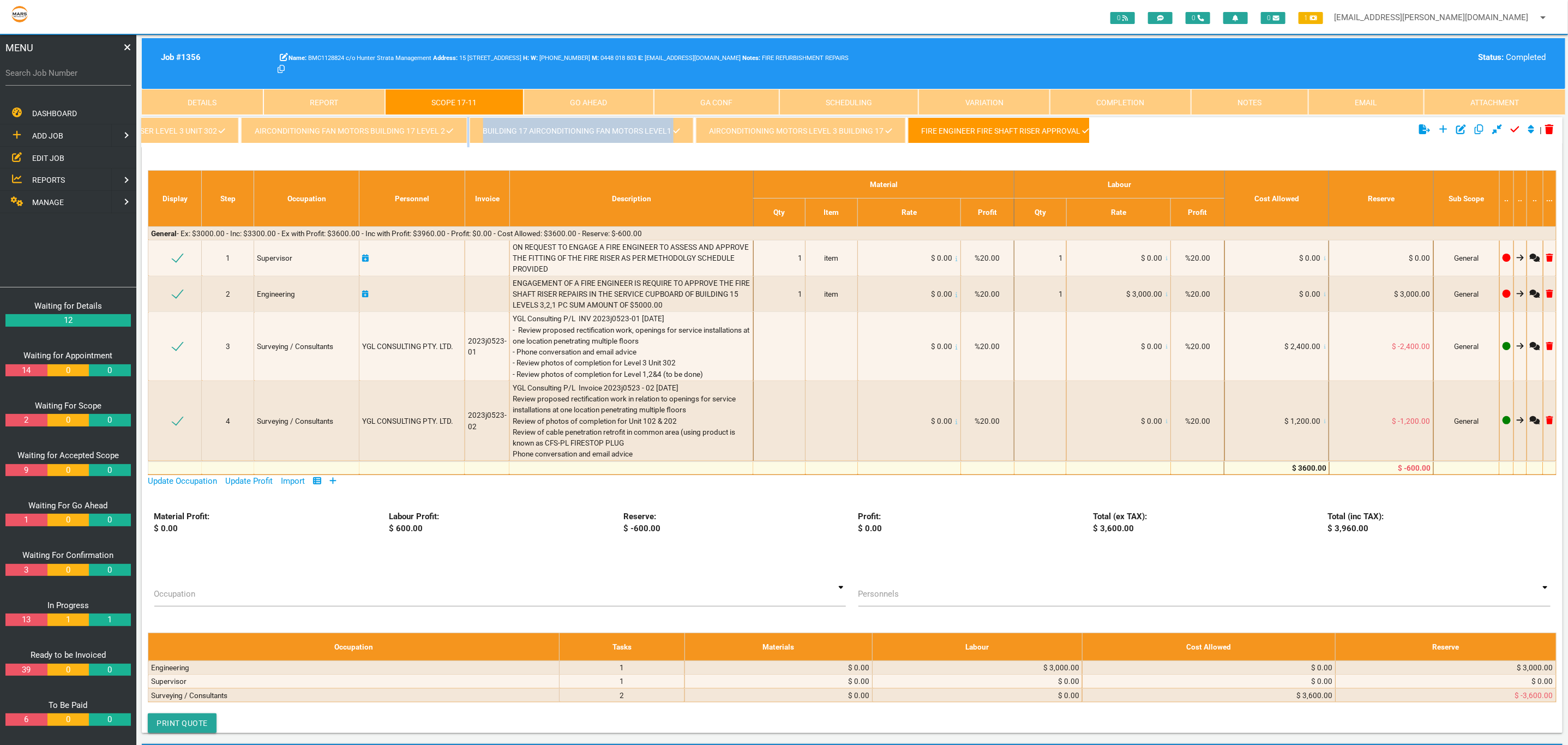
drag, startPoint x: 402, startPoint y: 144, endPoint x: 483, endPoint y: 148, distance: 81.1
click at [483, 148] on ul "kingfish waterproofing variation - 1356/016 variation mechanical Engineer 1356/…" at bounding box center [616, 132] width 947 height 30
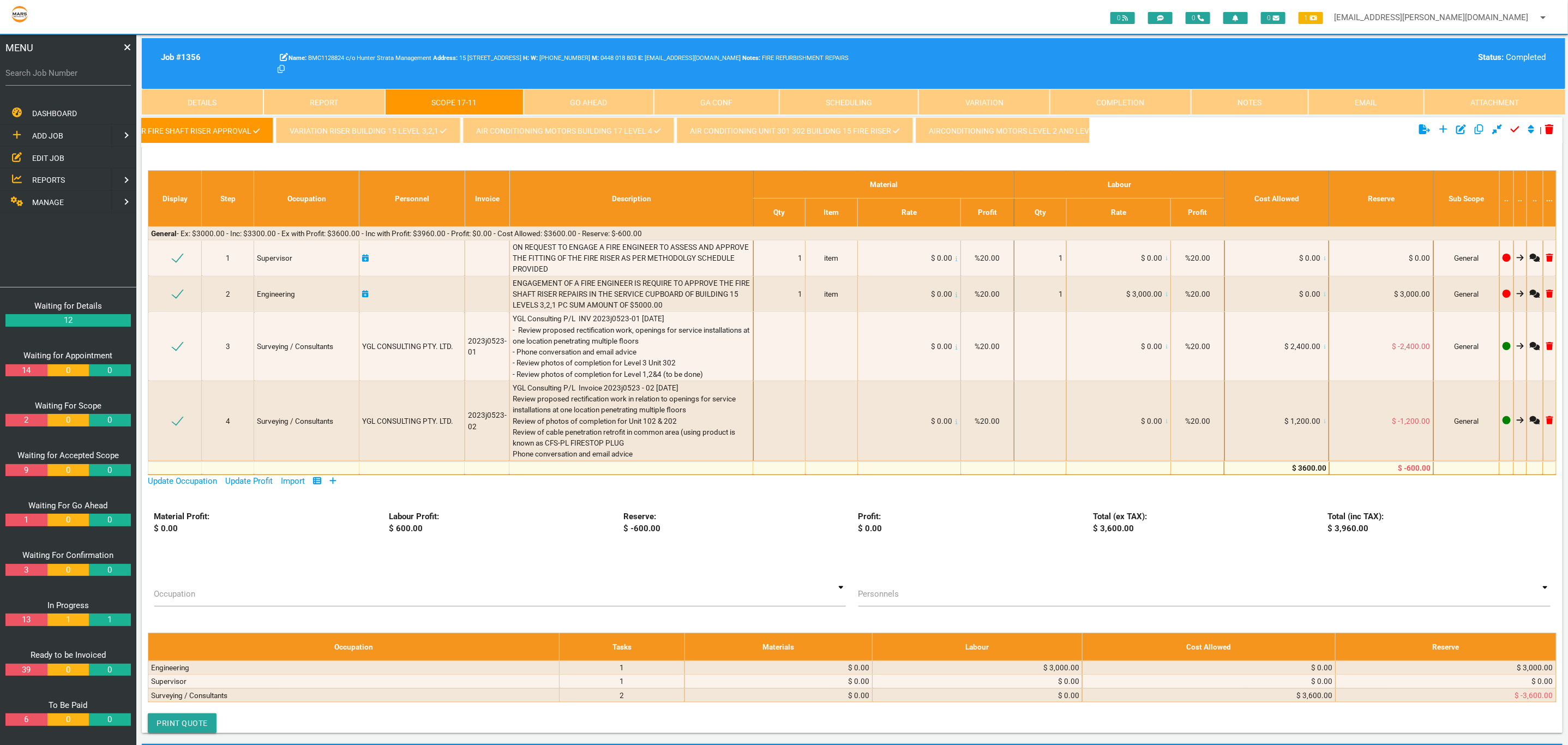
click at [400, 137] on link "VARIATION RISER BUILDING 15 LEVEL 3,2,1" at bounding box center [368, 130] width 184 height 26
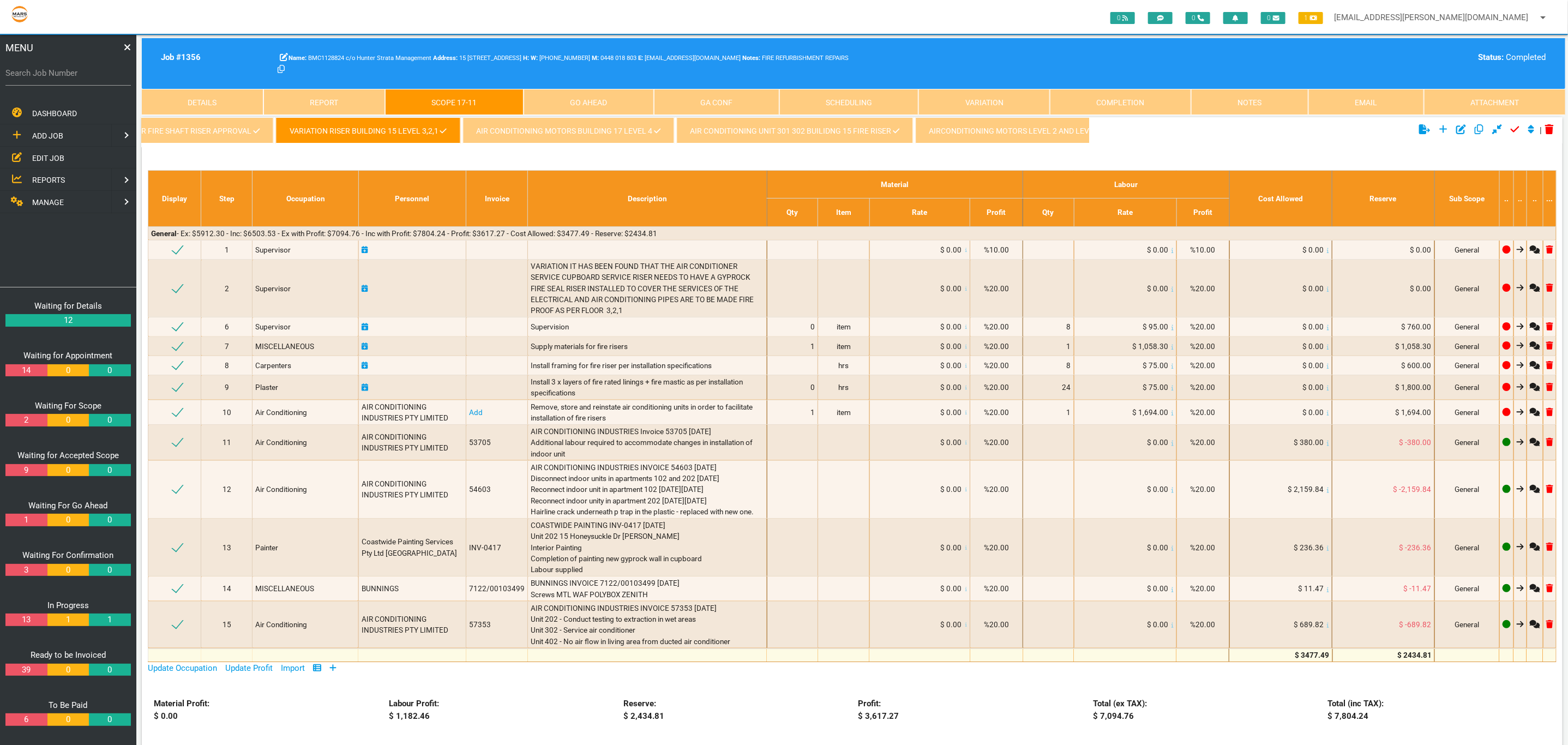
click at [530, 130] on link "AIR CONDITIONING MOTORS BUILDING 17 LEVEL 4" at bounding box center [568, 130] width 212 height 26
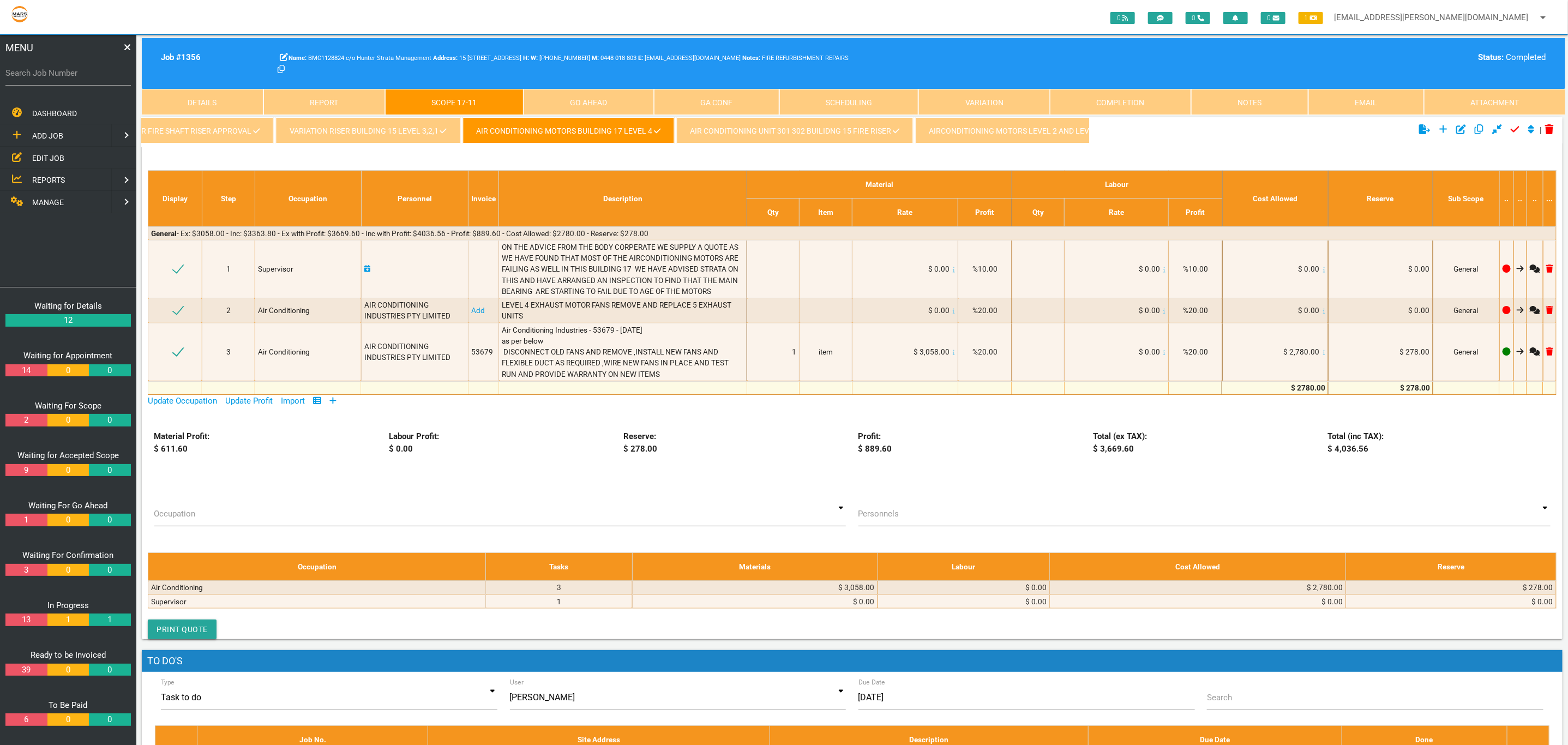
click at [722, 124] on link "AIR CONDITIONING UNIT 301 302 BUILIDNG 15 FIRE RISER" at bounding box center [794, 130] width 237 height 26
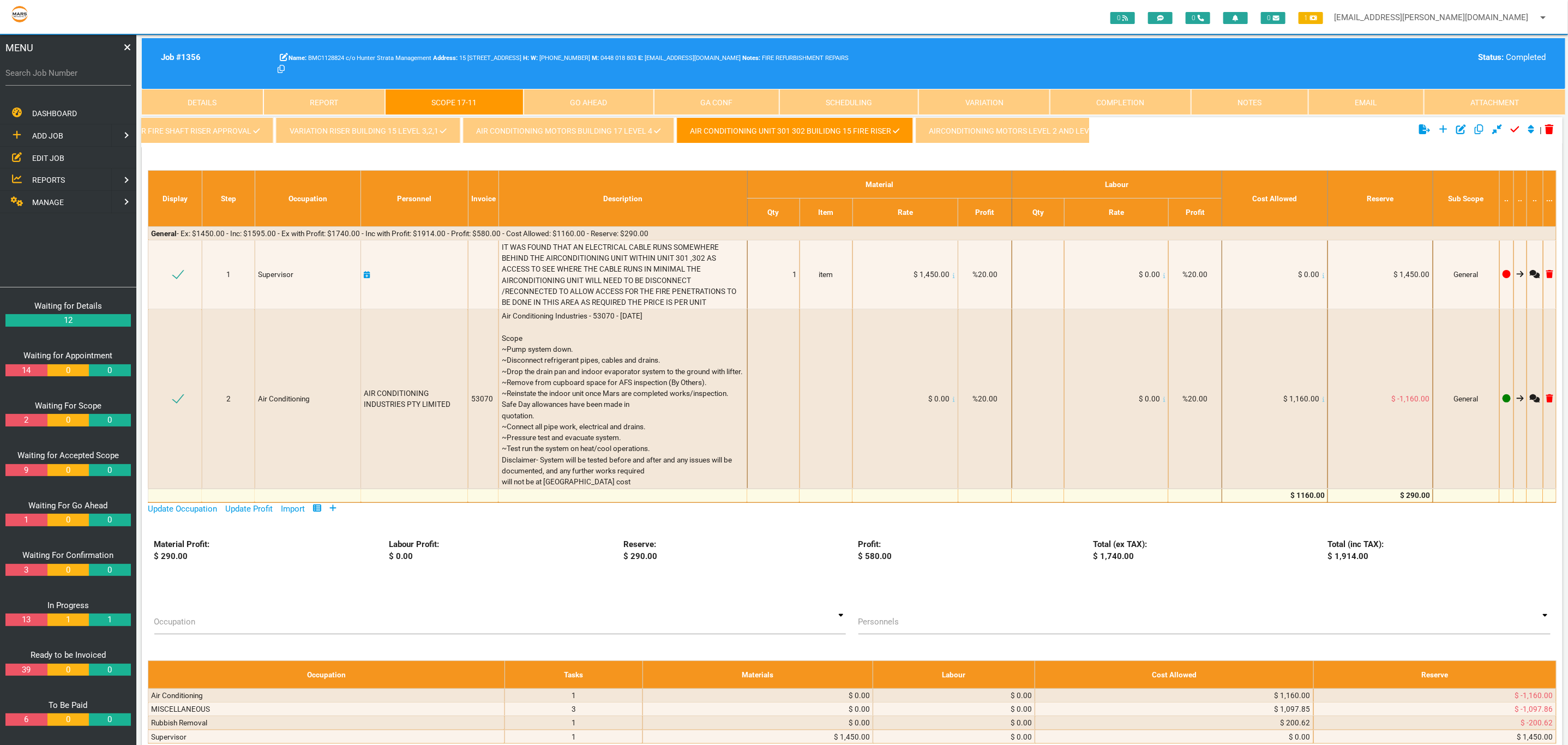
click at [948, 134] on link "AIRCONDITIONING MOTORS LEVEL 2 AND LEVEL 1 BUILDING 15" at bounding box center [1043, 130] width 257 height 26
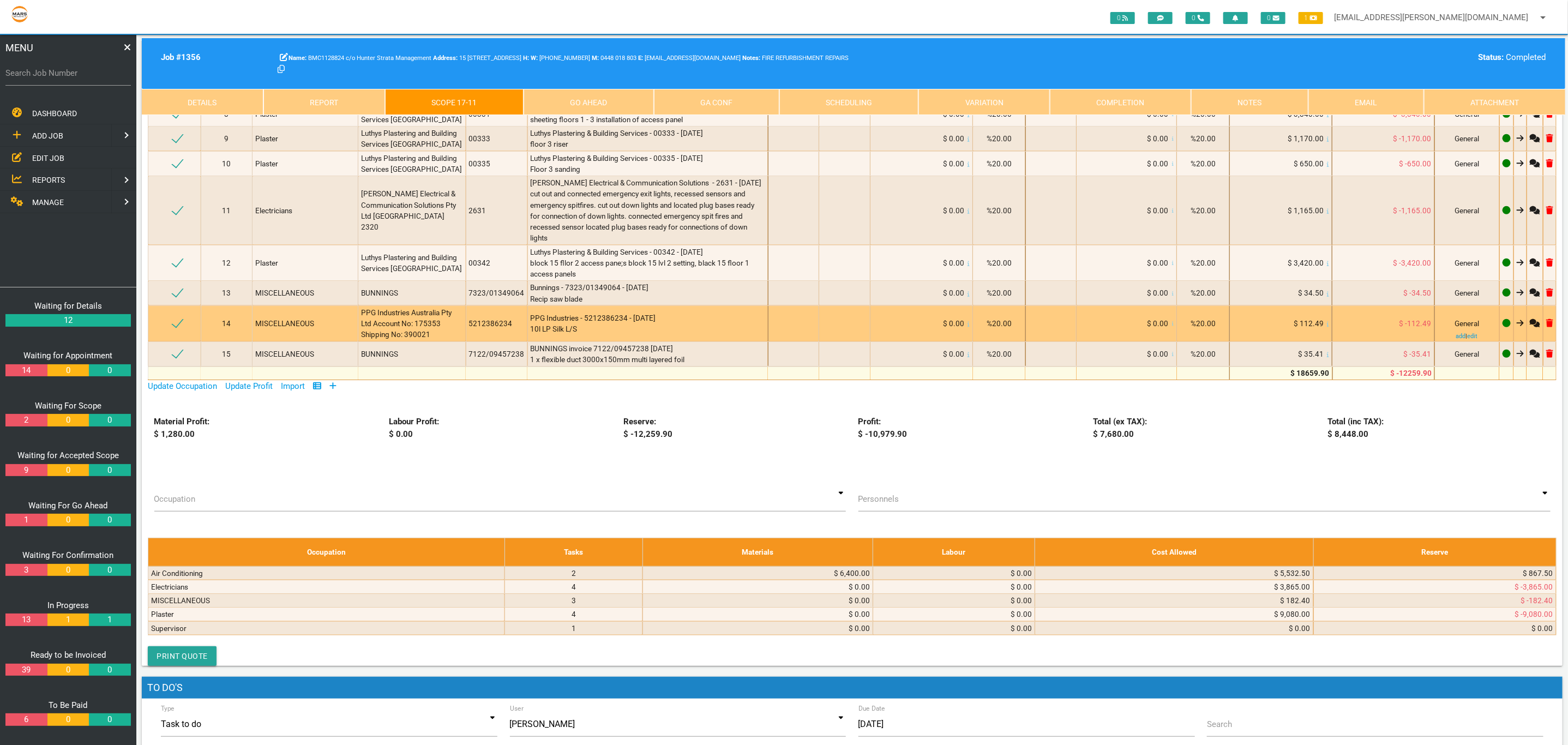
scroll to position [0, 0]
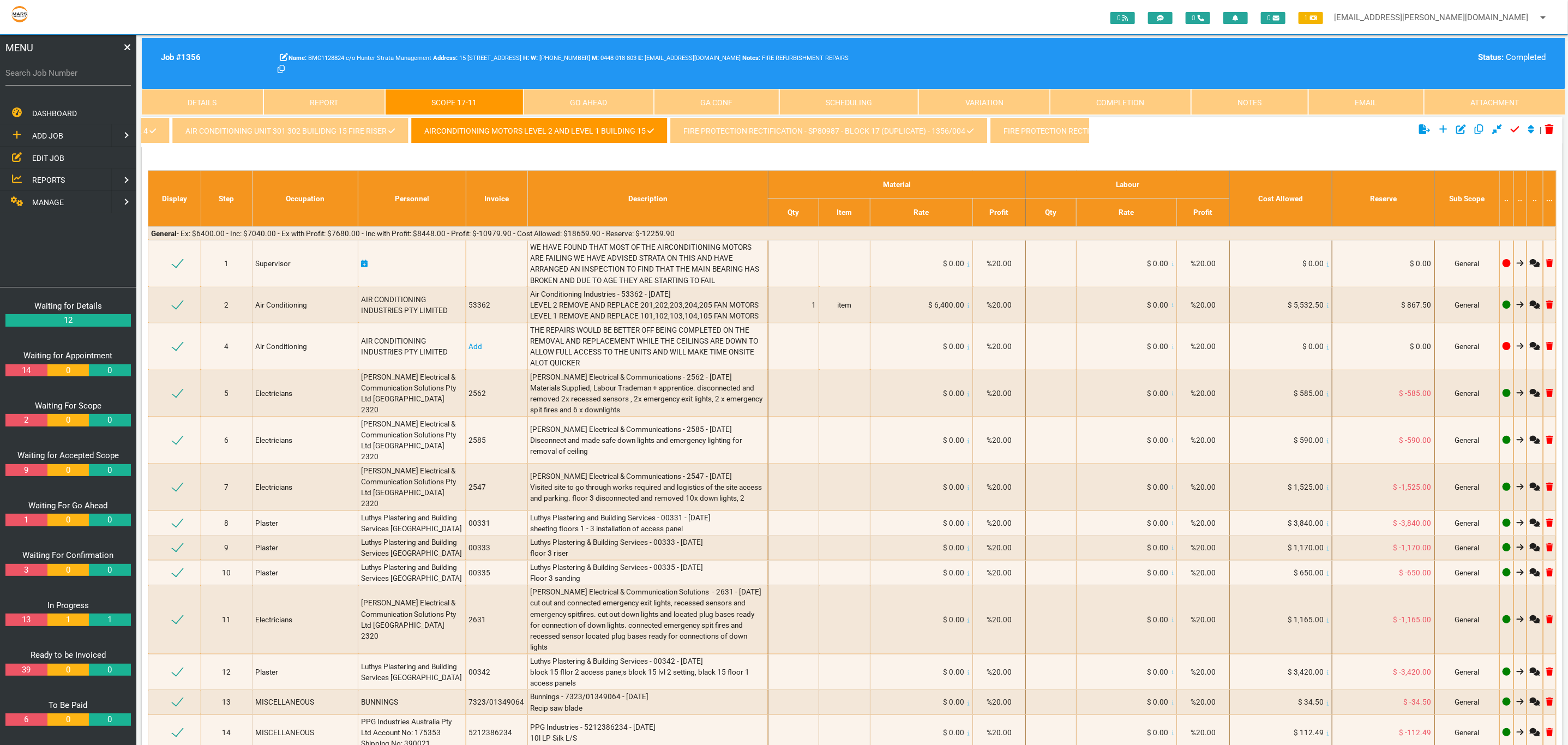
click at [782, 141] on link "Fire Protection Rectification - SP80987 - Block 17 (Duplicate) - 1356/004" at bounding box center [828, 130] width 318 height 26
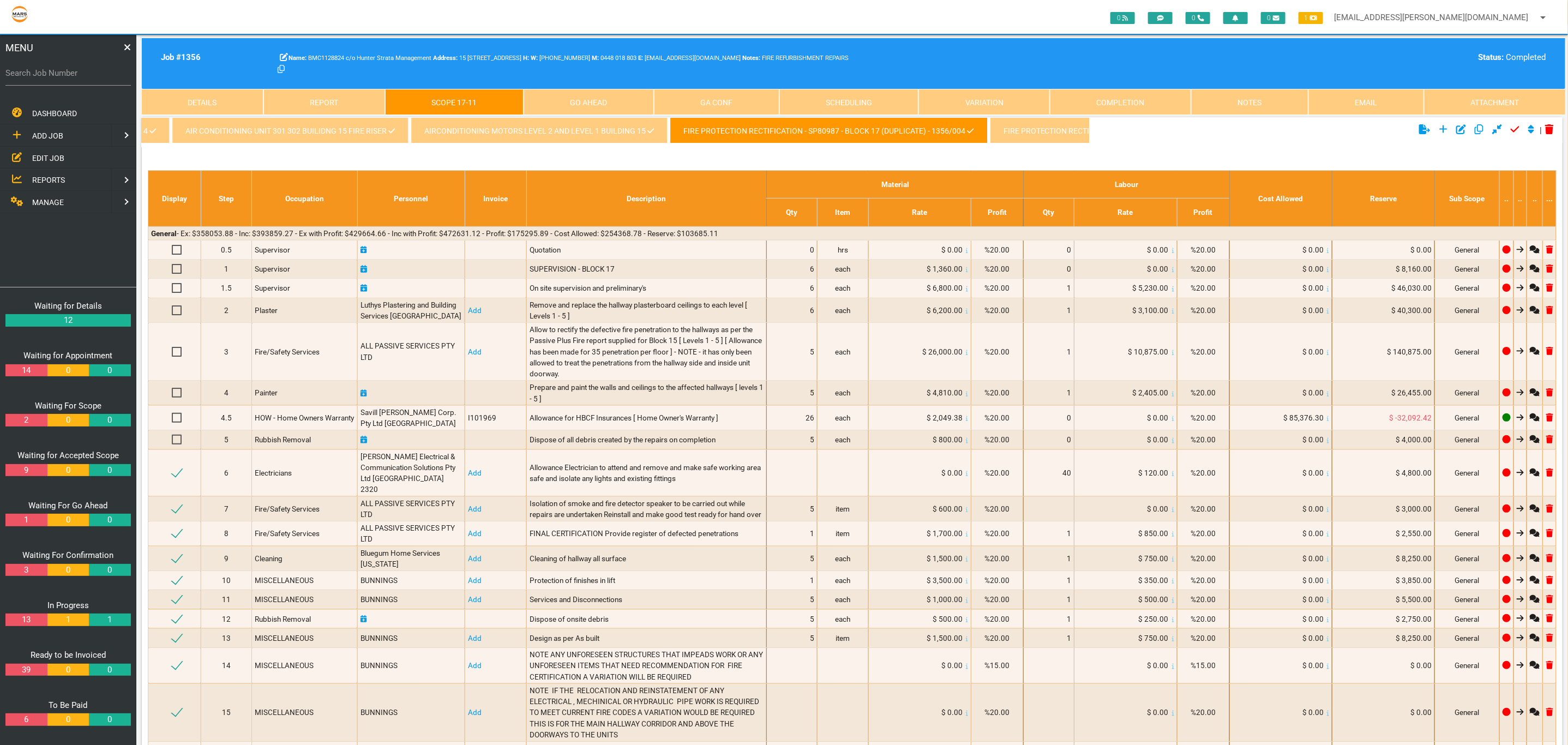
click at [1134, 105] on link "Completion" at bounding box center [1121, 102] width 141 height 26
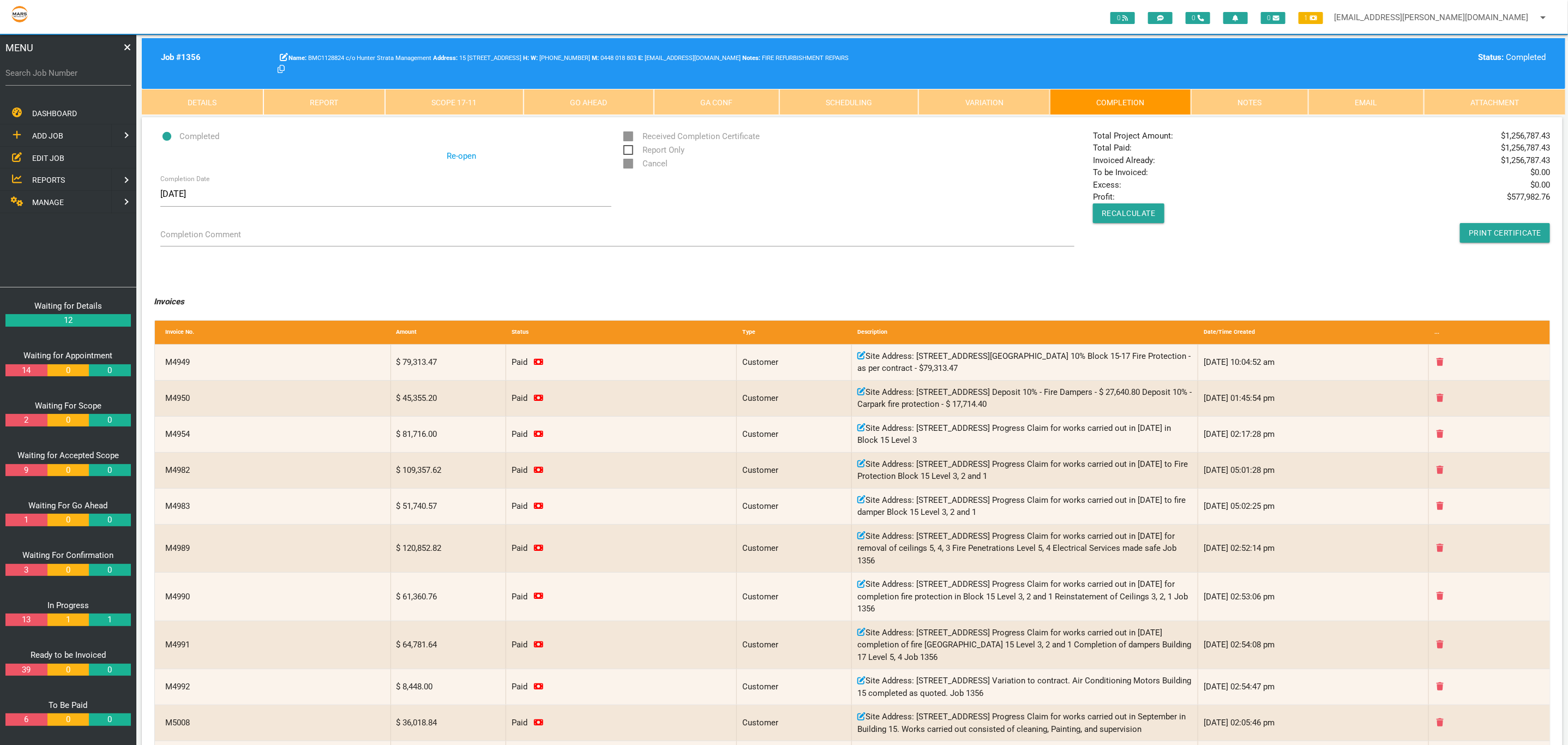
click at [471, 103] on link "Scope 17 - 11" at bounding box center [454, 102] width 138 height 26
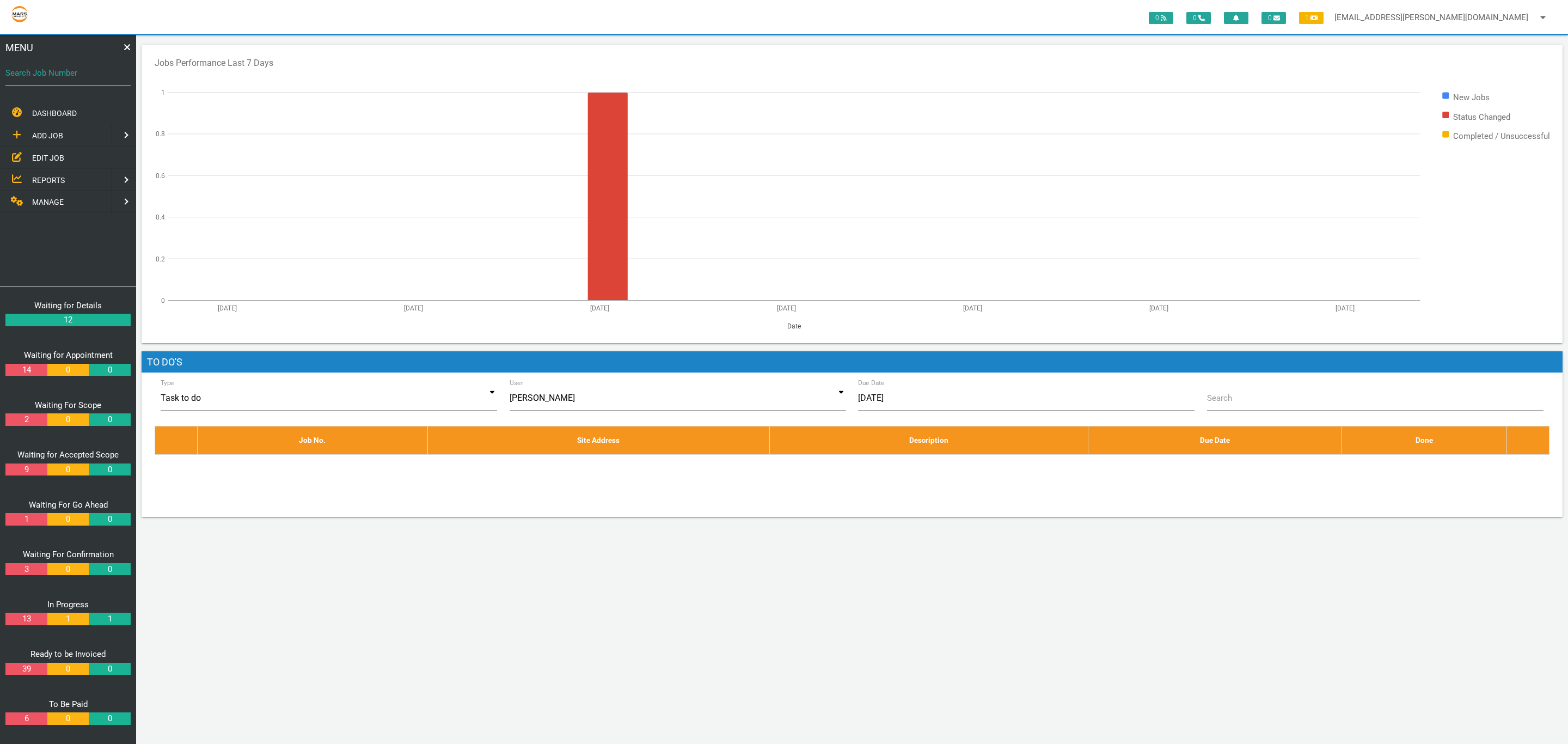
click at [95, 66] on div "Search Job Number" at bounding box center [68, 75] width 125 height 29
type input "1646"
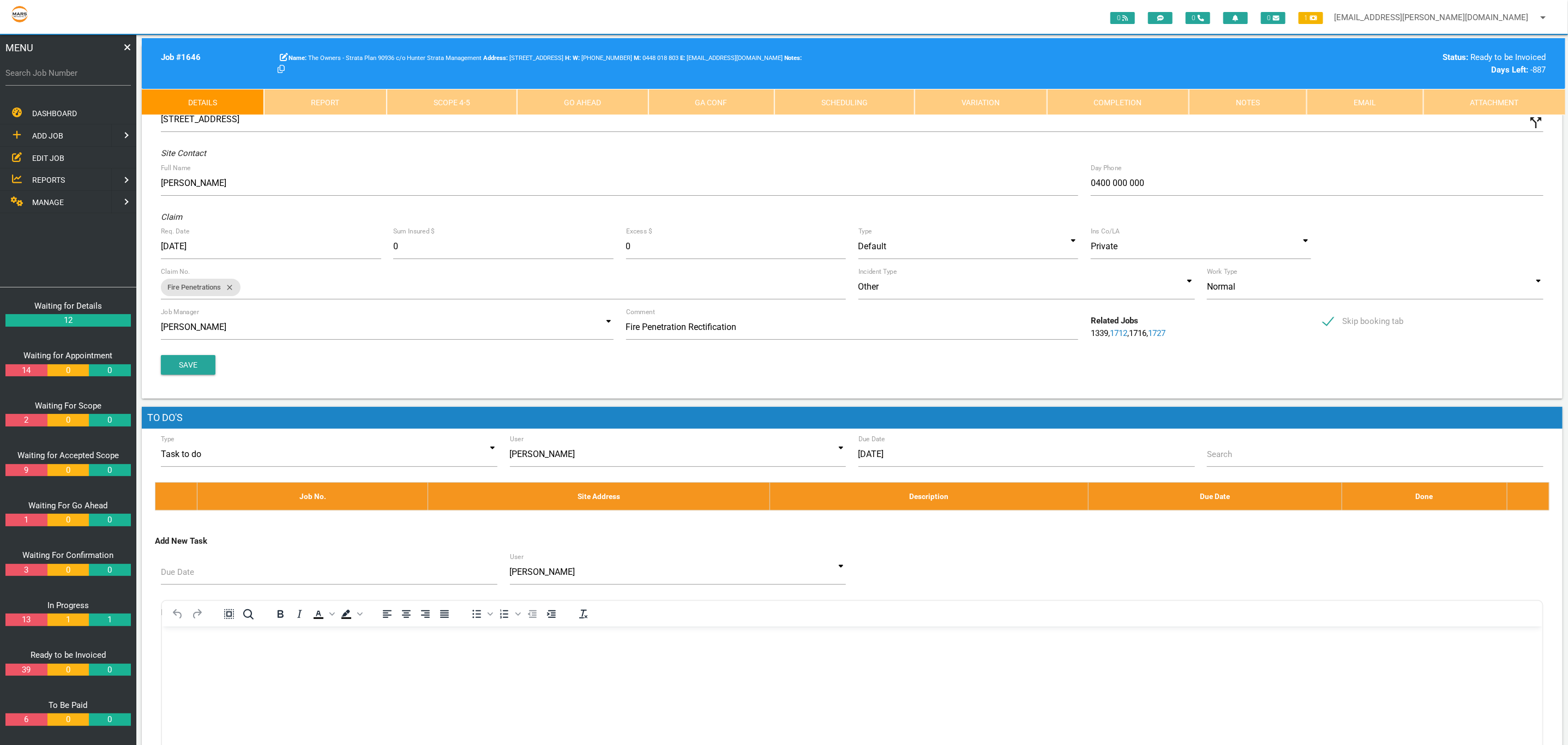
click at [1105, 103] on link "Completion" at bounding box center [1117, 102] width 142 height 26
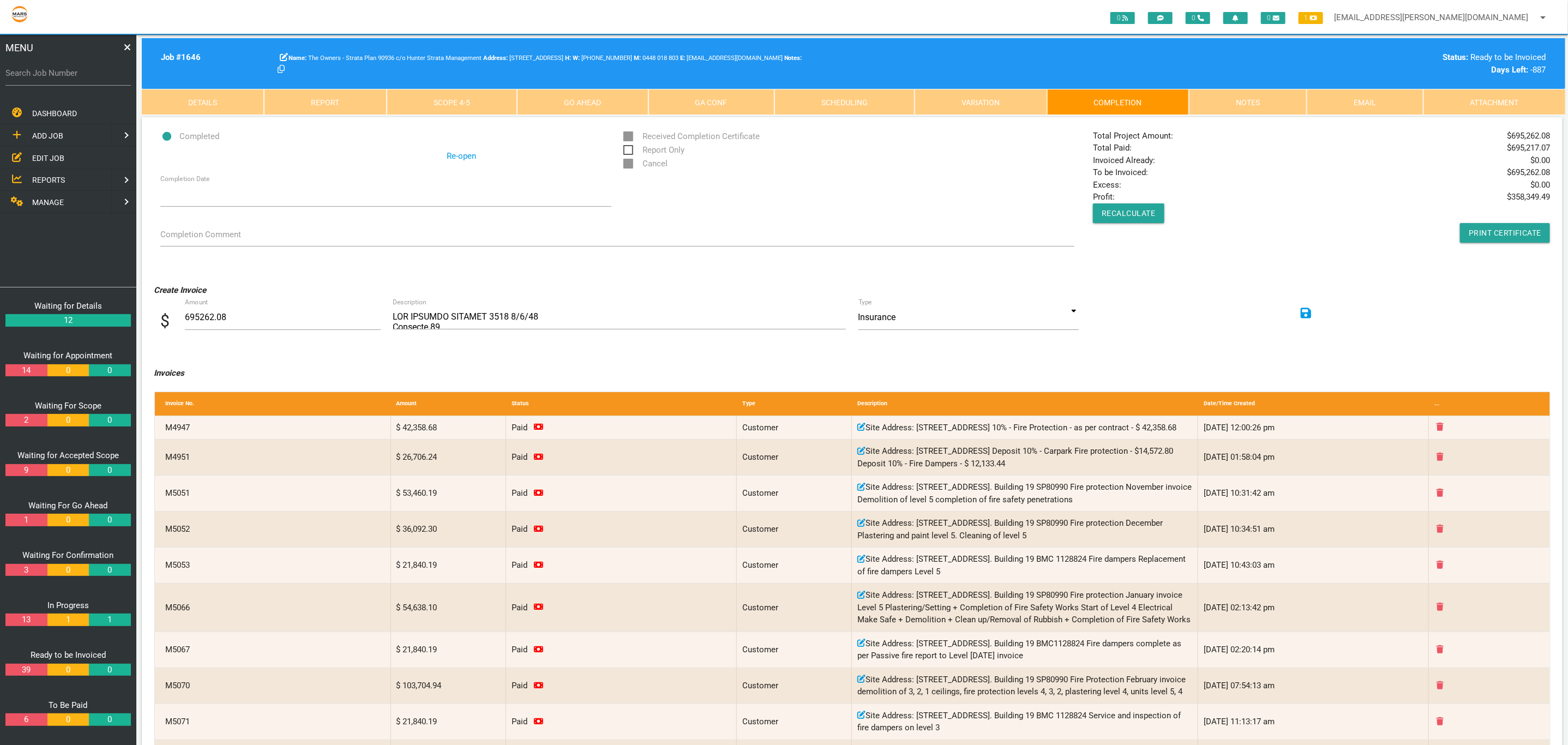
drag, startPoint x: 1094, startPoint y: 172, endPoint x: 1419, endPoint y: 207, distance: 326.9
click at [1548, 172] on div "Total Project Amount: $ 695,262.08 Total Paid: $ 695,217.07 Invoiced Already: $…" at bounding box center [1322, 186] width 469 height 113
click at [1340, 229] on div "Total Project Amount: $ 695,262.08 Total Paid: $ 695,217.07 Invoiced Already: $…" at bounding box center [1322, 186] width 469 height 113
click at [447, 108] on link "Scope 4 - 5" at bounding box center [452, 102] width 130 height 26
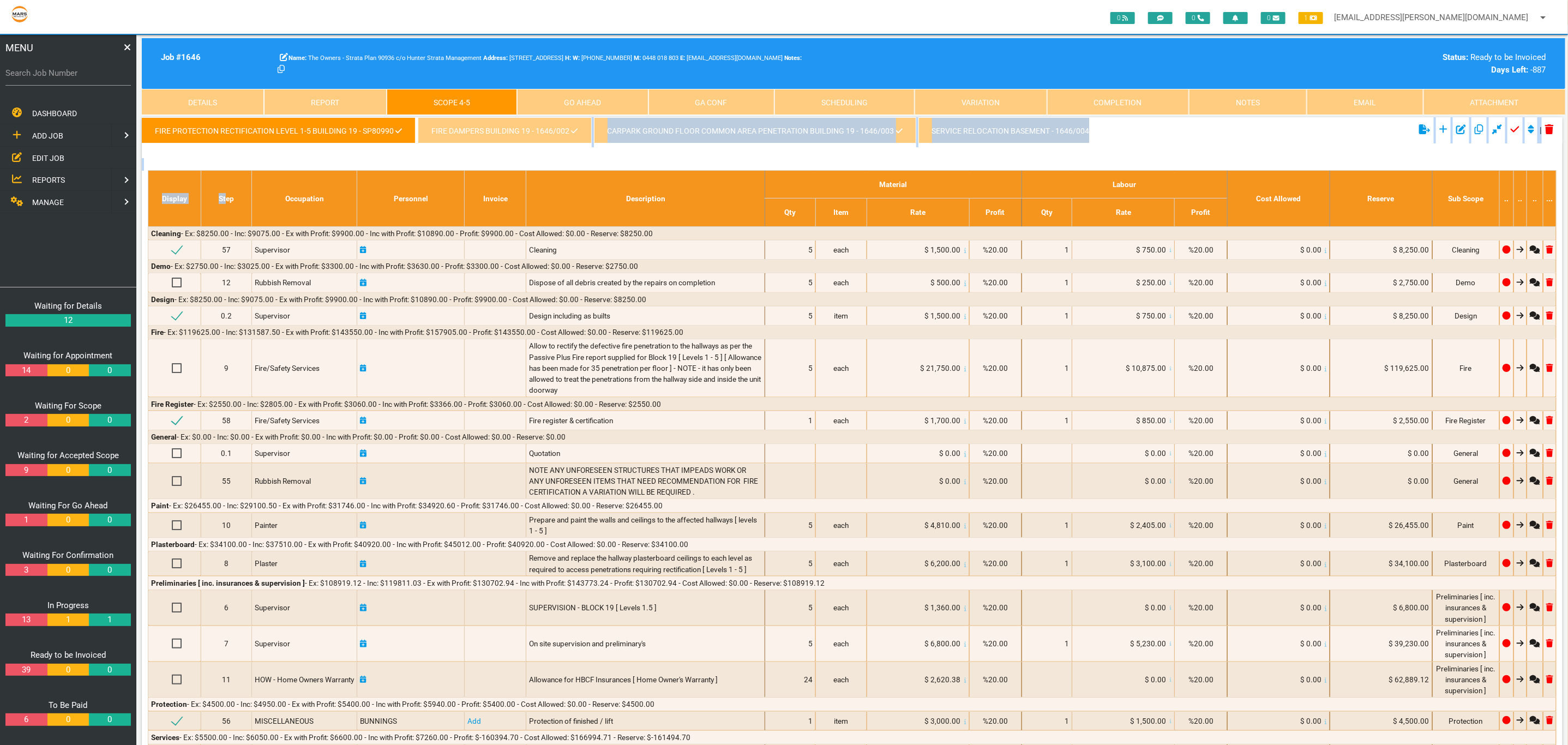
drag, startPoint x: 493, startPoint y: 151, endPoint x: 226, endPoint y: 177, distance: 268.3
click at [493, 143] on link "Fire Dampers Building 19 - 1646/002" at bounding box center [504, 130] width 173 height 26
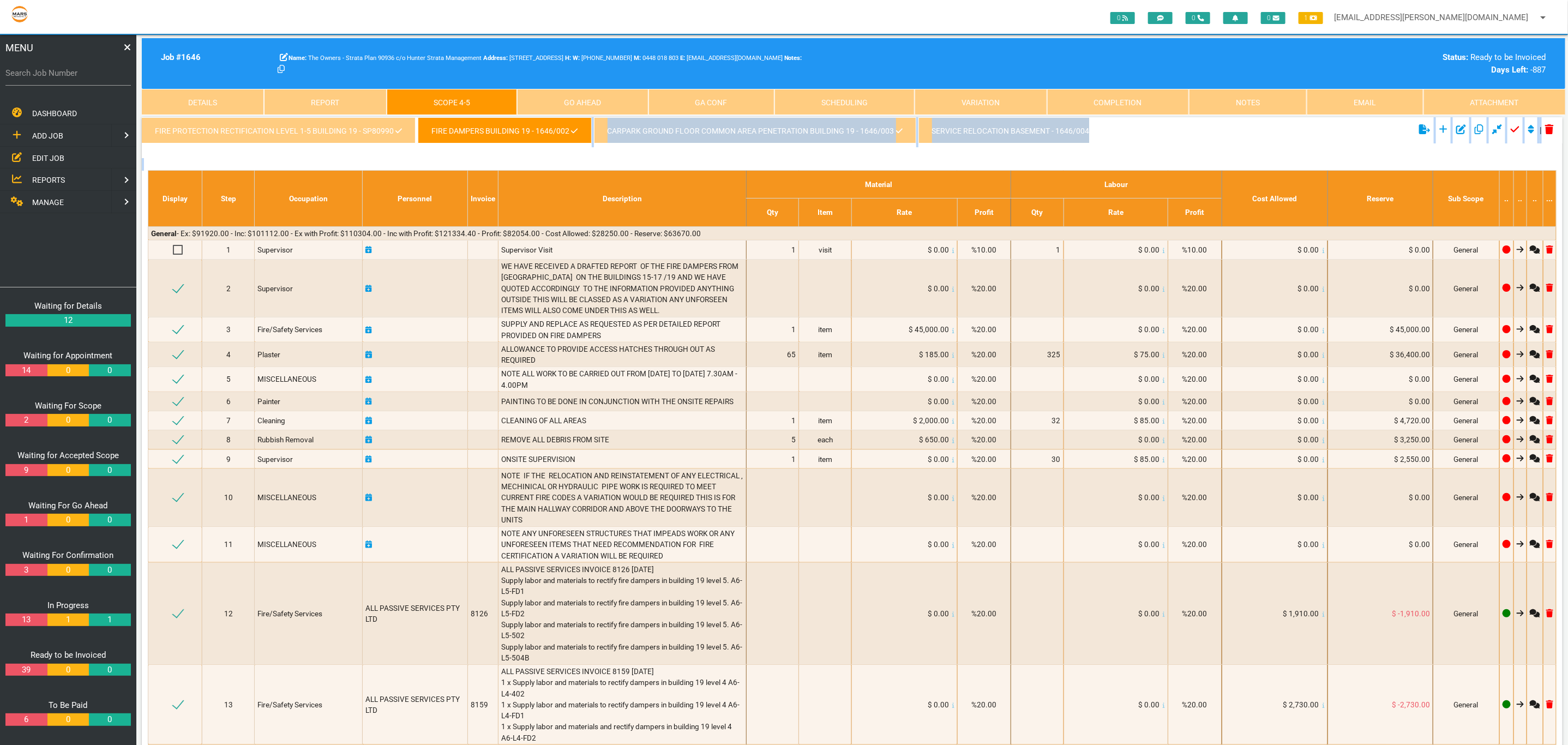
click at [647, 141] on link "Carpark Ground Floor Common Area Penetration Building 19 - 1646/003" at bounding box center [755, 130] width 323 height 26
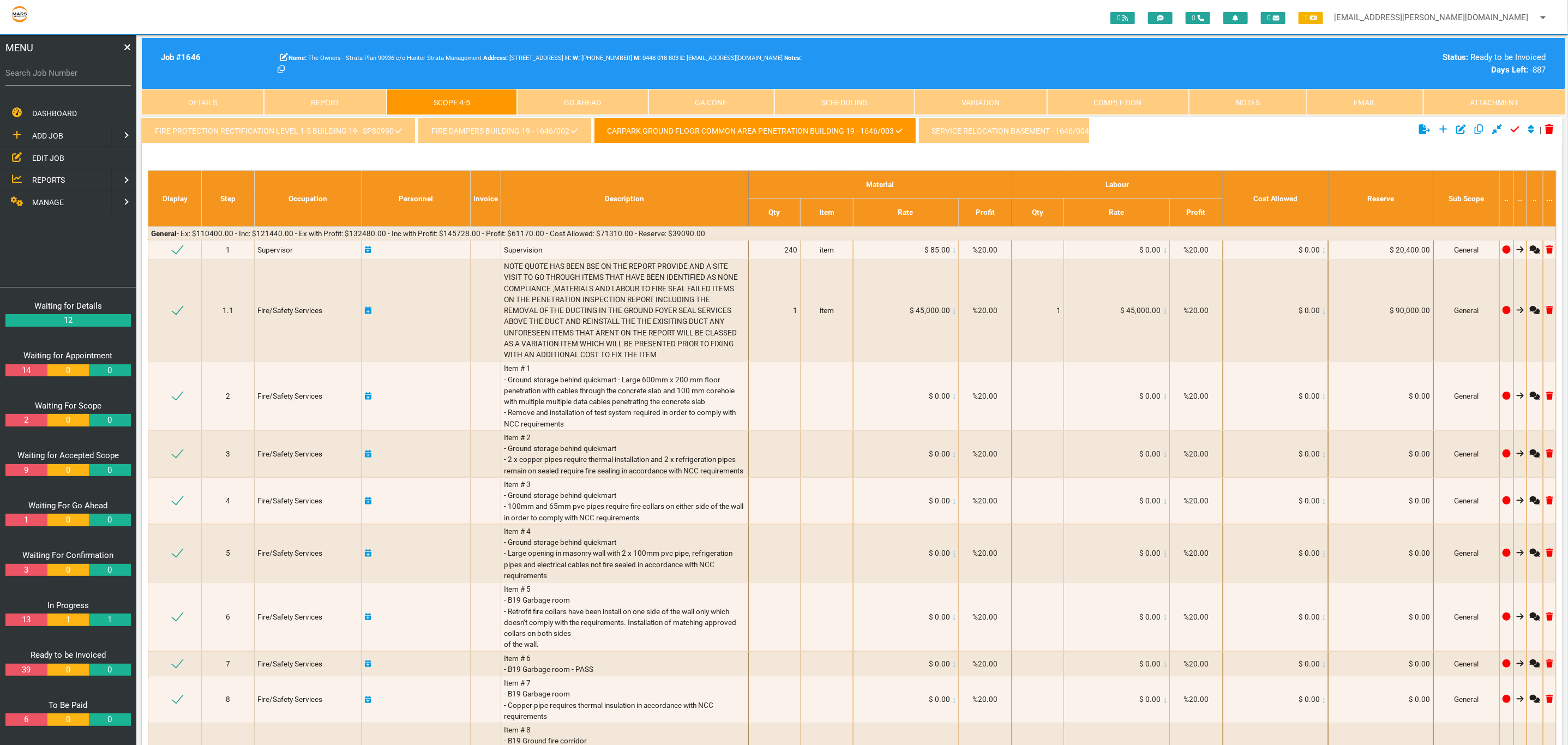
click at [967, 132] on link "service relocation basement - 1646/004" at bounding box center [1014, 130] width 193 height 26
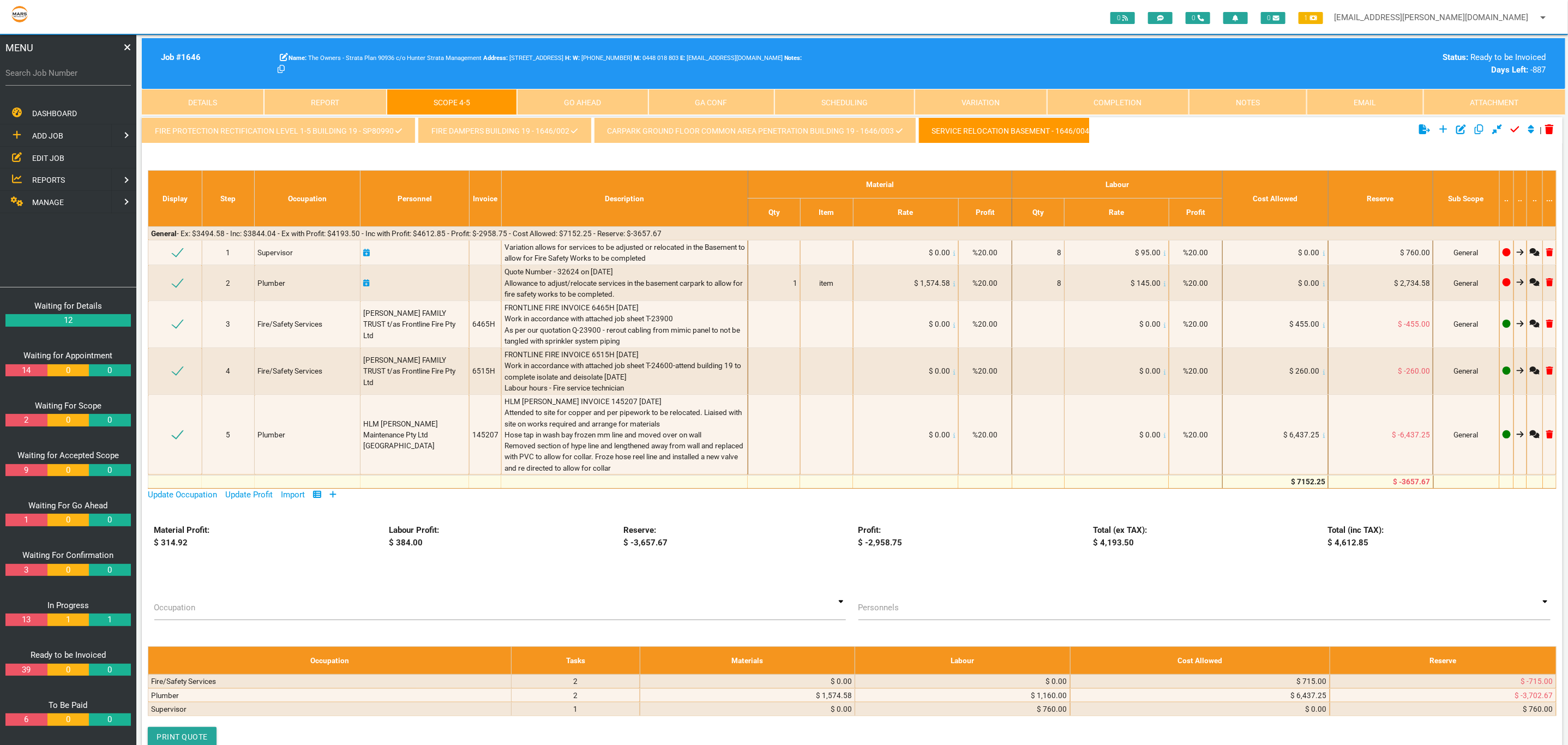
click at [687, 129] on link "Carpark Ground Floor Common Area Penetration Building 19 - 1646/003" at bounding box center [755, 130] width 323 height 26
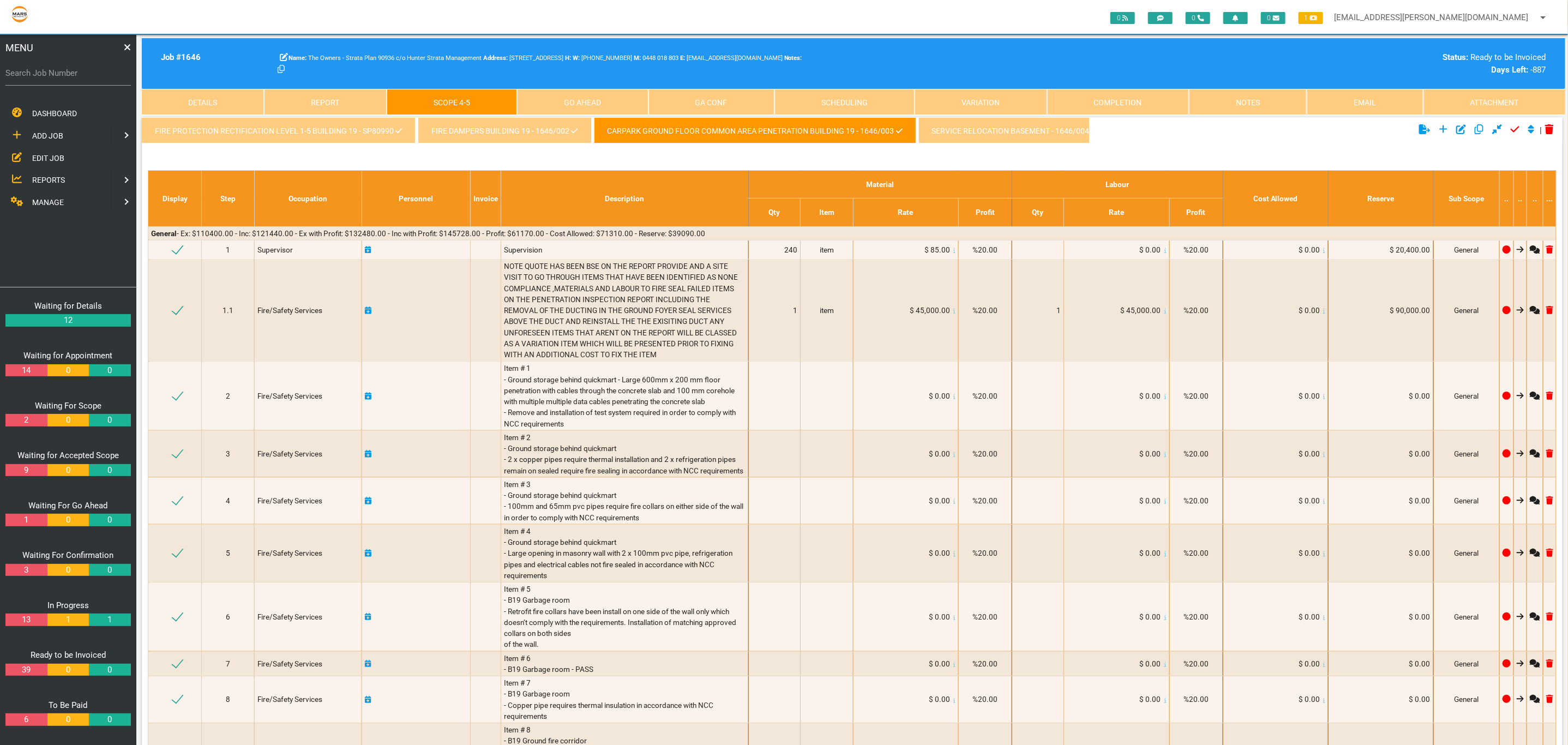
click at [513, 132] on link "Fire Dampers Building 19 - 1646/002" at bounding box center [504, 130] width 173 height 26
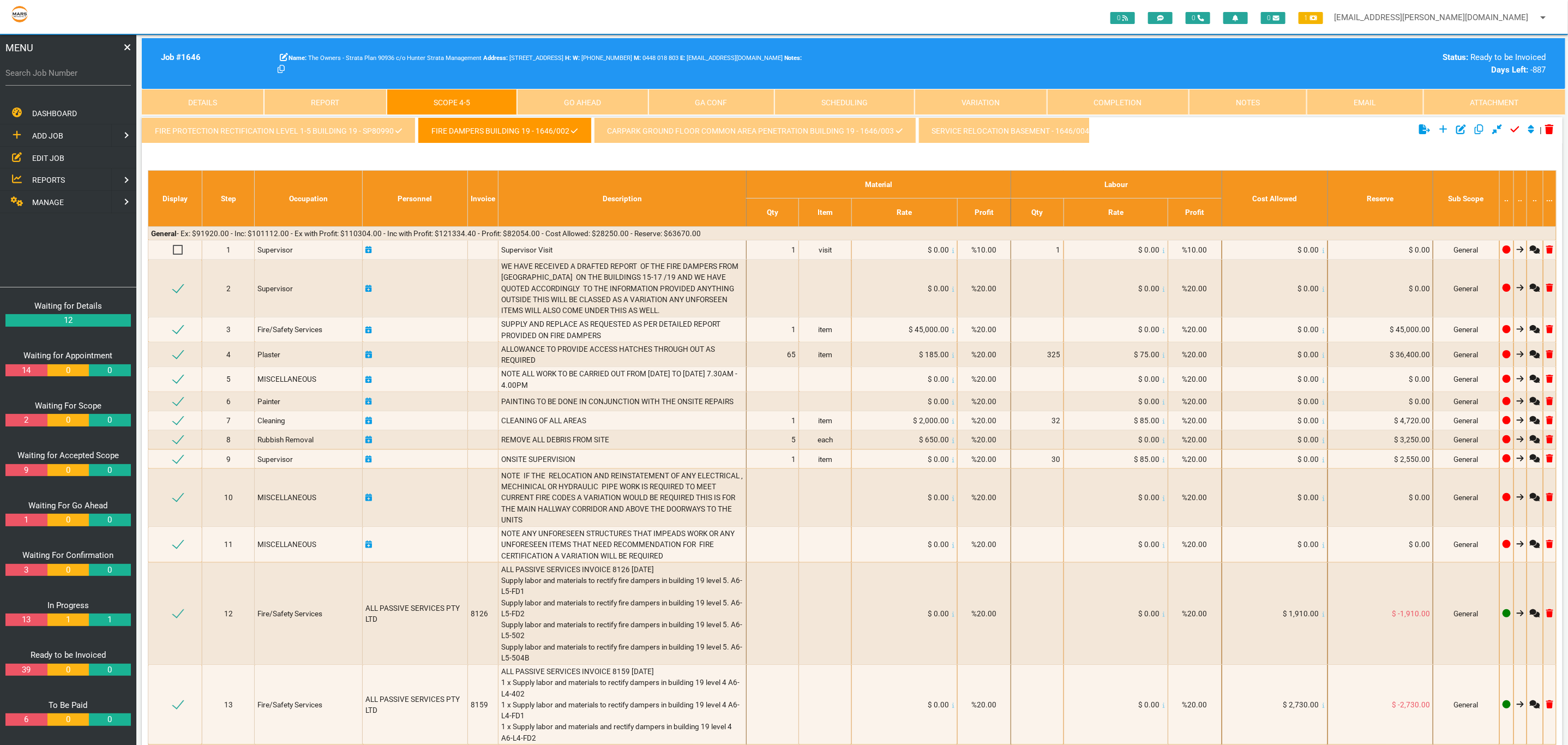
click at [369, 128] on link "FIRE PROTECTION RECTIFICATION LEVEL 1-5 BUILDING 19 - SP80990" at bounding box center [279, 130] width 274 height 26
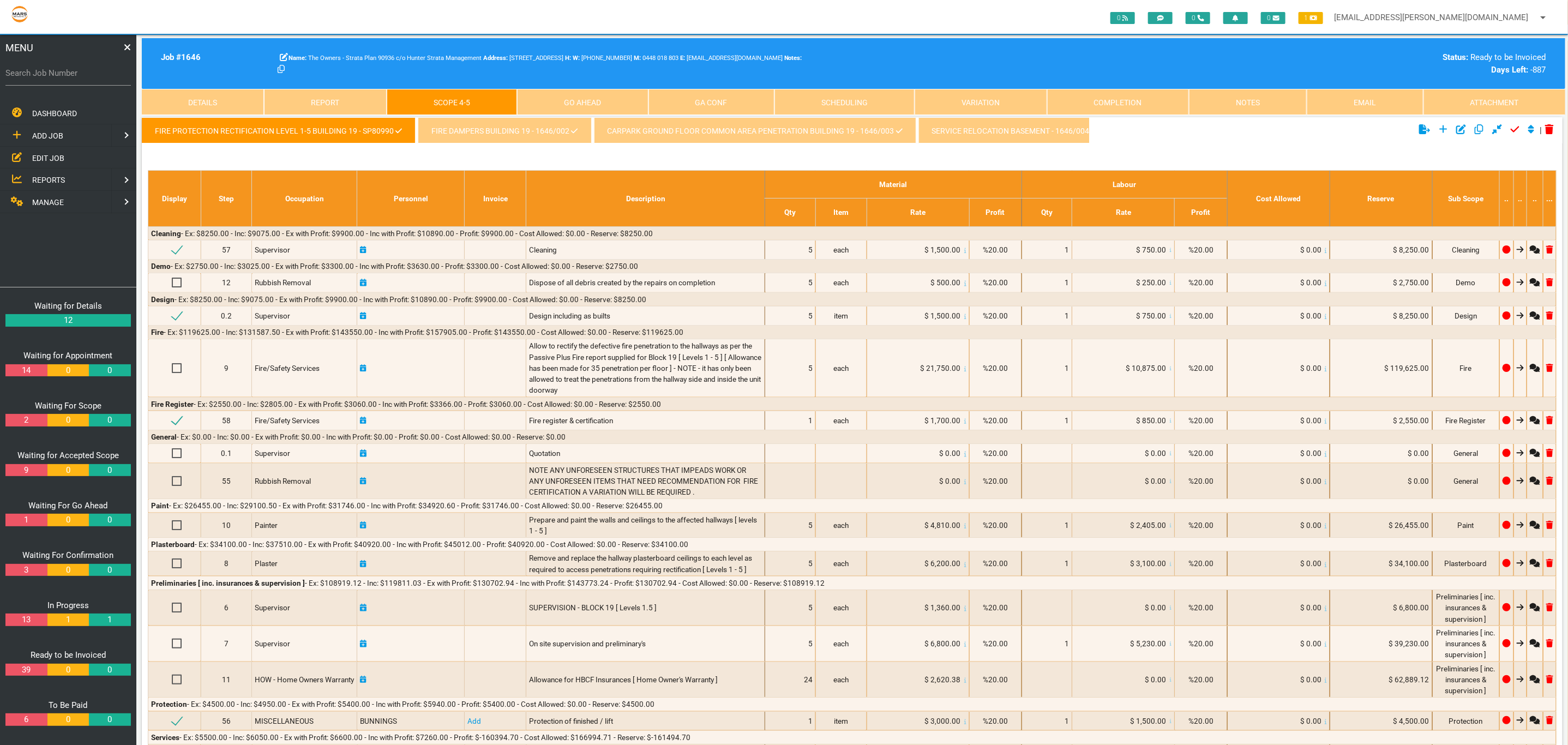
drag, startPoint x: 463, startPoint y: 127, endPoint x: 502, endPoint y: 162, distance: 52.4
click at [463, 127] on link "Fire Dampers Building 19 - 1646/002" at bounding box center [504, 130] width 173 height 26
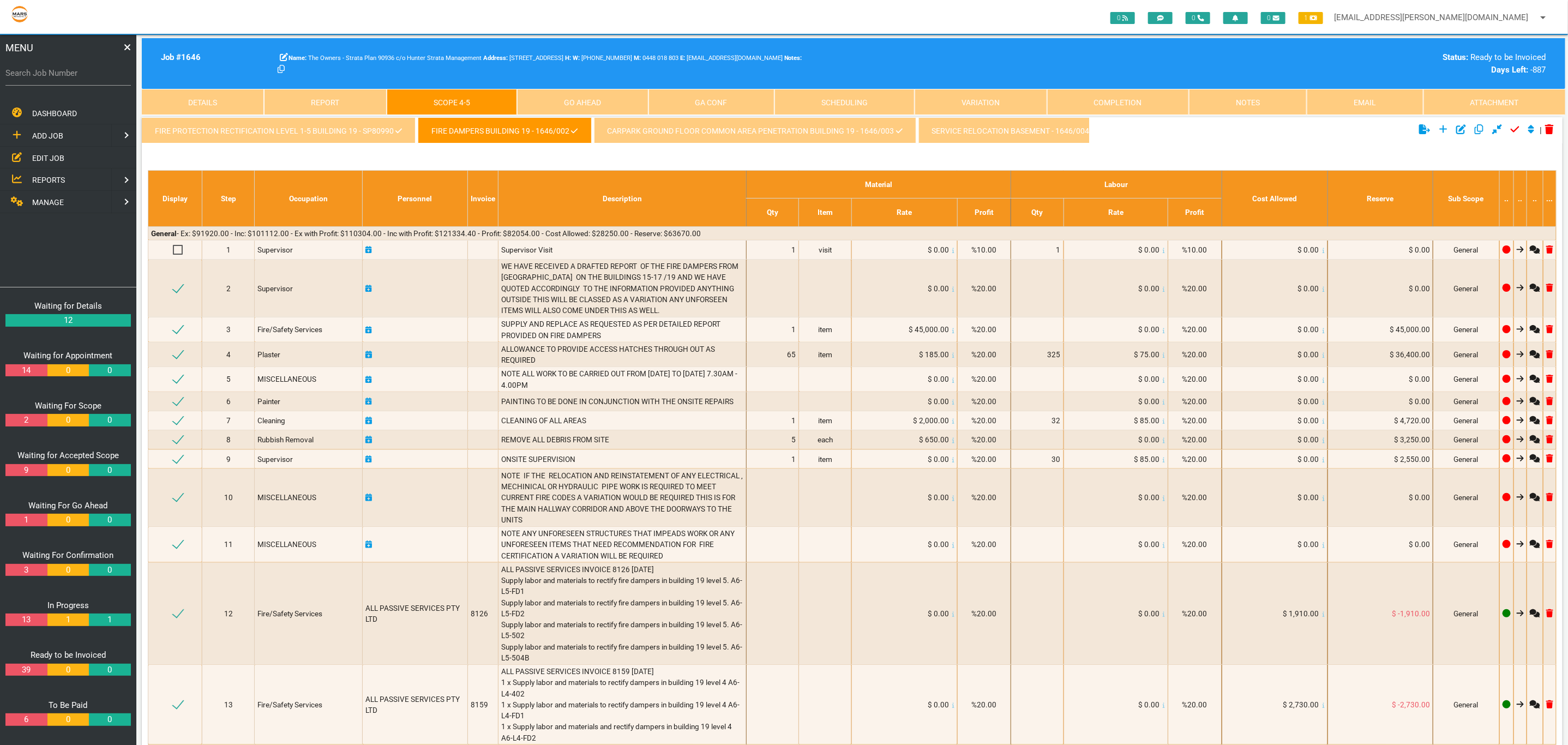
click at [795, 137] on link "Carpark Ground Floor Common Area Penetration Building 19 - 1646/003" at bounding box center [755, 130] width 323 height 26
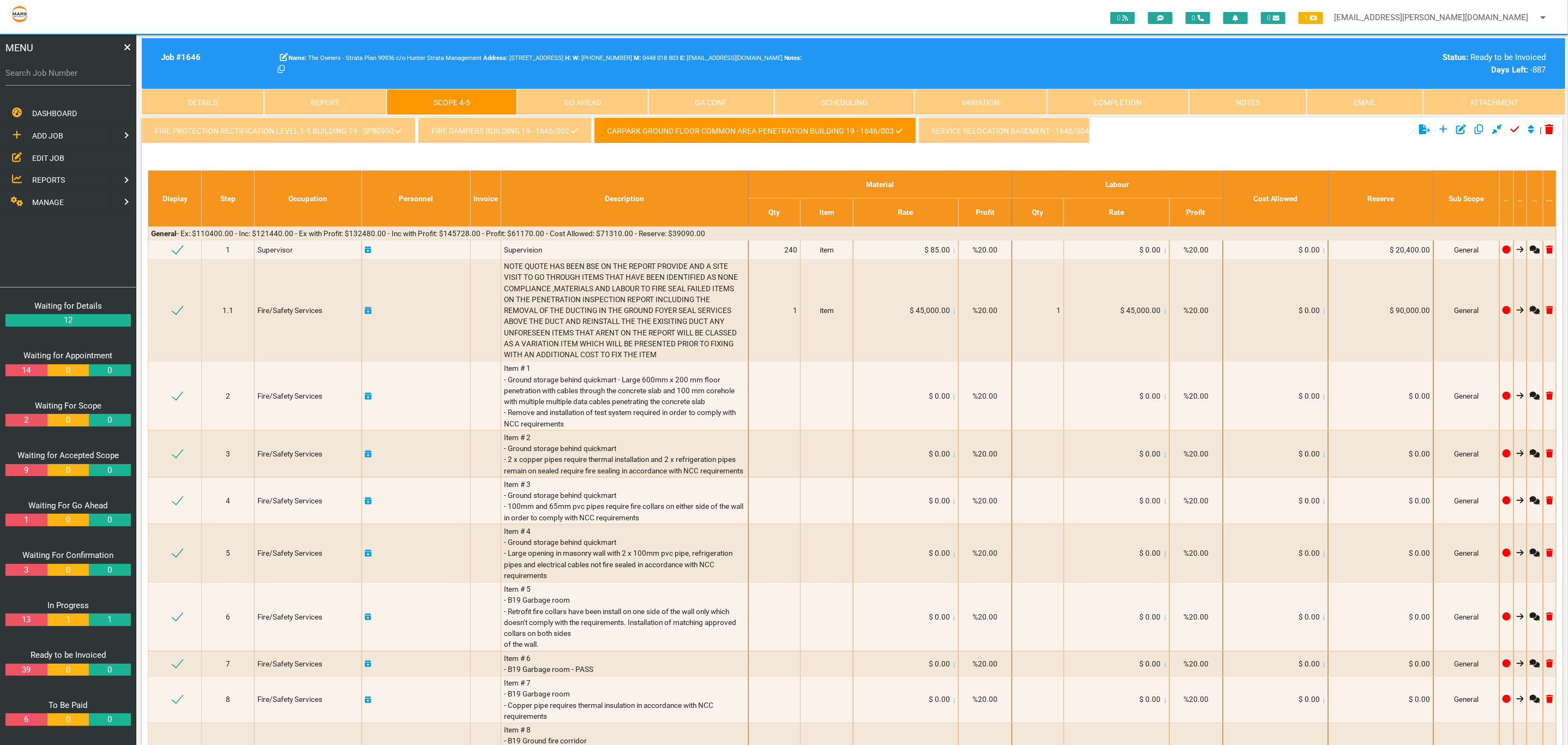
drag, startPoint x: 355, startPoint y: 133, endPoint x: 393, endPoint y: 159, distance: 46.0
click at [355, 133] on link "FIRE PROTECTION RECTIFICATION LEVEL 1-5 BUILDING 19 - SP80990" at bounding box center [279, 130] width 274 height 26
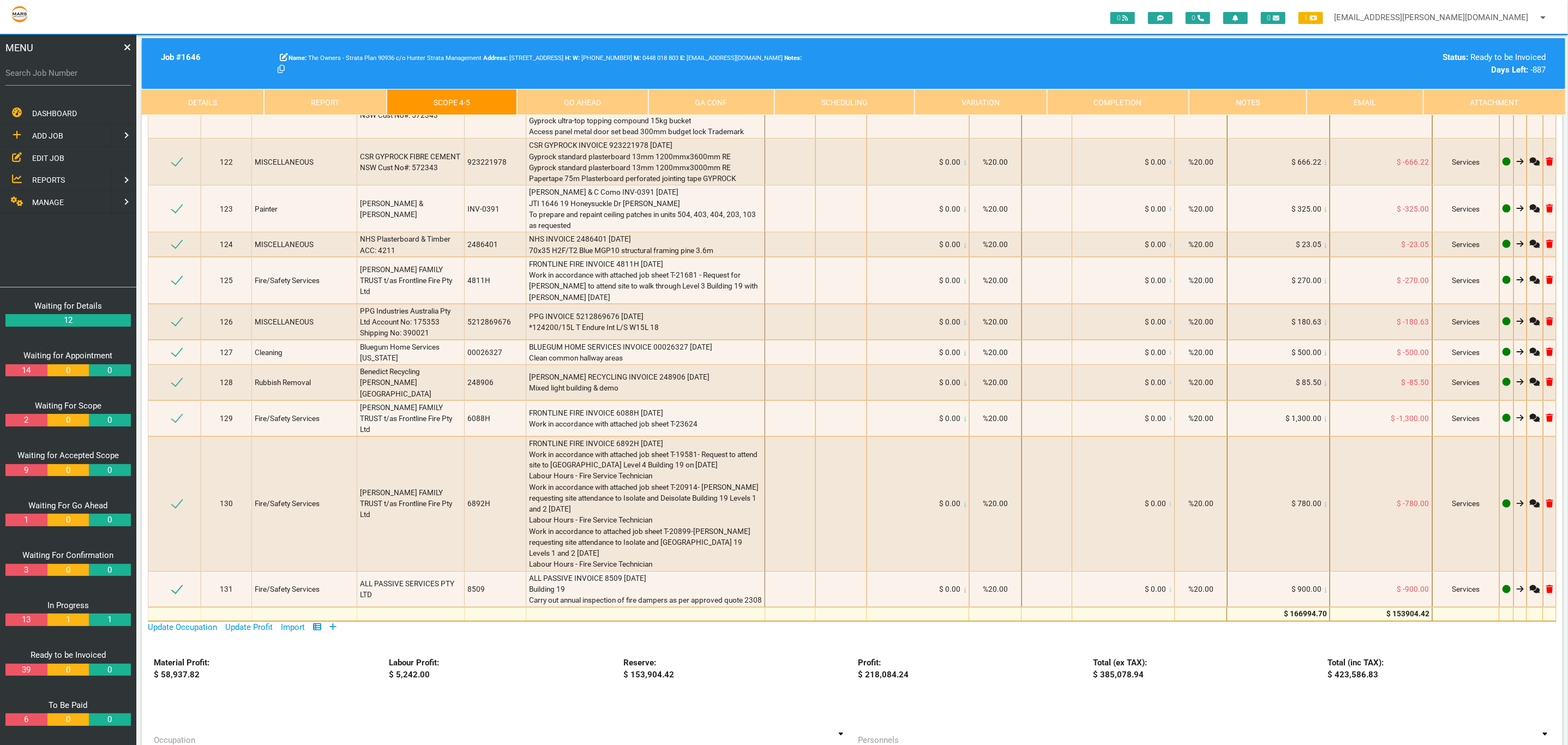
scroll to position [4362, 0]
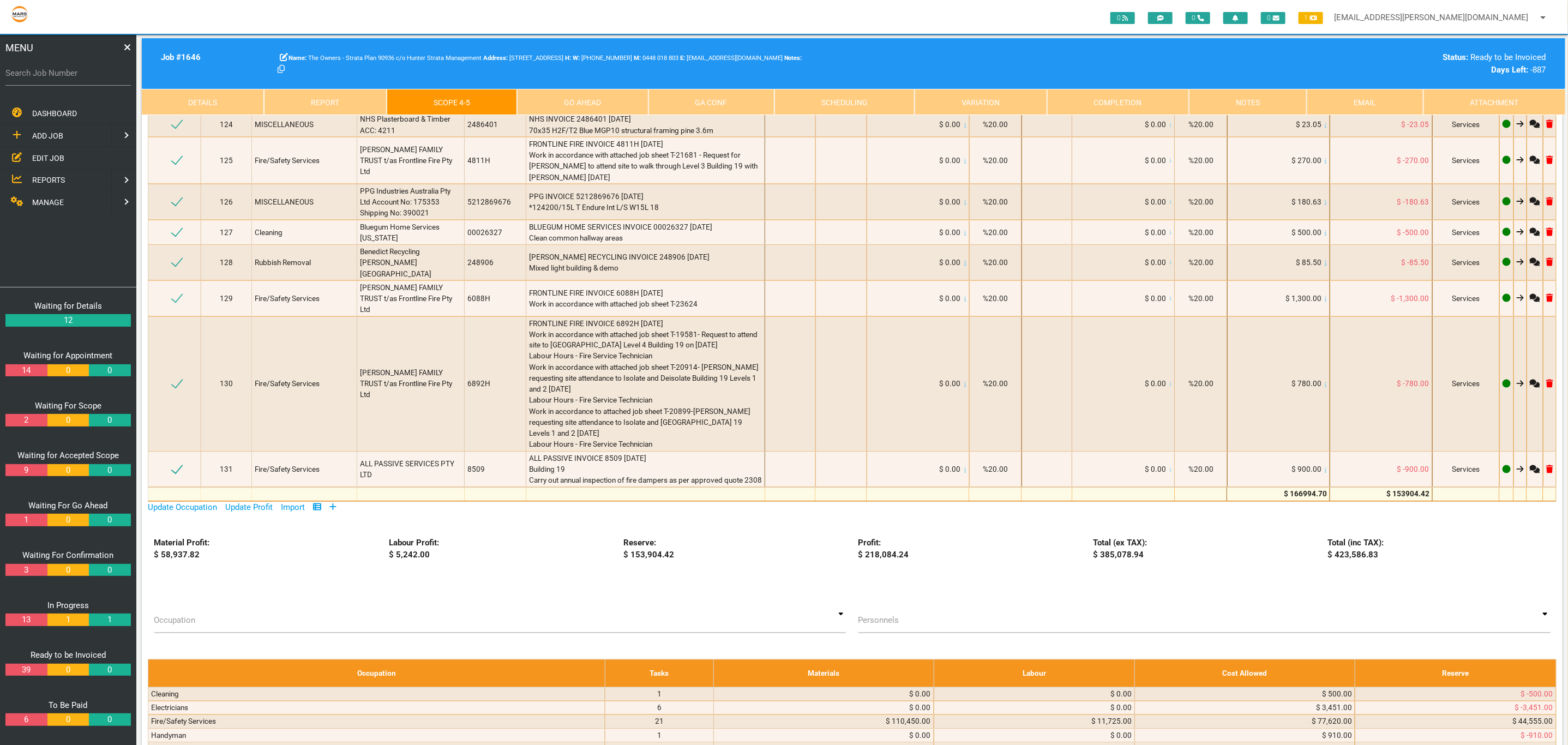
click at [1121, 103] on link "Completion" at bounding box center [1117, 102] width 142 height 26
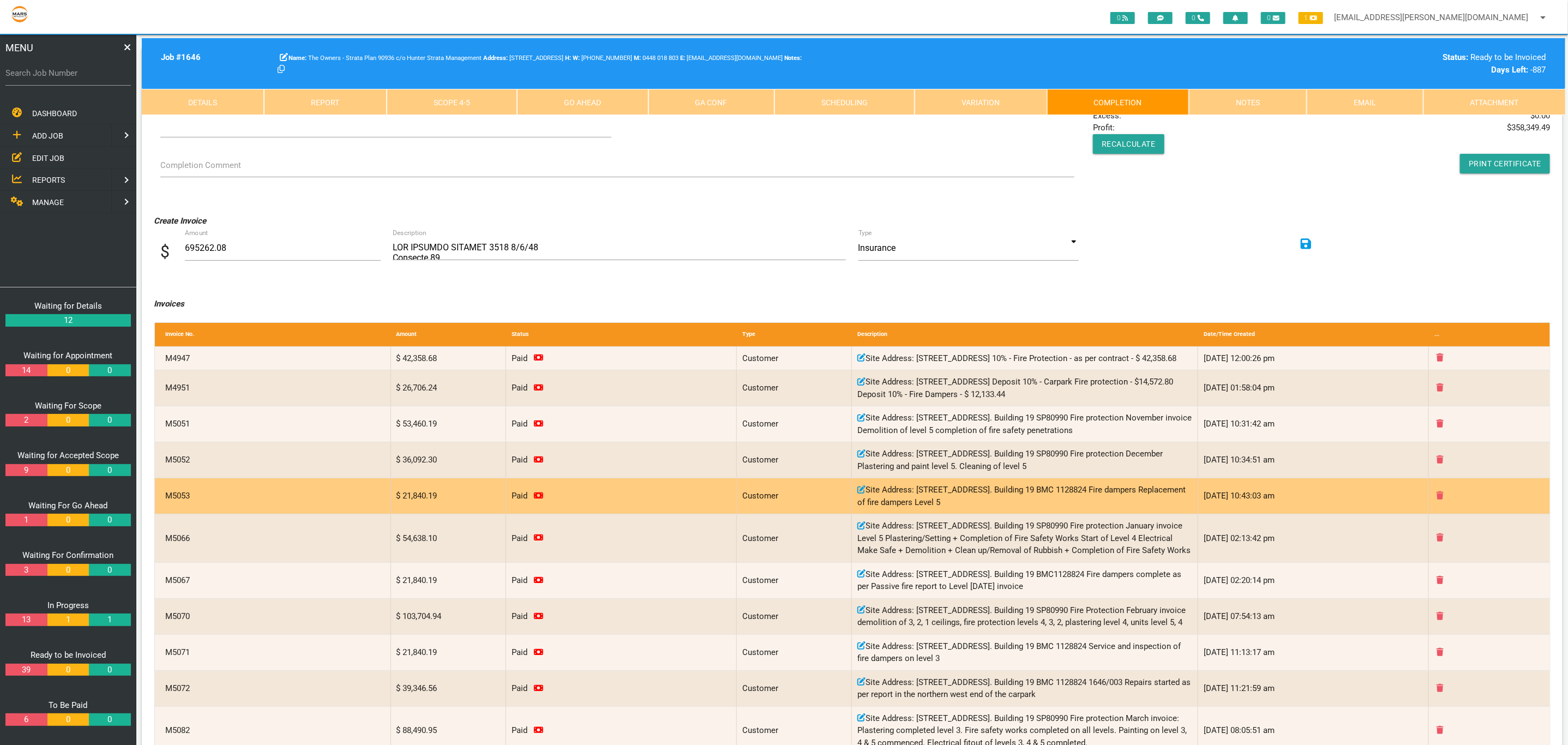
scroll to position [0, 0]
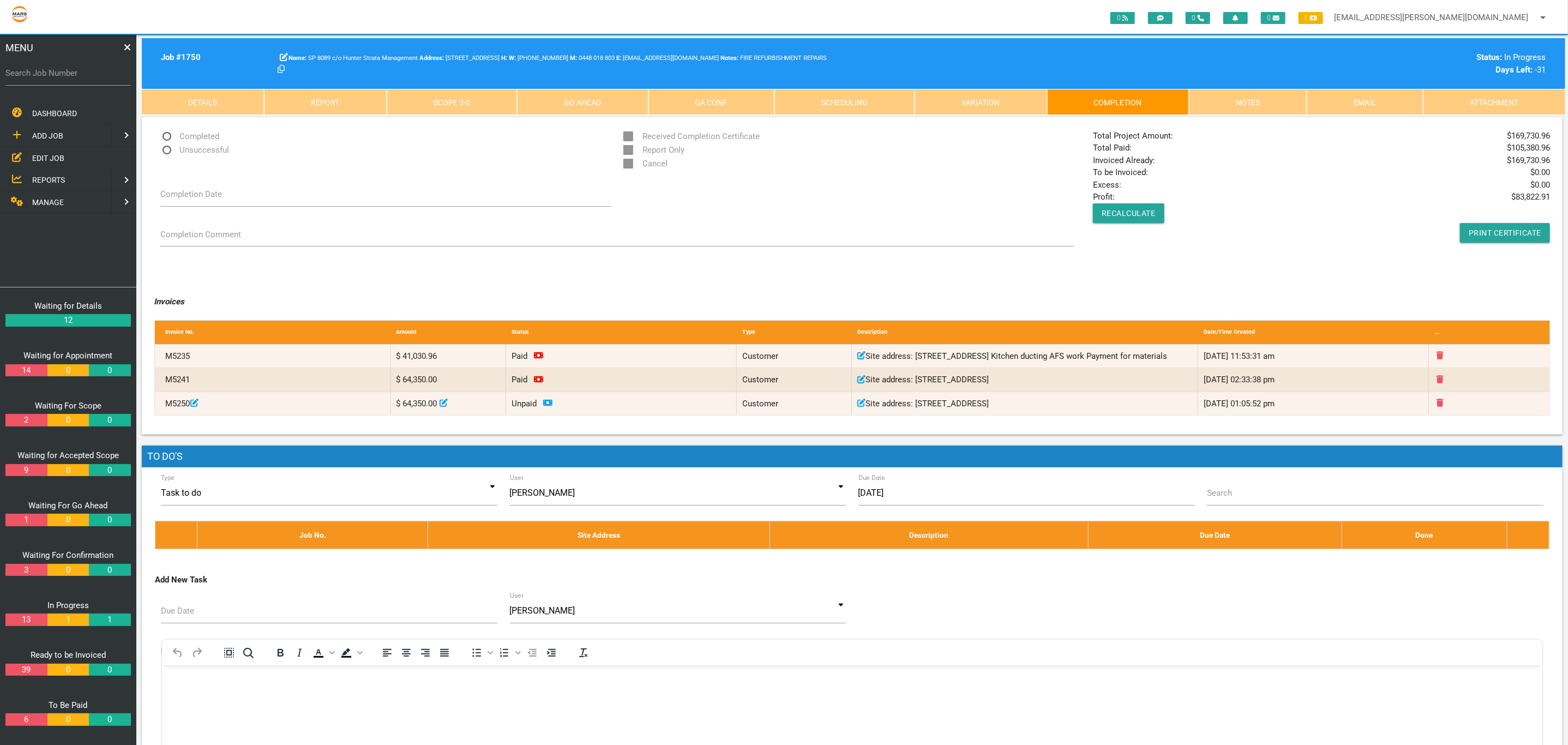
click at [475, 101] on link "Scope 3 - 0" at bounding box center [452, 102] width 130 height 26
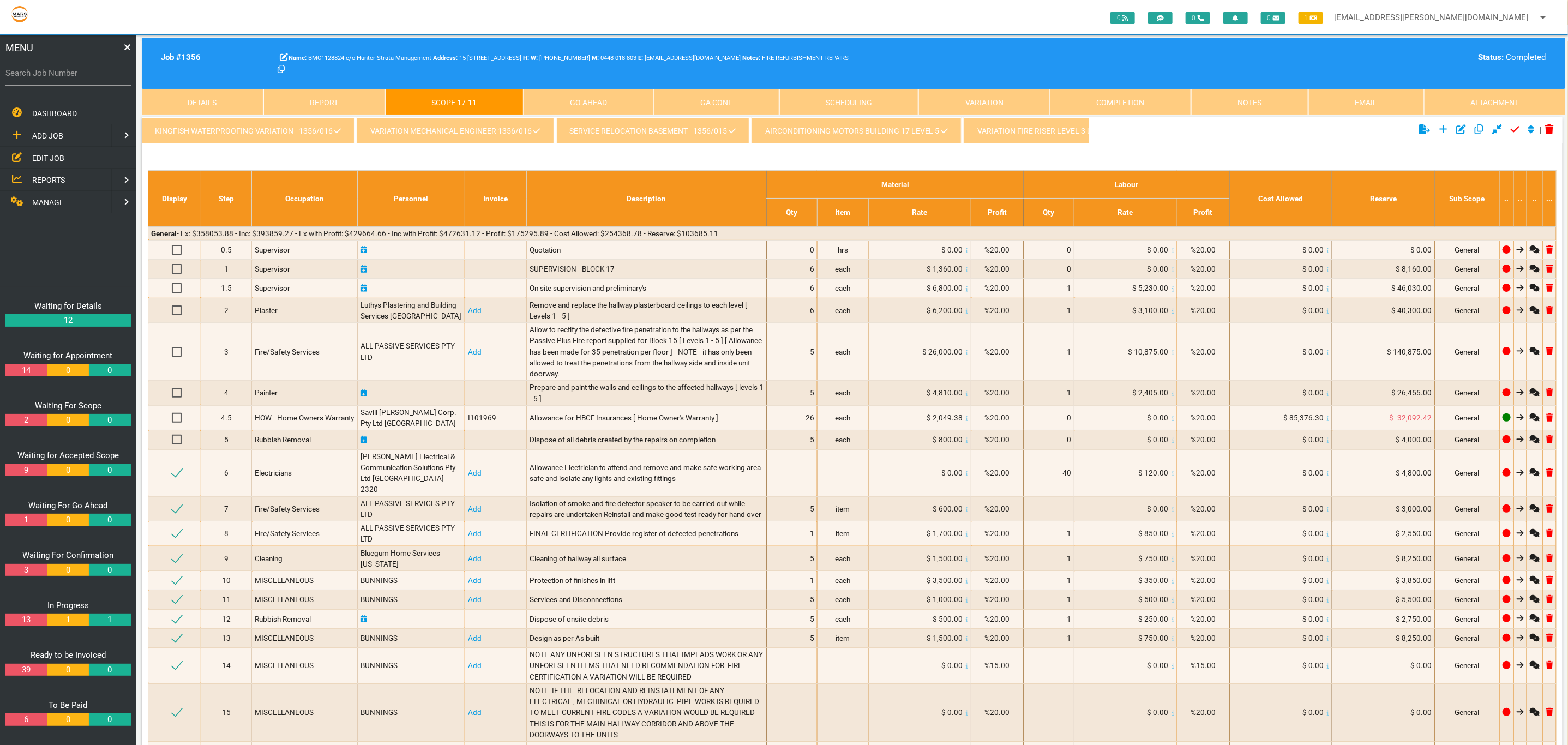
click at [249, 123] on link "kingfish waterproofing variation - 1356/016" at bounding box center [248, 130] width 213 height 26
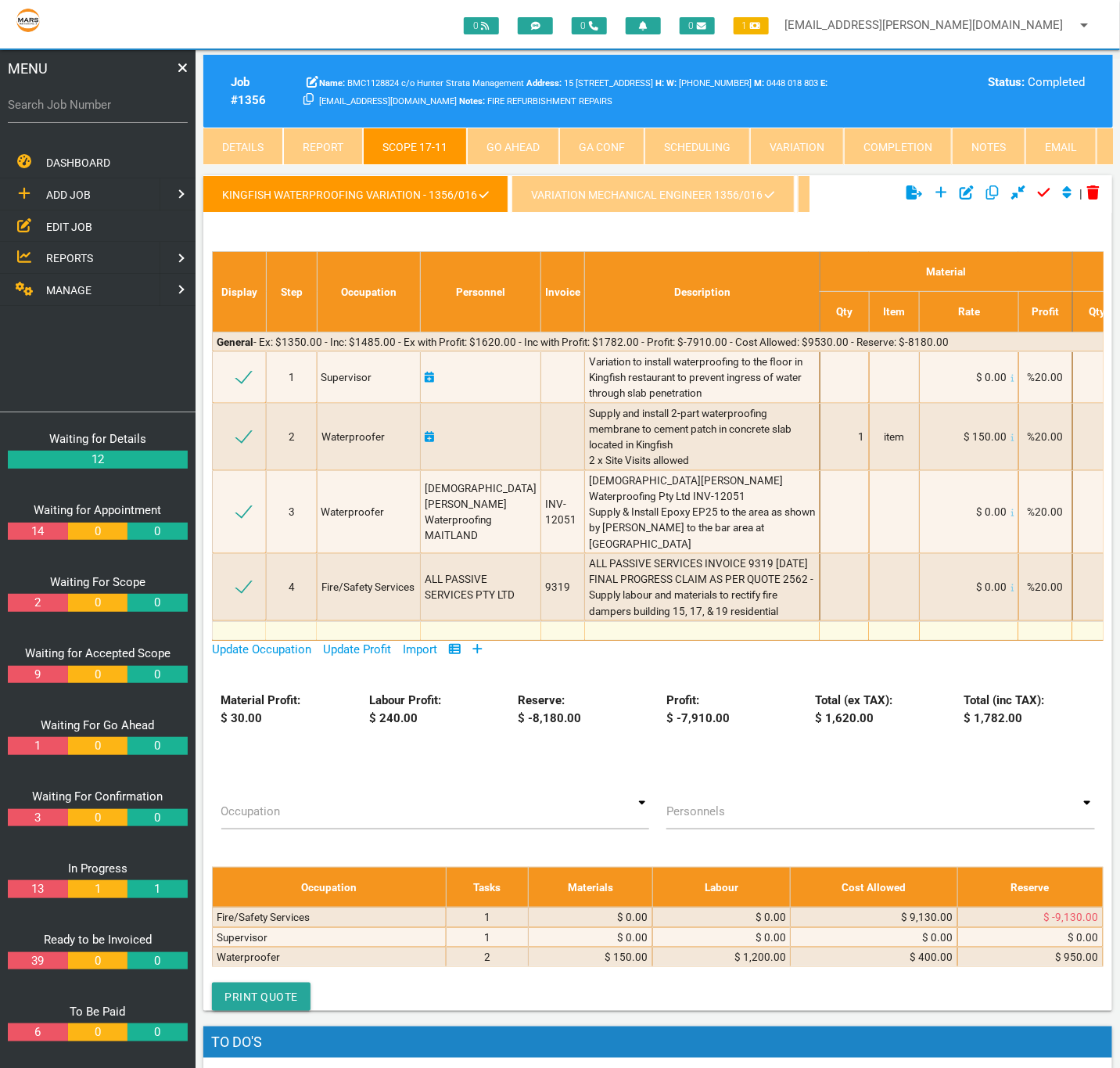
click at [648, 204] on link "variation mechanical Engineer 1356/016" at bounding box center [652, 193] width 282 height 38
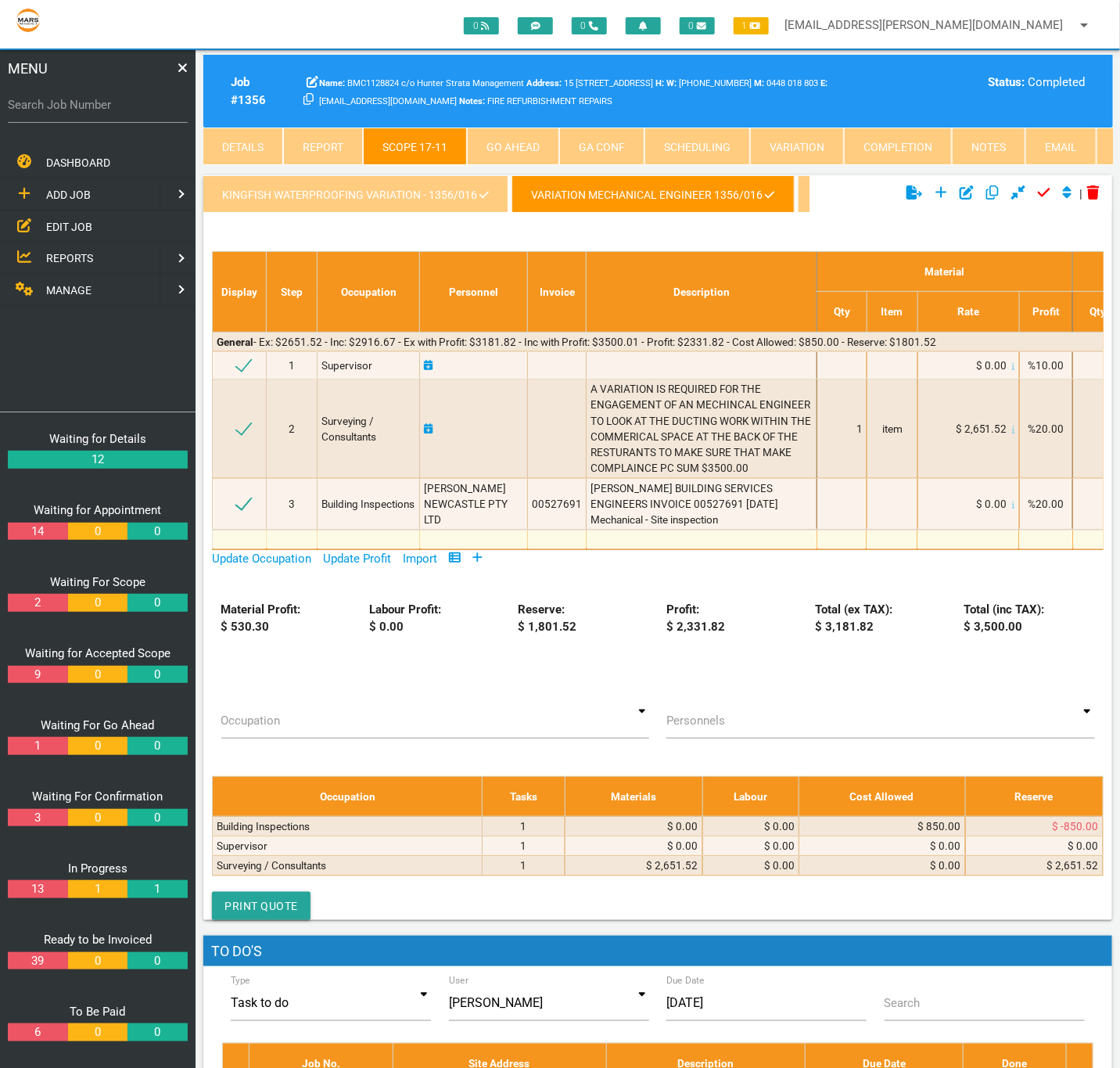
drag, startPoint x: 233, startPoint y: 224, endPoint x: 254, endPoint y: 224, distance: 21.0
click at [259, 219] on ul "kingfish waterproofing variation - 1356/016 variation mechanical Engineer 1356/…" at bounding box center [506, 196] width 606 height 43
click at [479, 196] on link "AIRCONDITIONING MOTORS BUILDING 17 LEVEL 5" at bounding box center [533, 193] width 301 height 38
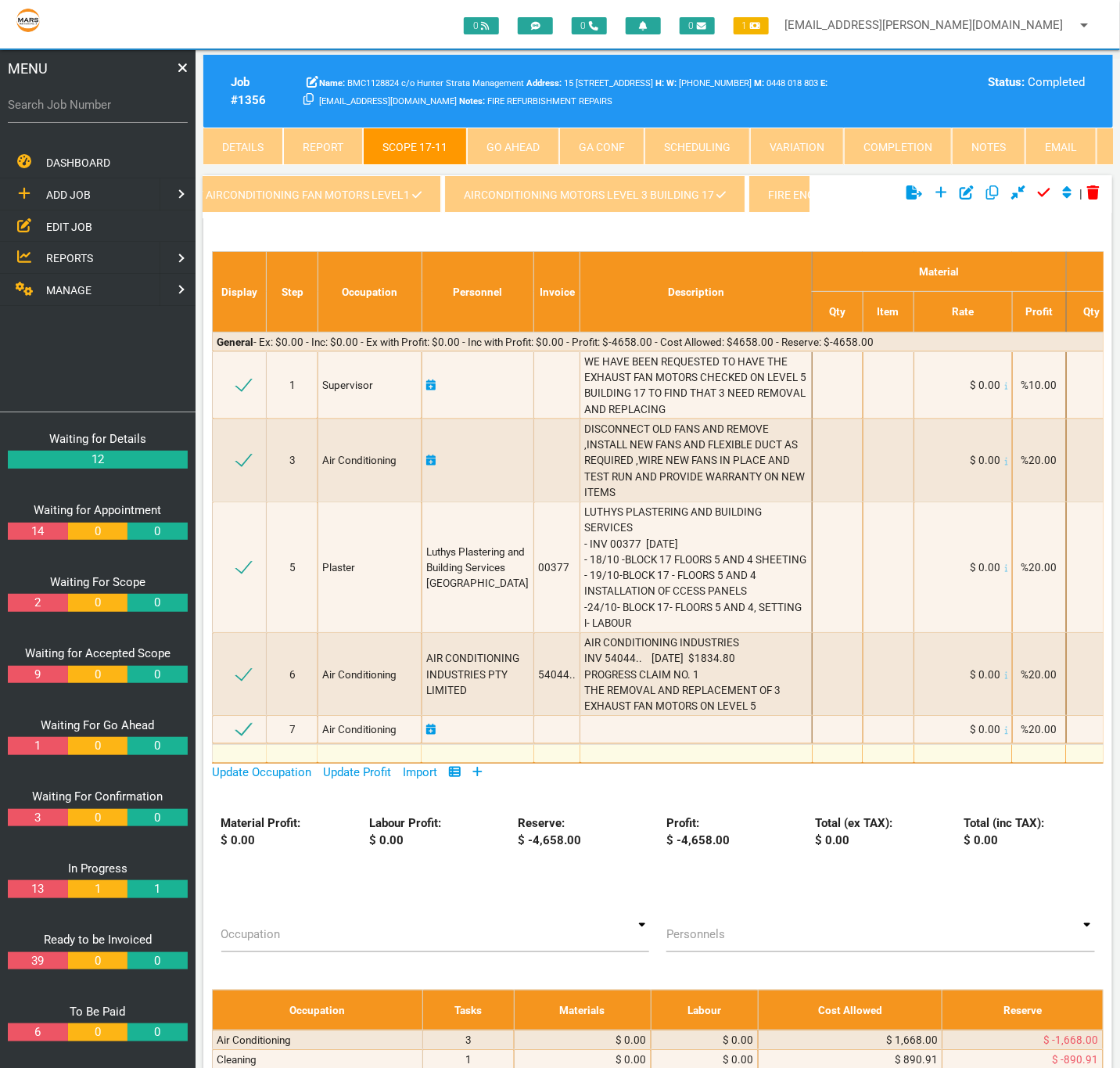
scroll to position [0, 1863]
click at [532, 197] on link "AIRCONDITIONING MOTORS LEVEL 3 BUILDING 17" at bounding box center [578, 193] width 301 height 38
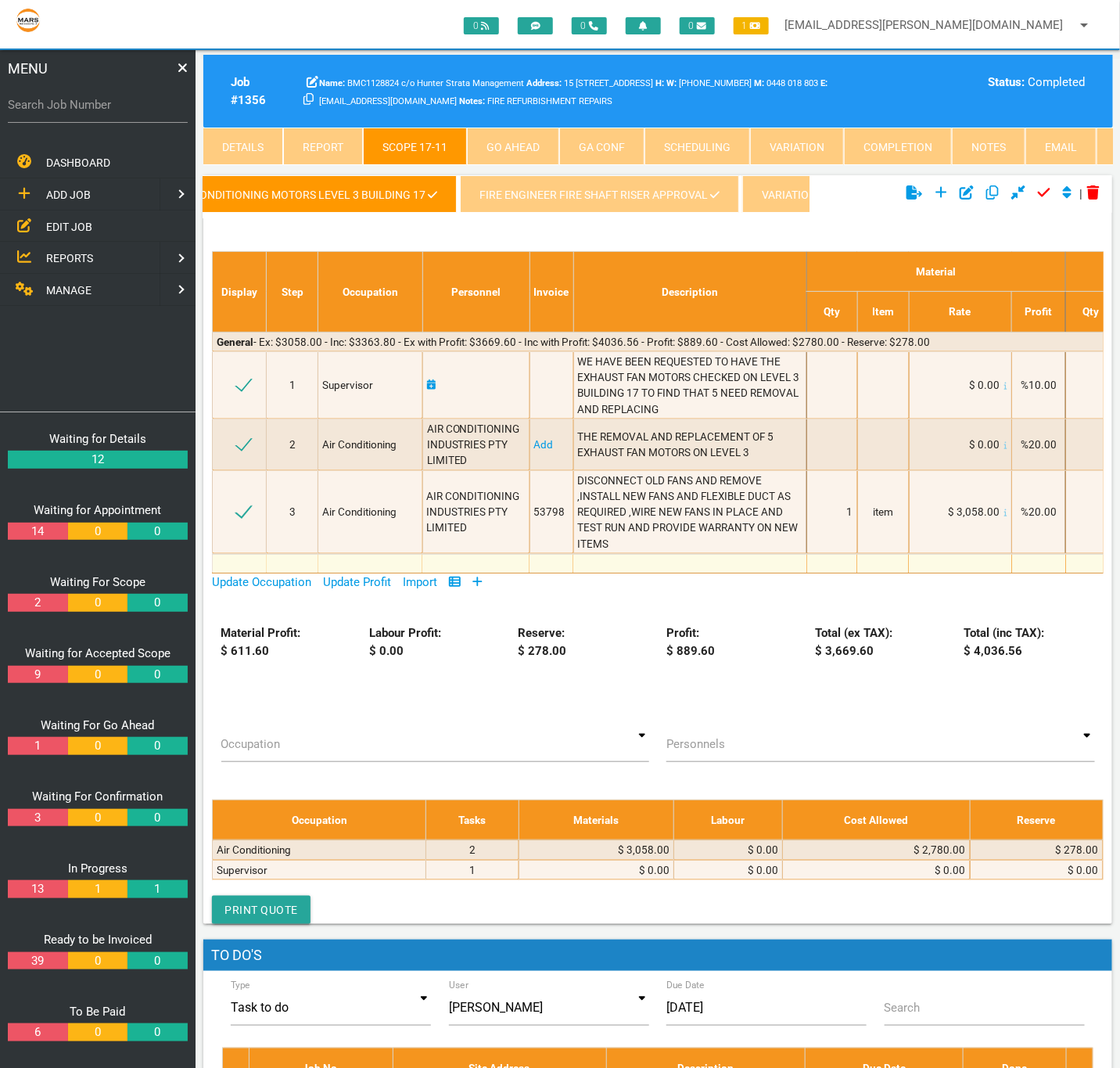
scroll to position [0, 2185]
click at [463, 200] on link "FIRE ENGINEER FIRE SHAFT RISER APPROVAL" at bounding box center [549, 193] width 279 height 38
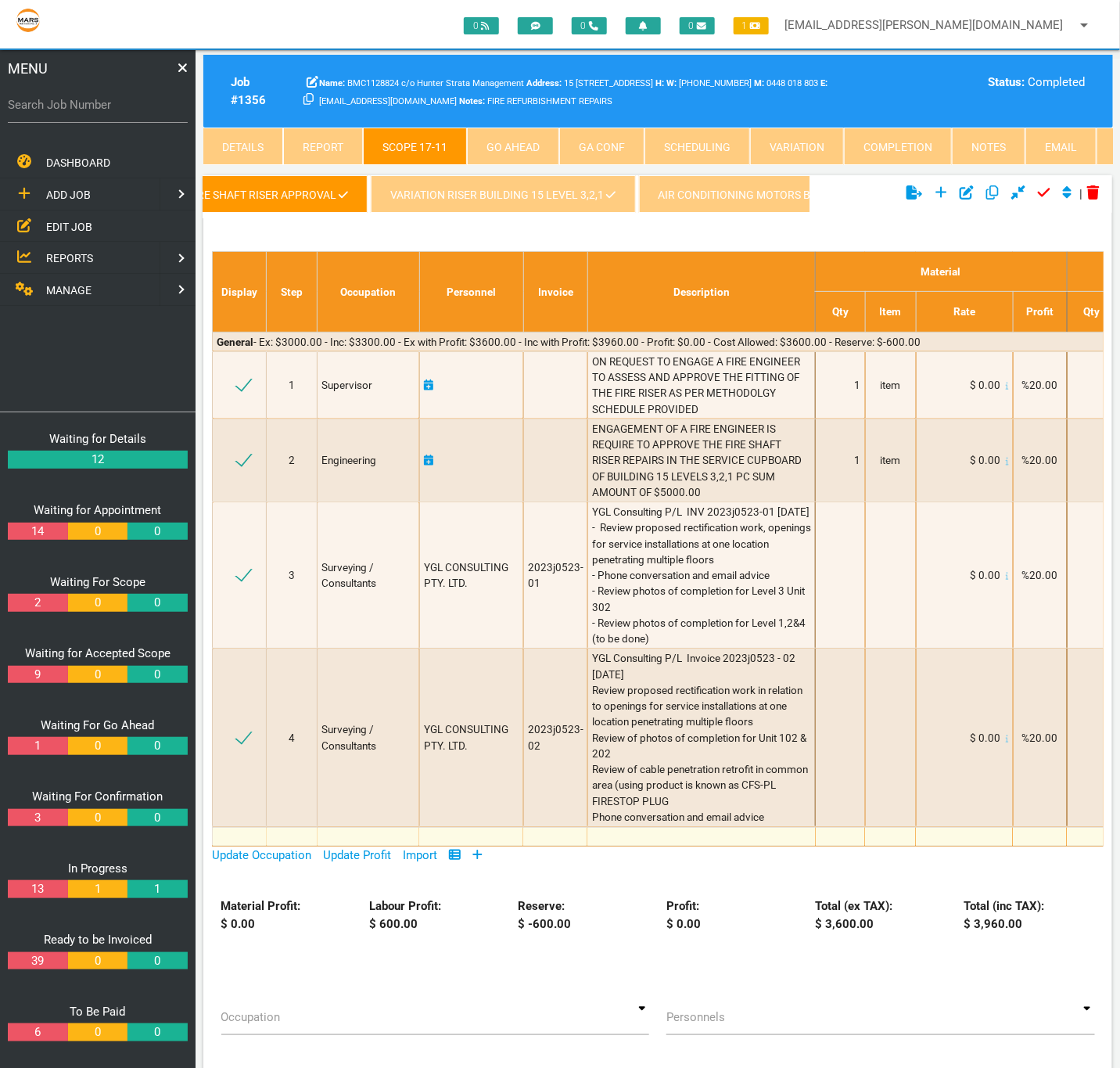
scroll to position [0, 2575]
click at [413, 199] on link "VARIATION RISER BUILDING 15 LEVEL 3,2,1" at bounding box center [435, 193] width 264 height 38
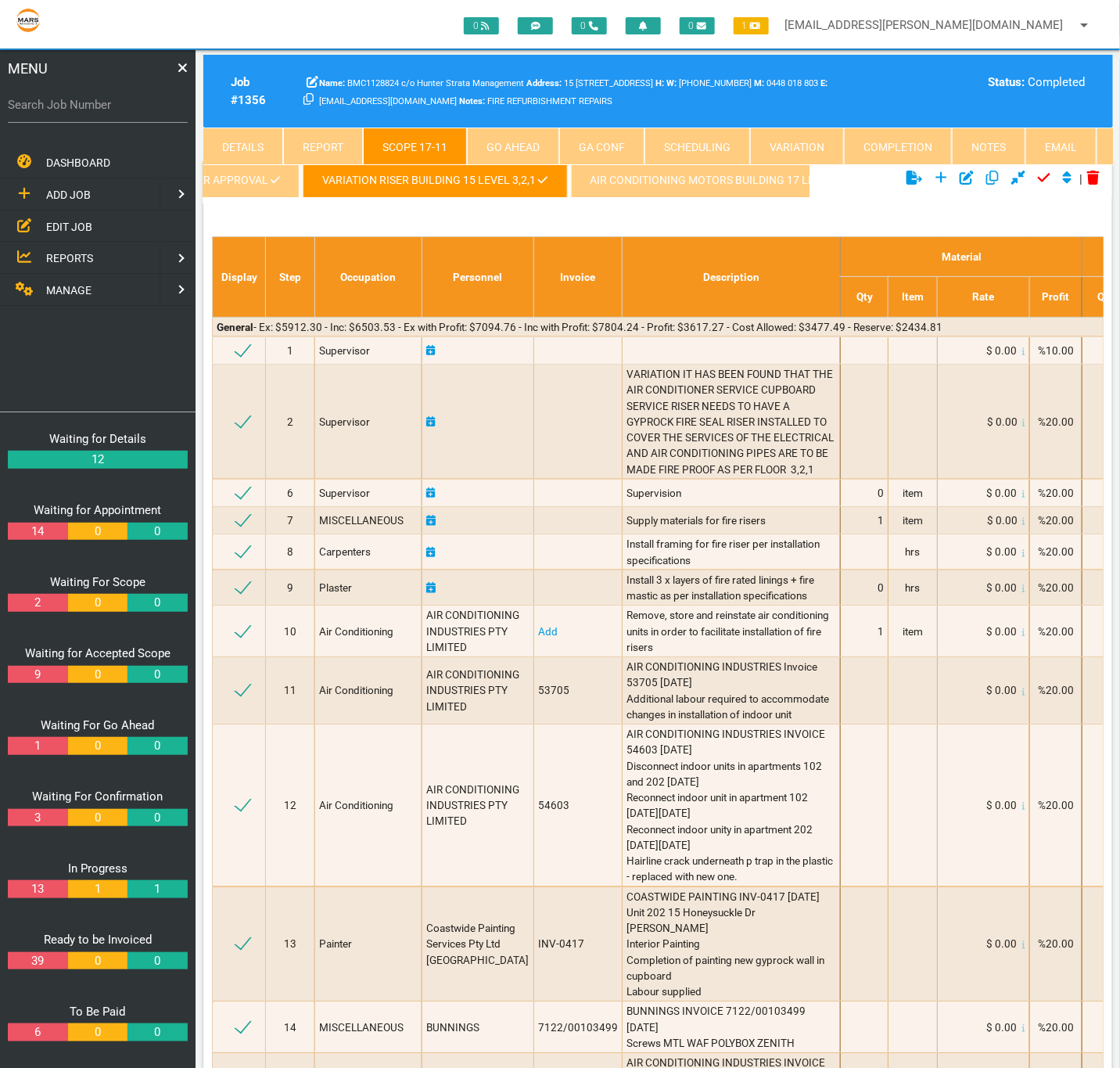
scroll to position [0, 0]
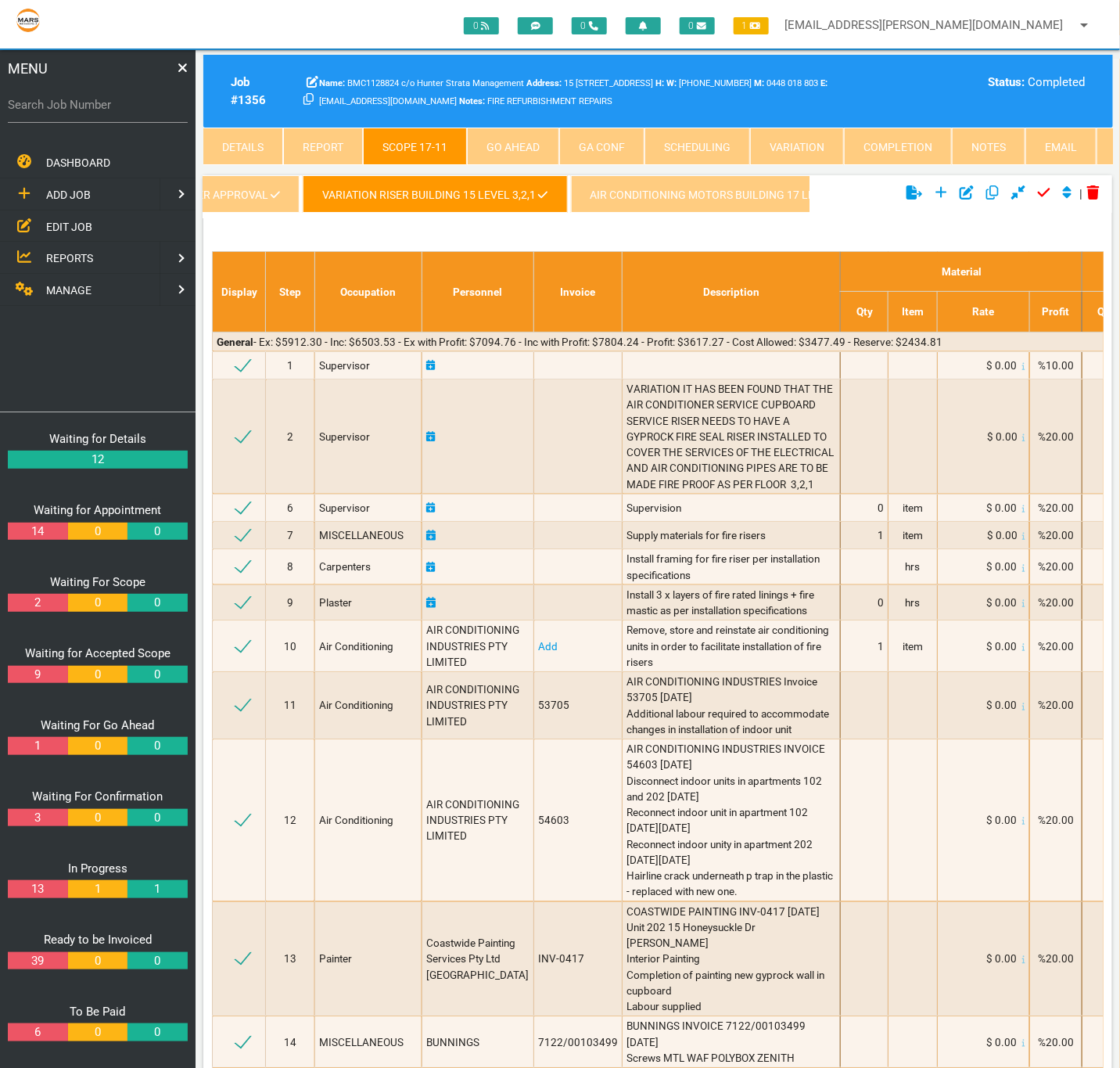
click at [604, 203] on link "AIR CONDITIONING MOTORS BUILDING 17 LEVEL 4" at bounding box center [722, 193] width 303 height 38
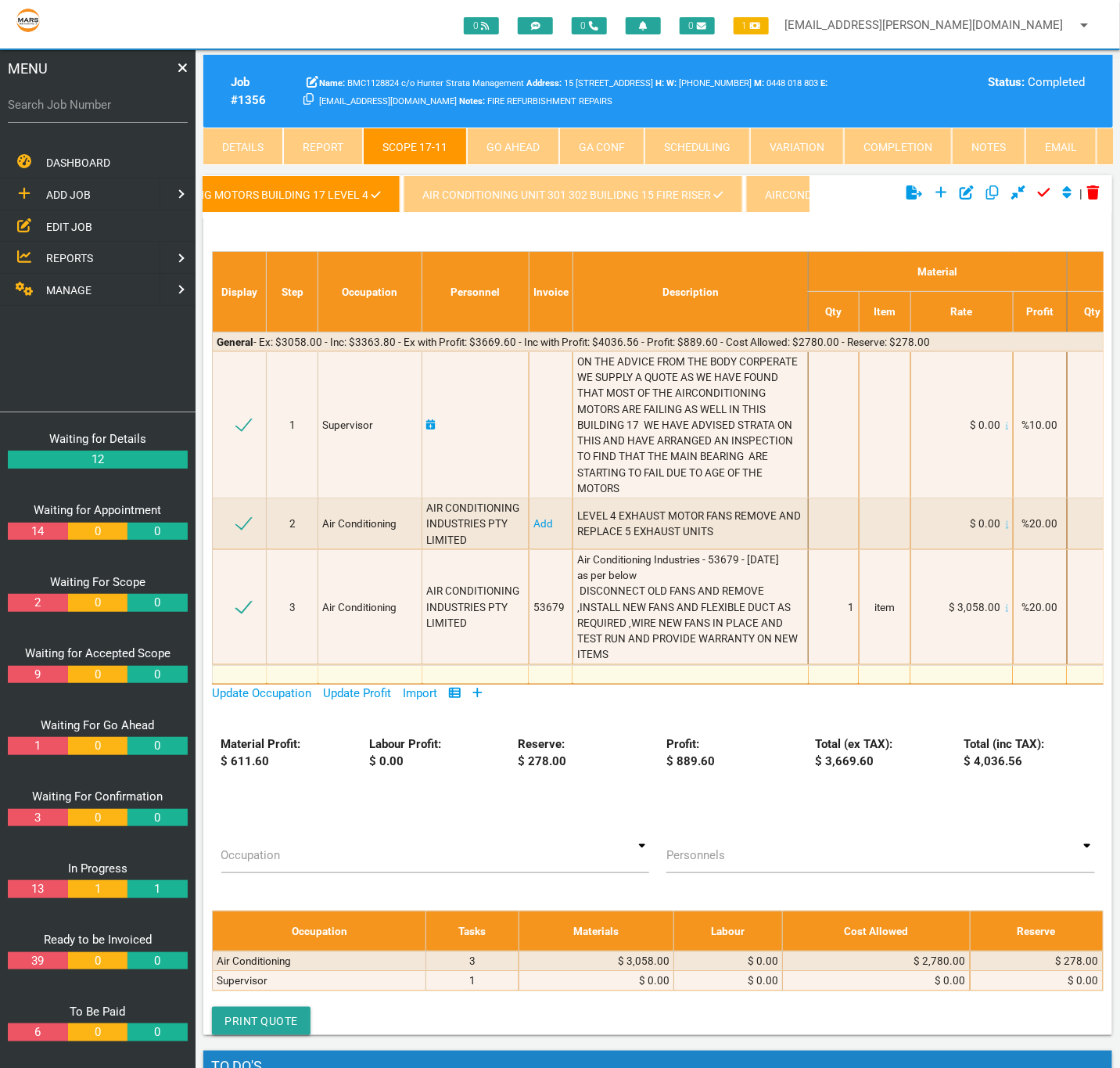
scroll to position [0, 3066]
click at [442, 198] on link "AIR CONDITIONING UNIT 301 302 BUILIDNG 15 FIRE RISER" at bounding box center [555, 193] width 339 height 38
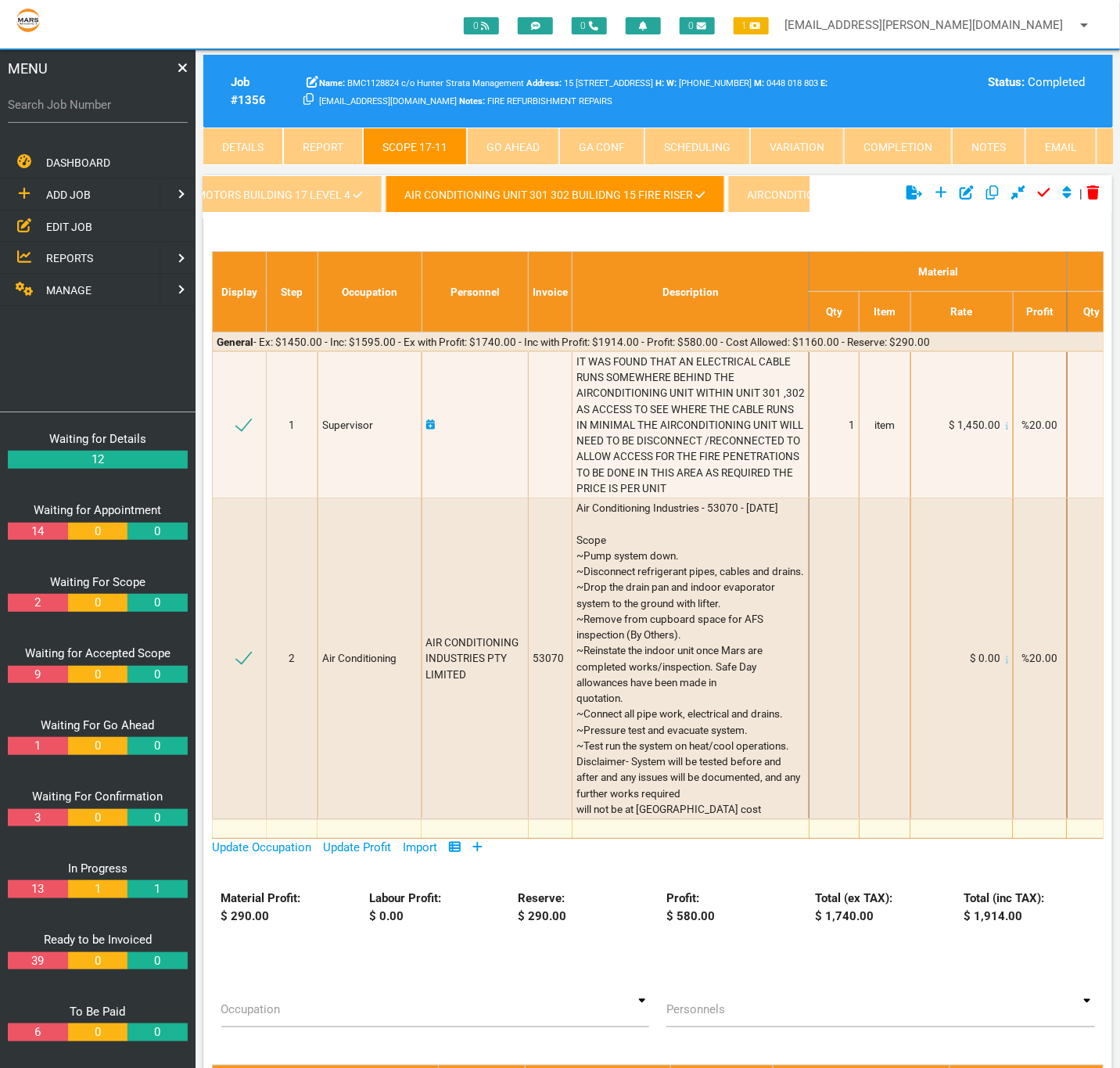
click at [443, 217] on ul "kingfish waterproofing variation - 1356/016 variation mechanical Engineer 1356/…" at bounding box center [506, 196] width 606 height 43
drag, startPoint x: 442, startPoint y: 226, endPoint x: 456, endPoint y: 226, distance: 14.0
click at [456, 226] on div "kingfish waterproofing variation - 1356/016 variation mechanical Engineer 1356/…" at bounding box center [657, 702] width 908 height 1054
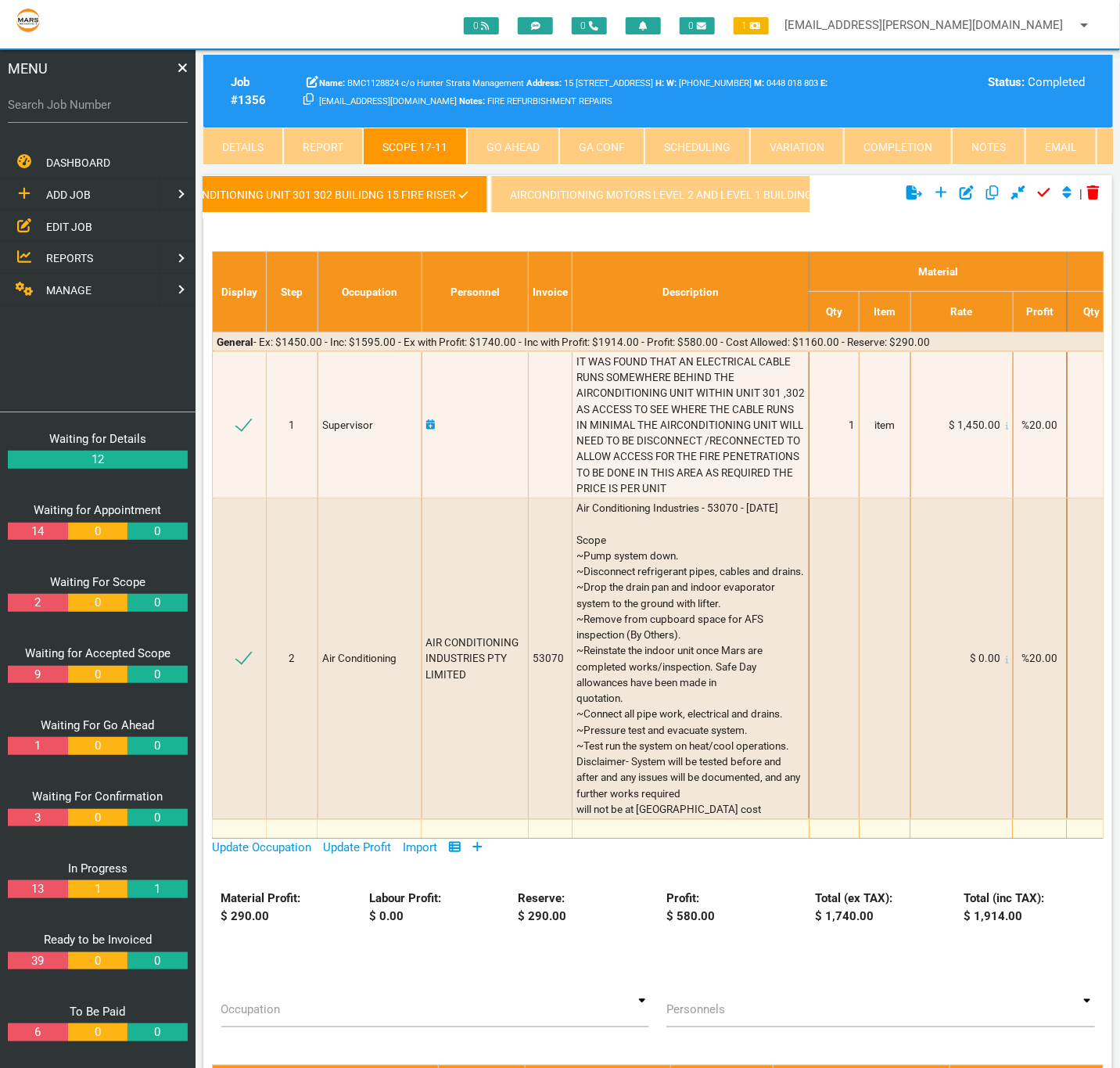
scroll to position [0, 3370]
click at [497, 186] on link "AIRCONDITIONING MOTORS LEVEL 2 AND LEVEL 1 BUILDING 15" at bounding box center [609, 193] width 368 height 38
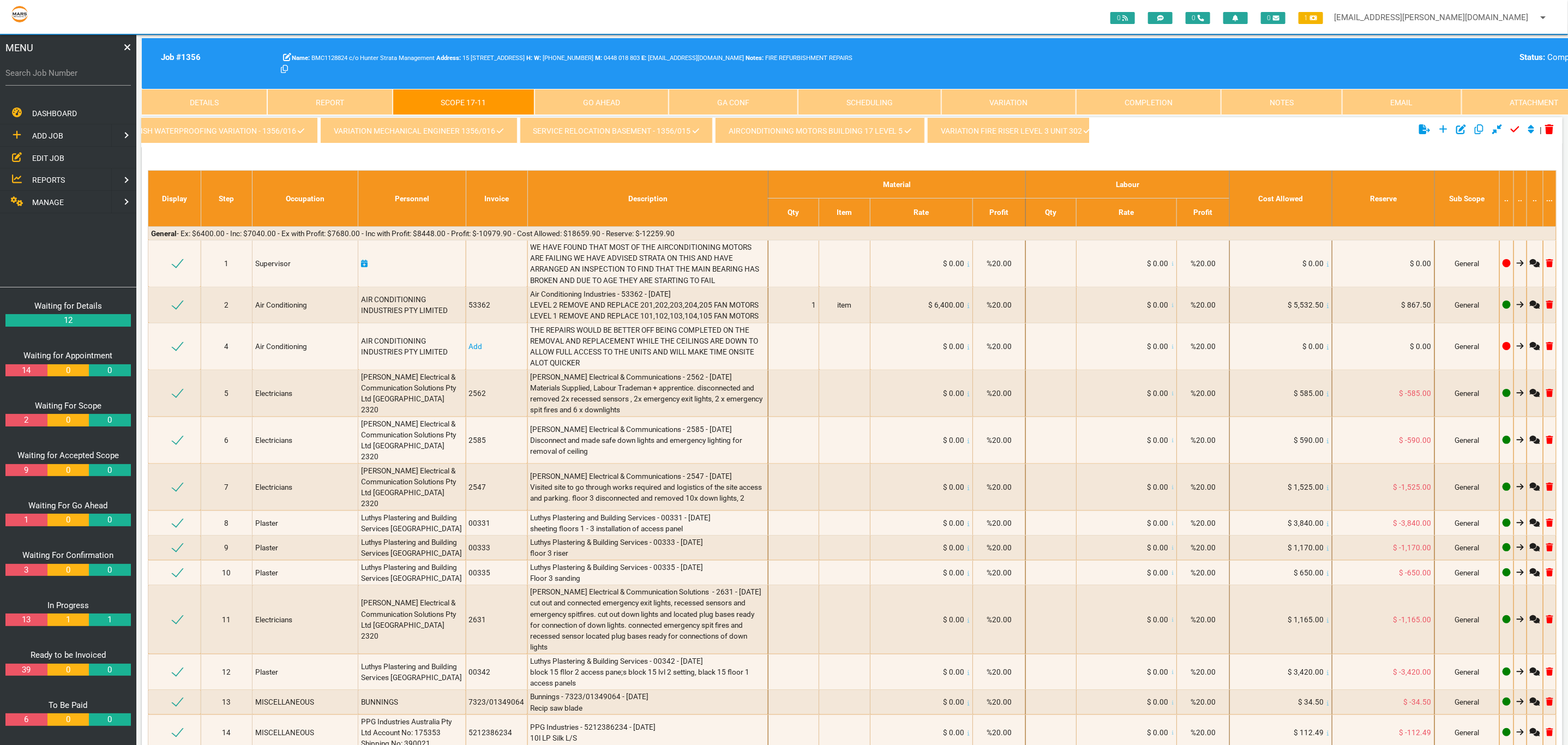
scroll to position [0, 0]
click at [230, 126] on link "kingfish waterproofing variation - 1356/016" at bounding box center [248, 130] width 213 height 26
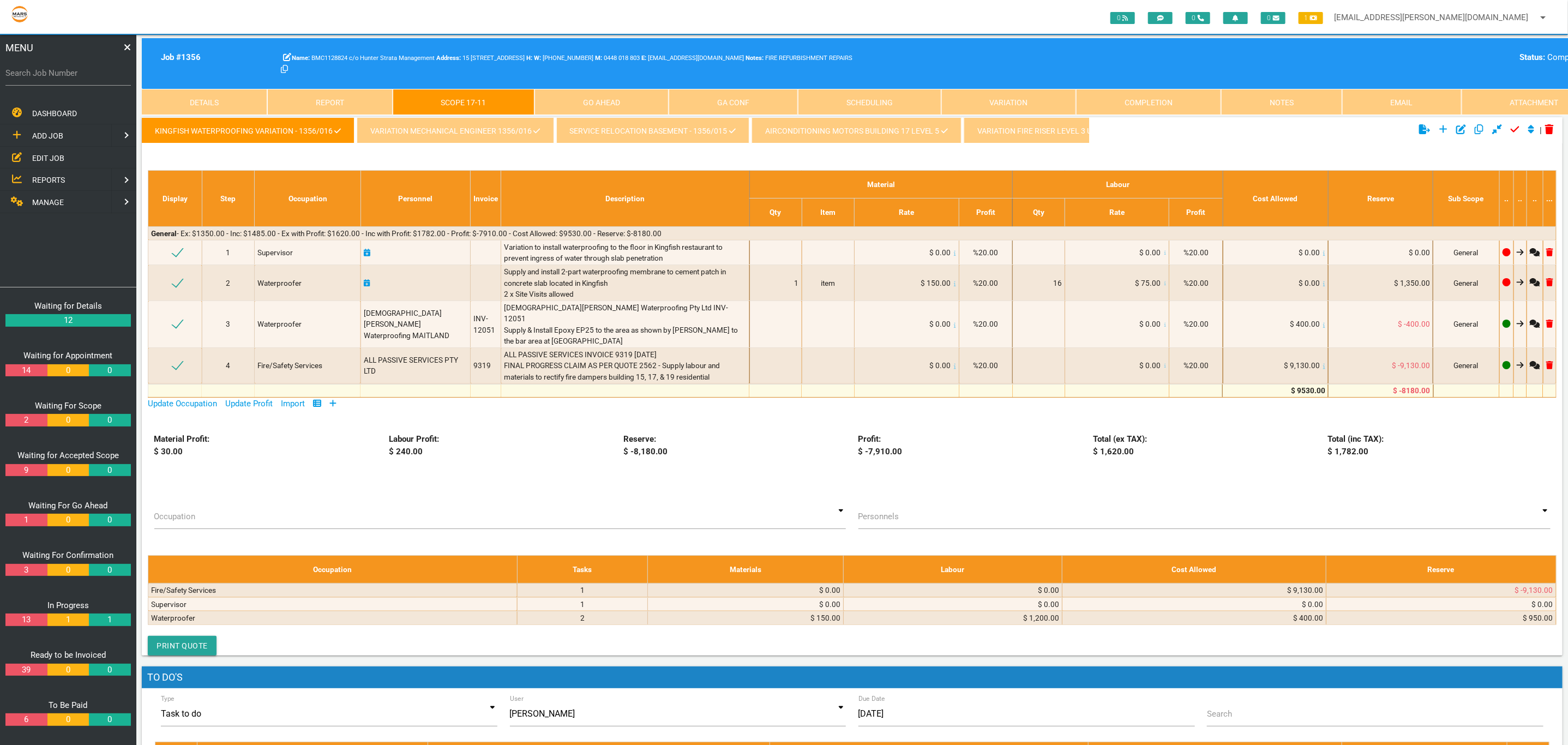
click at [484, 123] on link "variation mechanical Engineer 1356/016" at bounding box center [455, 130] width 197 height 26
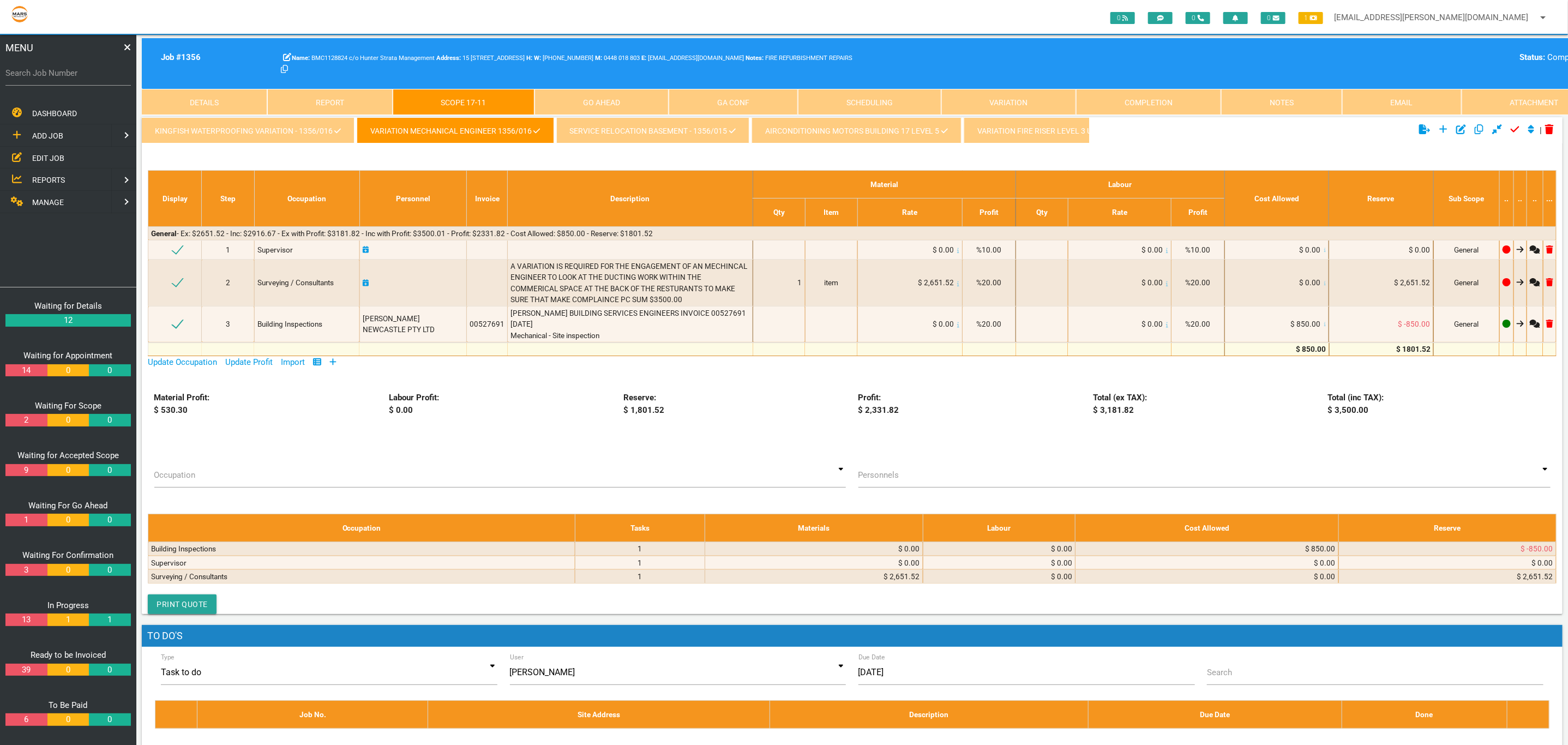
click at [633, 118] on link "service relocation basement - 1356/015" at bounding box center [652, 130] width 193 height 26
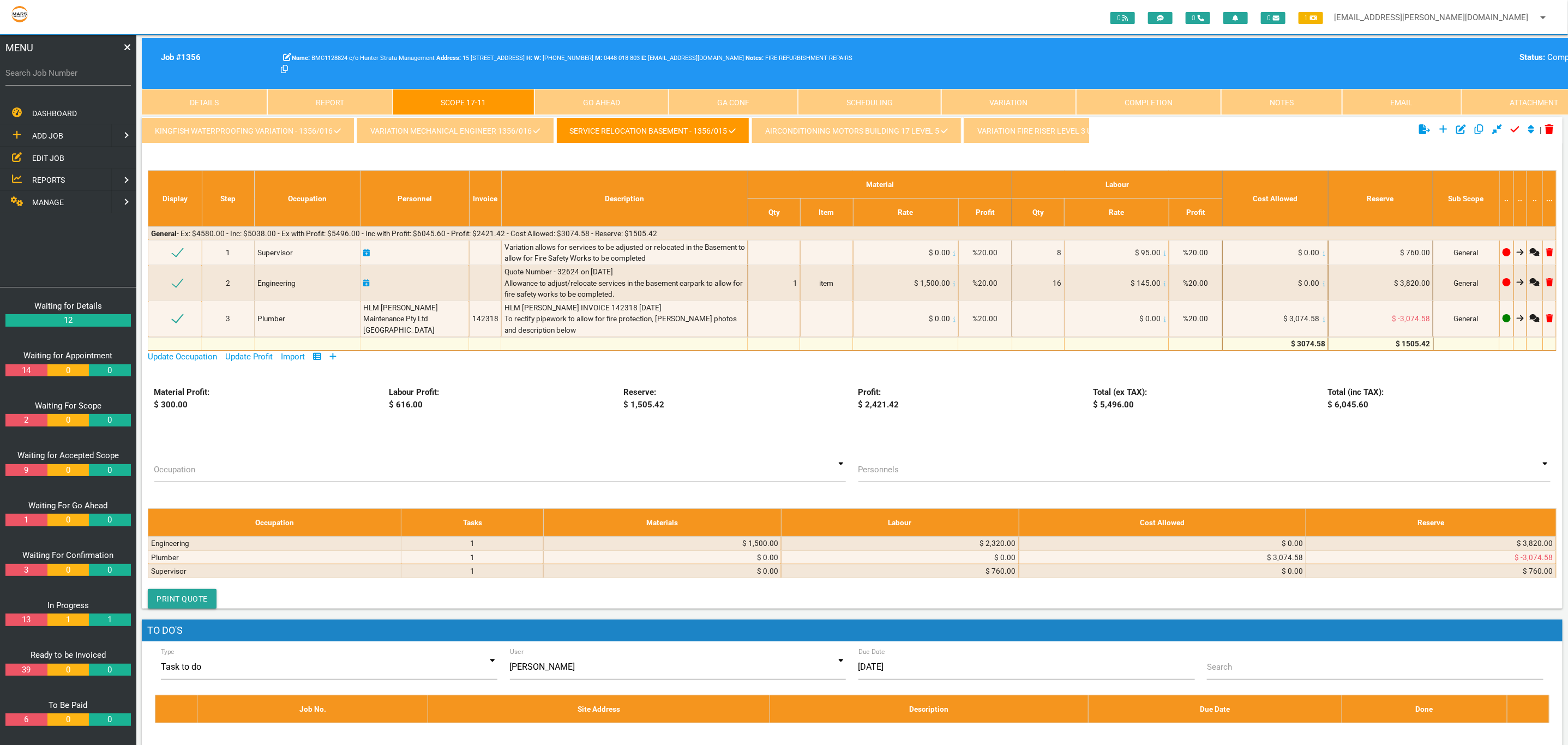
click at [533, 128] on icon at bounding box center [536, 130] width 7 height 8
click at [501, 123] on link "variation mechanical Engineer 1356/016" at bounding box center [455, 130] width 197 height 26
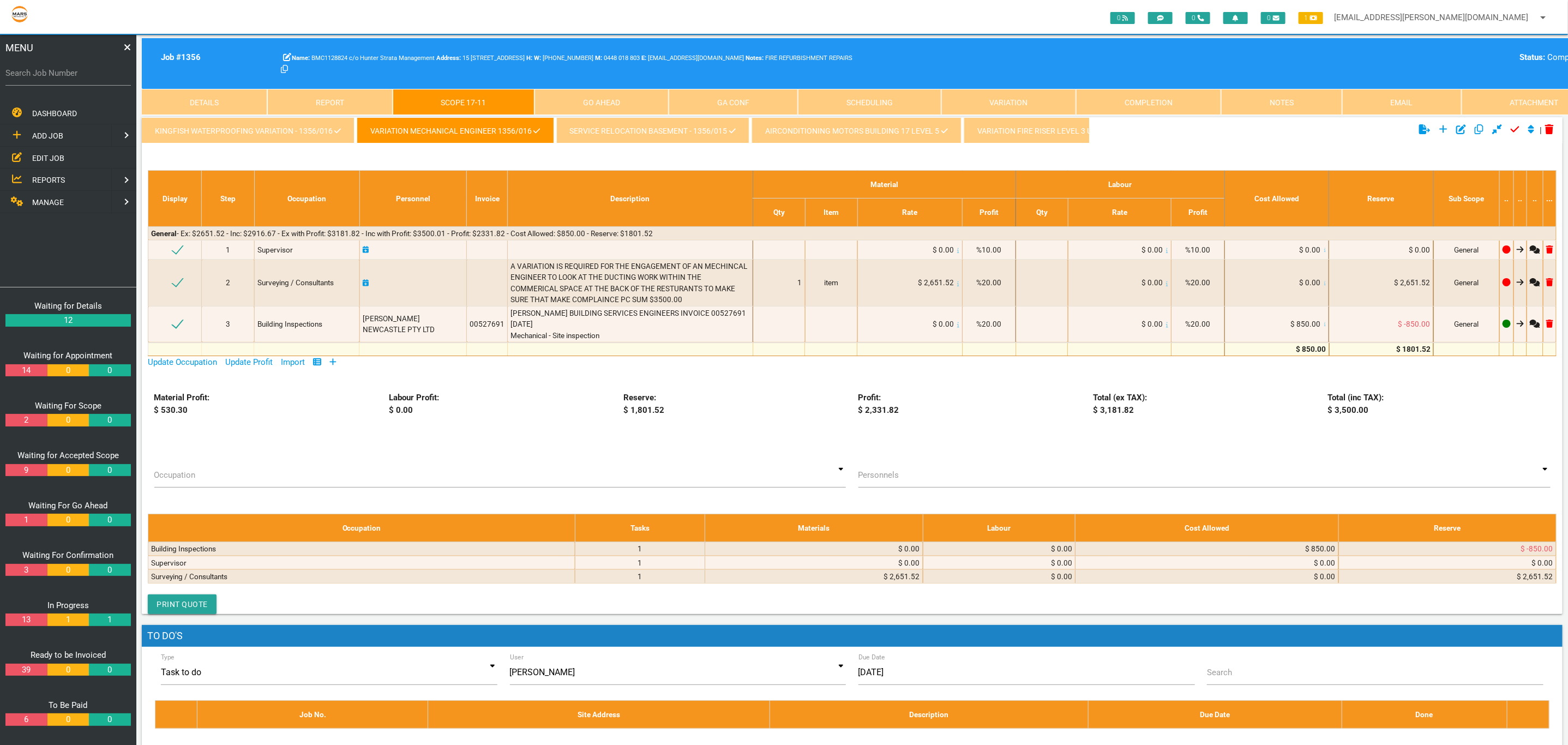
click at [790, 137] on link "AIRCONDITIONING MOTORS BUILDING 17 LEVEL 5" at bounding box center [857, 130] width 210 height 26
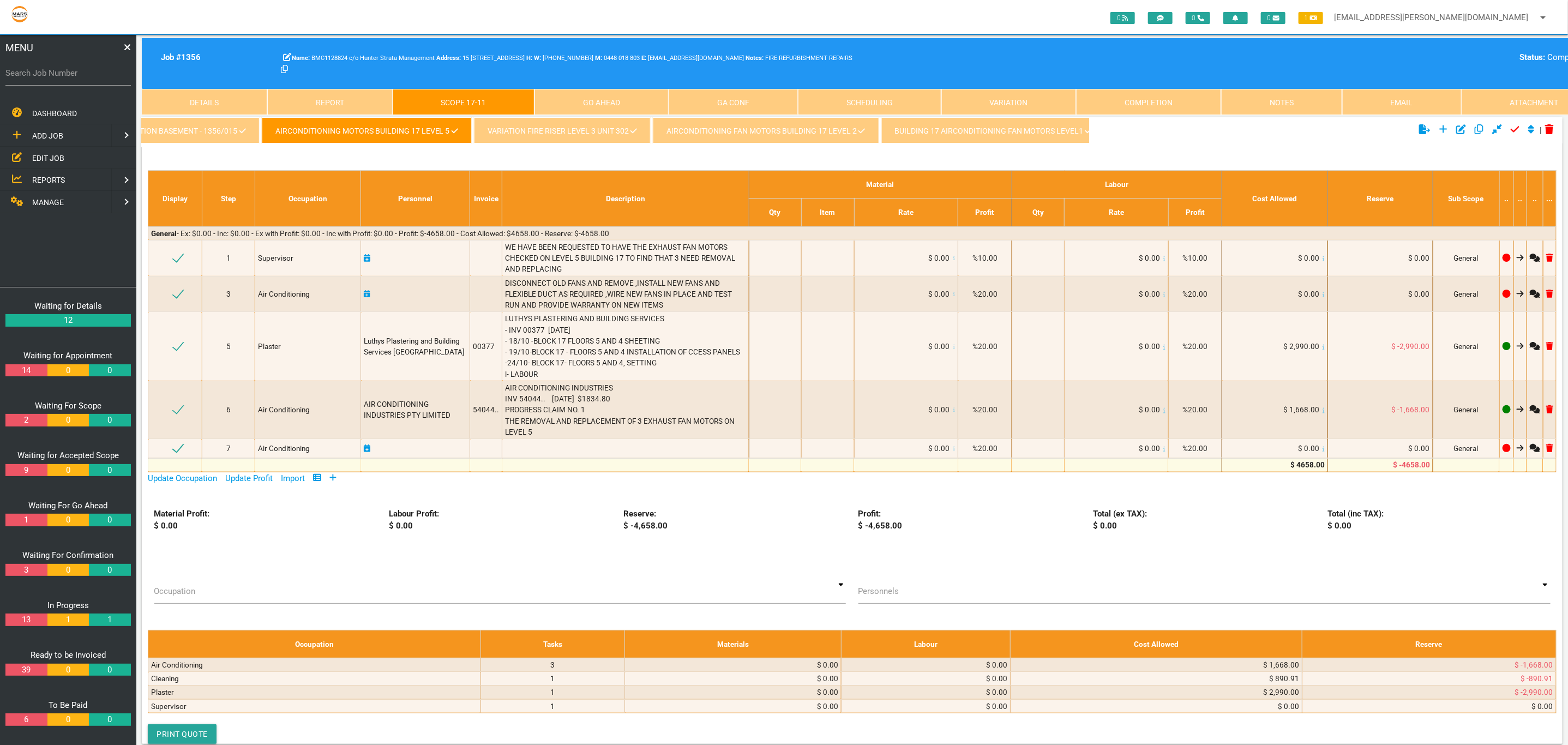
scroll to position [0, 501]
click at [524, 136] on link "VARIATION FIRE RISER LEVEL 3 UNIT 302" at bounding box center [551, 130] width 177 height 26
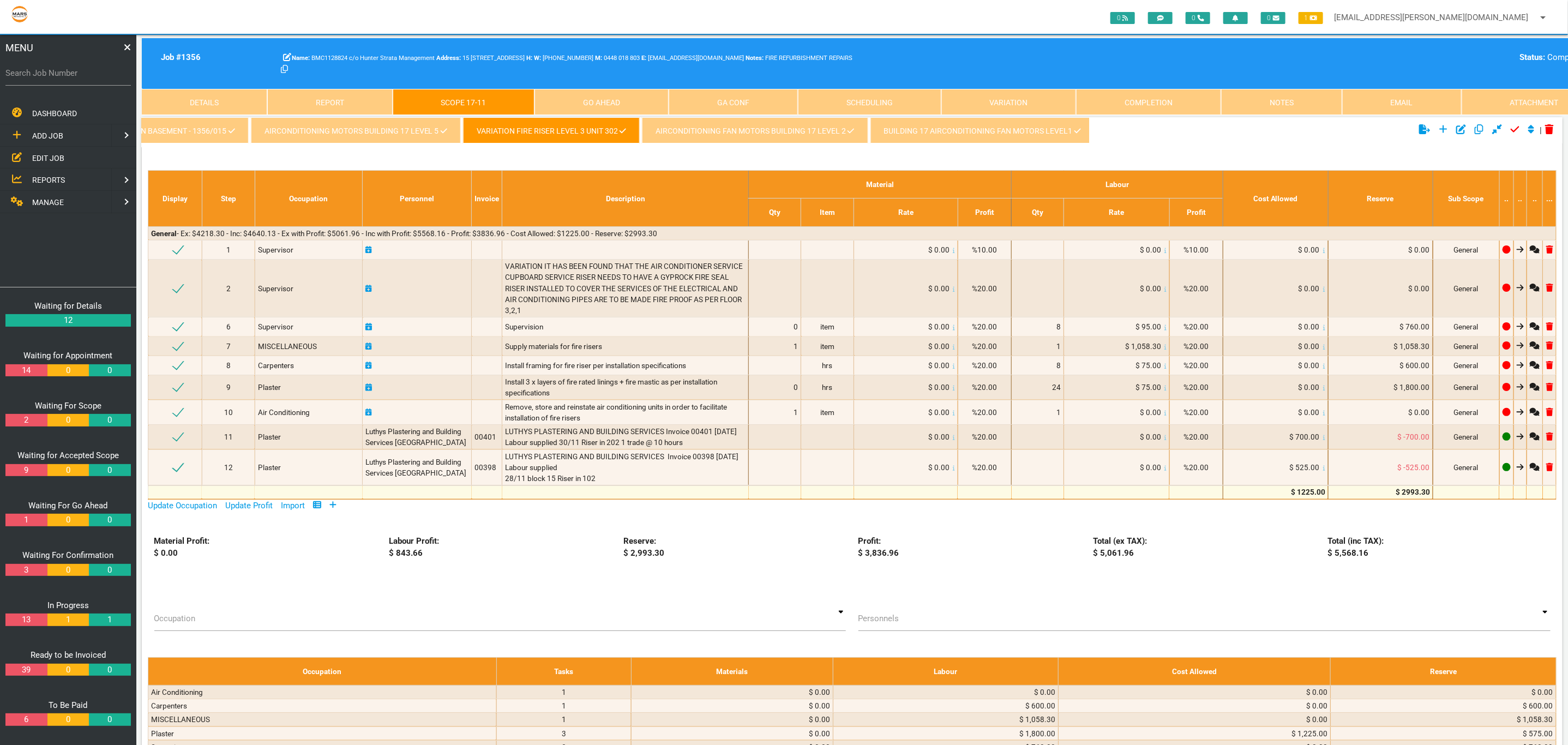
click at [704, 139] on link "AIRCONDITIONING FAN MOTORS BUILDING 17 LEVEL 2" at bounding box center [755, 130] width 226 height 26
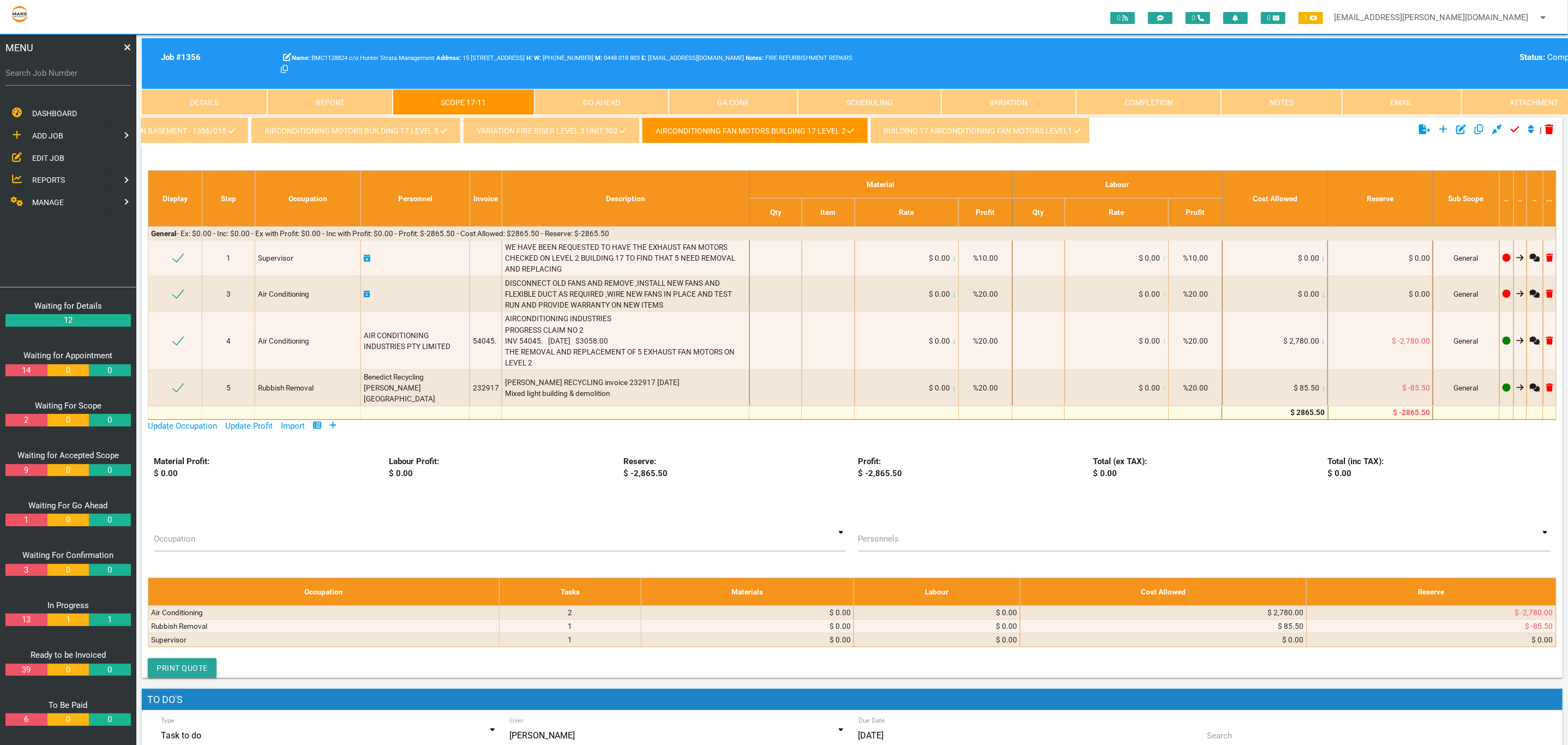
click at [958, 137] on link "BUILDING 17 AIRCONDITIONING FAN MOTORS LEVEL1" at bounding box center [983, 130] width 224 height 26
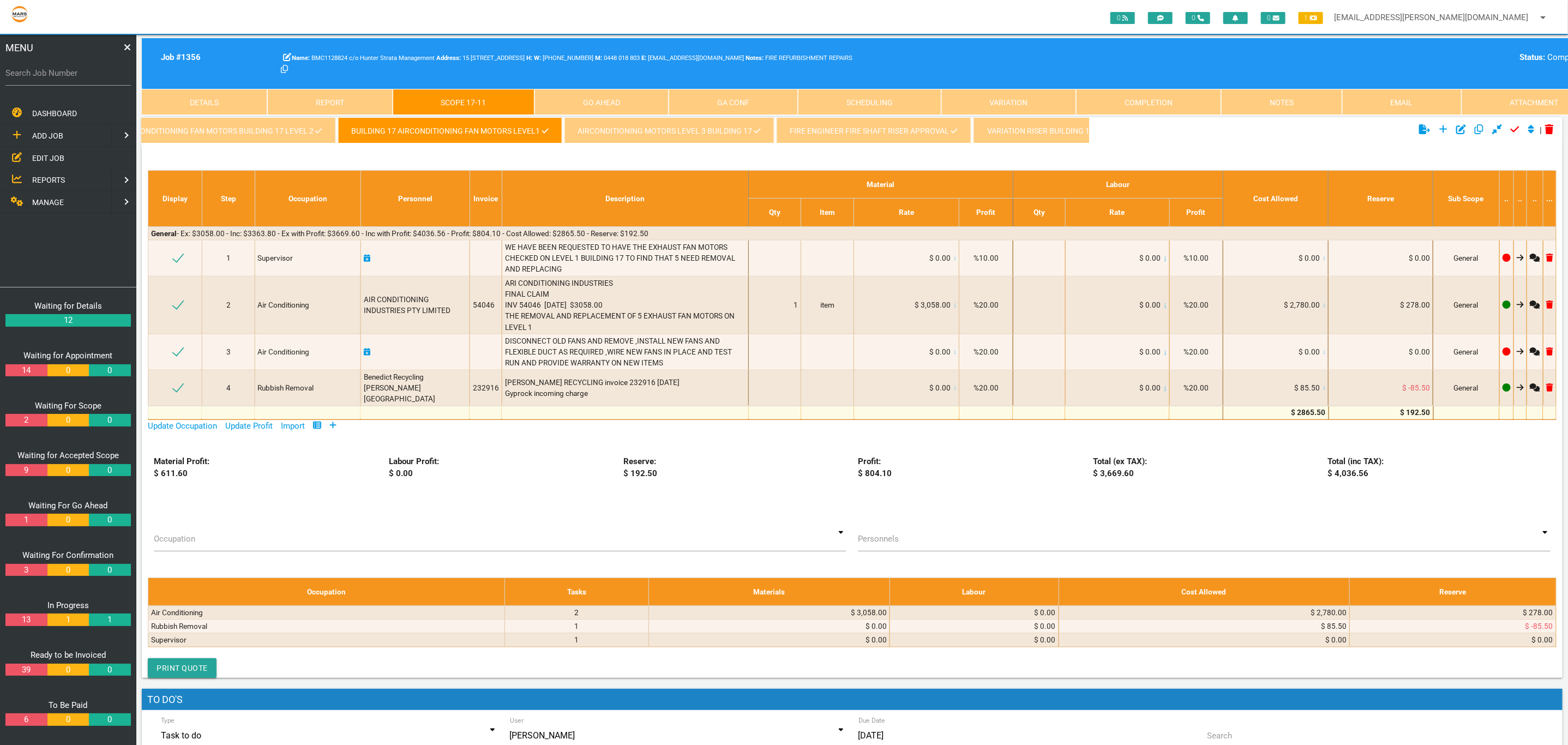
scroll to position [0, 1039]
click at [594, 134] on link "AIRCONDITIONING MOTORS LEVEL 3 BUILDING 17" at bounding box center [663, 130] width 210 height 26
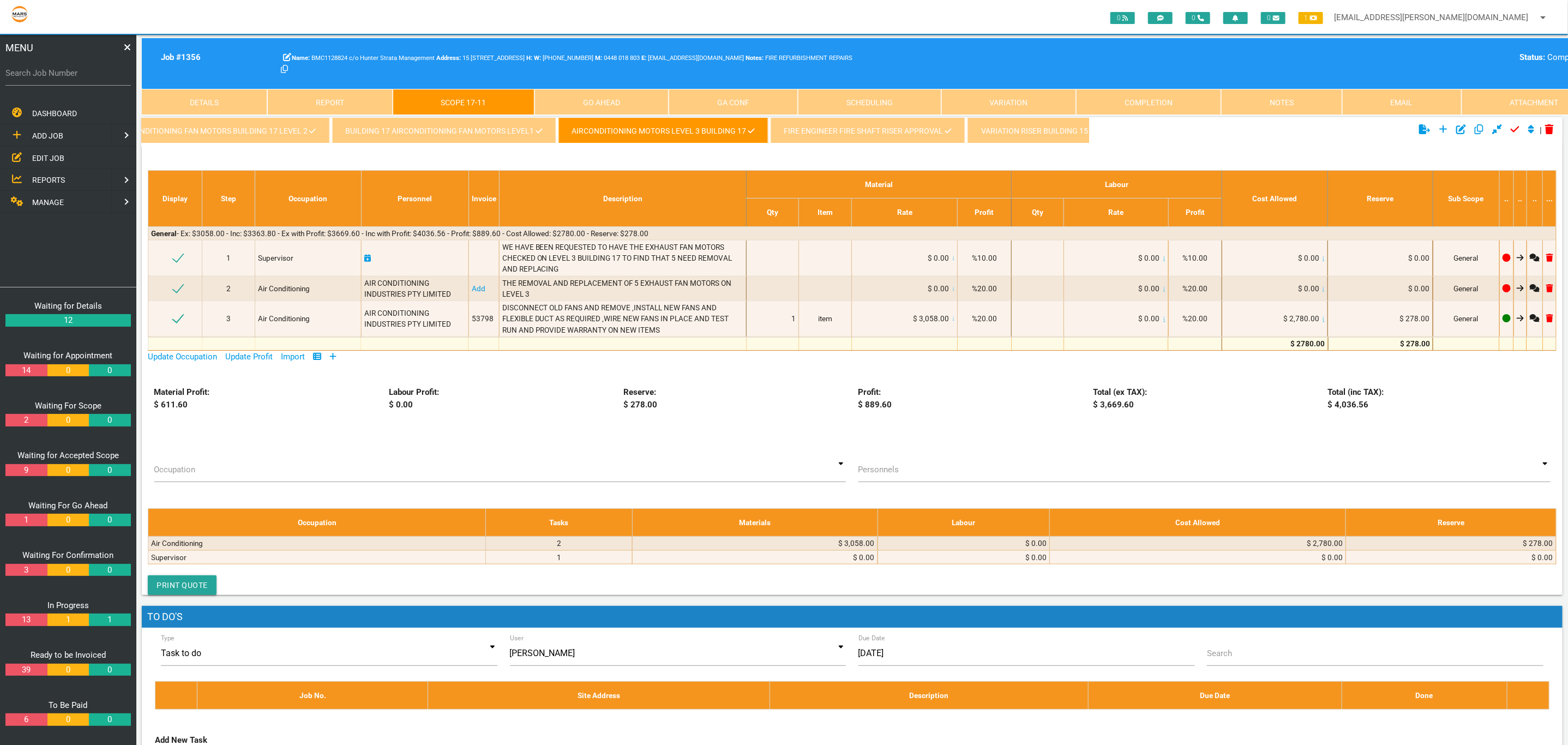
click at [846, 136] on link "FIRE ENGINEER FIRE SHAFT RISER APPROVAL" at bounding box center [868, 130] width 194 height 26
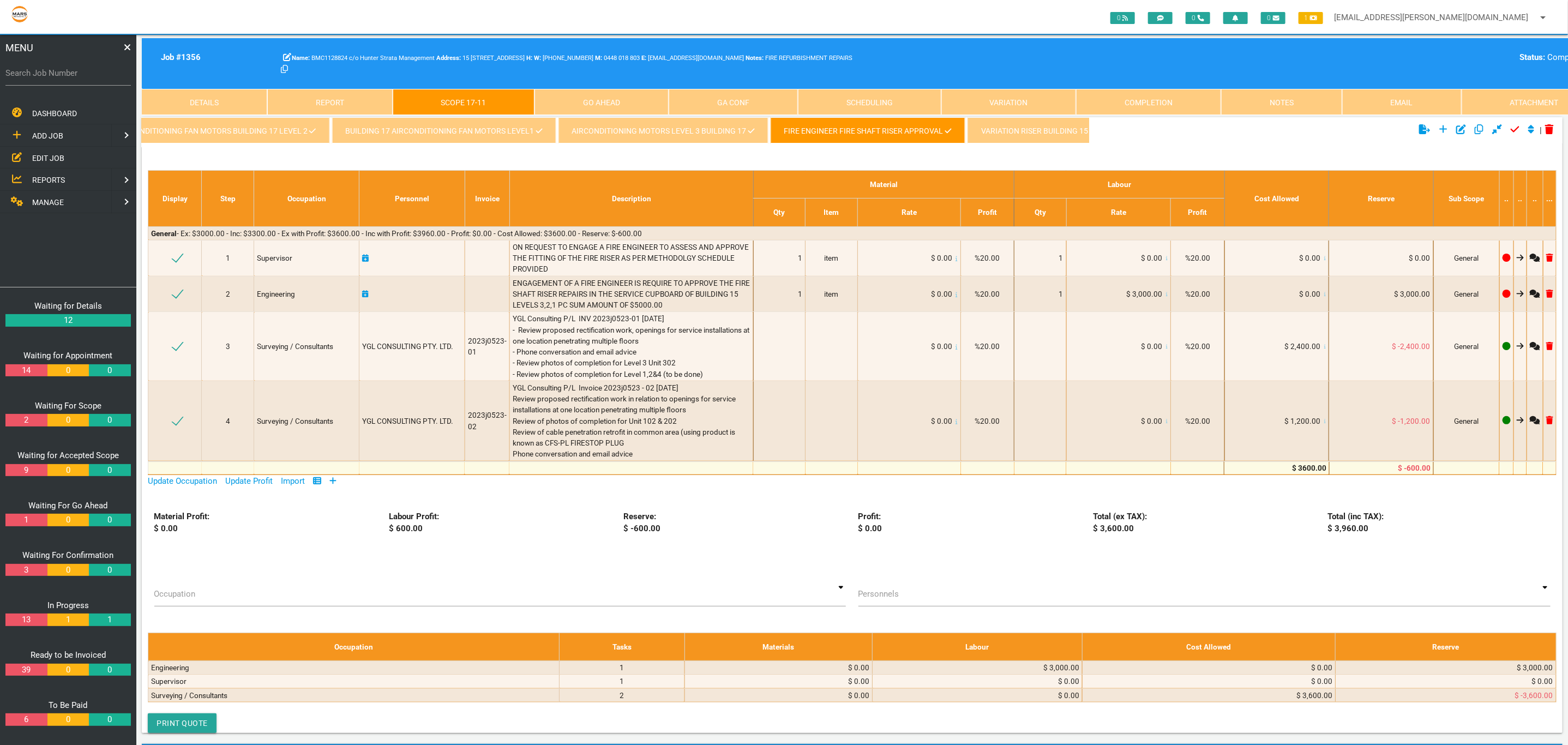
click at [1072, 126] on link "VARIATION RISER BUILDING 15 LEVEL 3,2,1" at bounding box center [1060, 130] width 184 height 26
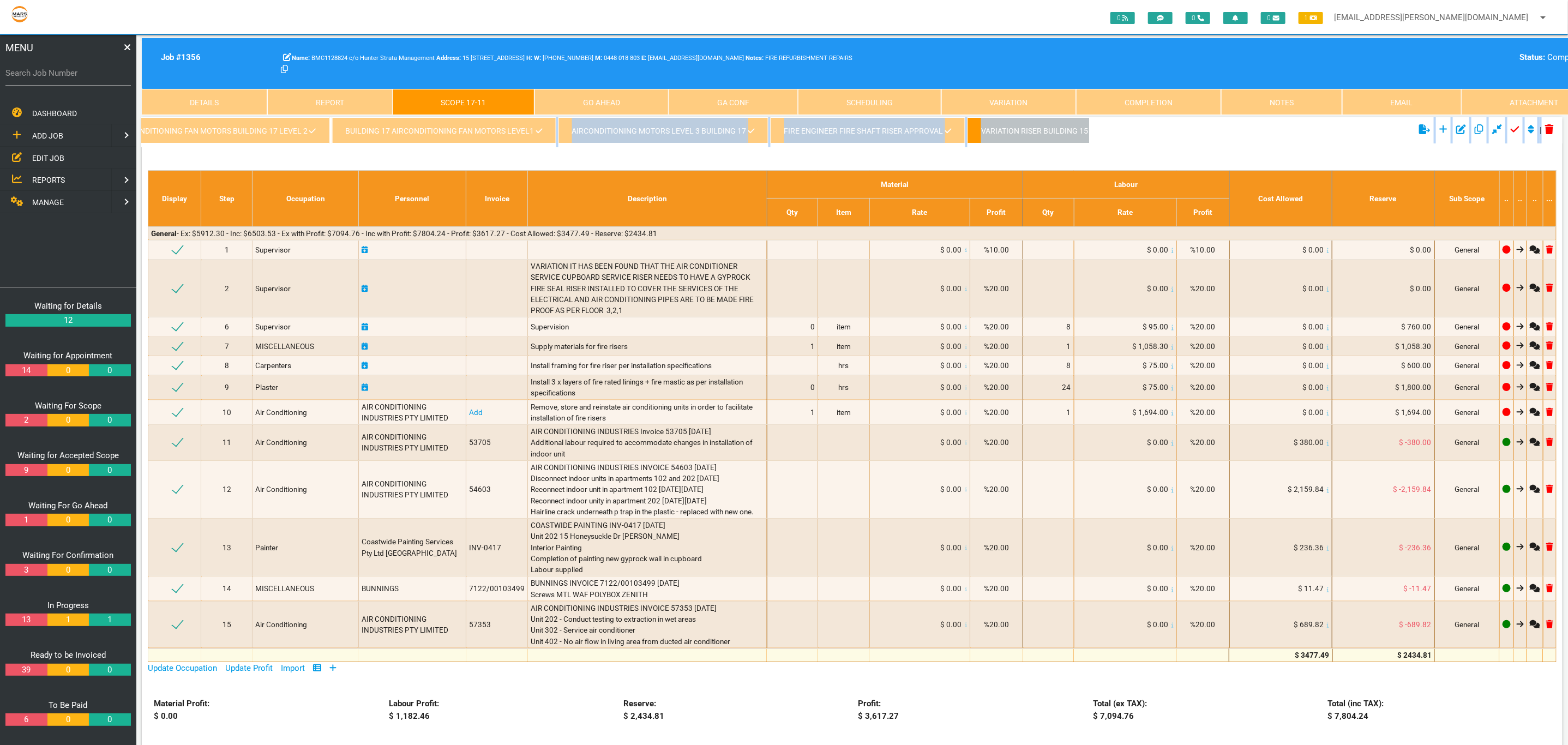
drag, startPoint x: 390, startPoint y: 146, endPoint x: 411, endPoint y: 154, distance: 22.5
click at [411, 154] on div "kingfish waterproofing variation - 1356/016 variation mechanical Engineer 1356/…" at bounding box center [852, 539] width 1420 height 844
click at [1011, 139] on link "VARIATION RISER BUILDING 15 LEVEL 3,2,1" at bounding box center [1060, 130] width 184 height 26
click at [1157, 118] on ul "Click to show/hide the select template section Click to add new scope Click to …" at bounding box center [1325, 130] width 473 height 26
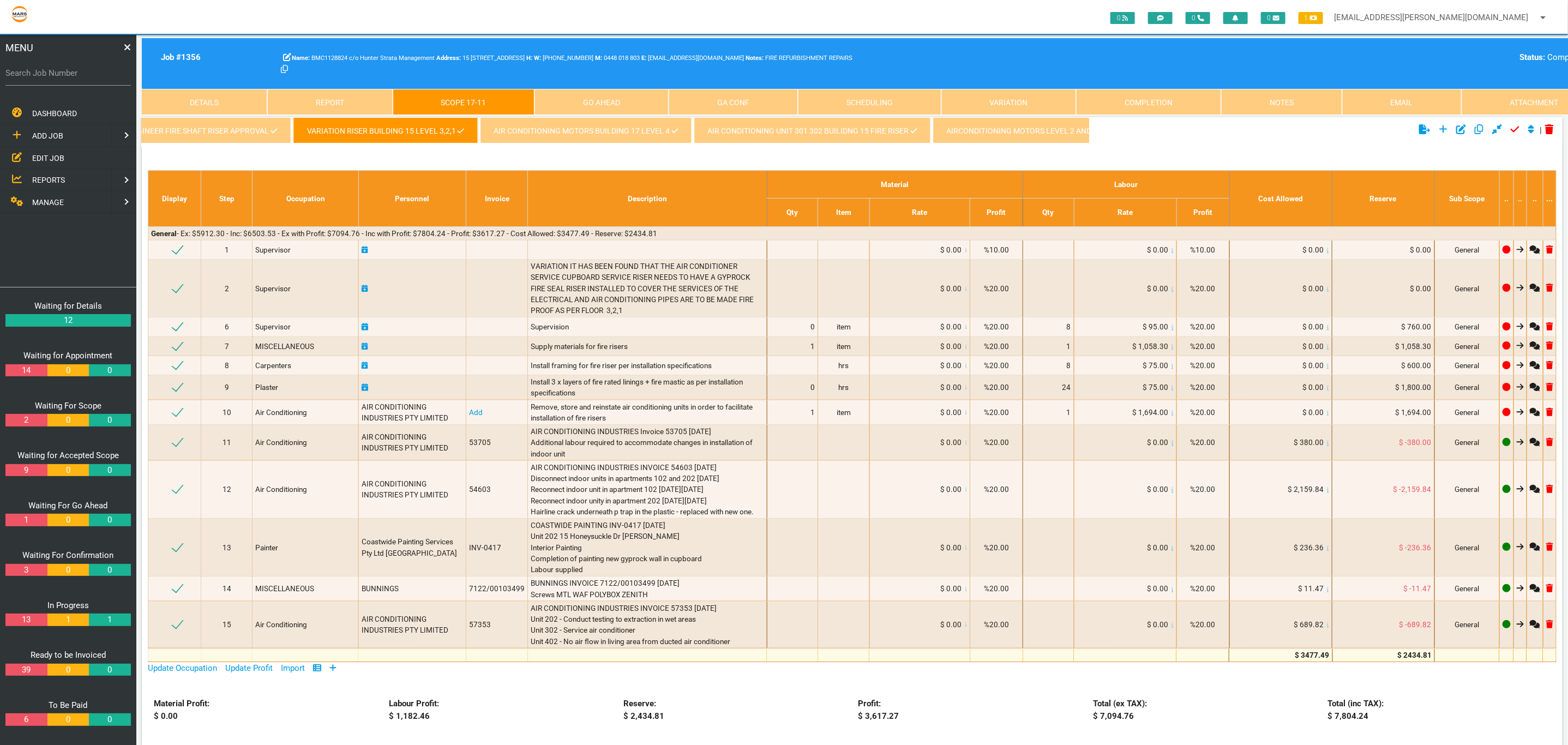
scroll to position [0, 1723]
click at [501, 136] on link "AIR CONDITIONING MOTORS BUILDING 17 LEVEL 4" at bounding box center [576, 130] width 212 height 26
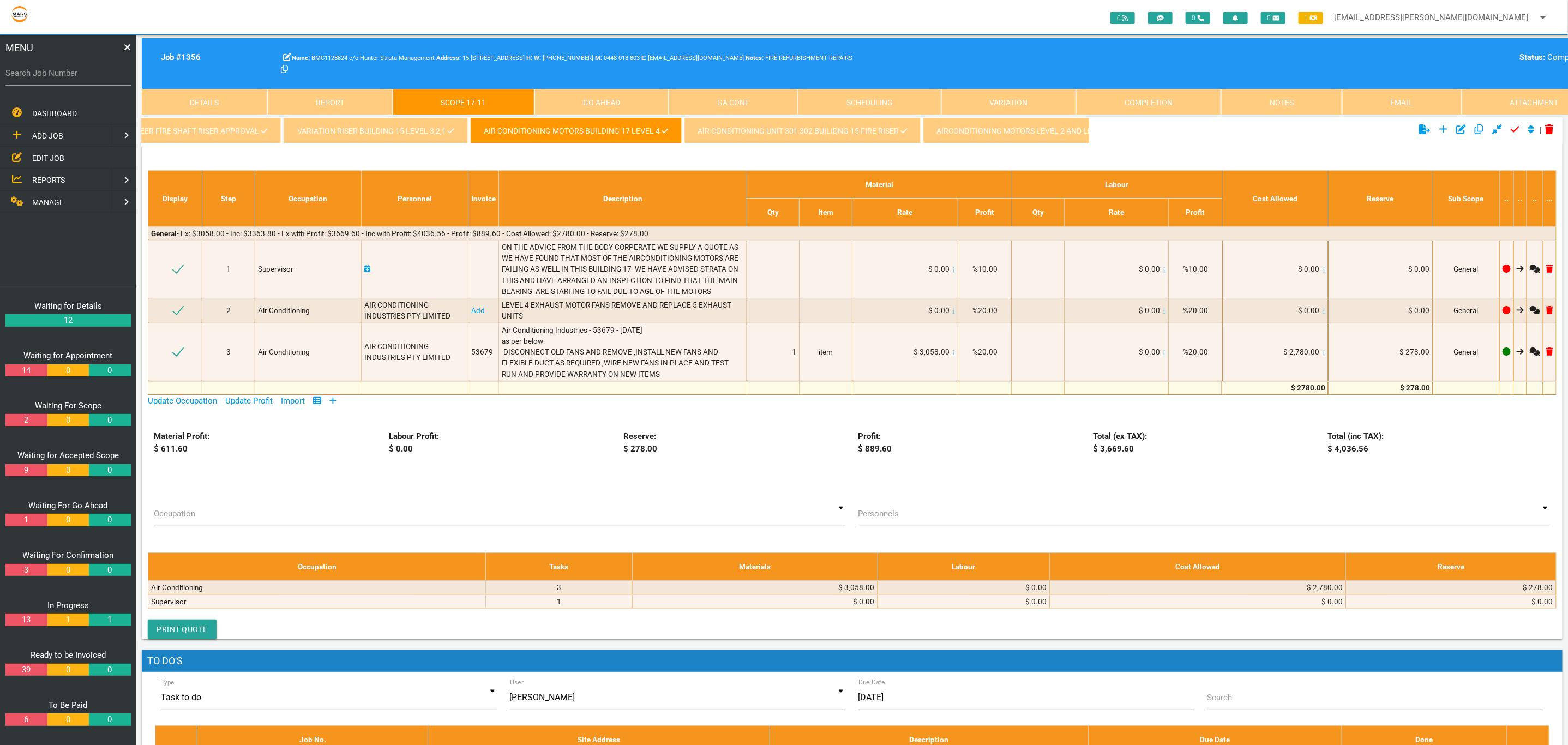
click at [741, 138] on link "AIR CONDITIONING UNIT 301 302 BUILIDNG 15 FIRE RISER" at bounding box center [802, 130] width 237 height 26
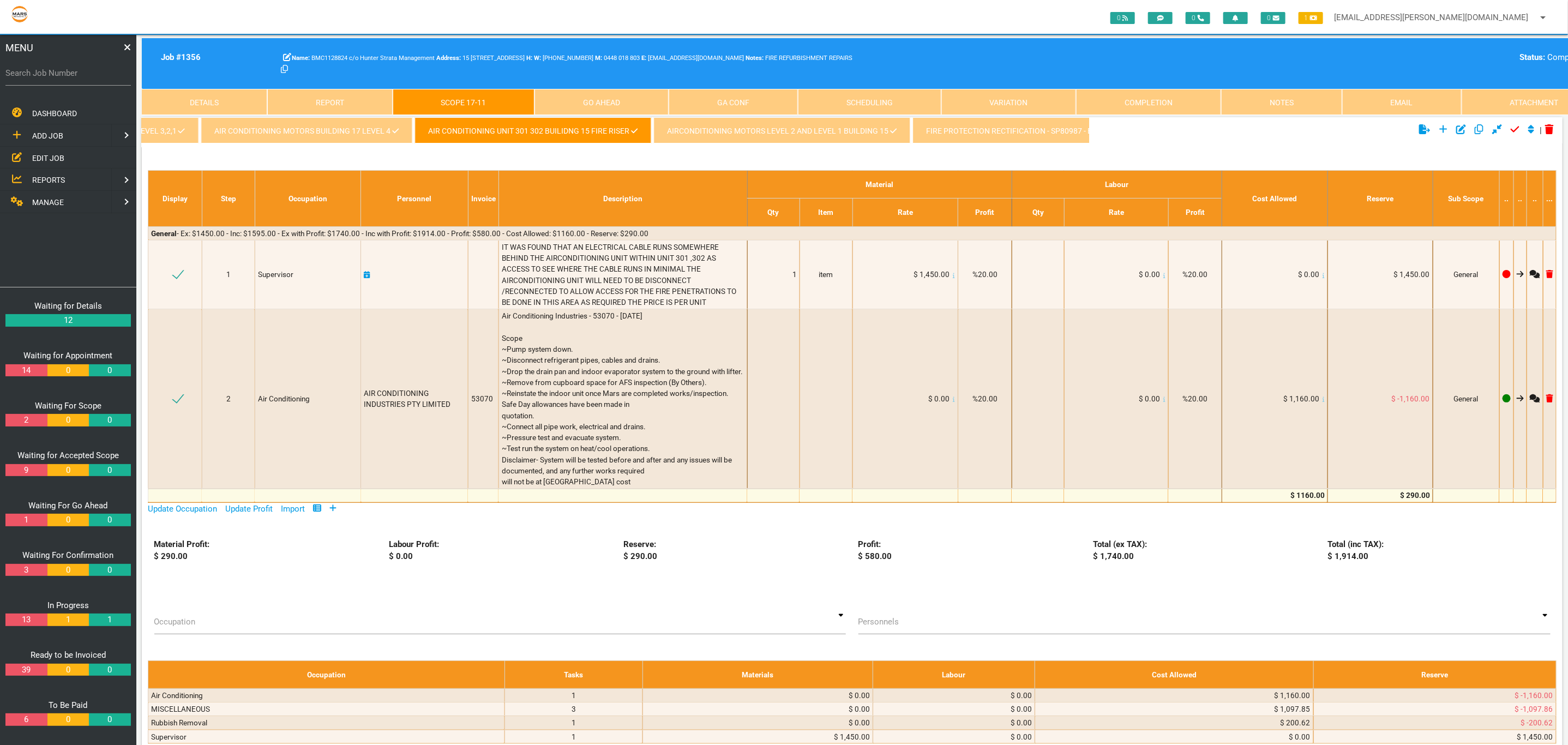
scroll to position [0, 2235]
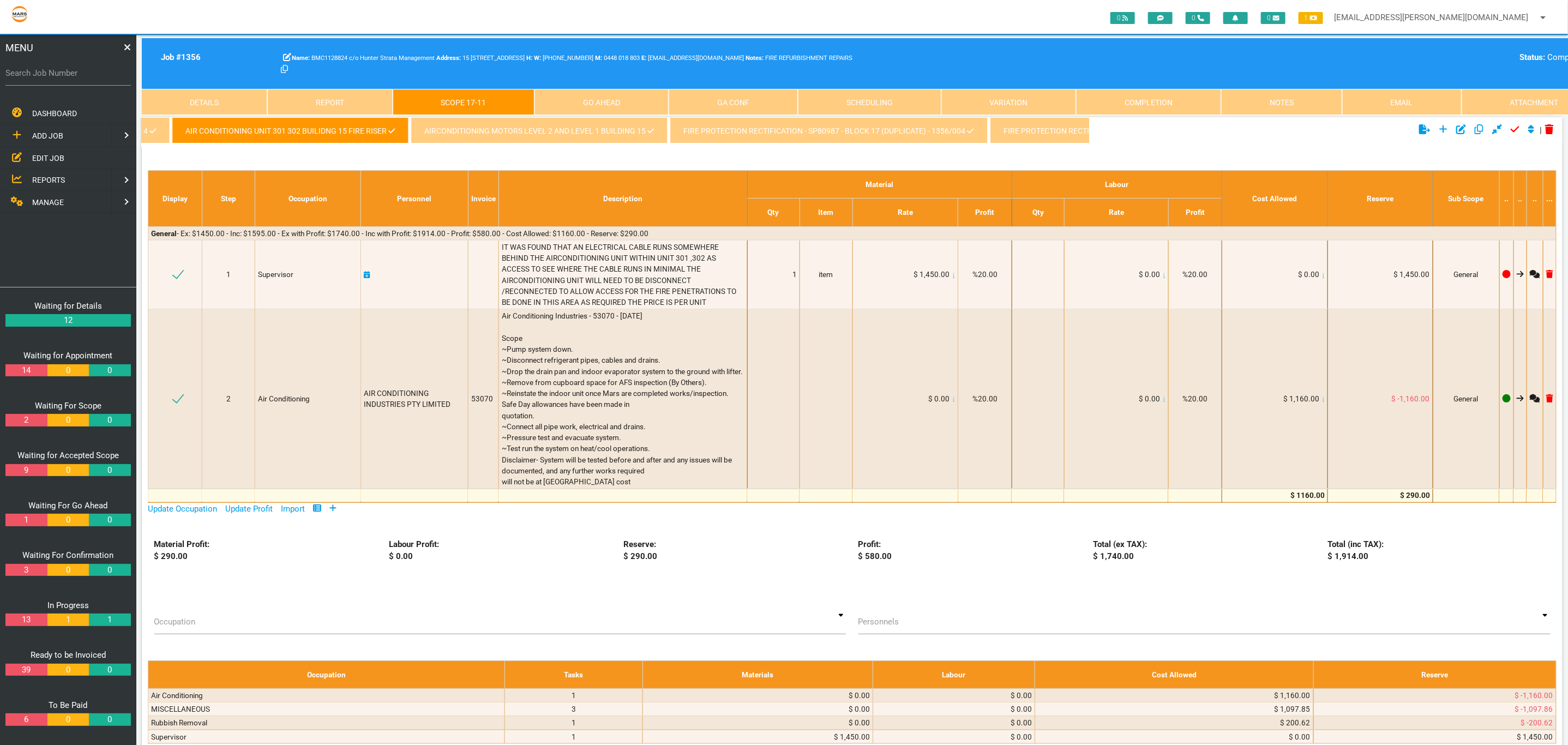
click at [522, 123] on link "AIRCONDITIONING MOTORS LEVEL 2 AND LEVEL 1 BUILDING 15" at bounding box center [539, 130] width 257 height 26
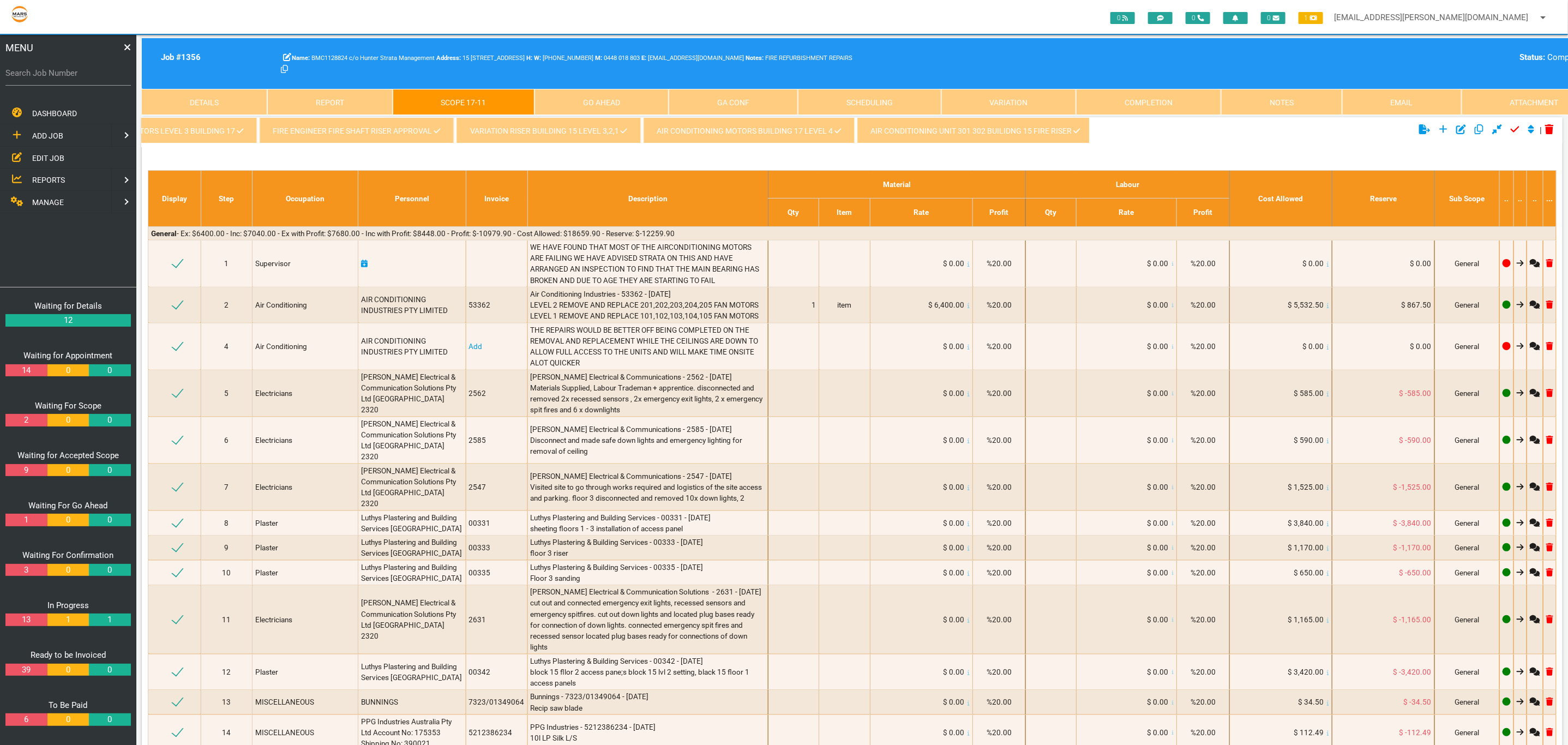
scroll to position [0, 2240]
click at [288, 123] on link "AIR CONDITIONING UNIT 301 302 BUILIDNG 15 FIRE RISER" at bounding box center [285, 130] width 237 height 26
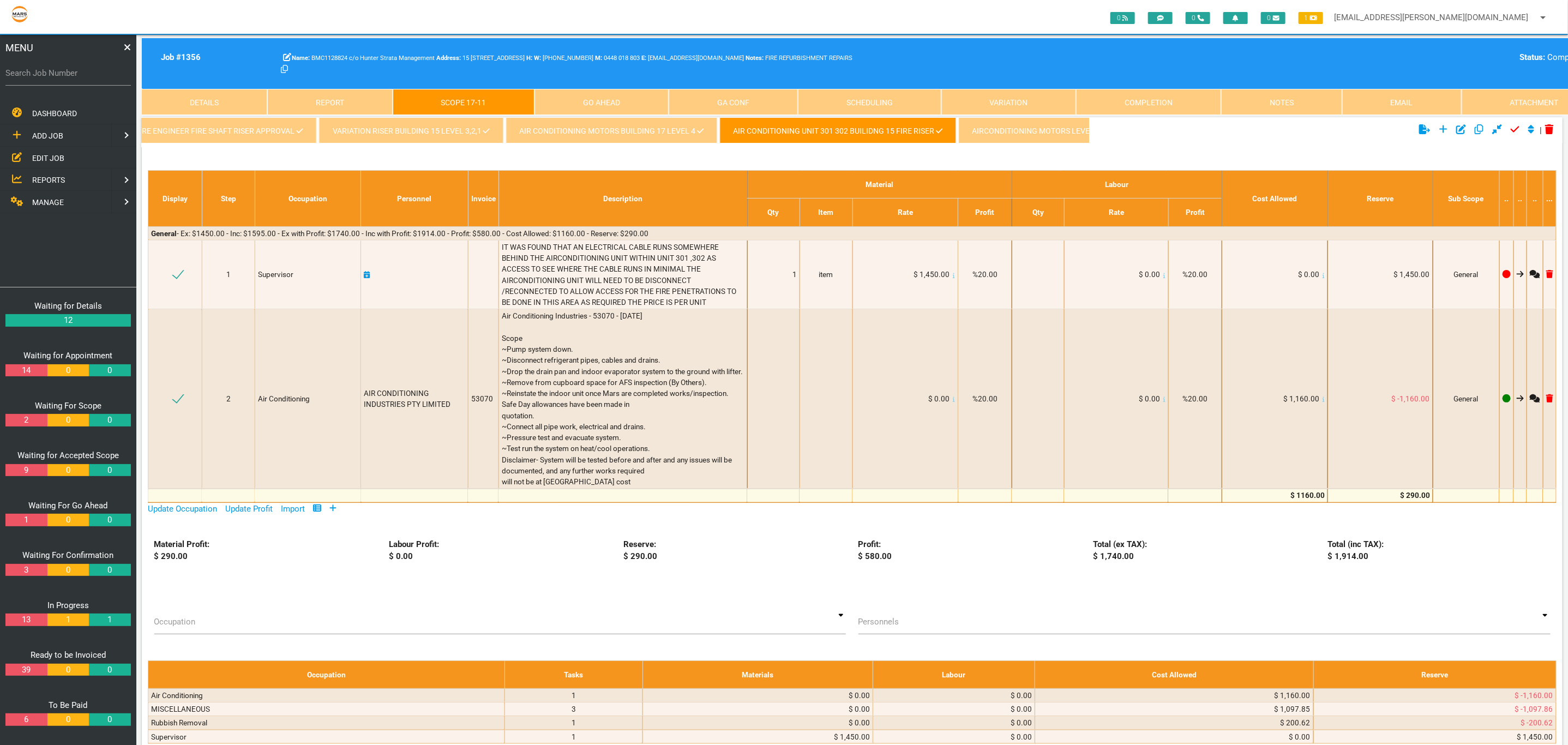
scroll to position [0, 1671]
click at [427, 126] on link "VARIATION RISER BUILDING 15 LEVEL 3,2,1" at bounding box center [427, 130] width 184 height 26
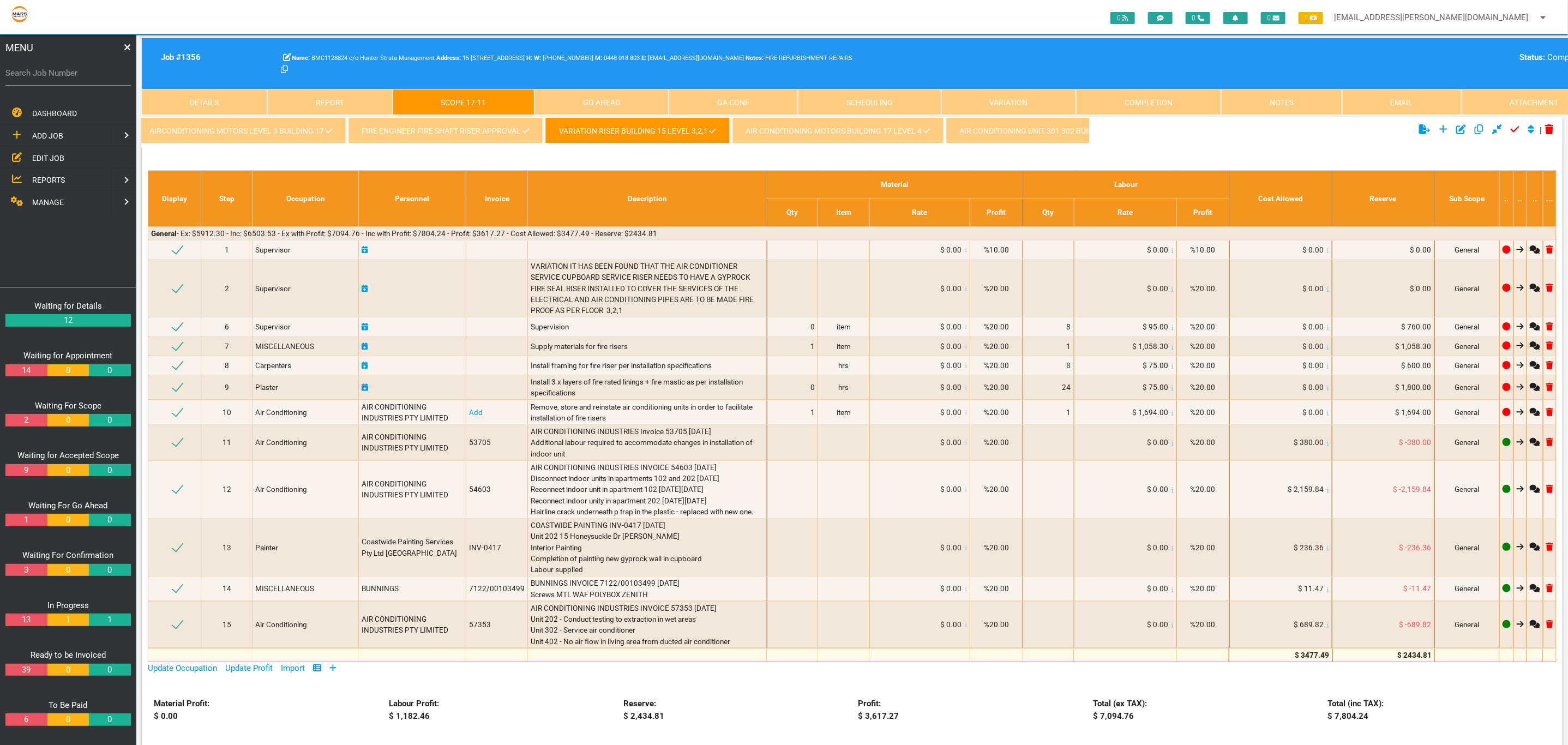
scroll to position [0, 1455]
click at [458, 131] on link "FIRE ENGINEER FIRE SHAFT RISER APPROVAL" at bounding box center [451, 130] width 194 height 26
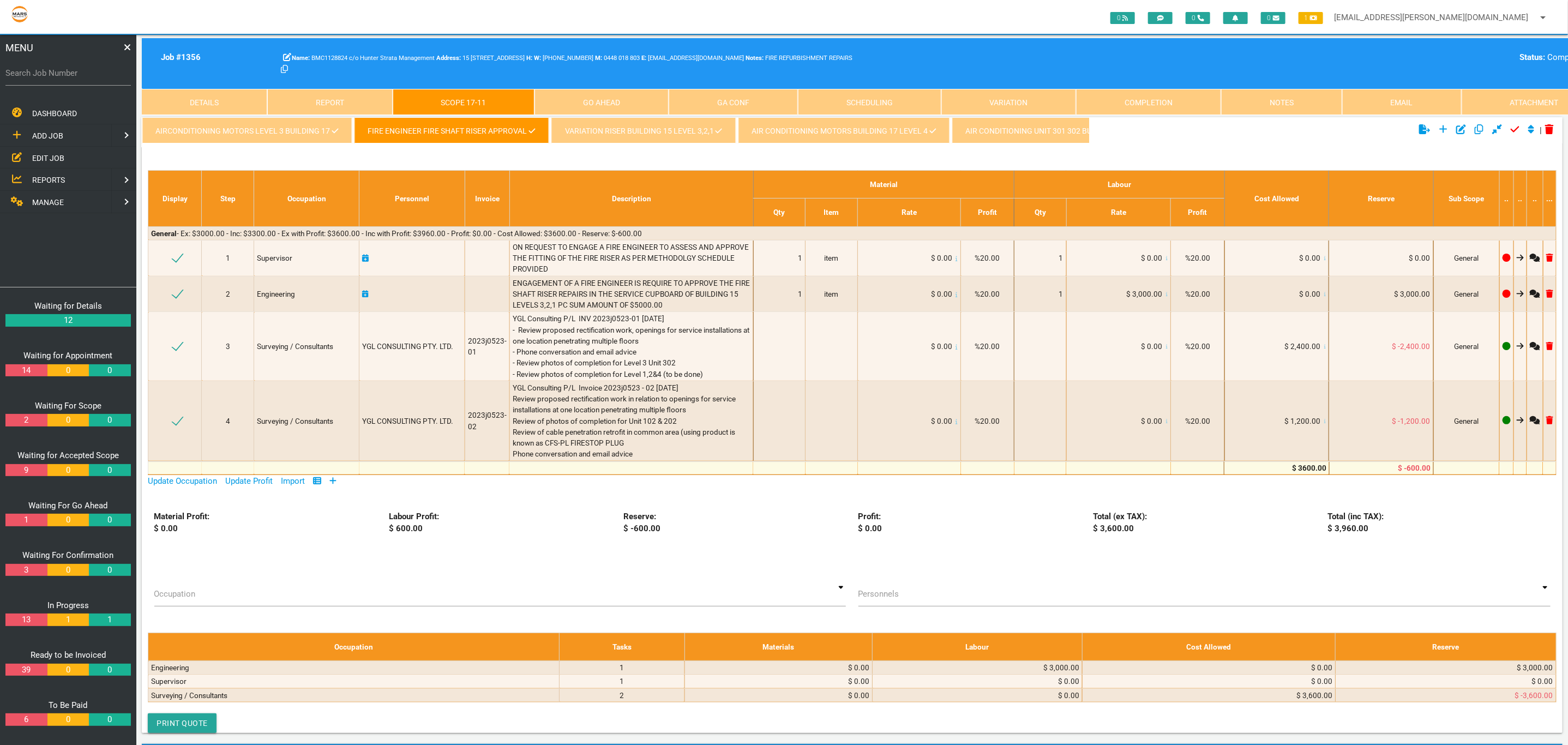
scroll to position [0, 1523]
click at [517, 126] on link "VARIATION RISER BUILDING 15 LEVEL 3,2,1" at bounding box center [575, 130] width 184 height 26
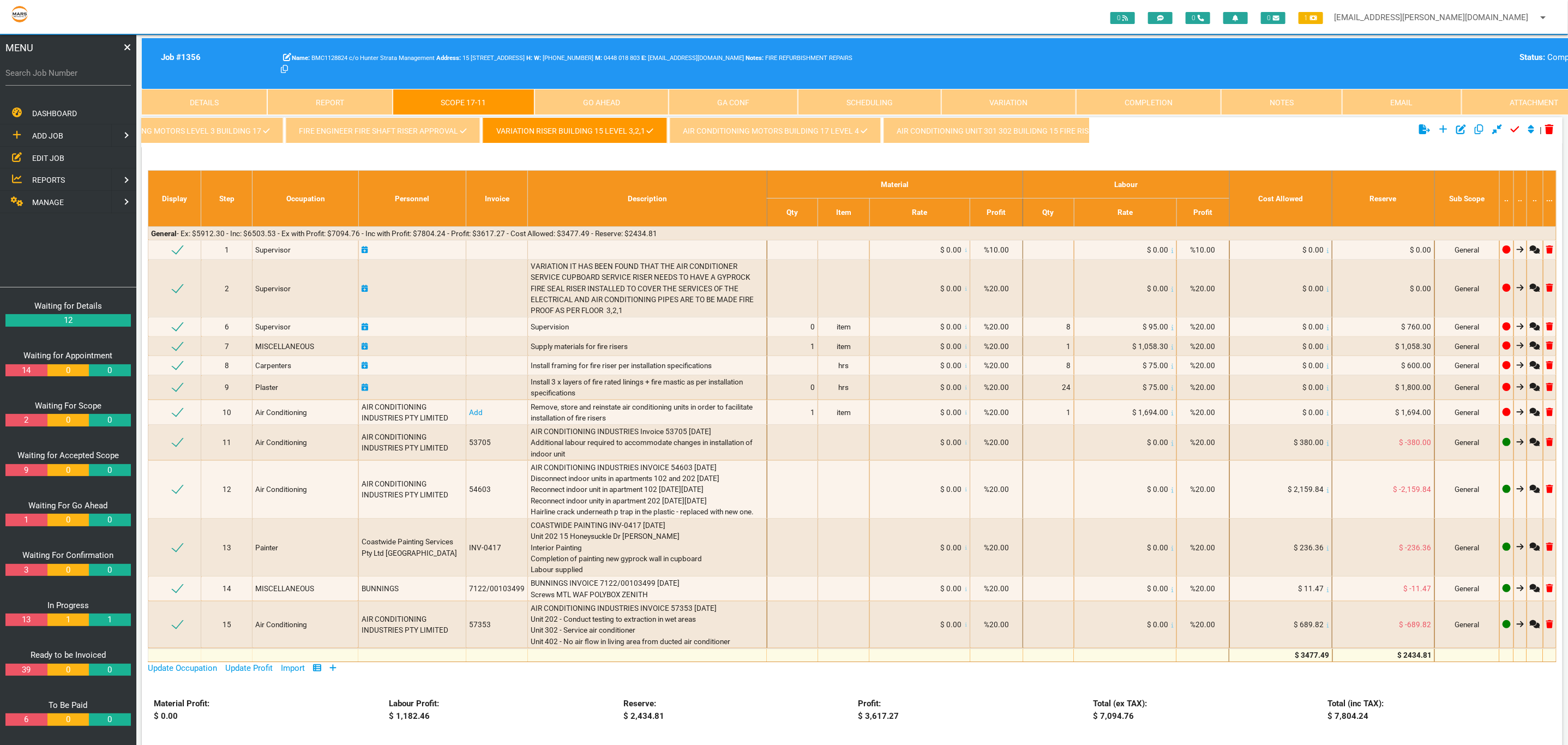
scroll to position [0, 928]
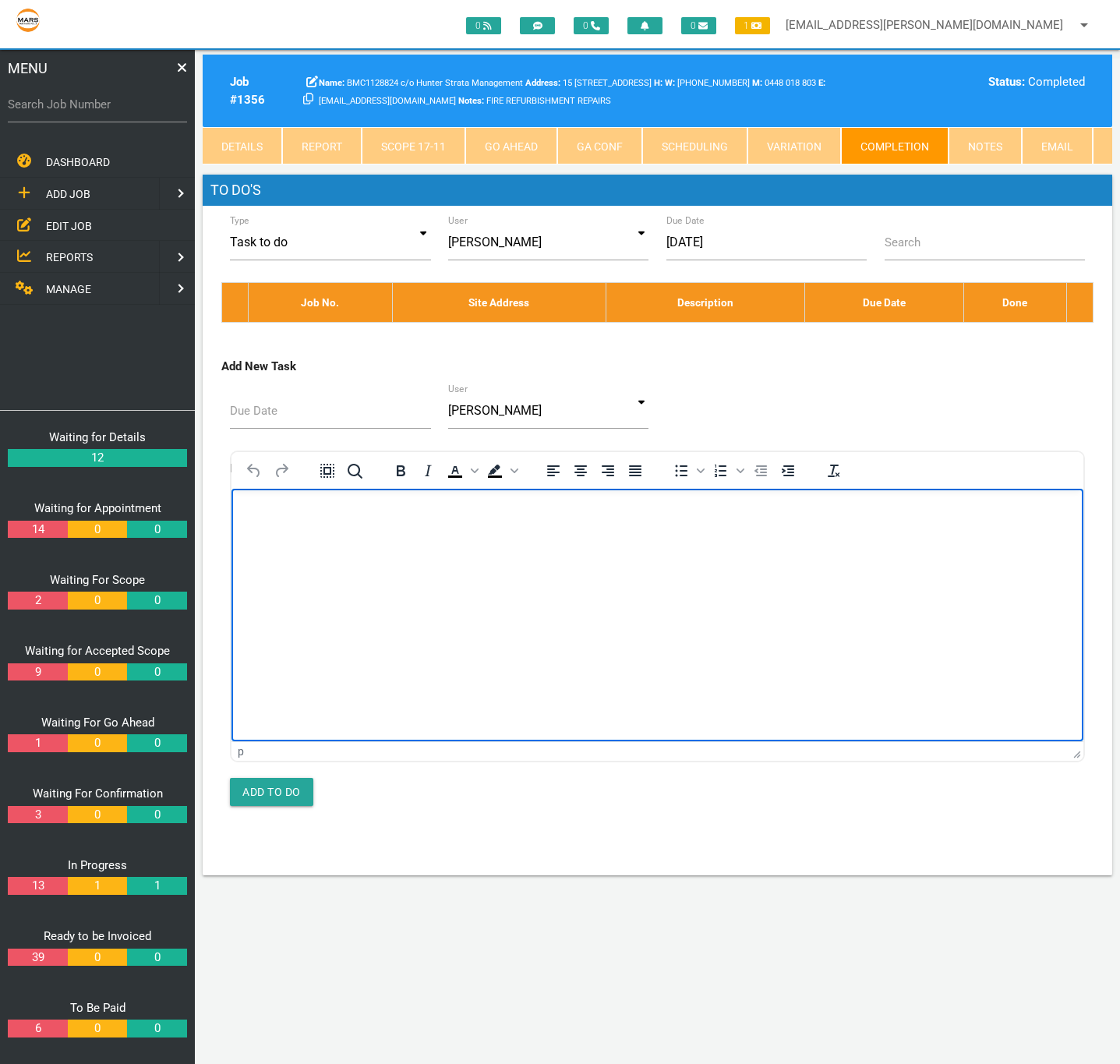
click at [824, 559] on html at bounding box center [658, 524] width 852 height 71
click at [856, 861] on div "Type Task to do Task to do Task done Task to do Task done User [PERSON_NAME][DA…" at bounding box center [658, 540] width 910 height 669
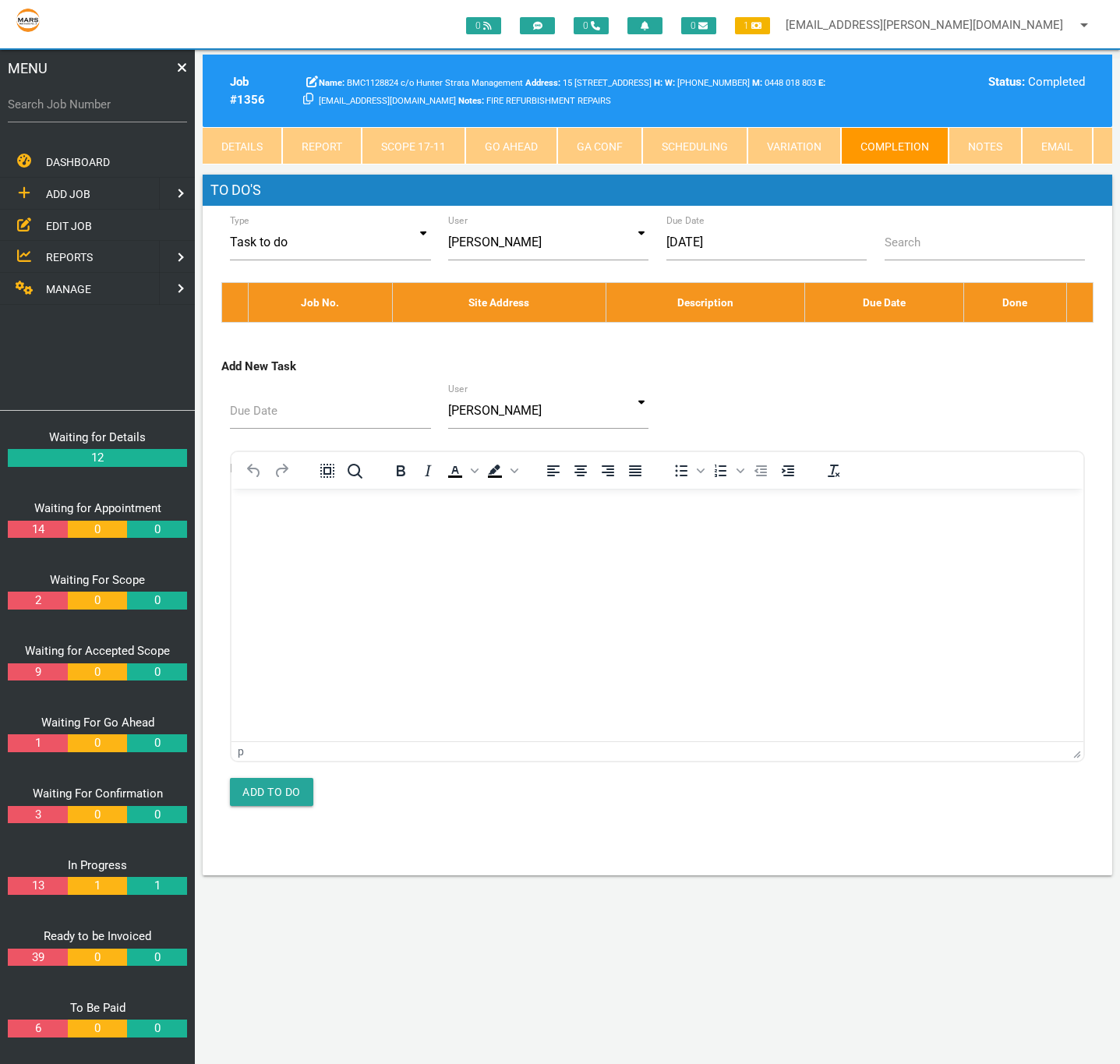
click at [875, 158] on link "Completion" at bounding box center [894, 146] width 107 height 37
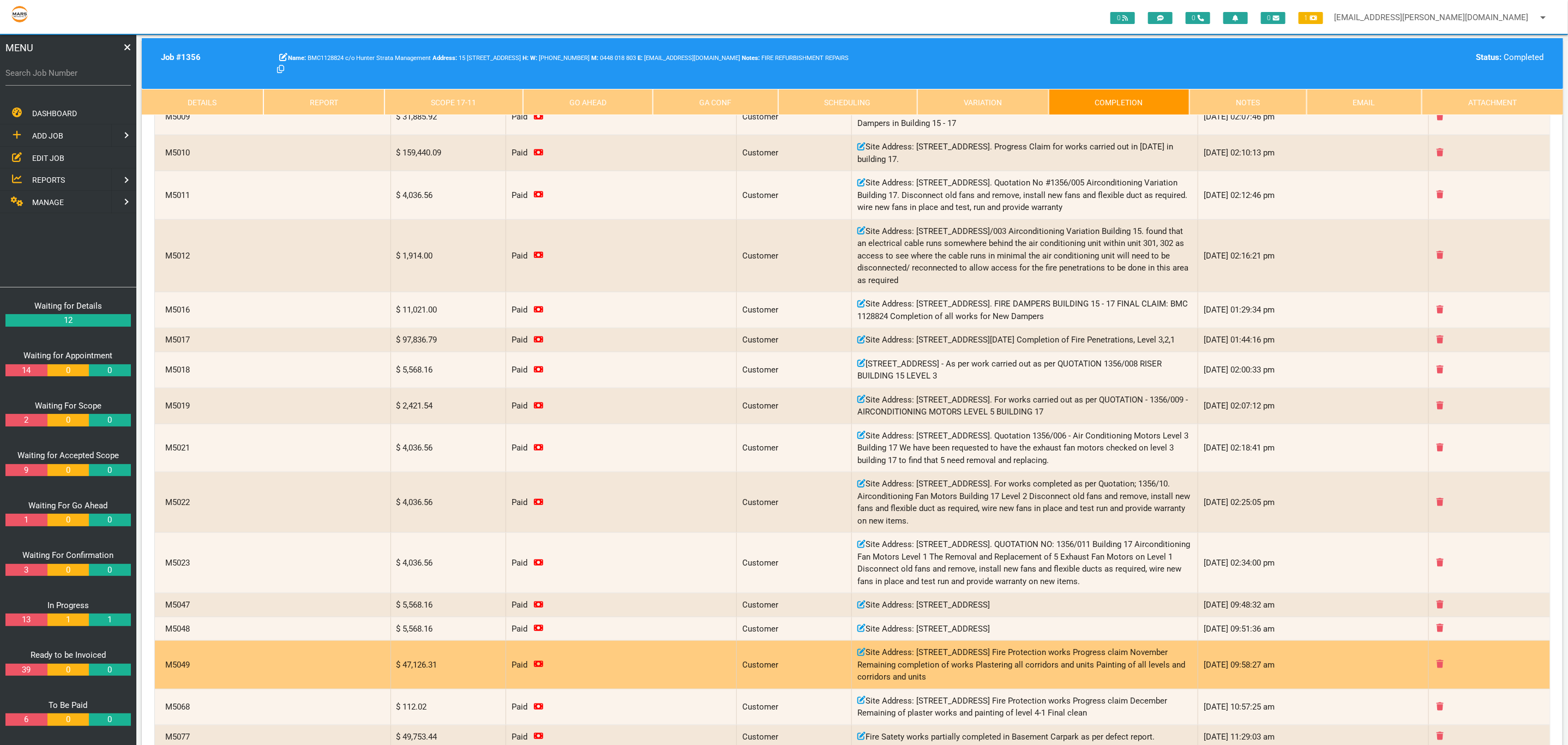
scroll to position [681, 0]
